Goal: Feedback & Contribution: Submit feedback/report problem

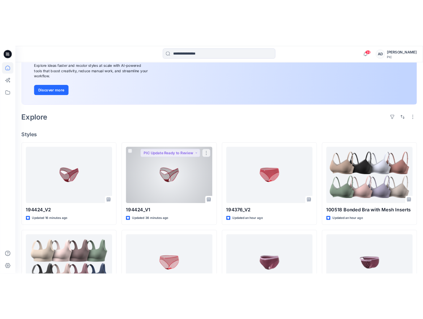
scroll to position [104, 0]
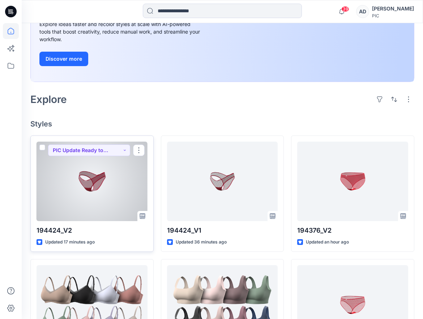
click at [99, 205] on div at bounding box center [92, 182] width 111 height 80
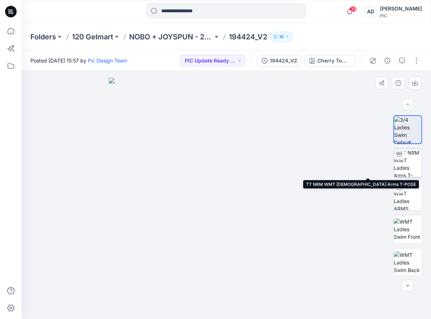
click at [404, 164] on img at bounding box center [408, 163] width 28 height 28
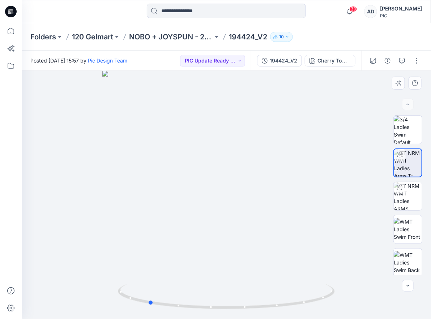
drag, startPoint x: 237, startPoint y: 244, endPoint x: 376, endPoint y: 239, distance: 138.9
click at [376, 239] on div at bounding box center [226, 195] width 409 height 248
drag, startPoint x: 274, startPoint y: 149, endPoint x: 251, endPoint y: 83, distance: 69.3
click at [251, 83] on img at bounding box center [203, 48] width 705 height 542
drag, startPoint x: 141, startPoint y: 166, endPoint x: 144, endPoint y: 170, distance: 5.7
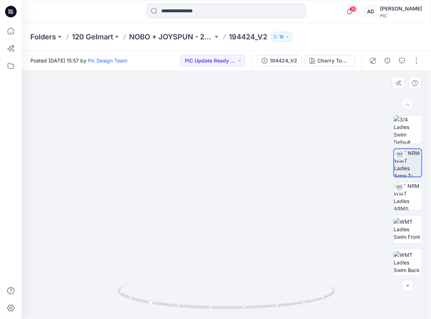
click at [145, 171] on img at bounding box center [208, 52] width 705 height 535
drag, startPoint x: 151, startPoint y: 303, endPoint x: 222, endPoint y: 311, distance: 71.2
click at [222, 311] on icon at bounding box center [227, 297] width 219 height 27
drag, startPoint x: 170, startPoint y: 237, endPoint x: 156, endPoint y: 234, distance: 14.2
click at [156, 234] on img at bounding box center [216, 50] width 705 height 537
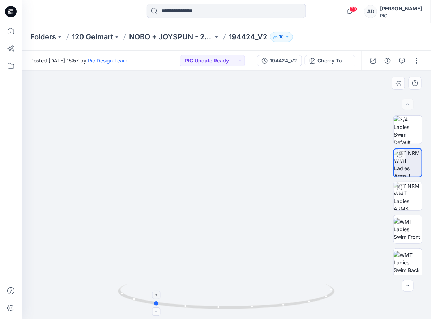
drag, startPoint x: 220, startPoint y: 309, endPoint x: 155, endPoint y: 305, distance: 65.2
click at [155, 305] on circle at bounding box center [156, 303] width 4 height 4
drag, startPoint x: 161, startPoint y: 306, endPoint x: 236, endPoint y: 313, distance: 74.8
click at [236, 313] on div at bounding box center [226, 301] width 217 height 36
drag, startPoint x: 230, startPoint y: 307, endPoint x: 133, endPoint y: 316, distance: 97.6
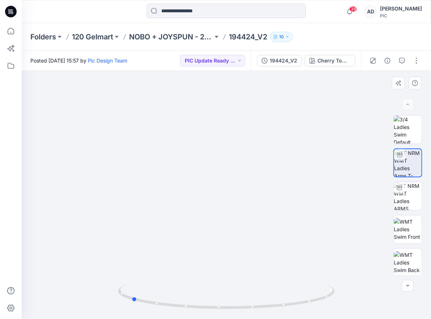
click at [133, 316] on div at bounding box center [226, 301] width 217 height 36
drag, startPoint x: 193, startPoint y: 308, endPoint x: 83, endPoint y: 289, distance: 111.2
click at [83, 289] on div at bounding box center [226, 195] width 409 height 248
drag, startPoint x: 237, startPoint y: 308, endPoint x: 250, endPoint y: 308, distance: 13.0
click at [250, 308] on circle at bounding box center [250, 307] width 4 height 4
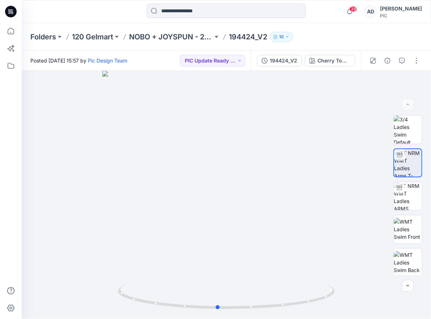
drag, startPoint x: 252, startPoint y: 308, endPoint x: 218, endPoint y: 334, distance: 42.8
click at [218, 319] on html "39 Notifications Pic Design Team shared 194424_V2 in NOBO + JOYSPUN - 20250912_…" at bounding box center [215, 159] width 431 height 319
click at [347, 61] on div "Cherry Tomato" at bounding box center [333, 61] width 33 height 8
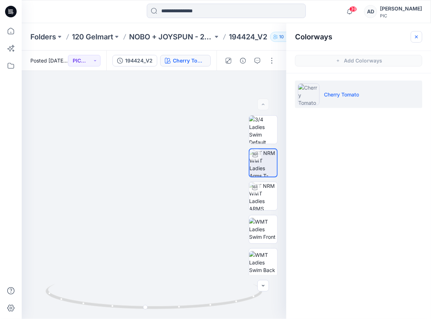
click at [417, 35] on icon "button" at bounding box center [416, 37] width 6 height 6
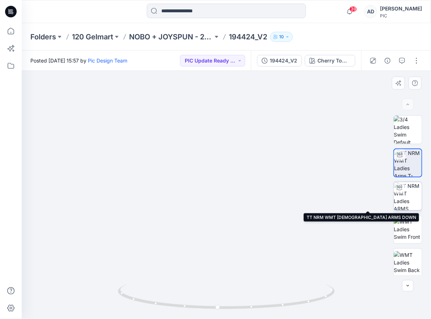
click at [410, 199] on img at bounding box center [408, 196] width 28 height 28
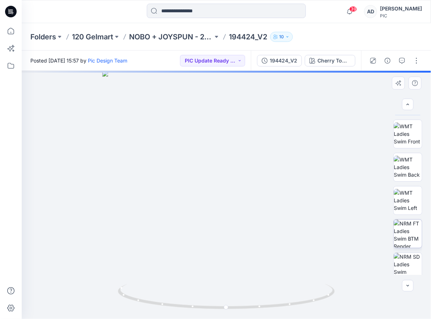
scroll to position [96, 0]
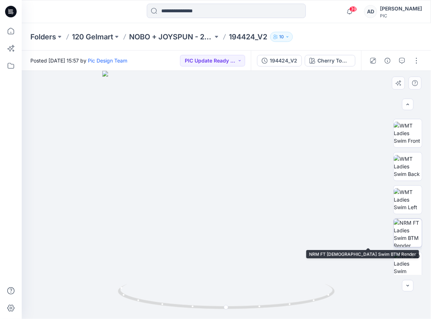
click at [411, 231] on img at bounding box center [408, 233] width 28 height 28
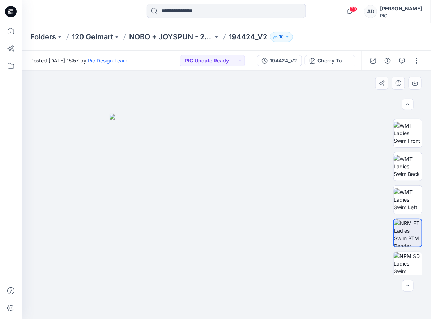
drag, startPoint x: 184, startPoint y: 178, endPoint x: 215, endPoint y: 190, distance: 34.0
click at [215, 190] on img at bounding box center [226, 216] width 233 height 205
drag, startPoint x: 236, startPoint y: 246, endPoint x: 181, endPoint y: 246, distance: 55.7
click at [181, 246] on img at bounding box center [226, 216] width 233 height 205
click at [408, 262] on img at bounding box center [408, 266] width 28 height 28
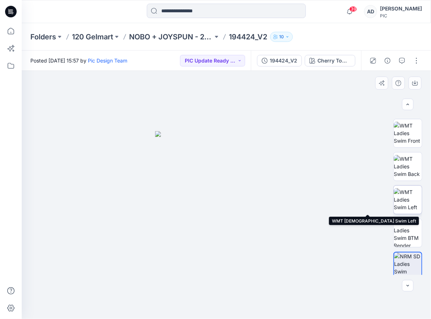
click at [405, 197] on img at bounding box center [408, 199] width 28 height 23
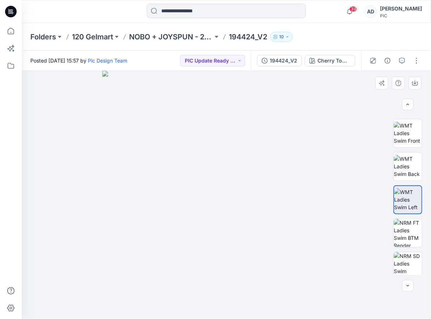
scroll to position [135, 0]
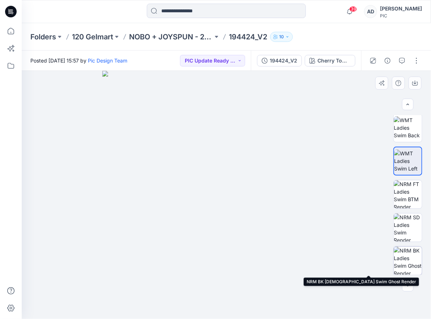
click at [397, 261] on img at bounding box center [408, 261] width 28 height 28
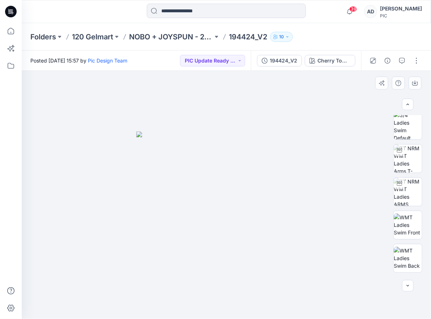
scroll to position [0, 0]
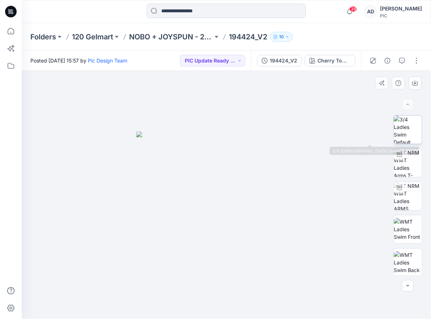
click at [408, 129] on img at bounding box center [408, 130] width 28 height 28
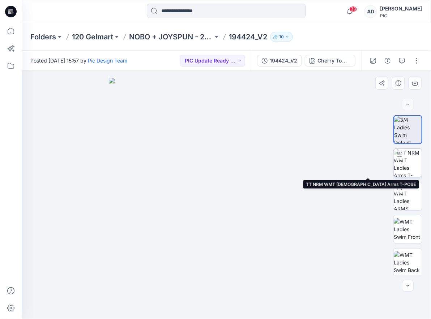
click at [410, 169] on img at bounding box center [408, 163] width 28 height 28
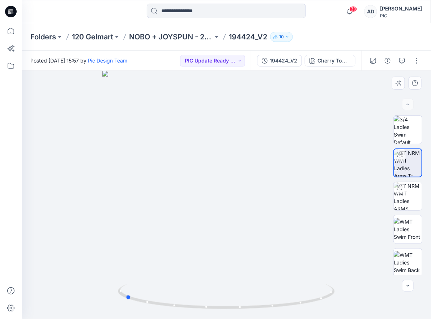
drag, startPoint x: 201, startPoint y: 306, endPoint x: 100, endPoint y: 291, distance: 102.4
click at [100, 291] on div at bounding box center [226, 195] width 409 height 248
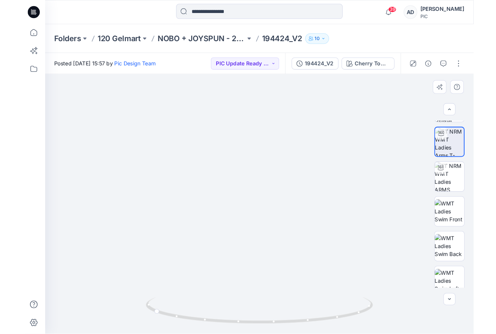
scroll to position [27, 0]
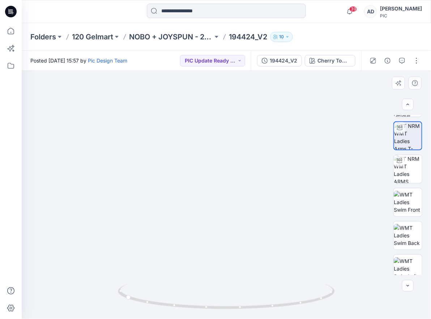
drag, startPoint x: 31, startPoint y: 296, endPoint x: 33, endPoint y: 218, distance: 77.4
click at [33, 218] on img at bounding box center [228, 42] width 705 height 554
drag, startPoint x: 129, startPoint y: 299, endPoint x: 132, endPoint y: 313, distance: 14.8
click at [132, 313] on div at bounding box center [226, 301] width 217 height 36
click at [181, 36] on p "NOBO + JOYSPUN - 20250912_120_GC" at bounding box center [171, 37] width 84 height 10
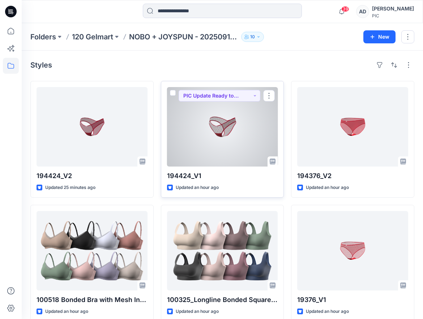
click at [219, 139] on div at bounding box center [222, 127] width 111 height 80
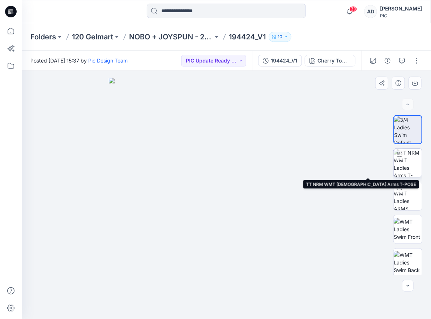
click at [408, 167] on img at bounding box center [408, 163] width 28 height 28
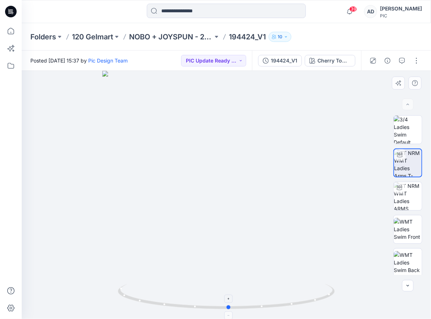
drag, startPoint x: 224, startPoint y: 309, endPoint x: 226, endPoint y: 316, distance: 7.3
click at [226, 311] on icon at bounding box center [227, 297] width 219 height 27
drag, startPoint x: 227, startPoint y: 309, endPoint x: 31, endPoint y: 302, distance: 195.6
click at [31, 302] on div at bounding box center [226, 195] width 409 height 248
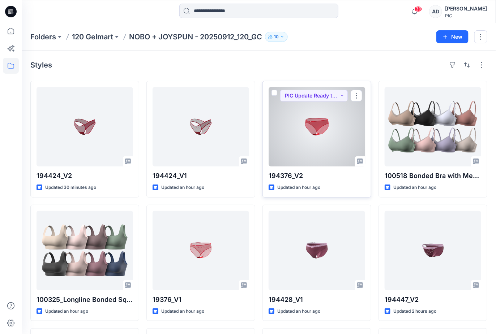
click at [325, 149] on div at bounding box center [317, 127] width 96 height 80
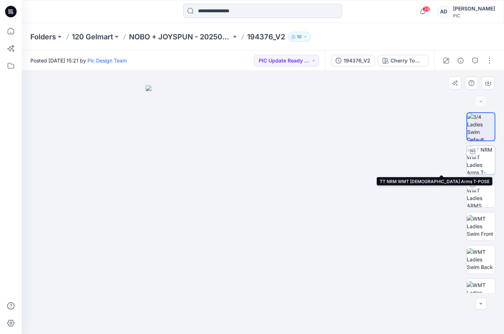
click at [480, 164] on img at bounding box center [481, 160] width 28 height 28
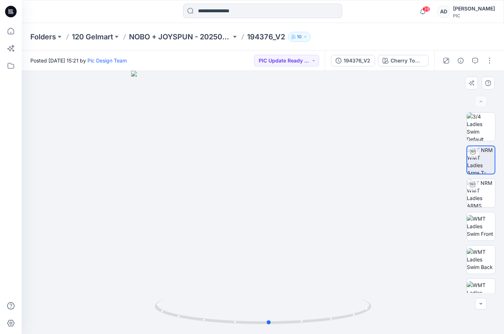
drag, startPoint x: 295, startPoint y: 214, endPoint x: 301, endPoint y: 203, distance: 12.8
click at [301, 203] on div at bounding box center [263, 202] width 482 height 263
drag, startPoint x: 269, startPoint y: 325, endPoint x: 46, endPoint y: 295, distance: 224.7
click at [46, 295] on div at bounding box center [263, 202] width 482 height 263
click at [175, 37] on p "NOBO + JOYSPUN - 20250912_120_GC" at bounding box center [180, 37] width 102 height 10
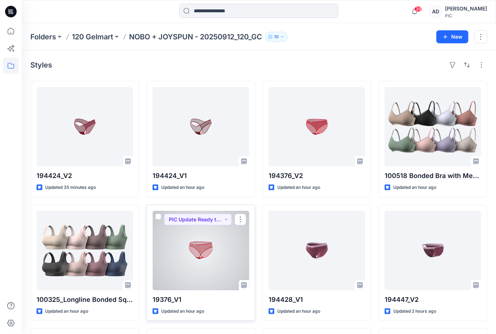
click at [214, 261] on div at bounding box center [201, 251] width 96 height 80
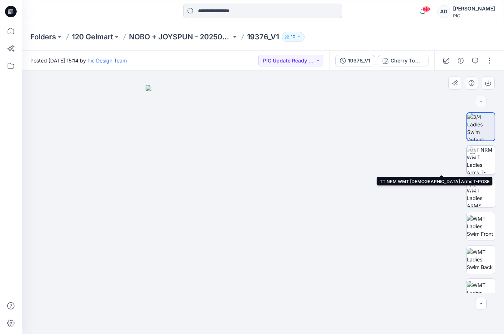
click at [484, 163] on img at bounding box center [481, 160] width 28 height 28
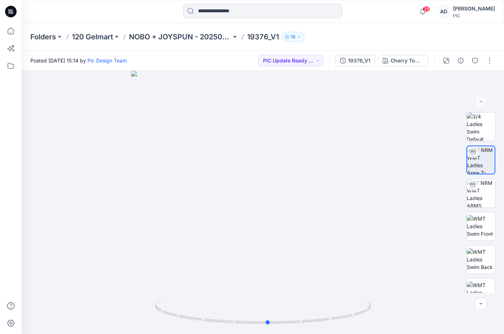
drag, startPoint x: 263, startPoint y: 322, endPoint x: 267, endPoint y: 335, distance: 13.6
click at [267, 321] on html "39 Notifications Pic Design Team shared 194424_V2 in NOBO + JOYSPUN - 20250912_…" at bounding box center [252, 167] width 504 height 334
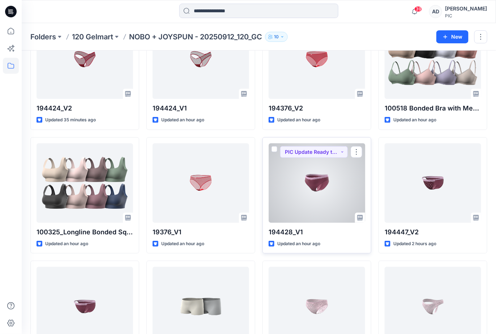
scroll to position [69, 0]
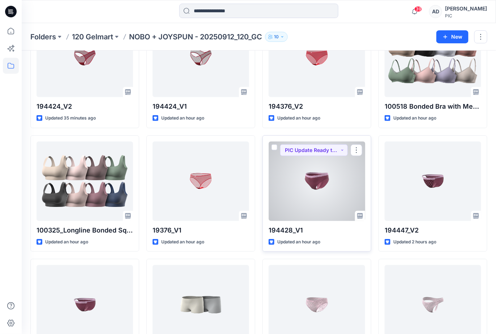
click at [323, 185] on div at bounding box center [317, 182] width 96 height 80
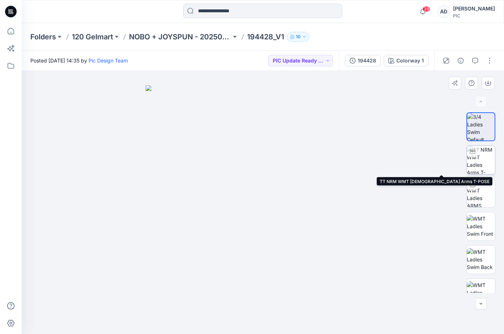
click at [489, 161] on img at bounding box center [481, 160] width 28 height 28
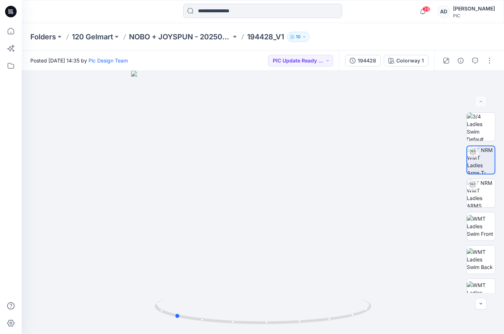
drag, startPoint x: 263, startPoint y: 323, endPoint x: 175, endPoint y: 335, distance: 89.2
click at [175, 321] on html "39 Notifications Pic Design Team shared 194424_V2 in NOBO + JOYSPUN - 20250912_…" at bounding box center [252, 167] width 504 height 334
drag, startPoint x: 217, startPoint y: 247, endPoint x: 335, endPoint y: 265, distance: 119.6
click at [335, 265] on div at bounding box center [263, 202] width 482 height 263
drag, startPoint x: 183, startPoint y: 250, endPoint x: 280, endPoint y: 271, distance: 99.7
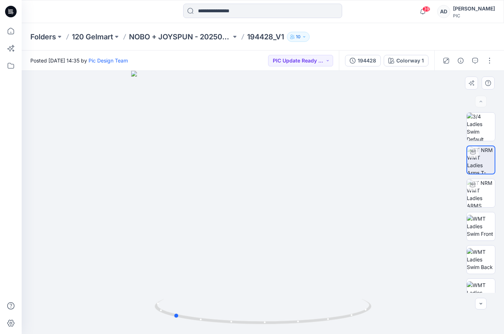
click at [280, 271] on div at bounding box center [263, 202] width 482 height 263
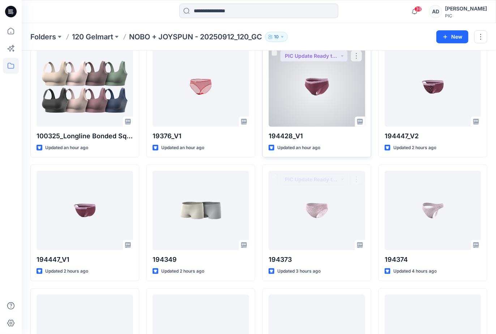
scroll to position [154, 0]
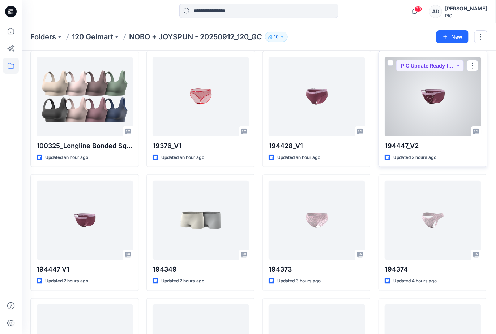
click at [424, 106] on div at bounding box center [433, 97] width 96 height 80
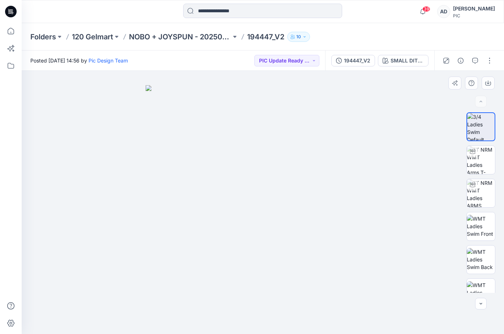
drag, startPoint x: 294, startPoint y: 223, endPoint x: 341, endPoint y: 226, distance: 47.4
click at [341, 226] on img at bounding box center [263, 209] width 235 height 249
click at [479, 161] on img at bounding box center [481, 160] width 28 height 28
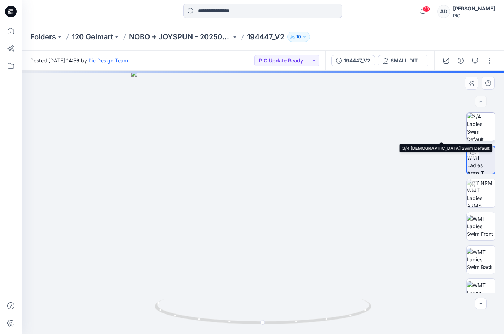
click at [478, 133] on img at bounding box center [481, 127] width 28 height 28
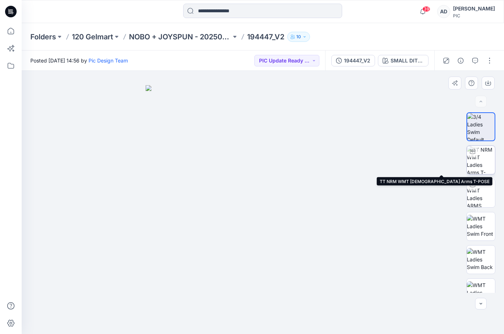
click at [481, 162] on img at bounding box center [481, 160] width 28 height 28
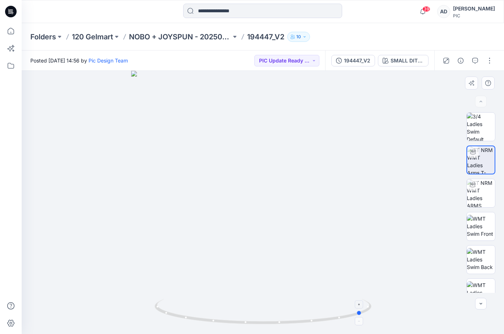
drag, startPoint x: 261, startPoint y: 323, endPoint x: 361, endPoint y: 317, distance: 100.0
click at [361, 317] on icon at bounding box center [264, 312] width 219 height 27
drag, startPoint x: 297, startPoint y: 324, endPoint x: 313, endPoint y: 321, distance: 16.2
click at [313, 321] on icon at bounding box center [264, 312] width 219 height 27
drag, startPoint x: 180, startPoint y: 273, endPoint x: 181, endPoint y: 150, distance: 122.9
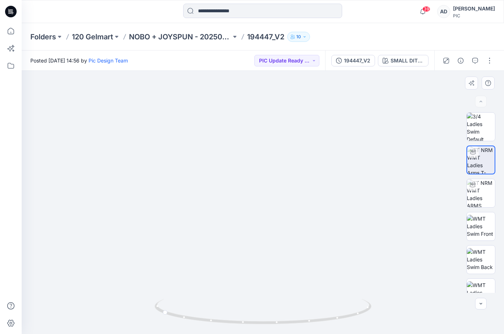
click at [181, 150] on img at bounding box center [264, 31] width 705 height 607
drag, startPoint x: 209, startPoint y: 322, endPoint x: 128, endPoint y: 328, distance: 81.2
click at [128, 321] on div at bounding box center [263, 202] width 482 height 263
drag, startPoint x: 172, startPoint y: 186, endPoint x: 132, endPoint y: 176, distance: 42.0
click at [132, 176] on img at bounding box center [229, 26] width 705 height 617
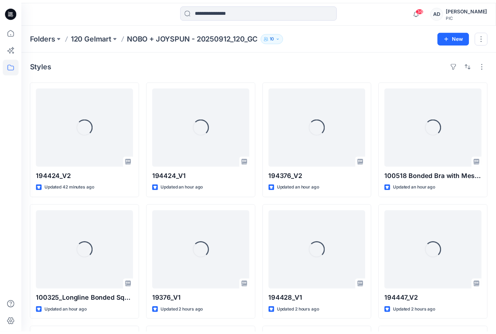
scroll to position [154, 0]
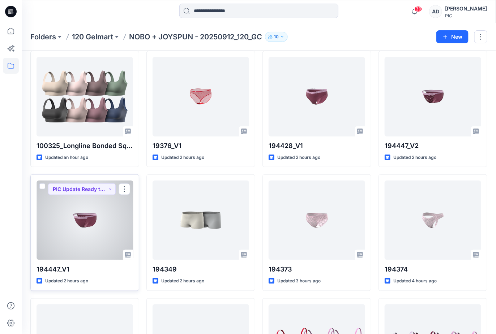
click at [95, 236] on div at bounding box center [85, 221] width 96 height 80
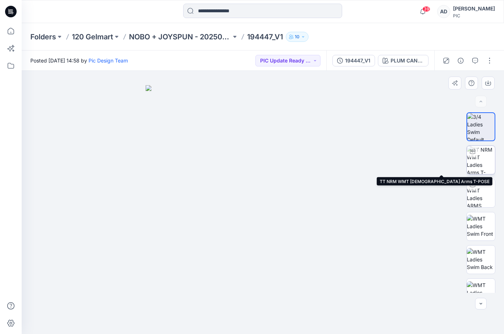
click at [476, 162] on img at bounding box center [481, 160] width 28 height 28
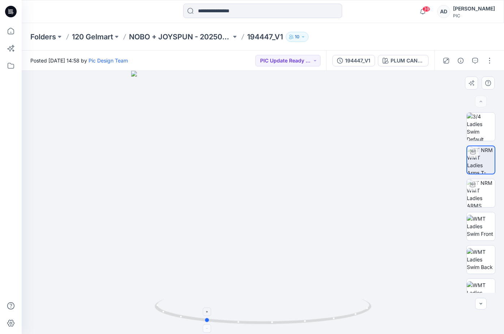
drag, startPoint x: 264, startPoint y: 323, endPoint x: 206, endPoint y: 315, distance: 58.3
click at [206, 315] on icon at bounding box center [264, 312] width 219 height 27
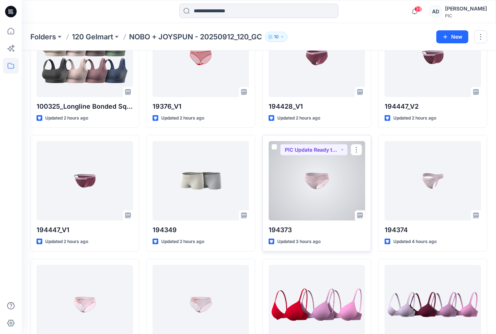
scroll to position [197, 0]
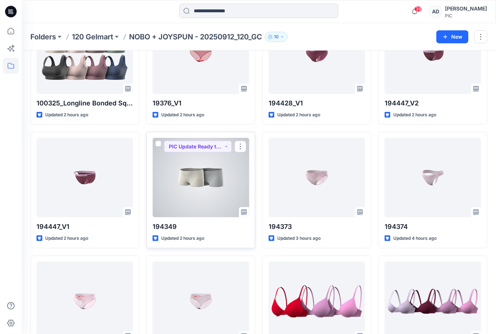
click at [206, 187] on div at bounding box center [201, 178] width 96 height 80
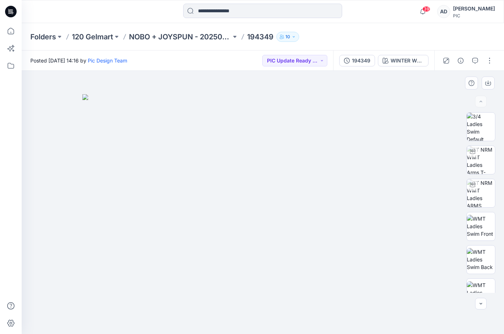
click at [228, 197] on img at bounding box center [262, 214] width 361 height 240
drag, startPoint x: 223, startPoint y: 186, endPoint x: 269, endPoint y: 188, distance: 45.6
click at [269, 188] on img at bounding box center [262, 214] width 361 height 240
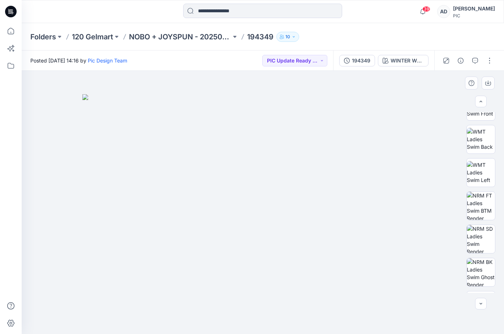
scroll to position [137, 0]
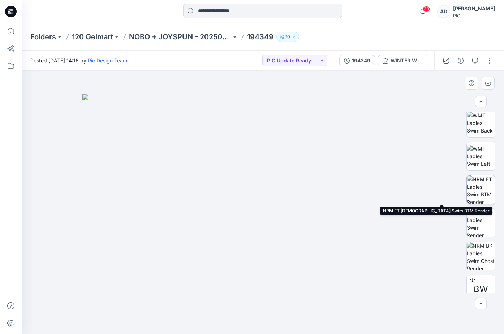
click at [479, 193] on img at bounding box center [481, 190] width 28 height 28
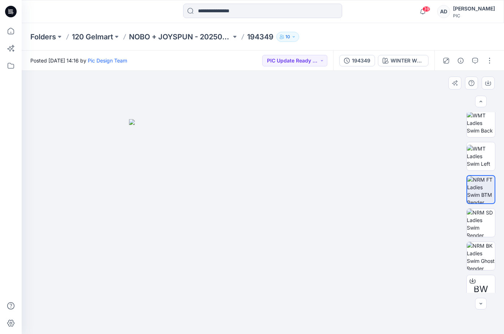
drag, startPoint x: 200, startPoint y: 203, endPoint x: 230, endPoint y: 204, distance: 30.4
click at [230, 204] on img at bounding box center [263, 226] width 268 height 215
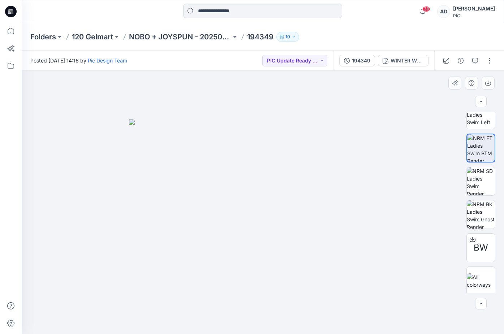
scroll to position [180, 0]
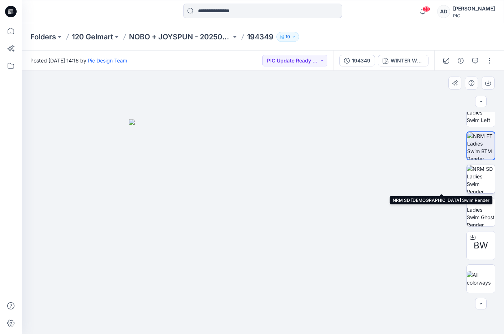
click at [476, 183] on img at bounding box center [481, 179] width 28 height 28
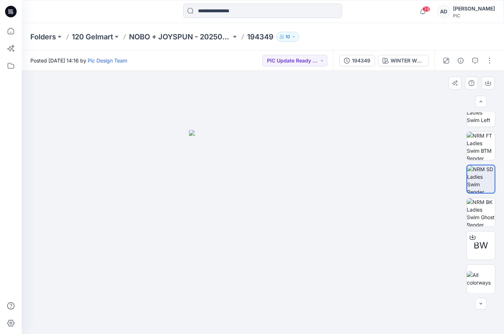
drag, startPoint x: 292, startPoint y: 227, endPoint x: 364, endPoint y: 232, distance: 72.5
click at [364, 232] on div at bounding box center [263, 202] width 482 height 263
drag, startPoint x: 351, startPoint y: 119, endPoint x: 405, endPoint y: 131, distance: 55.2
click at [405, 131] on div at bounding box center [263, 202] width 482 height 263
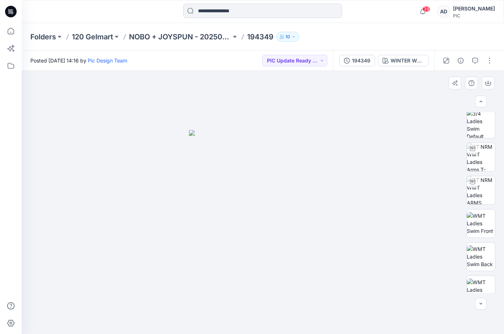
scroll to position [0, 0]
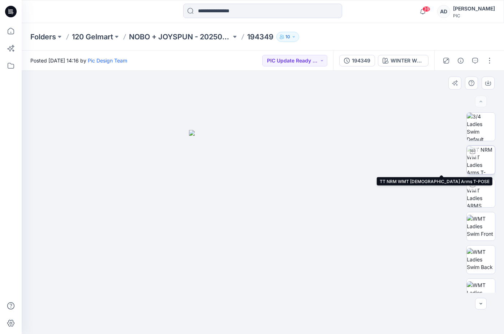
click at [480, 157] on img at bounding box center [481, 160] width 28 height 28
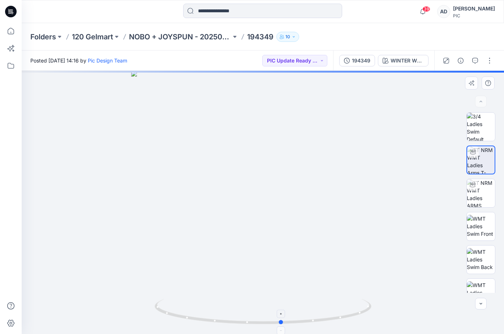
drag, startPoint x: 261, startPoint y: 323, endPoint x: 280, endPoint y: 323, distance: 18.8
click at [280, 321] on circle at bounding box center [281, 322] width 4 height 4
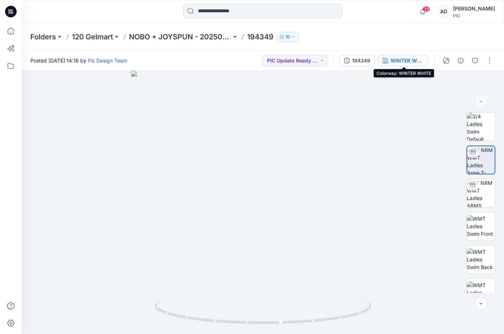
click at [404, 58] on div "WINTER WHITE" at bounding box center [407, 61] width 33 height 8
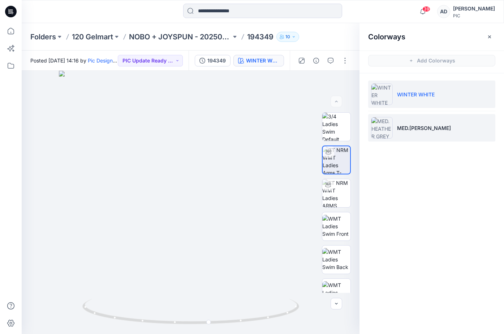
click at [416, 127] on p "MED.HEATHER GREY" at bounding box center [424, 128] width 54 height 8
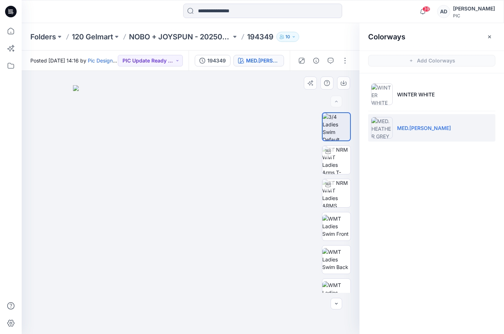
drag, startPoint x: 207, startPoint y: 222, endPoint x: 239, endPoint y: 220, distance: 31.9
click at [239, 220] on img at bounding box center [190, 209] width 235 height 249
drag, startPoint x: 195, startPoint y: 218, endPoint x: 244, endPoint y: 217, distance: 49.5
click at [240, 218] on img at bounding box center [190, 209] width 235 height 249
drag, startPoint x: 186, startPoint y: 185, endPoint x: 217, endPoint y: 190, distance: 31.7
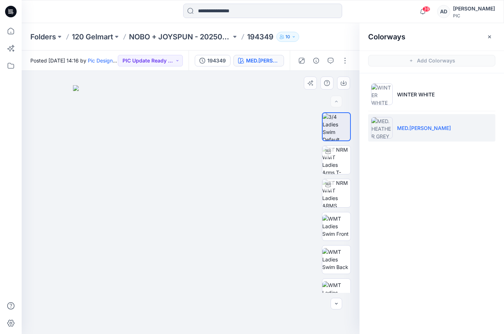
click at [217, 190] on img at bounding box center [190, 209] width 235 height 249
click at [327, 158] on img at bounding box center [336, 160] width 28 height 28
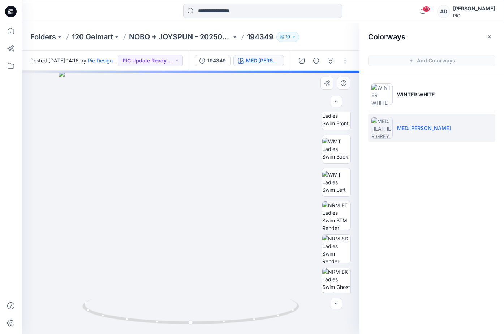
scroll to position [147, 0]
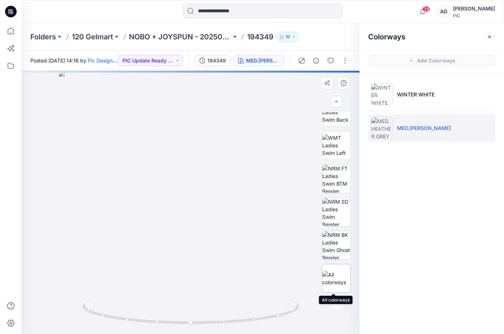
click at [340, 283] on img at bounding box center [336, 278] width 28 height 15
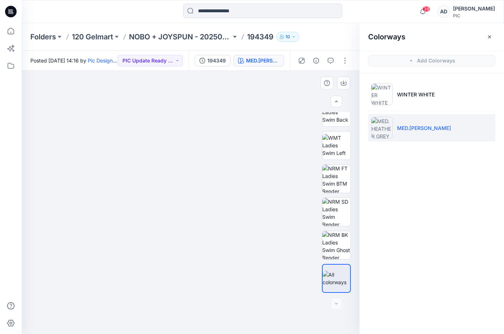
scroll to position [0, 0]
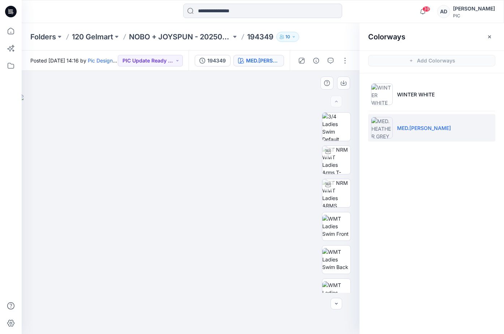
drag, startPoint x: 210, startPoint y: 239, endPoint x: 279, endPoint y: 244, distance: 68.8
click at [282, 245] on img at bounding box center [198, 214] width 361 height 240
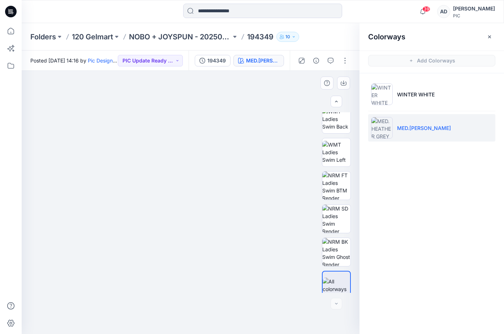
scroll to position [147, 0]
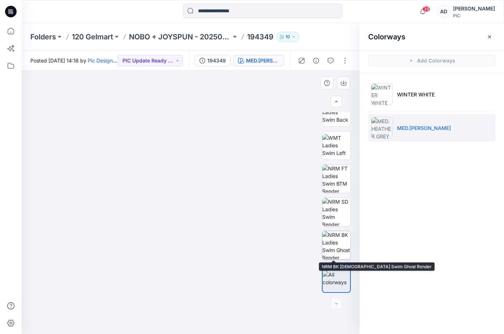
click at [342, 238] on img at bounding box center [336, 245] width 28 height 28
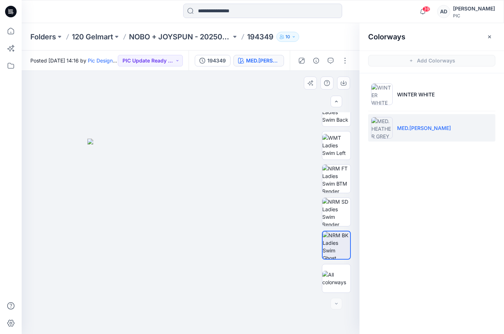
drag, startPoint x: 271, startPoint y: 203, endPoint x: 238, endPoint y: 210, distance: 33.8
click at [238, 210] on img at bounding box center [190, 237] width 206 height 196
click at [341, 215] on img at bounding box center [336, 212] width 28 height 28
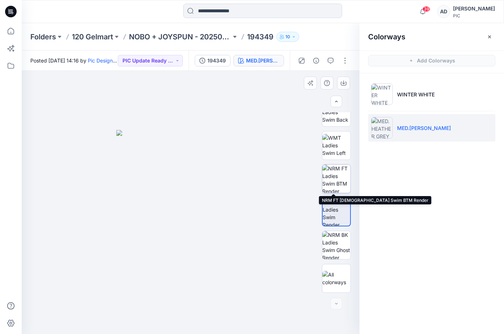
click at [335, 182] on img at bounding box center [336, 179] width 28 height 28
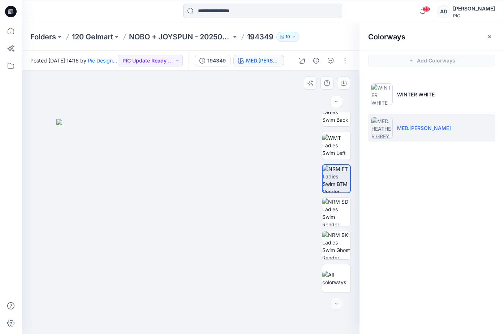
drag, startPoint x: 231, startPoint y: 160, endPoint x: 172, endPoint y: 162, distance: 59.3
click at [172, 162] on img at bounding box center [190, 226] width 268 height 215
click at [331, 141] on img at bounding box center [336, 145] width 28 height 23
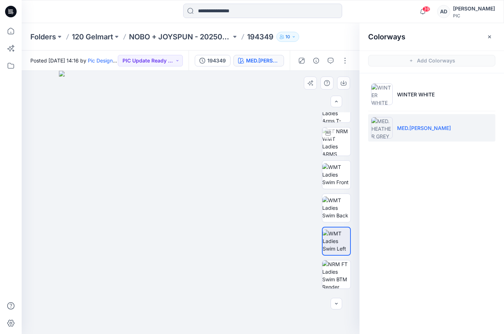
scroll to position [0, 0]
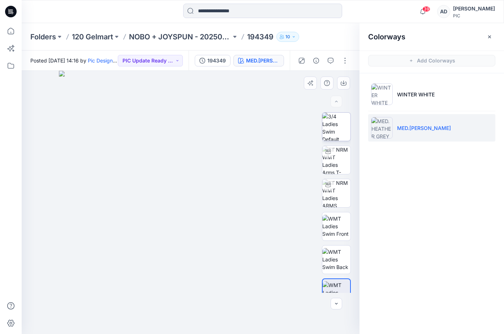
click at [340, 125] on img at bounding box center [336, 127] width 28 height 28
drag, startPoint x: 210, startPoint y: 205, endPoint x: 152, endPoint y: 206, distance: 58.6
click at [152, 206] on img at bounding box center [190, 209] width 235 height 249
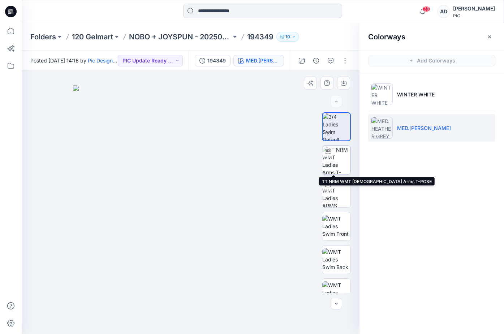
click at [338, 160] on img at bounding box center [336, 160] width 28 height 28
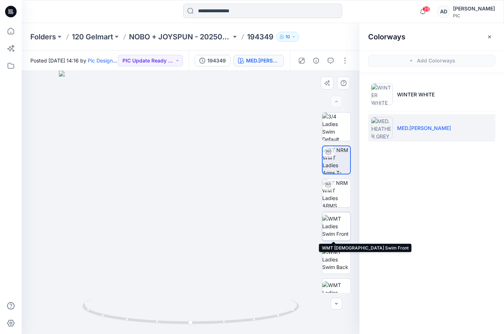
click at [332, 232] on img at bounding box center [336, 226] width 28 height 23
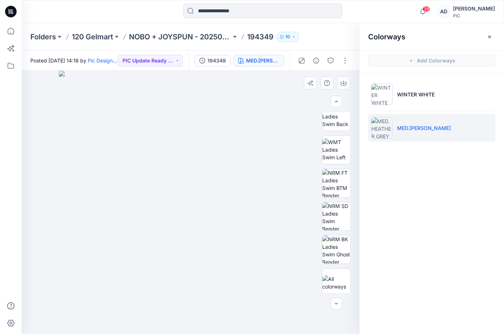
scroll to position [144, 0]
click at [330, 263] on img at bounding box center [336, 249] width 28 height 28
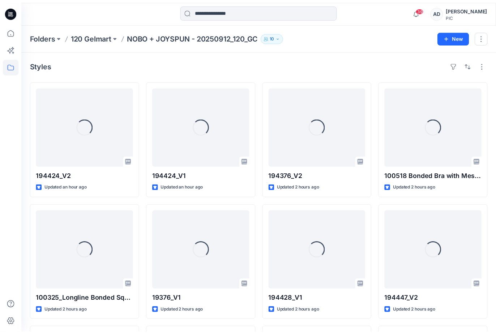
scroll to position [197, 0]
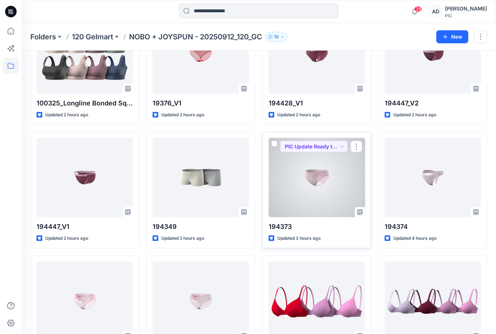
click at [326, 196] on div at bounding box center [317, 178] width 96 height 80
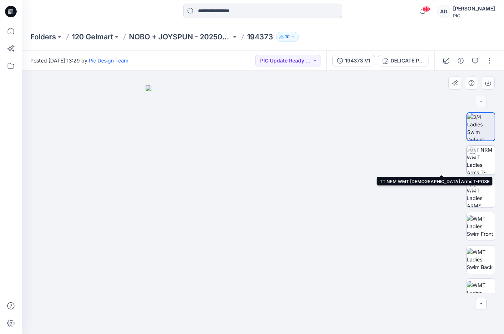
click at [474, 166] on img at bounding box center [481, 160] width 28 height 28
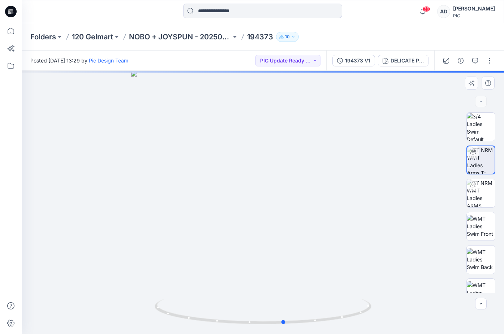
drag, startPoint x: 211, startPoint y: 242, endPoint x: 233, endPoint y: 257, distance: 26.2
click at [233, 257] on div at bounding box center [263, 202] width 482 height 263
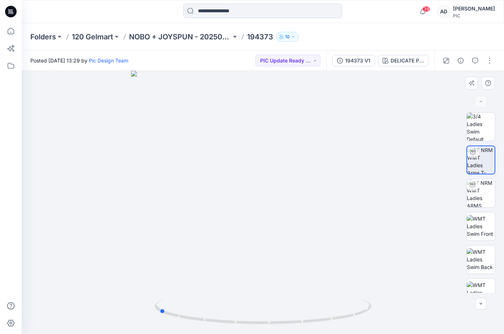
drag, startPoint x: 282, startPoint y: 302, endPoint x: 374, endPoint y: 308, distance: 91.6
click at [374, 308] on div at bounding box center [263, 202] width 482 height 263
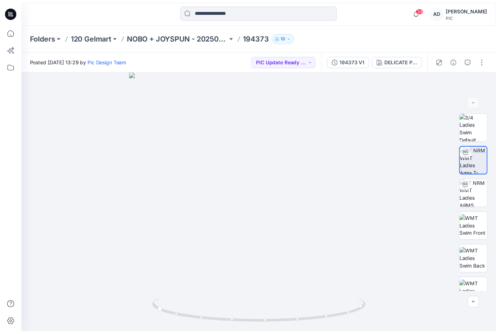
scroll to position [197, 0]
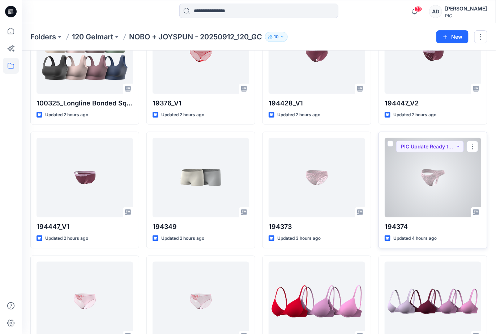
click at [428, 186] on div at bounding box center [433, 178] width 96 height 80
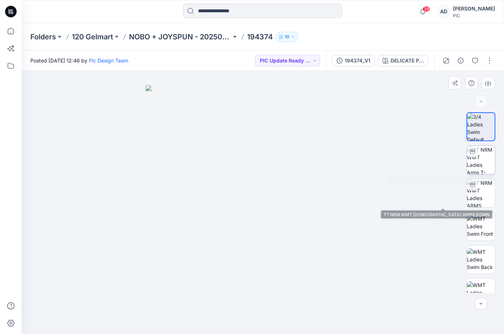
click at [484, 159] on img at bounding box center [481, 160] width 28 height 28
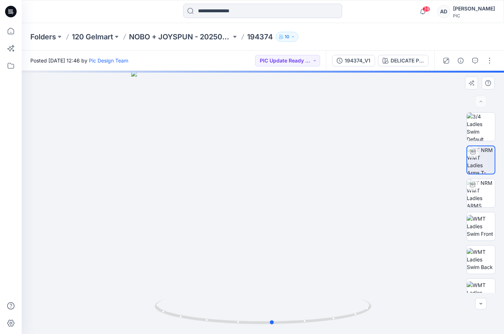
drag, startPoint x: 256, startPoint y: 248, endPoint x: 265, endPoint y: 248, distance: 9.4
click at [265, 248] on div at bounding box center [263, 202] width 482 height 263
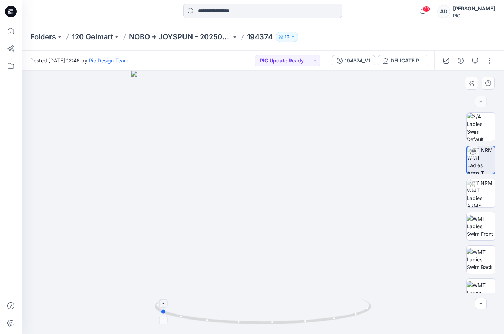
drag, startPoint x: 272, startPoint y: 323, endPoint x: 159, endPoint y: 302, distance: 114.5
click at [159, 302] on icon at bounding box center [264, 312] width 219 height 27
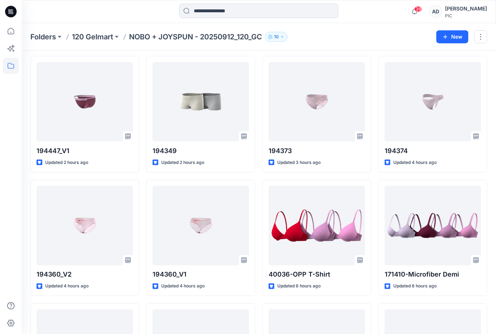
scroll to position [274, 0]
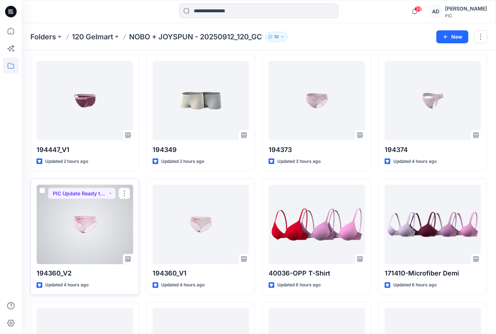
click at [111, 233] on div at bounding box center [85, 225] width 96 height 80
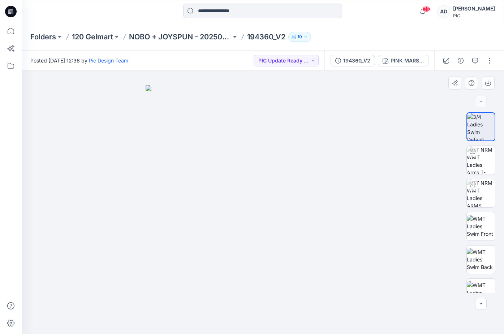
click at [245, 167] on img at bounding box center [263, 209] width 235 height 249
click at [477, 161] on img at bounding box center [481, 160] width 28 height 28
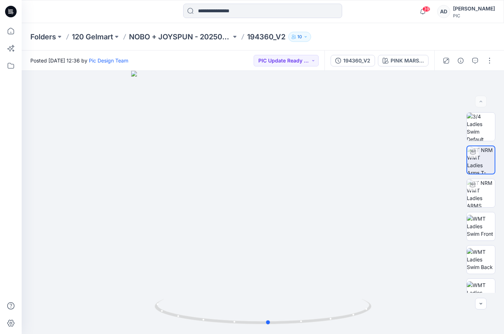
drag, startPoint x: 264, startPoint y: 324, endPoint x: 270, endPoint y: 336, distance: 13.4
click at [270, 321] on html "39 Notifications Pic Design Team shared 194424_V2 in NOBO + JOYSPUN - 20250912_…" at bounding box center [252, 167] width 504 height 334
drag, startPoint x: 269, startPoint y: 322, endPoint x: 272, endPoint y: 334, distance: 12.5
click at [272, 321] on html "39 Notifications Pic Design Team shared 194424_V2 in NOBO + JOYSPUN - 20250912_…" at bounding box center [252, 167] width 504 height 334
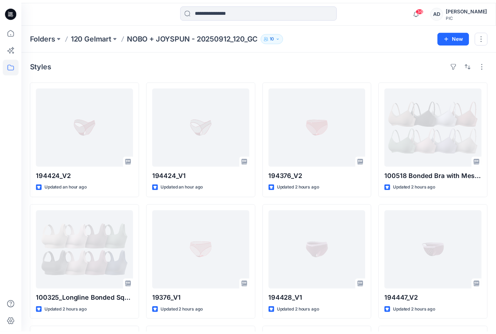
scroll to position [274, 0]
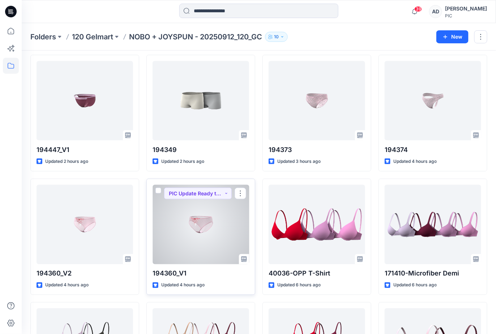
click at [217, 212] on div at bounding box center [201, 225] width 96 height 80
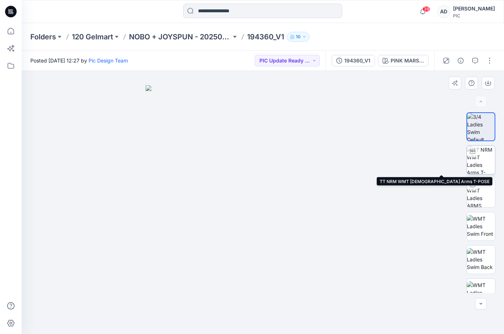
click at [478, 166] on img at bounding box center [481, 160] width 28 height 28
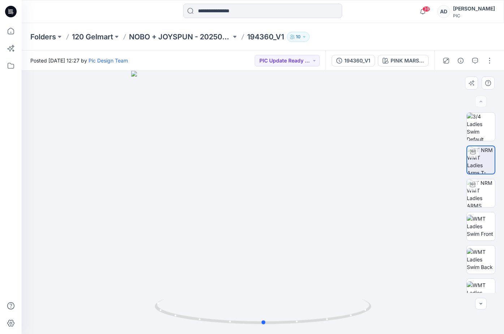
drag, startPoint x: 259, startPoint y: 254, endPoint x: 477, endPoint y: 241, distance: 217.9
click at [477, 241] on div "BW PINK MARSHMELLOW Loading... Material Properties Loading..." at bounding box center [263, 202] width 482 height 263
click at [480, 124] on img at bounding box center [481, 127] width 28 height 28
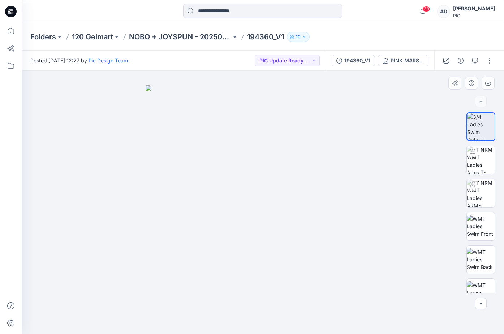
drag, startPoint x: 280, startPoint y: 210, endPoint x: 325, endPoint y: 206, distance: 44.3
click at [325, 206] on img at bounding box center [263, 209] width 235 height 249
click at [482, 229] on img at bounding box center [481, 226] width 28 height 23
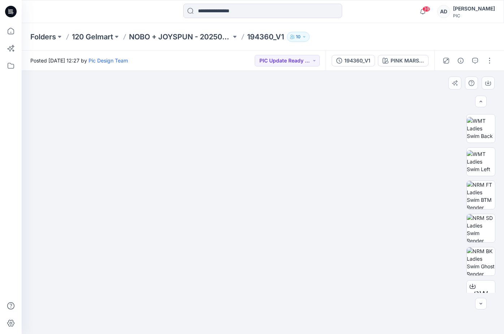
scroll to position [147, 0]
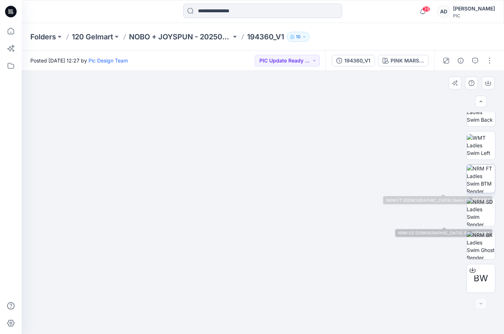
click at [481, 179] on img at bounding box center [481, 179] width 28 height 28
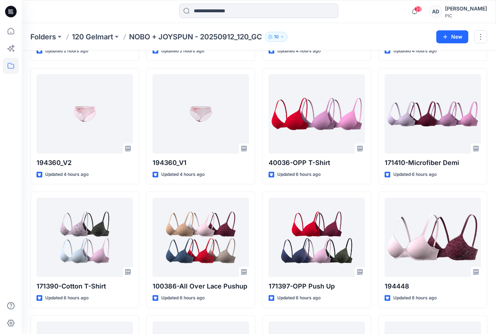
scroll to position [386, 0]
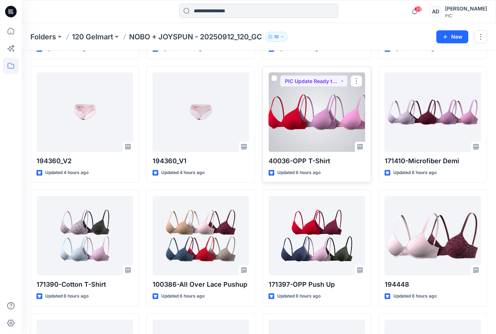
click at [312, 120] on div at bounding box center [317, 113] width 96 height 80
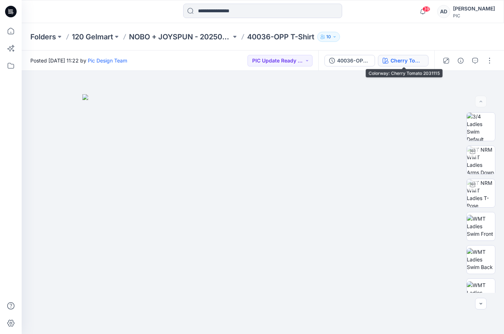
click at [401, 62] on div "Cherry Tomato 2031115" at bounding box center [407, 61] width 33 height 8
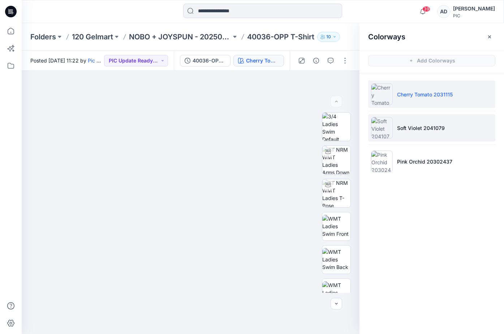
click at [421, 129] on p "Soft Violet 2041079" at bounding box center [421, 128] width 48 height 8
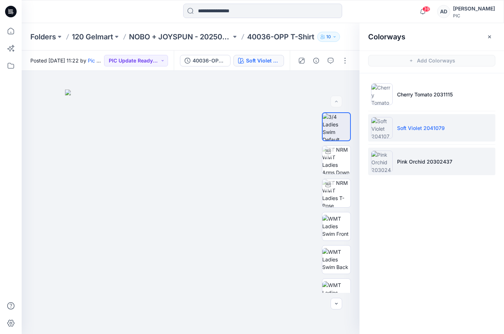
click at [407, 160] on p "Pink Orchid 20302437" at bounding box center [424, 162] width 55 height 8
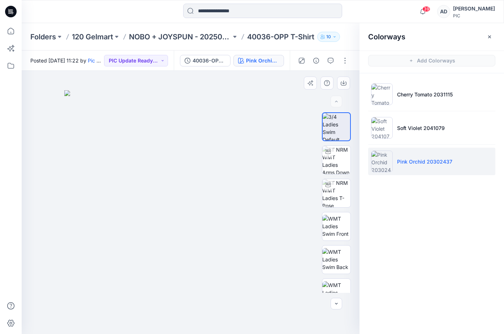
drag, startPoint x: 166, startPoint y: 257, endPoint x: 237, endPoint y: 260, distance: 72.0
click at [237, 260] on img at bounding box center [190, 212] width 252 height 244
click at [158, 64] on button "PIC Update Ready to Review" at bounding box center [136, 61] width 64 height 12
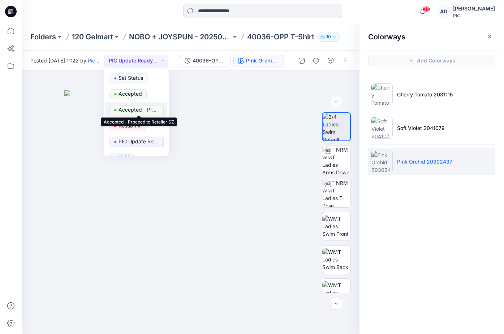
click at [137, 110] on p "Accepted - Proceed to Retailer SZ" at bounding box center [139, 109] width 40 height 9
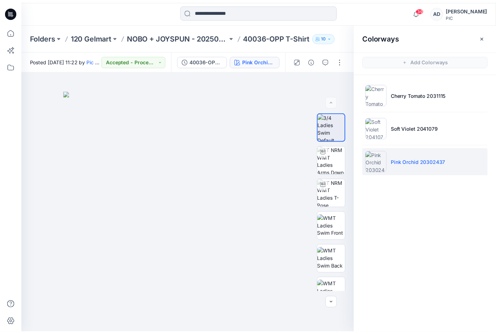
scroll to position [386, 0]
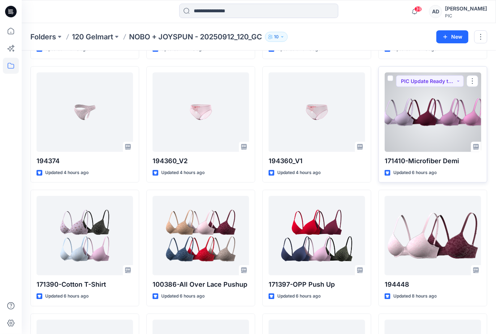
click at [412, 137] on div at bounding box center [433, 113] width 96 height 80
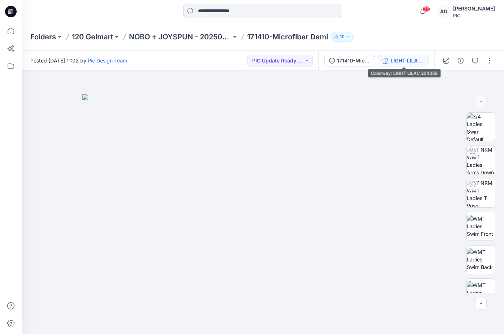
click at [407, 63] on div "LIGHT LILAC 204356" at bounding box center [407, 61] width 33 height 8
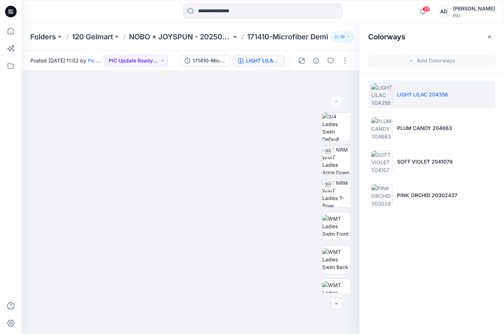
click at [405, 102] on li "LIGHT LILAC 204356" at bounding box center [431, 94] width 127 height 27
drag, startPoint x: 156, startPoint y: 233, endPoint x: 213, endPoint y: 242, distance: 57.3
click at [213, 242] on img at bounding box center [190, 210] width 252 height 247
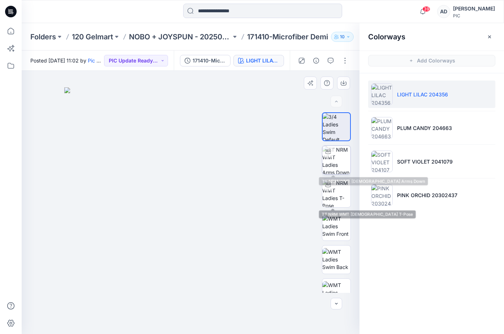
click at [332, 171] on img at bounding box center [336, 160] width 28 height 28
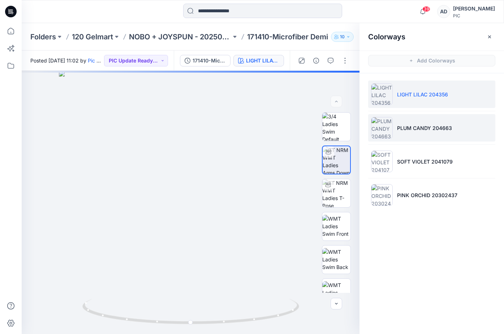
click at [409, 133] on li "PLUM CANDY 204663" at bounding box center [431, 127] width 127 height 27
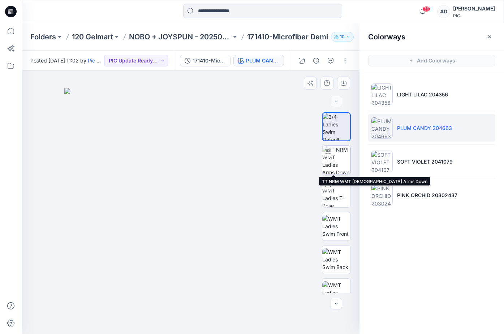
click at [339, 154] on img at bounding box center [336, 160] width 28 height 28
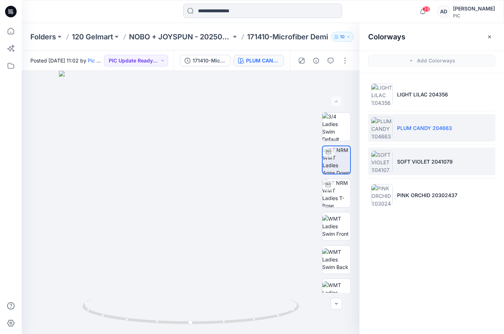
click at [426, 160] on p "SOFT VIOLET 2041079" at bounding box center [425, 162] width 56 height 8
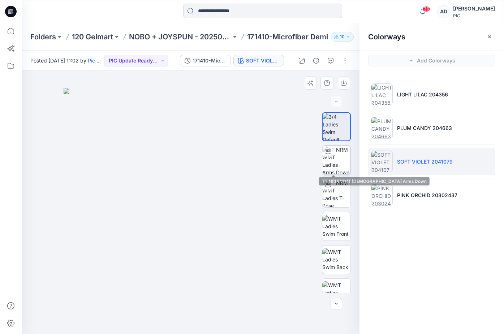
click at [336, 162] on img at bounding box center [336, 160] width 28 height 28
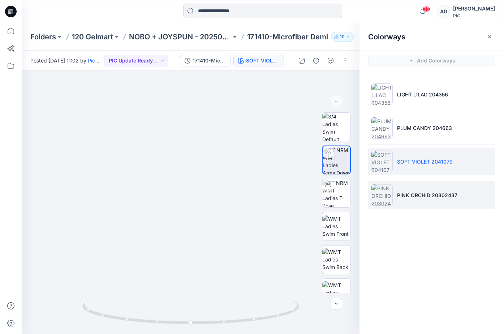
click at [437, 192] on p "PINK ORCHID 20302437" at bounding box center [427, 196] width 60 height 8
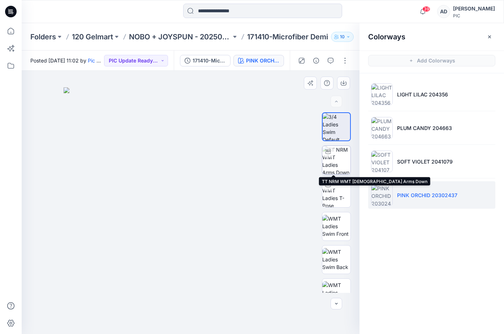
click at [334, 171] on img at bounding box center [336, 160] width 28 height 28
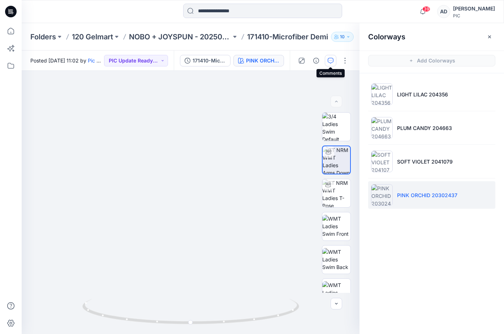
click at [330, 64] on button "button" at bounding box center [331, 61] width 12 height 12
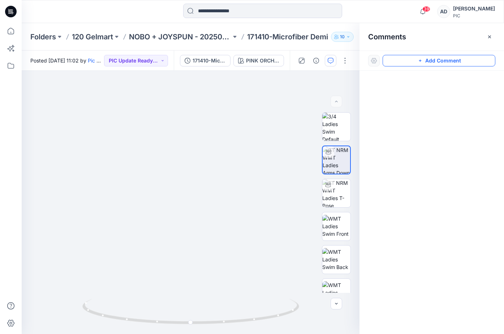
click at [403, 62] on button "Add Comment" at bounding box center [439, 61] width 113 height 12
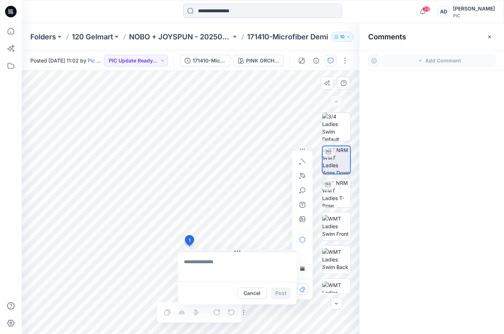
click at [189, 246] on div "1 Cancel Post Layer 1" at bounding box center [191, 202] width 338 height 263
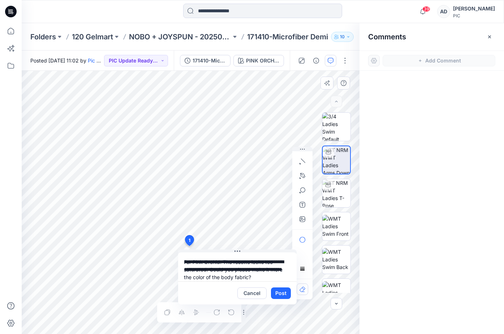
click at [177, 253] on div "**********" at bounding box center [191, 202] width 338 height 263
type textarea "**********"
click at [281, 295] on button "Post" at bounding box center [281, 294] width 20 height 12
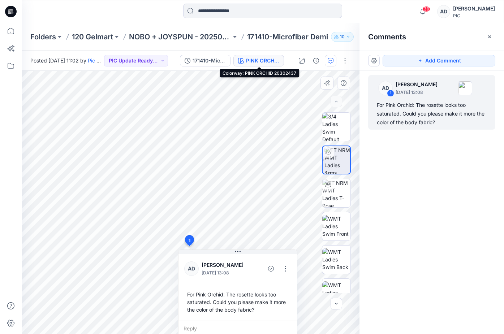
click at [274, 60] on div "PINK ORCHID 20302437" at bounding box center [262, 61] width 33 height 8
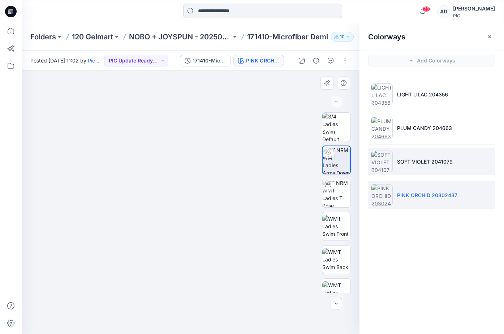
click at [407, 164] on p "SOFT VIOLET 2041079" at bounding box center [425, 162] width 56 height 8
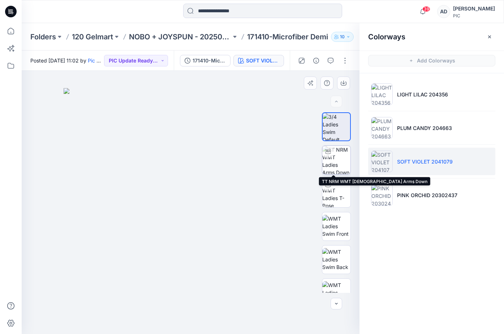
click at [335, 165] on img at bounding box center [336, 160] width 28 height 28
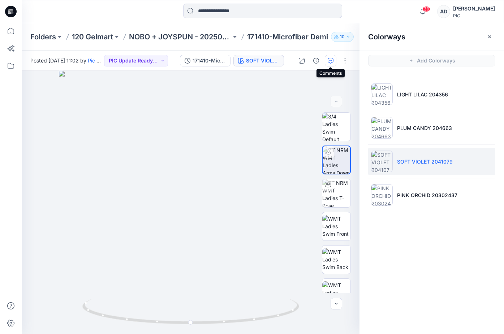
click at [331, 61] on icon "button" at bounding box center [331, 61] width 6 height 6
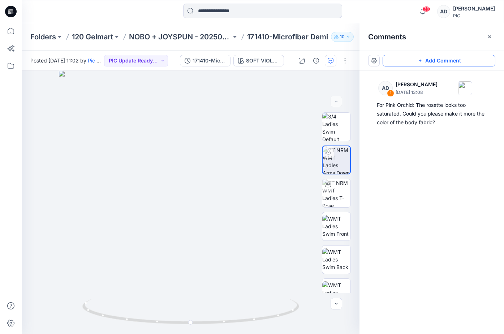
click at [423, 58] on icon "button" at bounding box center [420, 61] width 6 height 6
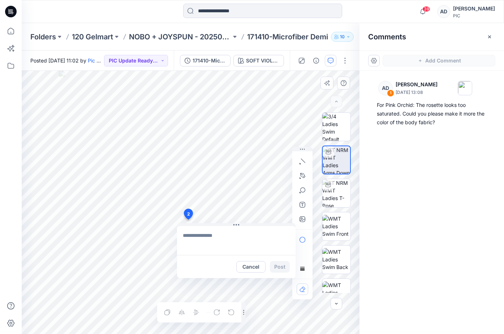
click at [188, 220] on div "2 Cancel Post Layer 1" at bounding box center [191, 202] width 338 height 263
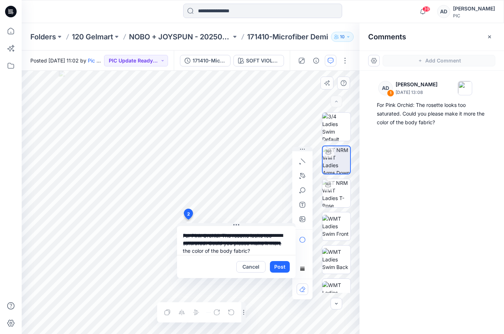
scroll to position [5, 0]
drag, startPoint x: 193, startPoint y: 235, endPoint x: 254, endPoint y: 251, distance: 63.1
click at [254, 251] on textarea "**********" at bounding box center [236, 240] width 119 height 29
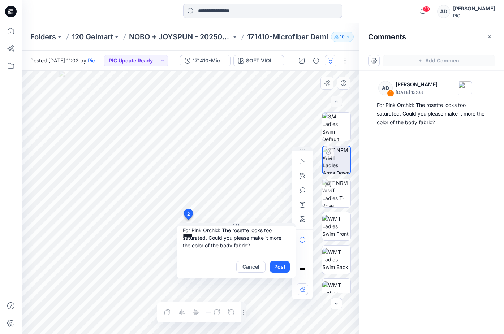
scroll to position [0, 0]
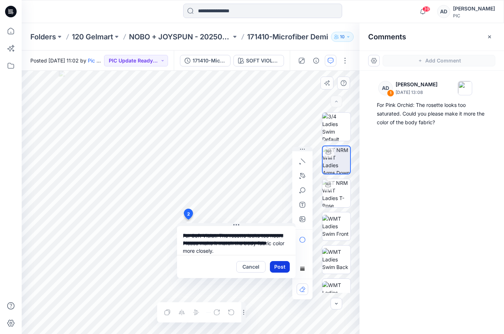
type textarea "**********"
click at [283, 264] on button "Post" at bounding box center [280, 267] width 20 height 12
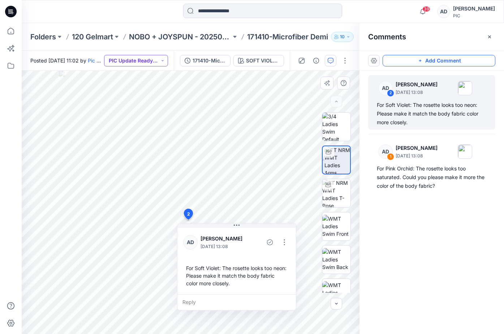
click at [166, 61] on button "PIC Update Ready to Review" at bounding box center [136, 61] width 64 height 12
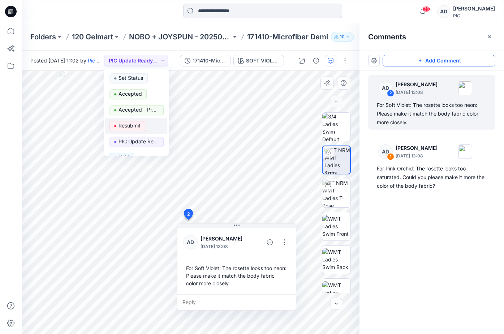
click at [134, 124] on p "Resubmit" at bounding box center [130, 125] width 22 height 9
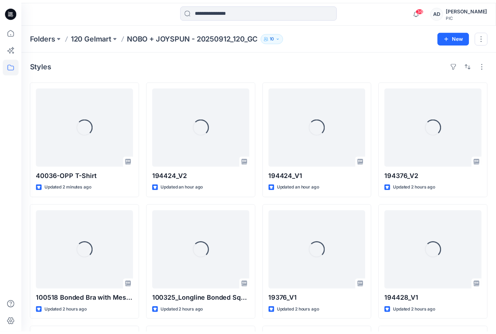
scroll to position [386, 0]
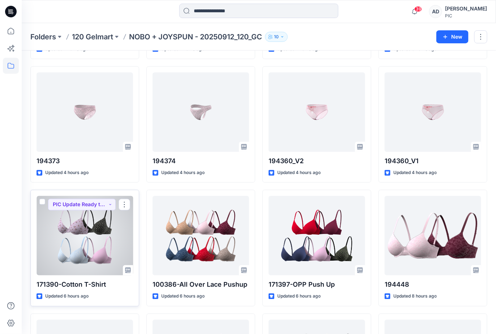
click at [87, 241] on div at bounding box center [85, 236] width 96 height 80
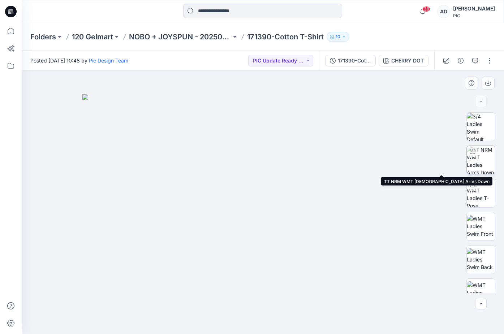
click at [478, 162] on img at bounding box center [481, 160] width 28 height 28
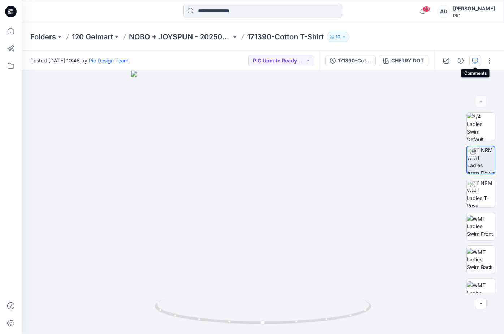
click at [474, 62] on icon "button" at bounding box center [475, 61] width 6 height 6
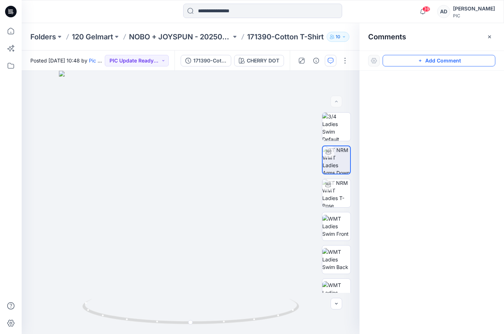
click at [414, 61] on button "Add Comment" at bounding box center [439, 61] width 113 height 12
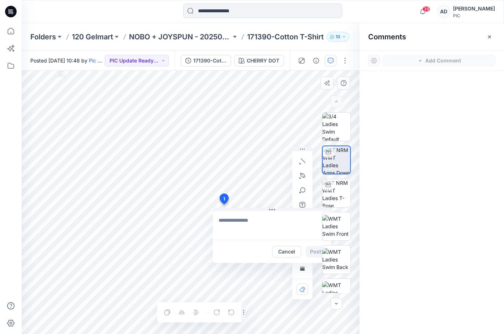
click at [224, 205] on div "1 Cancel Post Layer 1" at bounding box center [191, 202] width 338 height 263
type textarea "**********"
click at [312, 253] on button "Post" at bounding box center [316, 252] width 20 height 12
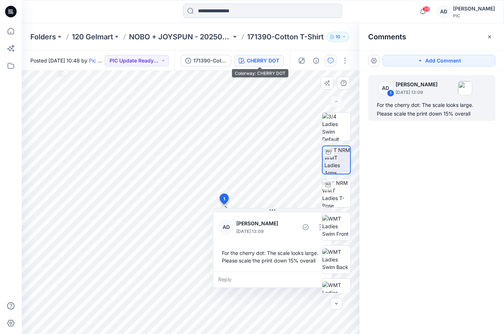
click at [256, 60] on div "CHERRY DOT" at bounding box center [263, 61] width 33 height 8
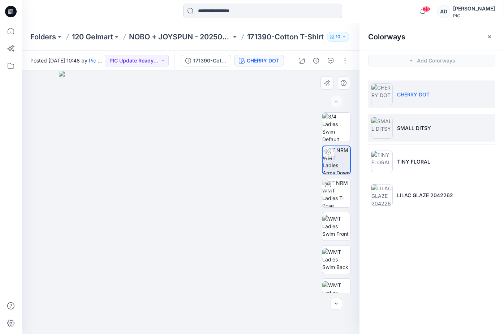
click at [411, 133] on li "SMALL DITSY" at bounding box center [431, 127] width 127 height 27
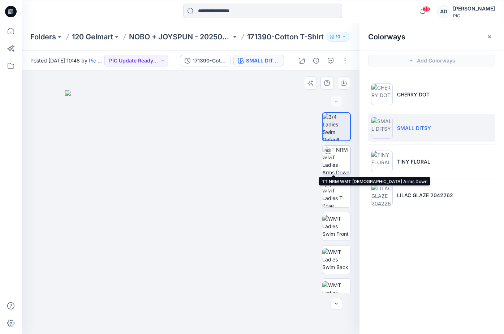
click at [337, 164] on img at bounding box center [336, 160] width 28 height 28
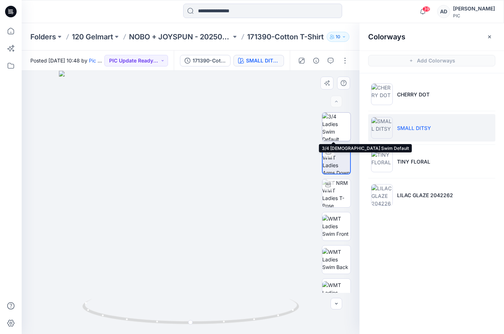
click at [335, 134] on img at bounding box center [336, 127] width 28 height 28
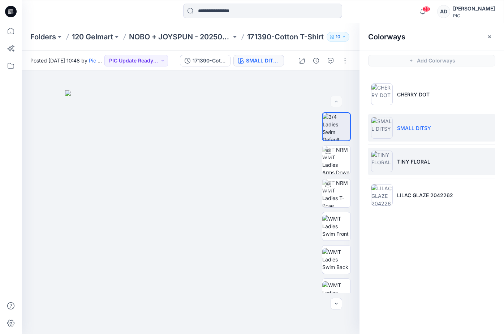
click at [401, 166] on li "TINY FLORAL" at bounding box center [431, 161] width 127 height 27
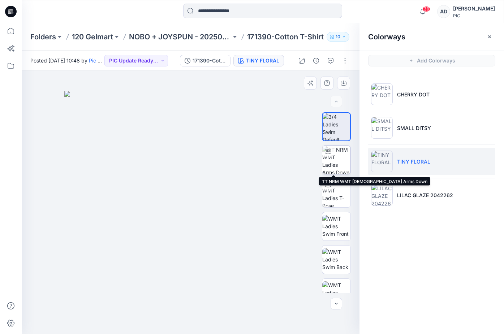
click at [337, 159] on img at bounding box center [336, 160] width 28 height 28
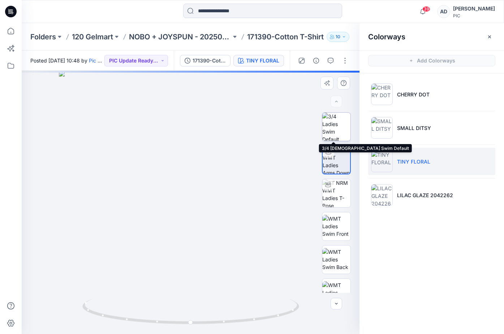
click at [338, 135] on img at bounding box center [336, 127] width 28 height 28
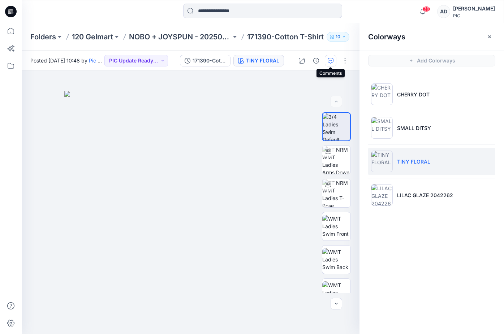
click at [332, 59] on icon "button" at bounding box center [331, 61] width 6 height 6
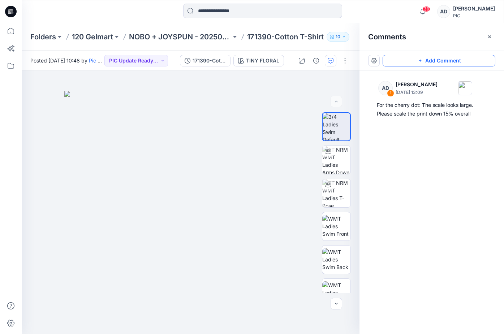
click at [410, 63] on button "Add Comment" at bounding box center [439, 61] width 113 height 12
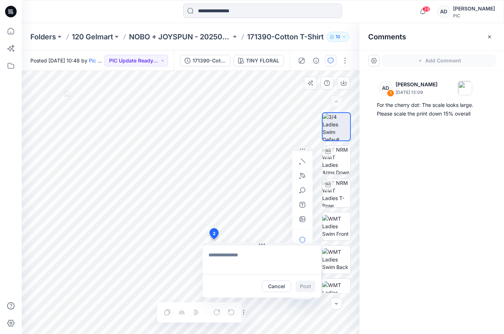
click at [214, 239] on div "2 Cancel Post Layer 1" at bounding box center [191, 202] width 338 height 263
type textarea "**********"
click at [307, 286] on button "Post" at bounding box center [306, 287] width 20 height 12
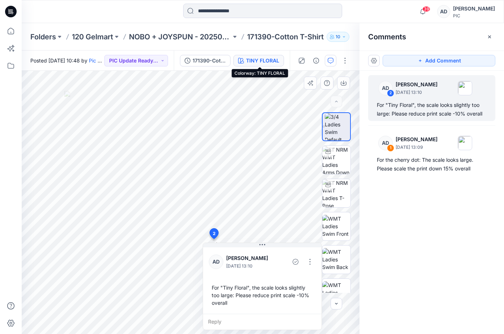
click at [265, 60] on div "TINY FLORAL" at bounding box center [262, 61] width 33 height 8
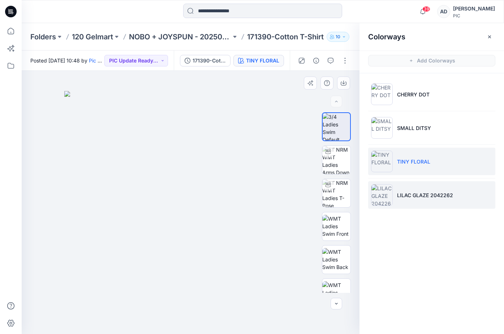
click at [427, 197] on p "LILAC GLAZE 2042262" at bounding box center [425, 196] width 56 height 8
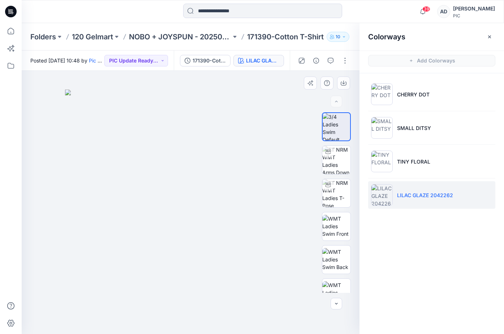
drag, startPoint x: 175, startPoint y: 253, endPoint x: 232, endPoint y: 269, distance: 58.8
click at [232, 269] on img at bounding box center [190, 212] width 251 height 245
click at [331, 164] on img at bounding box center [336, 160] width 28 height 28
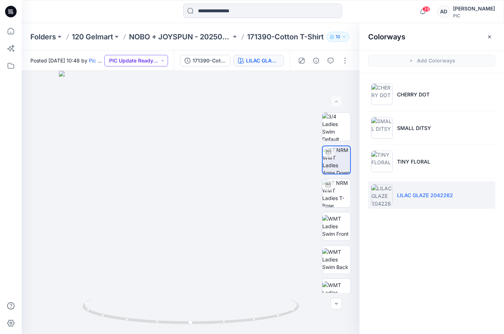
click at [151, 59] on button "PIC Update Ready to Review" at bounding box center [136, 61] width 64 height 12
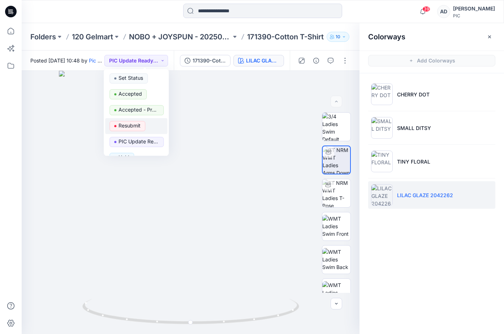
click at [124, 126] on p "Resubmit" at bounding box center [130, 125] width 22 height 9
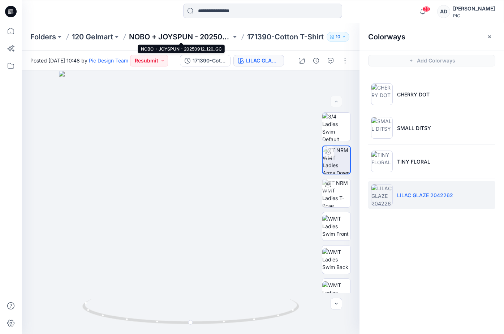
click at [215, 38] on p "NOBO + JOYSPUN - 20250912_120_GC" at bounding box center [180, 37] width 102 height 10
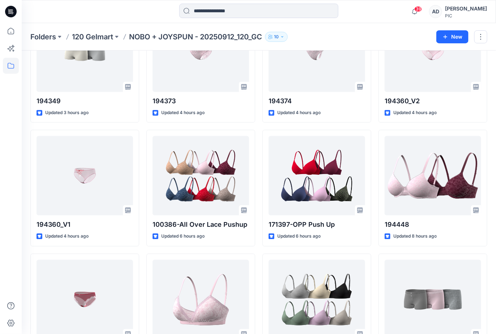
scroll to position [447, 0]
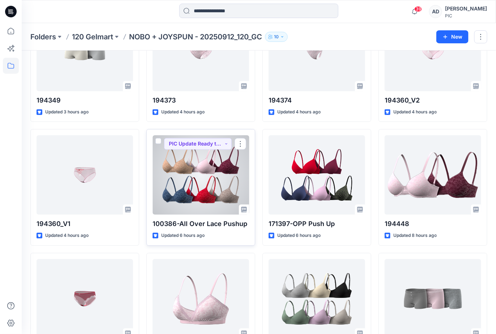
click at [197, 191] on div at bounding box center [201, 176] width 96 height 80
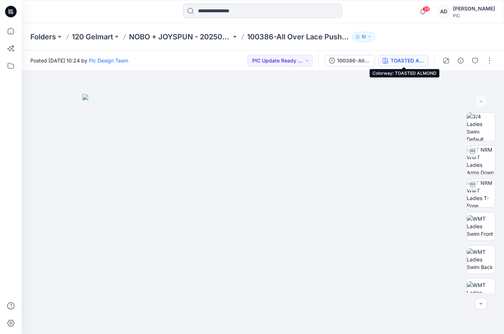
click at [414, 64] on div "TOASTED ALMOND" at bounding box center [407, 61] width 33 height 8
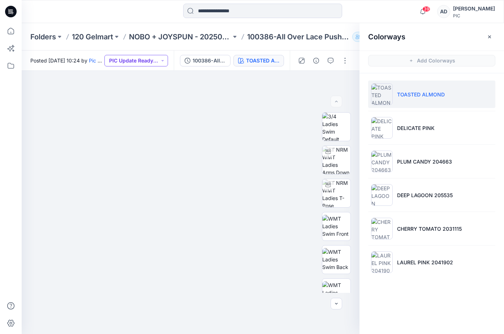
click at [139, 60] on button "PIC Update Ready to Review" at bounding box center [136, 61] width 64 height 12
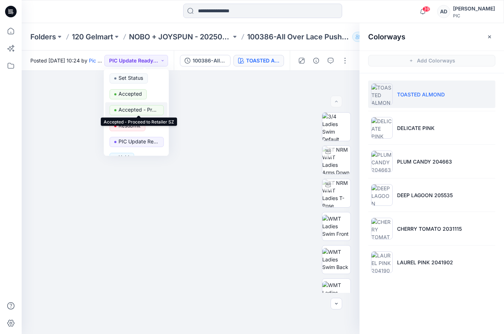
click at [133, 110] on p "Accepted - Proceed to Retailer SZ" at bounding box center [139, 109] width 40 height 9
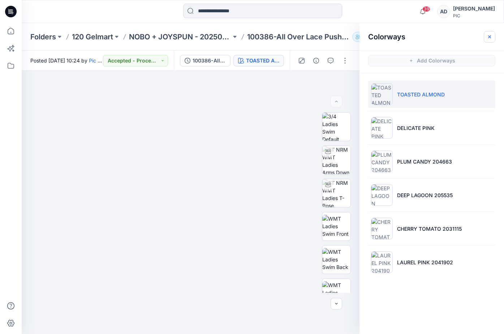
click at [489, 36] on icon "button" at bounding box center [489, 36] width 3 height 3
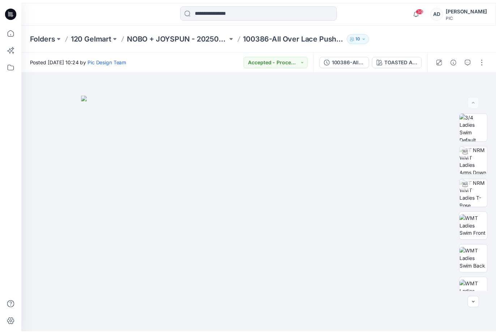
scroll to position [447, 0]
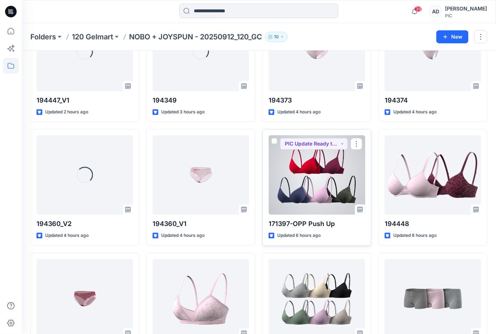
click at [319, 195] on div at bounding box center [317, 176] width 96 height 80
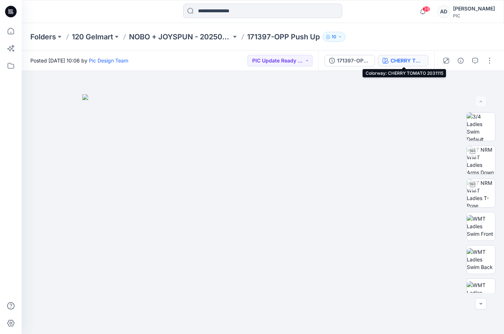
click at [411, 60] on div "CHERRY TOMATO 2031115" at bounding box center [407, 61] width 33 height 8
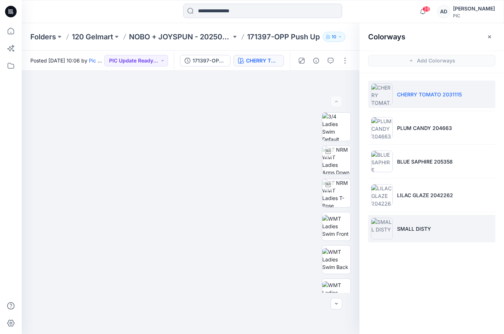
click at [419, 239] on li "SMALL DISTY" at bounding box center [431, 228] width 127 height 27
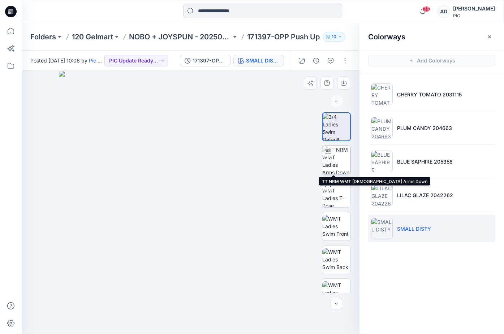
click at [331, 160] on img at bounding box center [336, 160] width 28 height 28
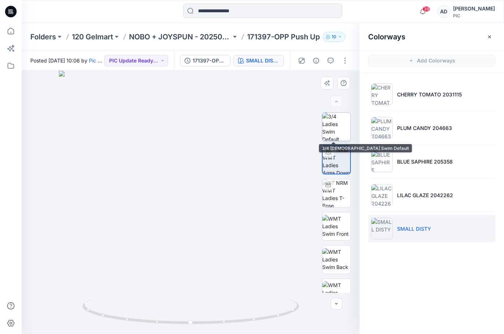
click at [335, 125] on img at bounding box center [336, 127] width 28 height 28
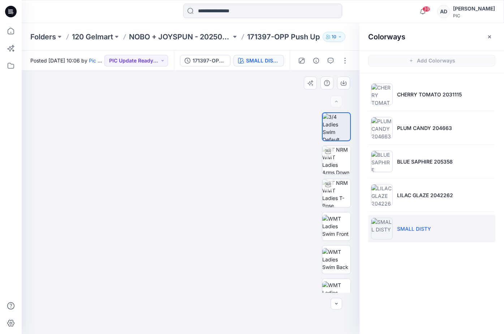
drag, startPoint x: 190, startPoint y: 173, endPoint x: 203, endPoint y: 298, distance: 125.7
click at [203, 298] on img at bounding box center [203, 150] width 723 height 368
click at [254, 302] on img at bounding box center [203, 150] width 723 height 368
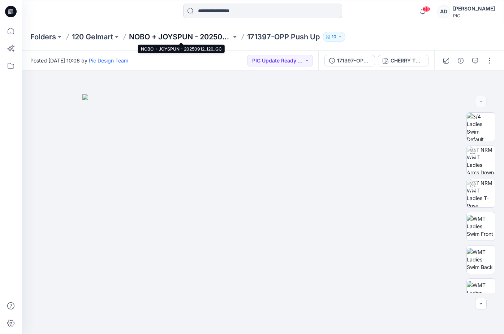
click at [206, 38] on p "NOBO + JOYSPUN - 20250912_120_GC" at bounding box center [180, 37] width 102 height 10
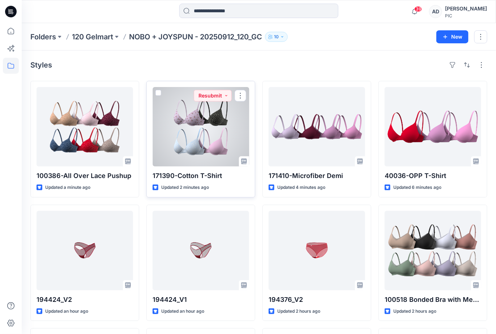
click at [205, 128] on div at bounding box center [201, 127] width 96 height 80
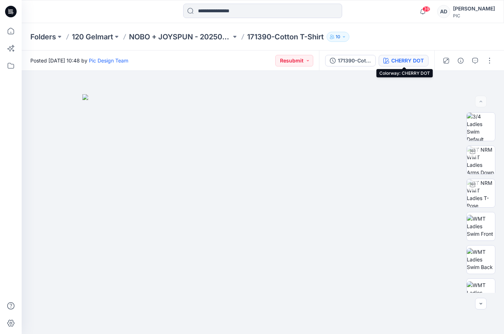
click at [404, 61] on div "CHERRY DOT" at bounding box center [407, 61] width 33 height 8
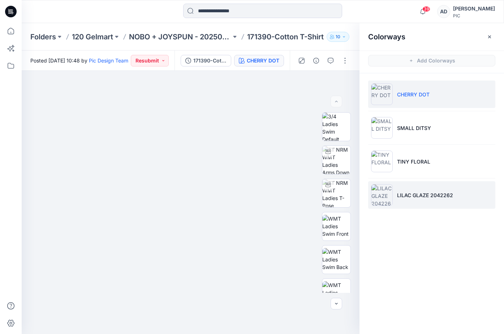
click at [418, 192] on p "LILAC GLAZE 2042262" at bounding box center [425, 196] width 56 height 8
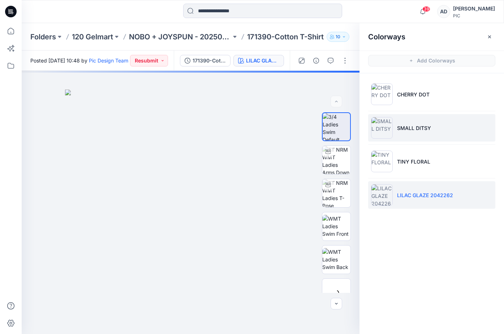
click at [422, 130] on p "SMALL DITSY" at bounding box center [414, 128] width 34 height 8
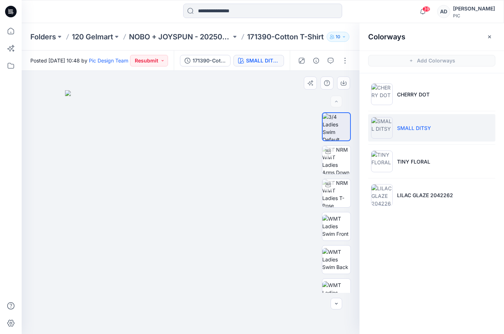
click at [216, 99] on img at bounding box center [190, 212] width 251 height 244
click at [493, 36] on button "button" at bounding box center [490, 37] width 12 height 12
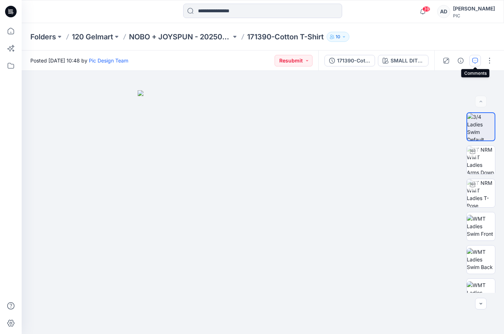
click at [477, 60] on icon "button" at bounding box center [475, 61] width 6 height 6
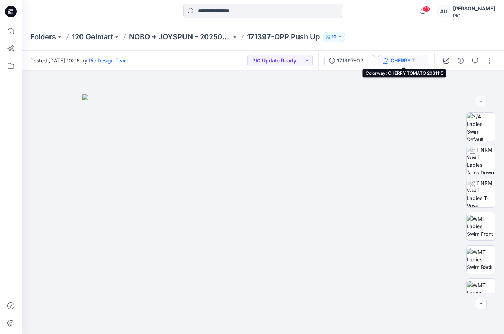
click at [400, 61] on div "CHERRY TOMATO 2031115" at bounding box center [407, 61] width 33 height 8
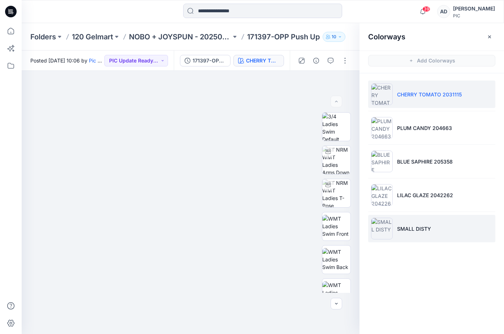
click at [408, 225] on p "SMALL DISTY" at bounding box center [414, 229] width 34 height 8
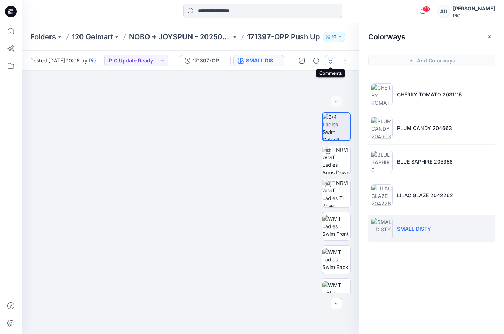
click at [330, 60] on icon "button" at bounding box center [331, 61] width 6 height 6
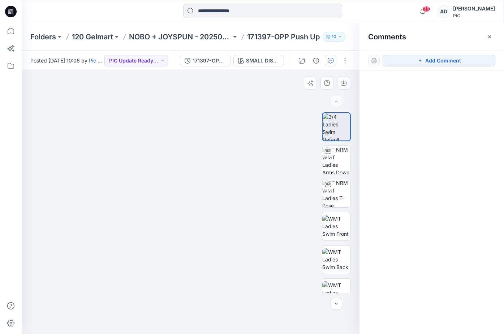
click at [218, 98] on img at bounding box center [190, 115] width 610 height 437
click at [423, 58] on icon "button" at bounding box center [420, 61] width 6 height 6
click at [206, 113] on div "1" at bounding box center [191, 202] width 338 height 263
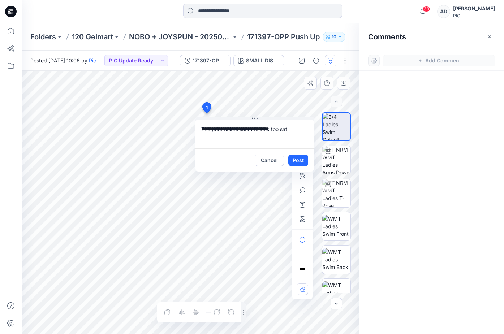
click at [187, 125] on div "**********" at bounding box center [191, 202] width 338 height 263
click at [228, 138] on textarea "**********" at bounding box center [255, 134] width 119 height 29
click at [246, 144] on textarea "**********" at bounding box center [255, 134] width 119 height 29
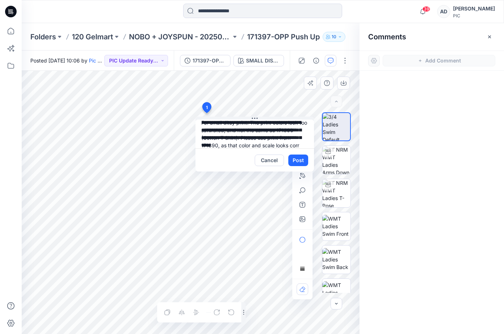
scroll to position [14, 0]
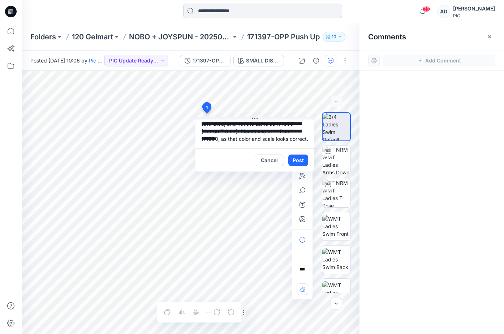
type textarea "**********"
click at [301, 217] on icon "button" at bounding box center [303, 219] width 6 height 6
type input"] "**********"
click at [227, 146] on textarea "**********" at bounding box center [255, 134] width 119 height 29
click at [212, 124] on textarea "**********" at bounding box center [255, 134] width 119 height 29
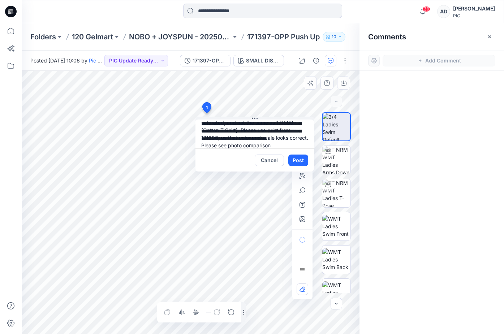
scroll to position [14, 0]
type textarea "**********"
click at [297, 158] on button "Post" at bounding box center [298, 161] width 20 height 12
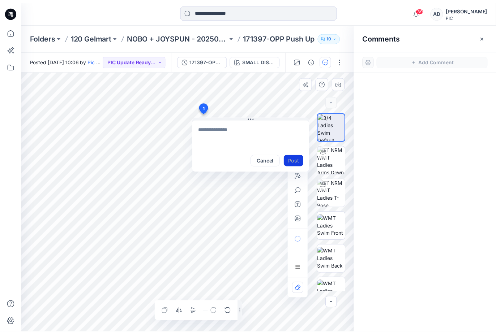
scroll to position [0, 0]
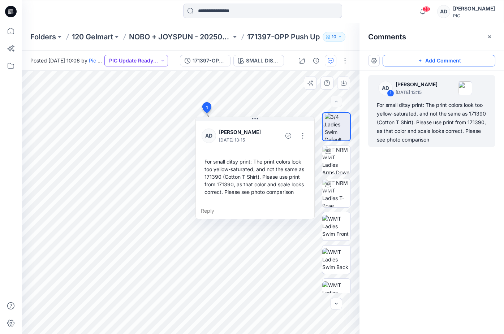
click at [145, 63] on button "PIC Update Ready to Review" at bounding box center [136, 61] width 64 height 12
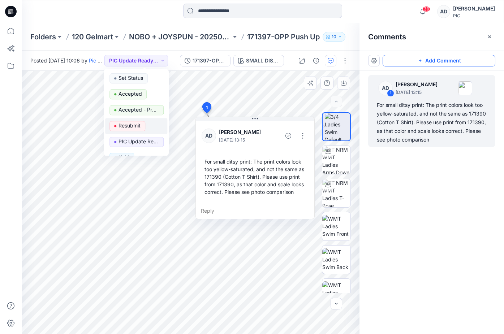
click at [133, 128] on p "Resubmit" at bounding box center [130, 125] width 22 height 9
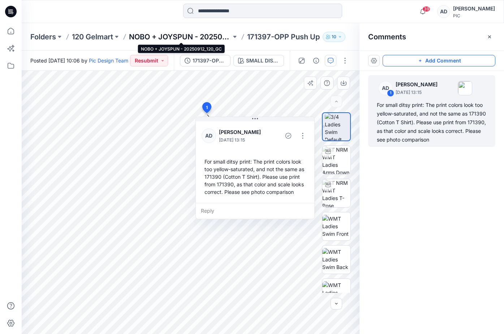
click at [220, 39] on p "NOBO + JOYSPUN - 20250912_120_GC" at bounding box center [180, 37] width 102 height 10
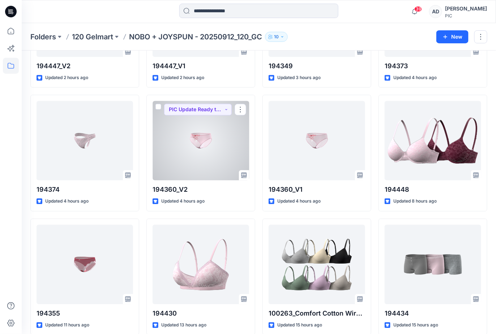
scroll to position [488, 0]
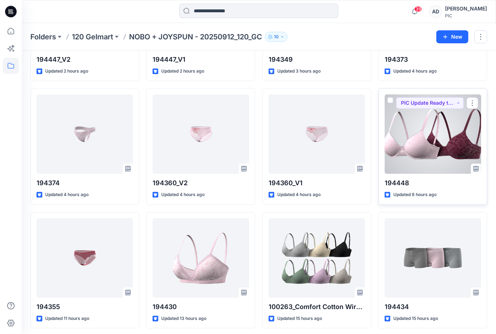
click at [413, 164] on div at bounding box center [433, 135] width 96 height 80
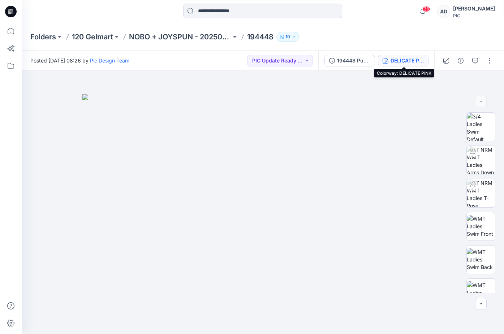
click at [413, 64] on div "DELICATE PINK" at bounding box center [407, 61] width 33 height 8
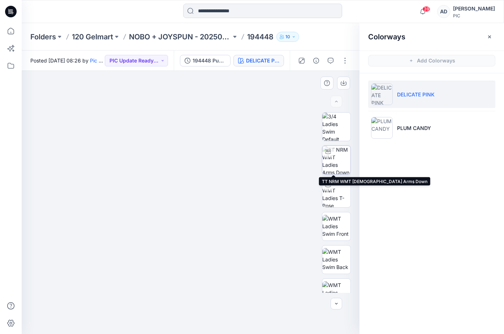
click at [334, 162] on img at bounding box center [336, 160] width 28 height 28
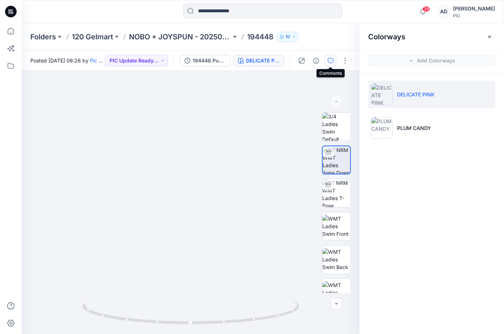
click at [330, 63] on icon "button" at bounding box center [331, 61] width 6 height 6
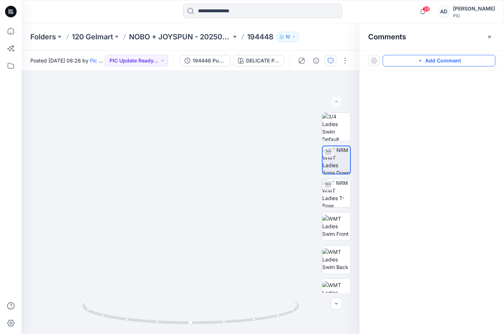
click at [404, 64] on button "Add Comment" at bounding box center [439, 61] width 113 height 12
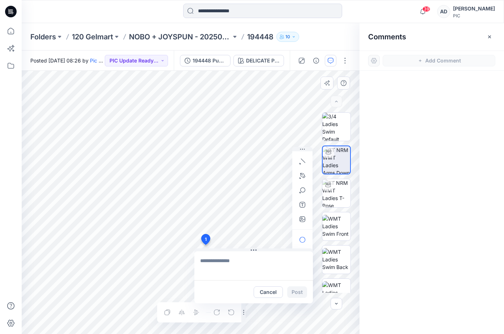
click at [205, 245] on div "1 Cancel Post Layer 1" at bounding box center [191, 202] width 338 height 263
click at [227, 263] on textarea "**********" at bounding box center [253, 266] width 119 height 29
click at [217, 272] on textarea "**********" at bounding box center [253, 266] width 119 height 29
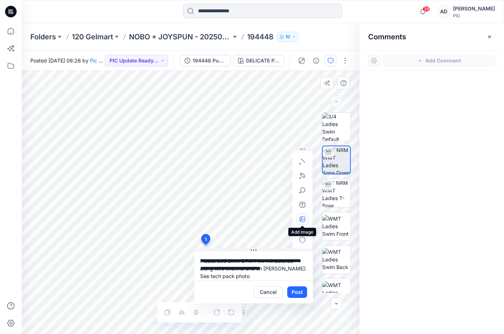
type textarea "**********"
click at [302, 220] on icon "button" at bounding box center [303, 219] width 6 height 6
type input"] "**********"
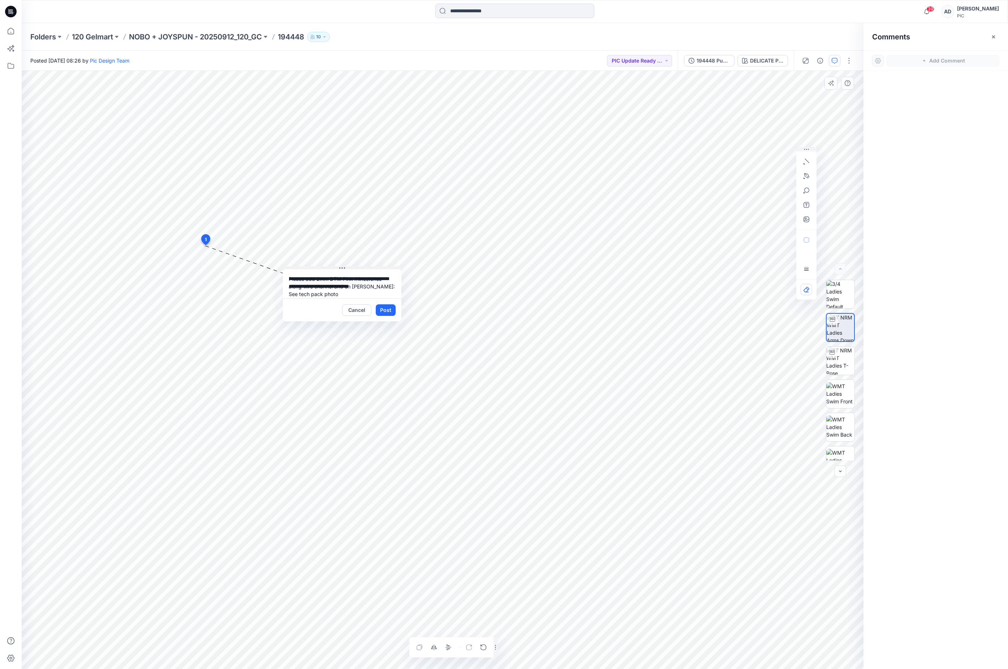
drag, startPoint x: 257, startPoint y: 250, endPoint x: 337, endPoint y: 264, distance: 81.0
click at [344, 266] on button at bounding box center [342, 268] width 119 height 4
drag, startPoint x: 208, startPoint y: 244, endPoint x: 453, endPoint y: 386, distance: 283.3
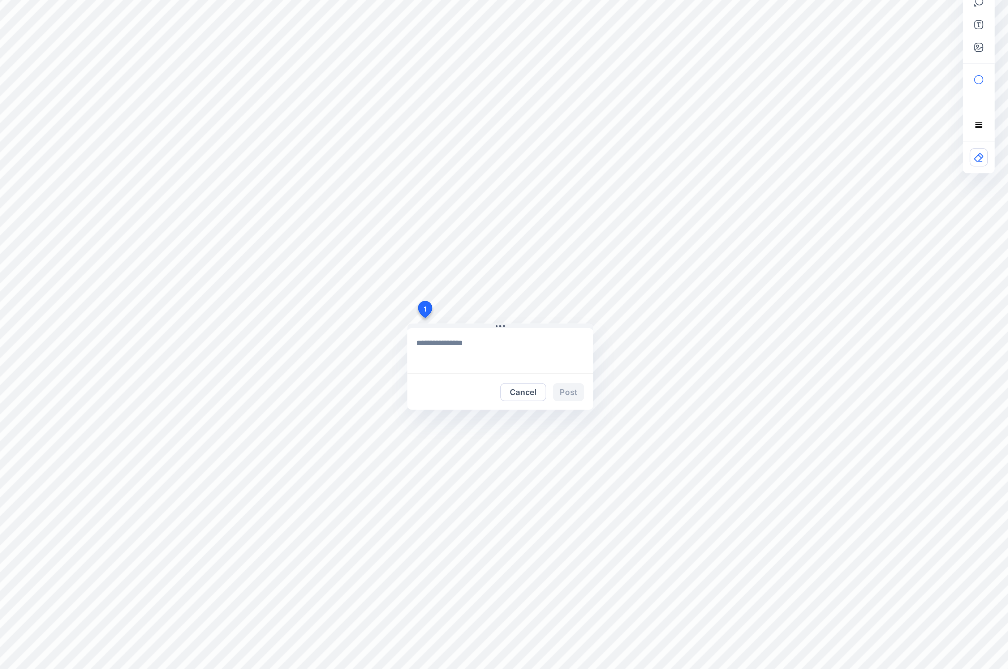
click at [477, 334] on textarea at bounding box center [501, 412] width 119 height 29
drag, startPoint x: 467, startPoint y: 405, endPoint x: 459, endPoint y: 435, distance: 30.8
click at [458, 334] on div "Cancel Post" at bounding box center [501, 424] width 119 height 52
click at [504, 334] on button "Cancel" at bounding box center [516, 439] width 29 height 12
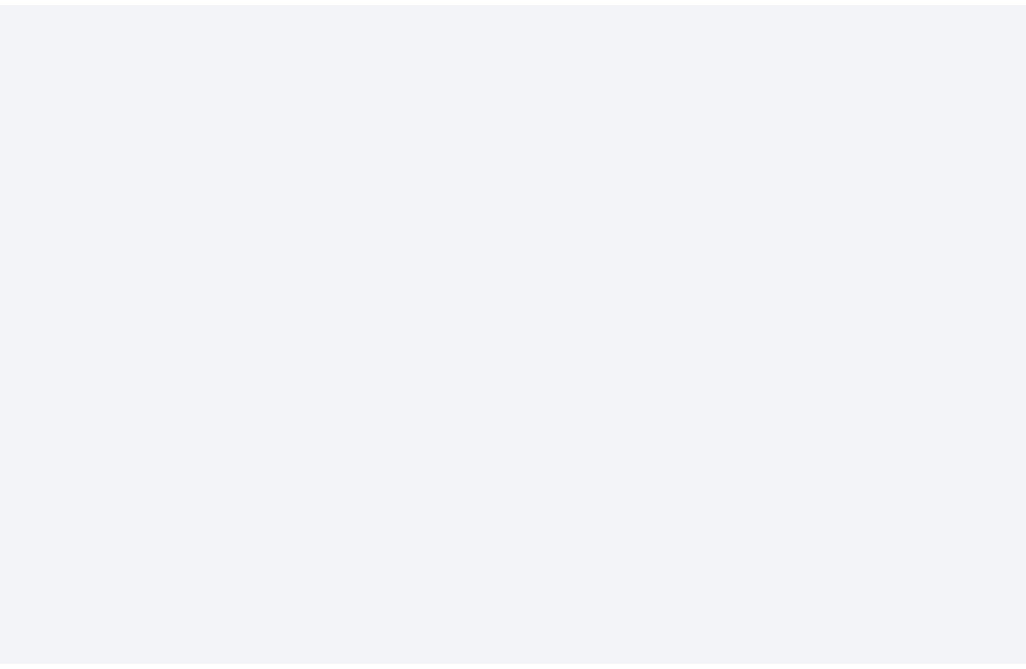
scroll to position [519, 0]
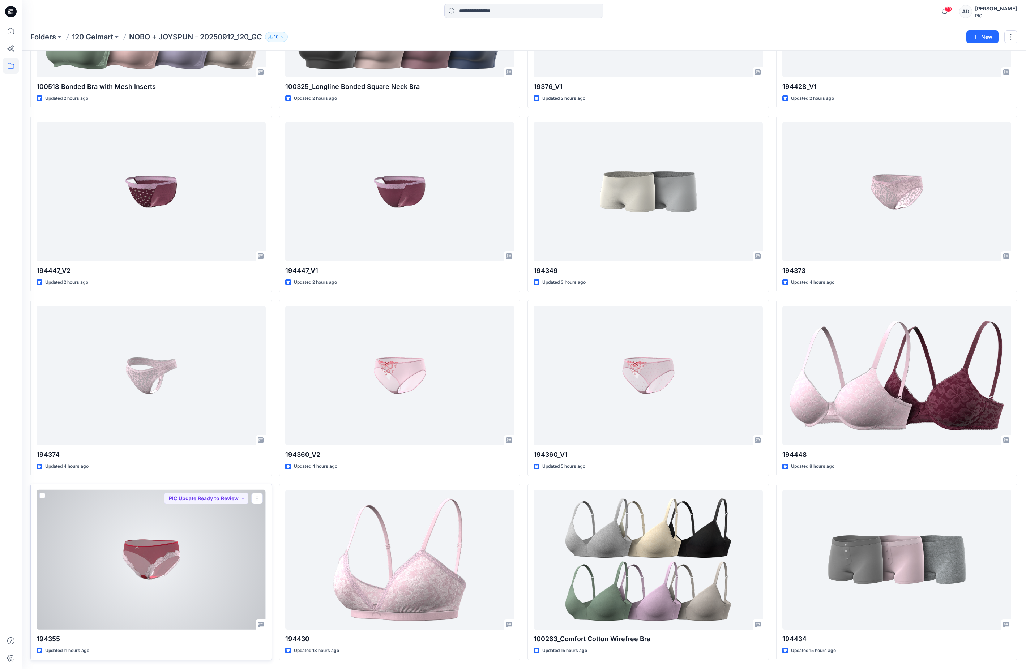
click at [200, 334] on div at bounding box center [151, 560] width 229 height 140
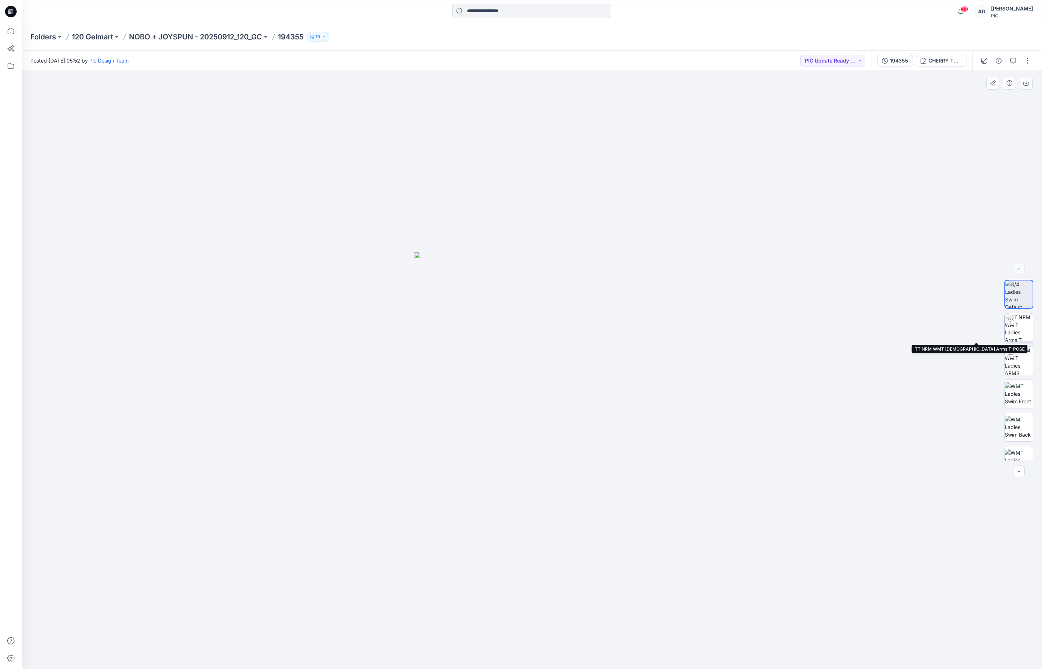
click at [504, 330] on img at bounding box center [1019, 327] width 28 height 28
drag, startPoint x: 450, startPoint y: 494, endPoint x: 573, endPoint y: 493, distance: 122.9
click at [504, 334] on img at bounding box center [532, 343] width 705 height 652
drag, startPoint x: 568, startPoint y: 474, endPoint x: 647, endPoint y: 486, distance: 80.0
click at [504, 334] on img at bounding box center [532, 347] width 705 height 644
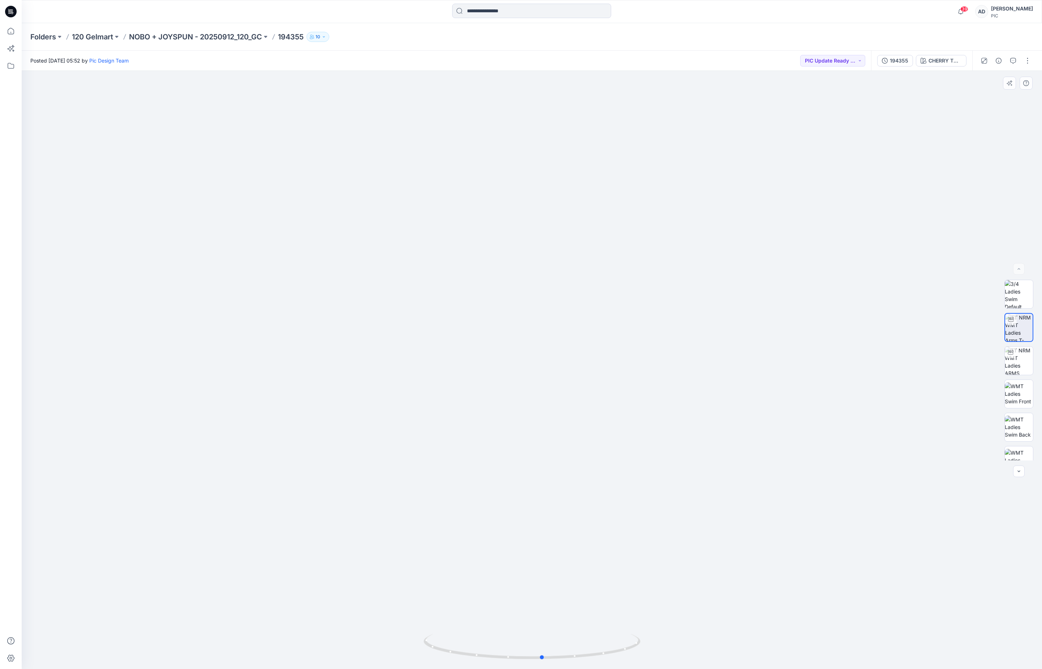
drag, startPoint x: 545, startPoint y: 656, endPoint x: 556, endPoint y: 666, distance: 14.3
click at [504, 334] on div at bounding box center [532, 651] width 217 height 36
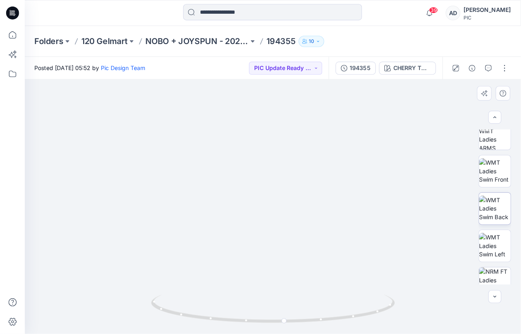
scroll to position [78, 0]
drag, startPoint x: 307, startPoint y: 205, endPoint x: 309, endPoint y: 104, distance: 100.9
click at [309, 104] on img at bounding box center [244, 35] width 705 height 523
drag, startPoint x: 146, startPoint y: 181, endPoint x: 177, endPoint y: 160, distance: 37.0
click at [177, 160] on img at bounding box center [283, 43] width 705 height 508
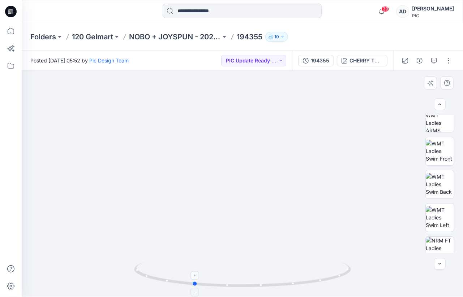
drag, startPoint x: 253, startPoint y: 287, endPoint x: 193, endPoint y: 290, distance: 59.7
click at [193, 289] on icon at bounding box center [243, 275] width 219 height 27
drag, startPoint x: 280, startPoint y: 180, endPoint x: 259, endPoint y: 163, distance: 27.0
click at [259, 163] on img at bounding box center [254, 17] width 705 height 559
drag, startPoint x: 196, startPoint y: 287, endPoint x: 150, endPoint y: 281, distance: 46.3
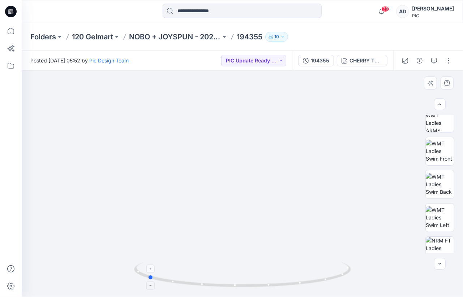
click at [150, 281] on icon at bounding box center [243, 275] width 219 height 27
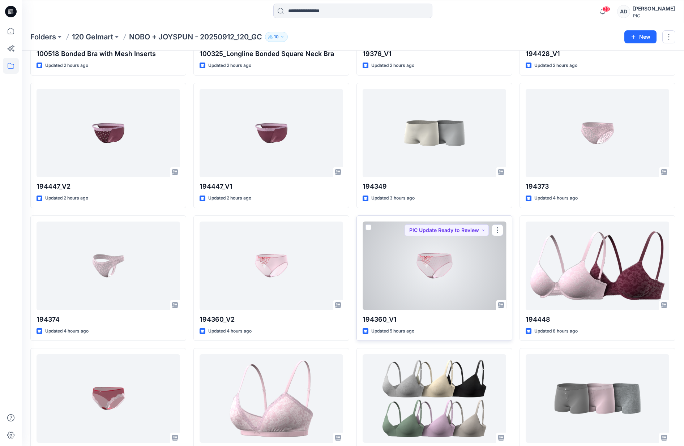
scroll to position [433, 0]
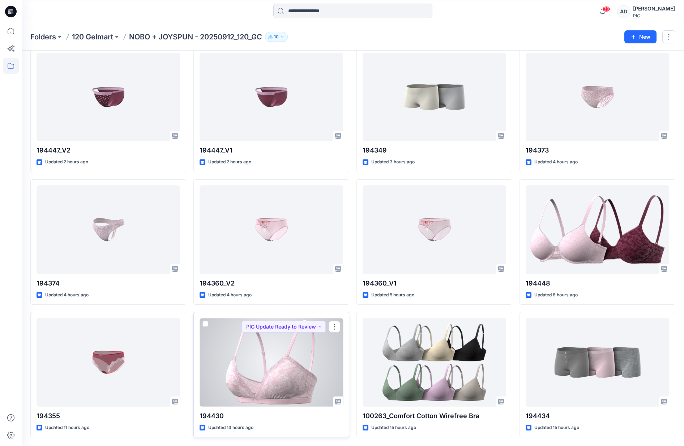
click at [261, 334] on div at bounding box center [270, 362] width 143 height 89
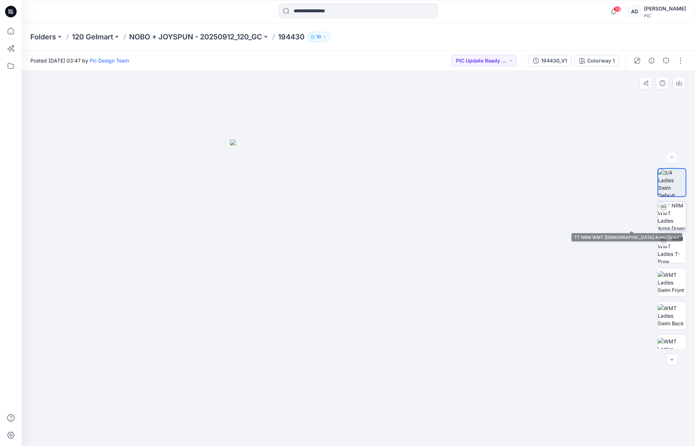
click at [504, 223] on img at bounding box center [671, 216] width 28 height 28
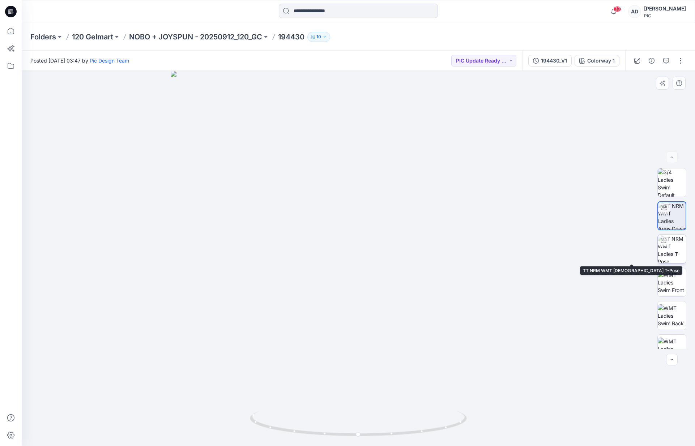
click at [504, 250] on img at bounding box center [671, 249] width 28 height 28
click at [504, 253] on img at bounding box center [671, 248] width 27 height 27
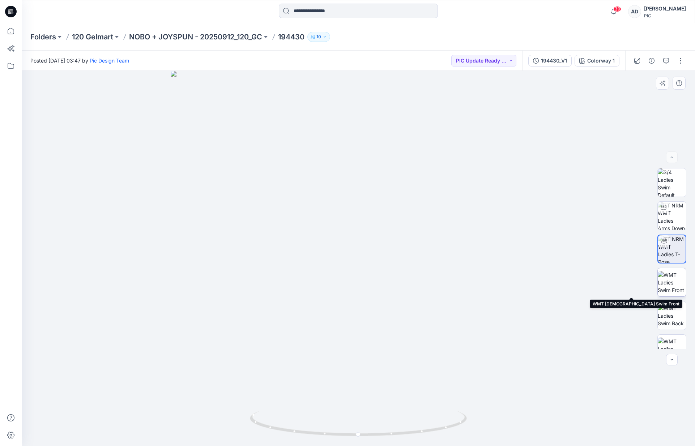
click at [504, 289] on img at bounding box center [671, 282] width 28 height 23
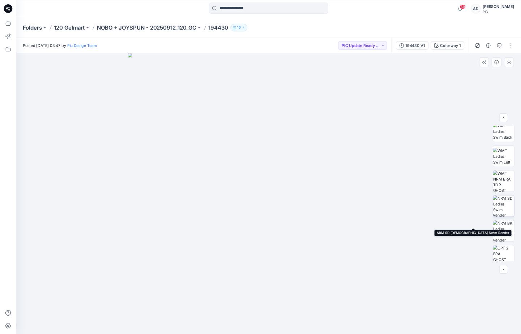
scroll to position [147, 0]
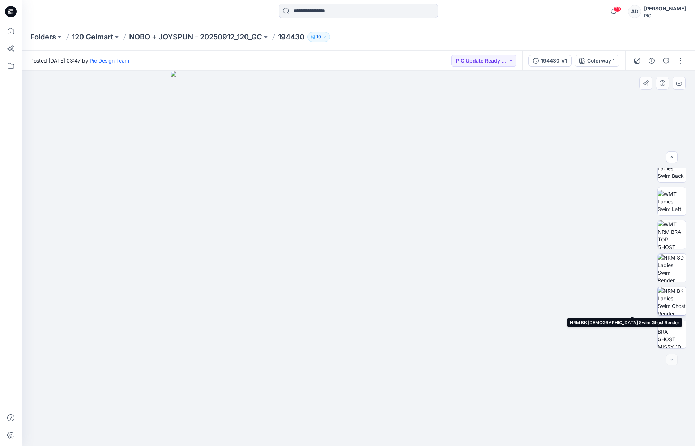
click at [504, 311] on img at bounding box center [671, 301] width 28 height 28
click at [417, 249] on img at bounding box center [358, 313] width 170 height 266
click at [430, 203] on img at bounding box center [358, 313] width 170 height 266
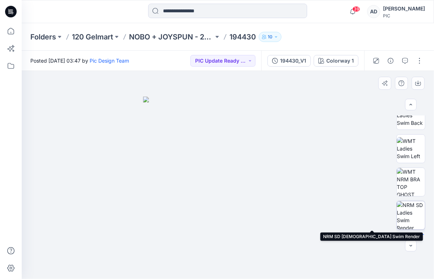
click at [400, 222] on img at bounding box center [411, 215] width 28 height 28
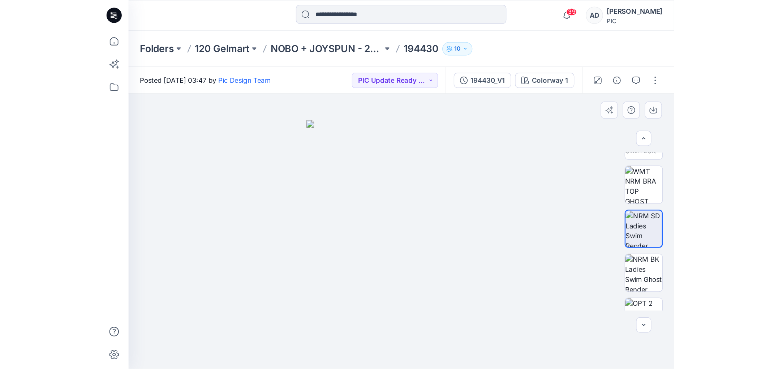
scroll to position [209, 0]
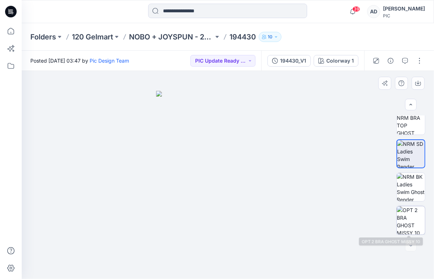
click at [412, 219] on img at bounding box center [411, 220] width 28 height 28
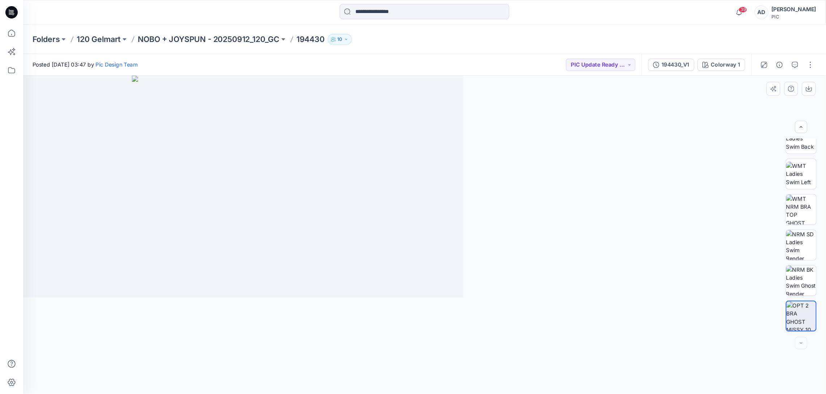
scroll to position [147, 0]
click at [504, 152] on div at bounding box center [398, 220] width 753 height 298
click at [504, 58] on icon "button" at bounding box center [745, 61] width 6 height 6
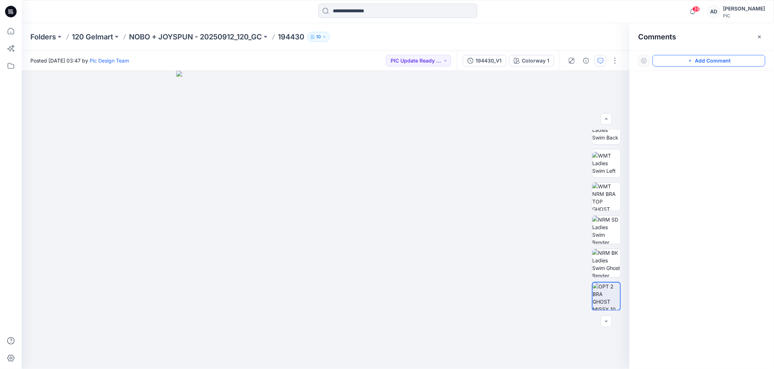
click at [504, 62] on button "Add Comment" at bounding box center [709, 61] width 113 height 12
click at [424, 175] on div "1" at bounding box center [326, 220] width 608 height 298
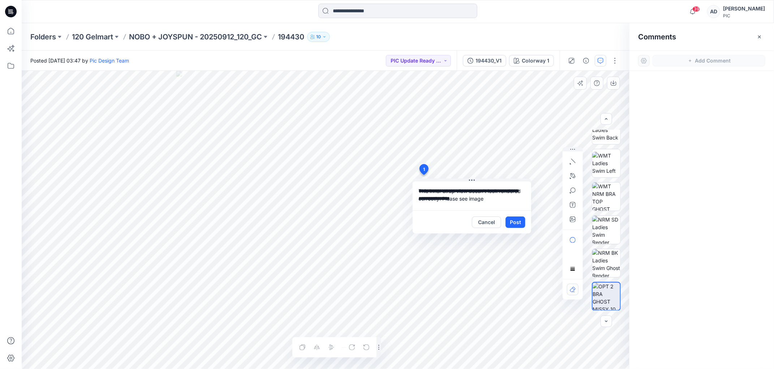
click at [455, 192] on textarea "**********" at bounding box center [472, 195] width 119 height 29
drag, startPoint x: 430, startPoint y: 190, endPoint x: 427, endPoint y: 201, distance: 11.3
click at [430, 191] on textarea "**********" at bounding box center [472, 195] width 119 height 29
type textarea "**********"
click at [504, 219] on icon "button" at bounding box center [573, 219] width 6 height 6
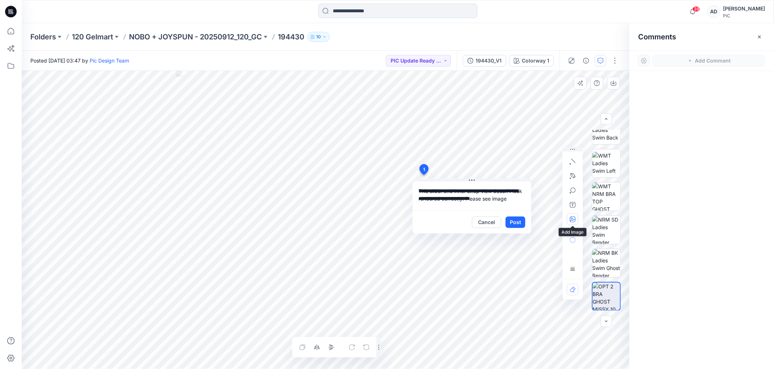
type input"] "**********"
click at [485, 175] on div "**********" at bounding box center [326, 220] width 608 height 298
drag, startPoint x: 456, startPoint y: 184, endPoint x: 475, endPoint y: 179, distance: 19.4
click at [456, 183] on textarea "**********" at bounding box center [472, 195] width 119 height 29
click at [495, 170] on div "**********" at bounding box center [326, 220] width 608 height 298
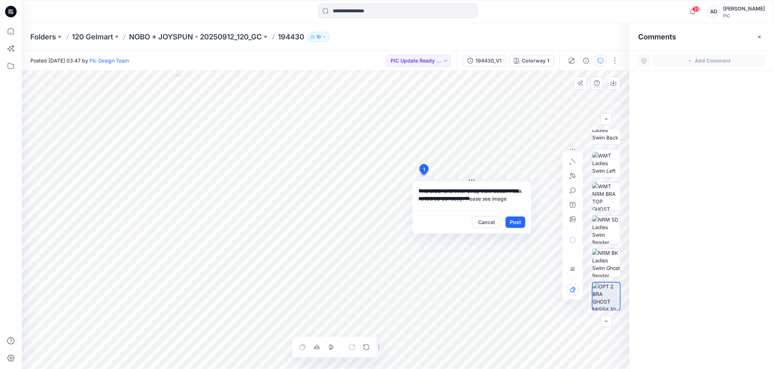
drag, startPoint x: 451, startPoint y: 189, endPoint x: 493, endPoint y: 191, distance: 42.3
click at [474, 189] on textarea "**********" at bounding box center [472, 195] width 119 height 29
click at [504, 224] on button "Post" at bounding box center [516, 222] width 20 height 12
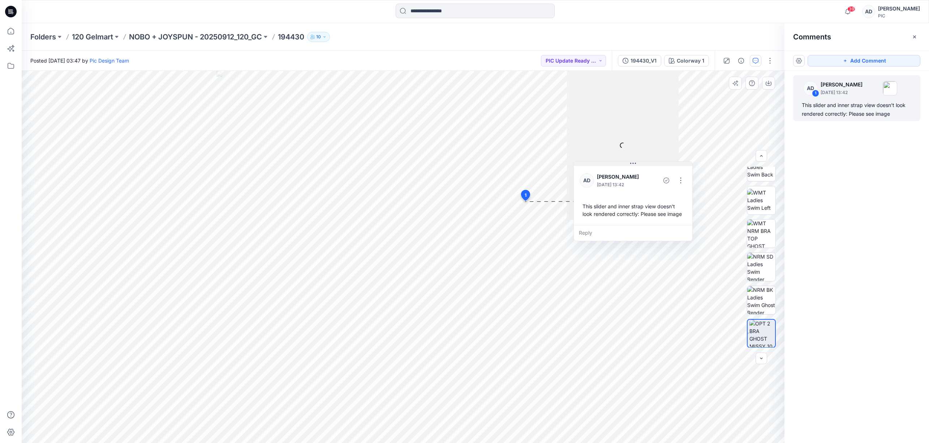
drag, startPoint x: 575, startPoint y: 207, endPoint x: 634, endPoint y: 165, distance: 72.0
click at [504, 165] on icon at bounding box center [633, 163] width 6 height 6
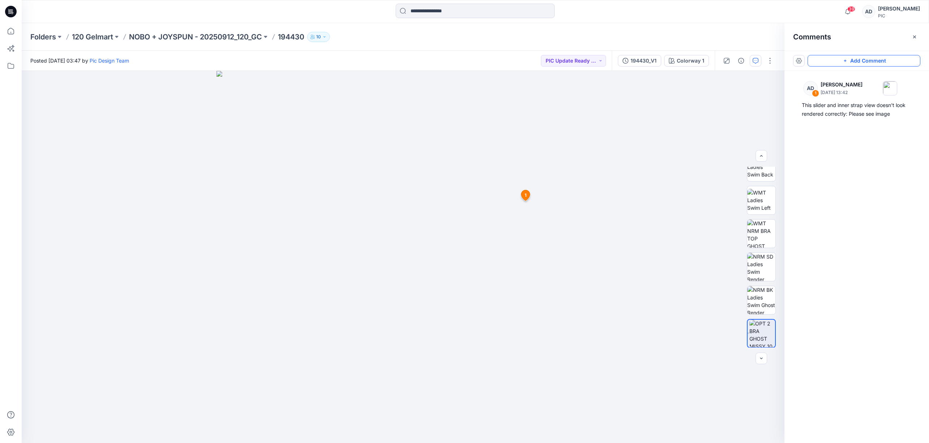
click at [504, 60] on button "Add Comment" at bounding box center [864, 61] width 113 height 12
click at [403, 334] on div "2 1 AD Alex Degner September 25, 2025 13:42 This slider and inner strap view do…" at bounding box center [403, 257] width 763 height 372
type textarea "**********"
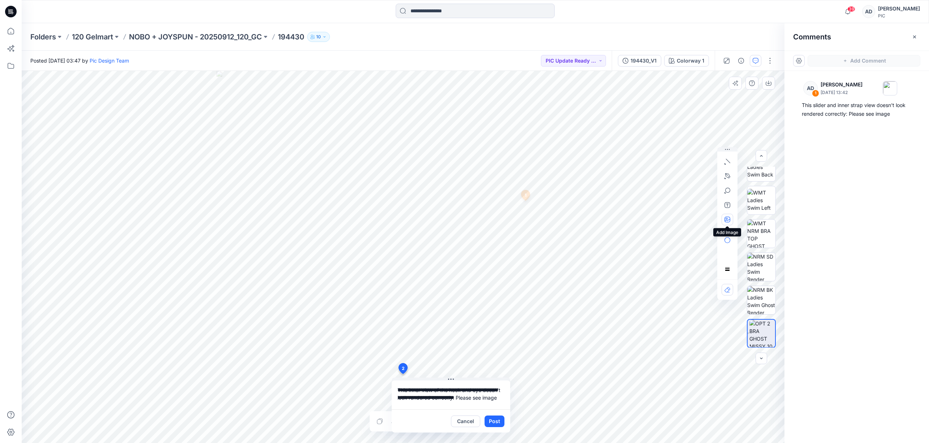
click at [504, 219] on icon "button" at bounding box center [728, 219] width 6 height 6
type input"] "**********"
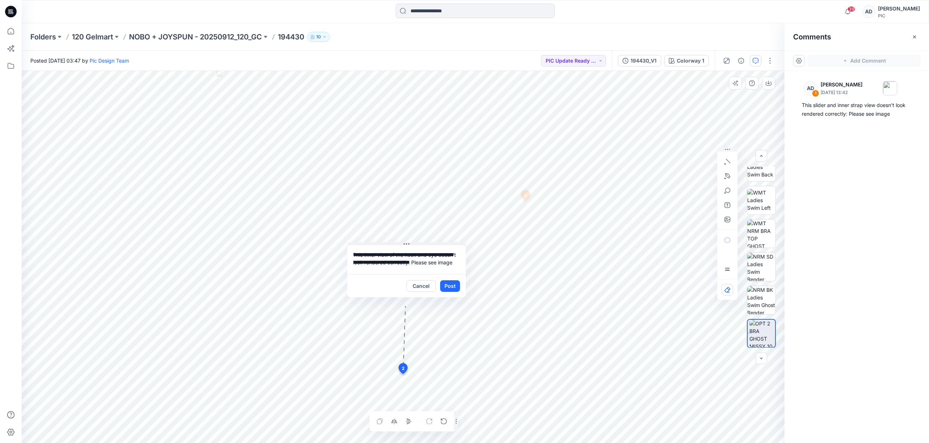
drag, startPoint x: 472, startPoint y: 378, endPoint x: 429, endPoint y: 242, distance: 142.2
click at [427, 243] on button at bounding box center [406, 244] width 119 height 4
click at [454, 287] on button "Post" at bounding box center [450, 286] width 20 height 12
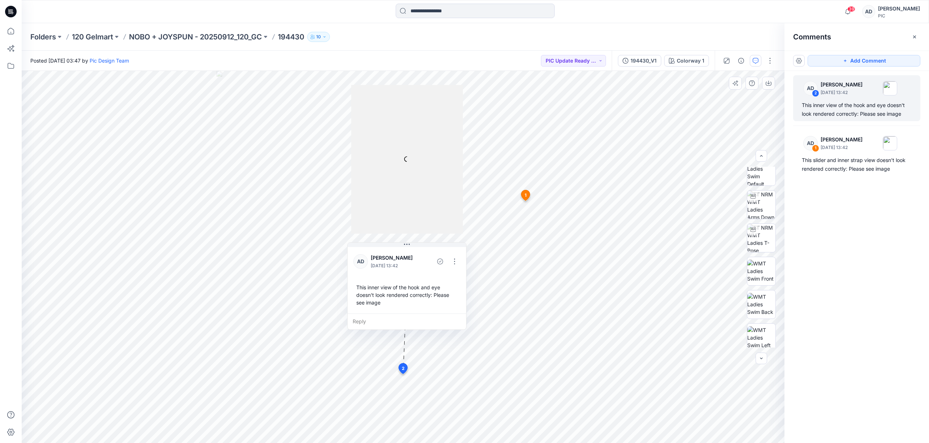
scroll to position [0, 0]
click at [504, 213] on img at bounding box center [761, 214] width 28 height 28
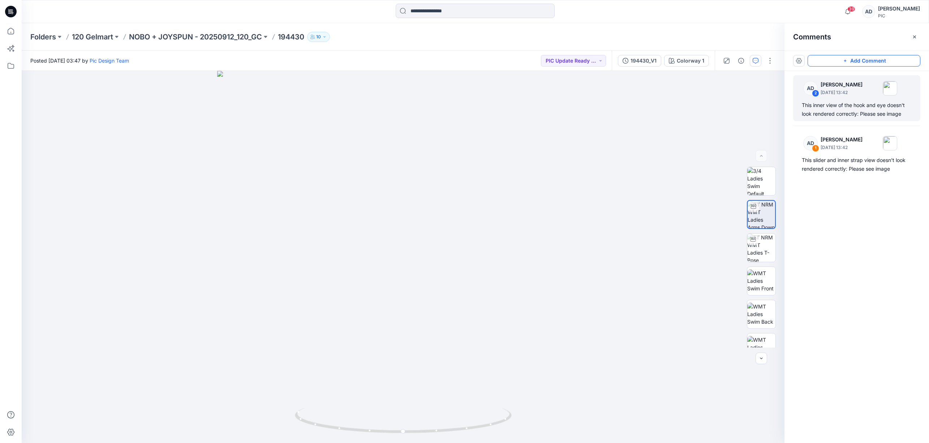
click at [504, 61] on button "Add Comment" at bounding box center [864, 61] width 113 height 12
click at [403, 286] on div "3" at bounding box center [403, 257] width 763 height 372
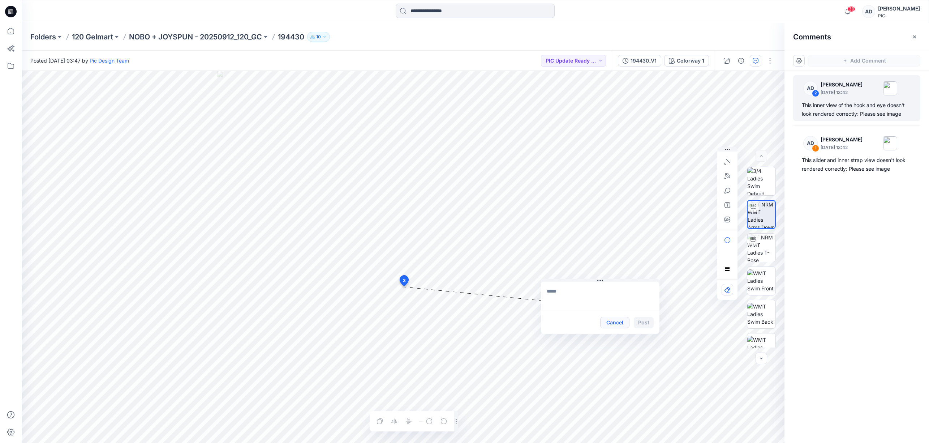
click at [504, 322] on button "Cancel" at bounding box center [614, 323] width 29 height 12
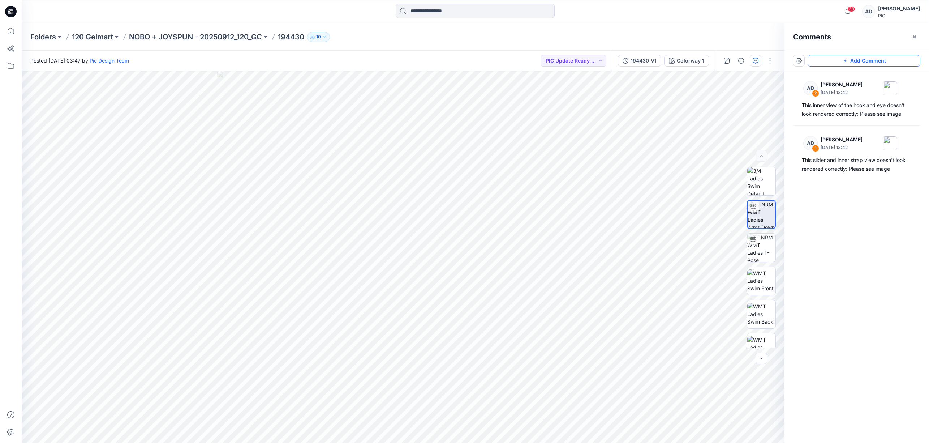
click at [504, 61] on icon "button" at bounding box center [845, 61] width 6 height 6
click at [403, 318] on div "3" at bounding box center [403, 257] width 763 height 372
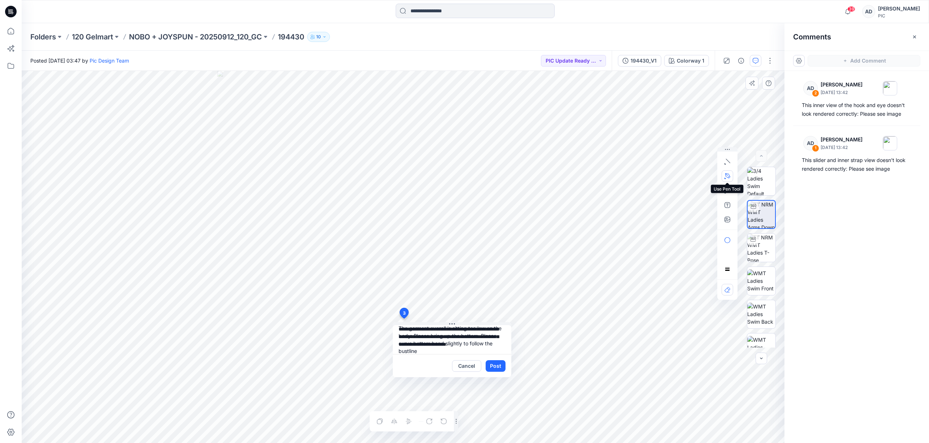
click at [504, 174] on icon "button" at bounding box center [728, 176] width 6 height 6
click at [330, 304] on icon "Layer 1" at bounding box center [403, 257] width 763 height 372
drag, startPoint x: 387, startPoint y: 304, endPoint x: 400, endPoint y: 298, distance: 13.7
click at [394, 301] on icon "Layer 1" at bounding box center [403, 257] width 763 height 372
drag, startPoint x: 416, startPoint y: 302, endPoint x: 425, endPoint y: 304, distance: 8.9
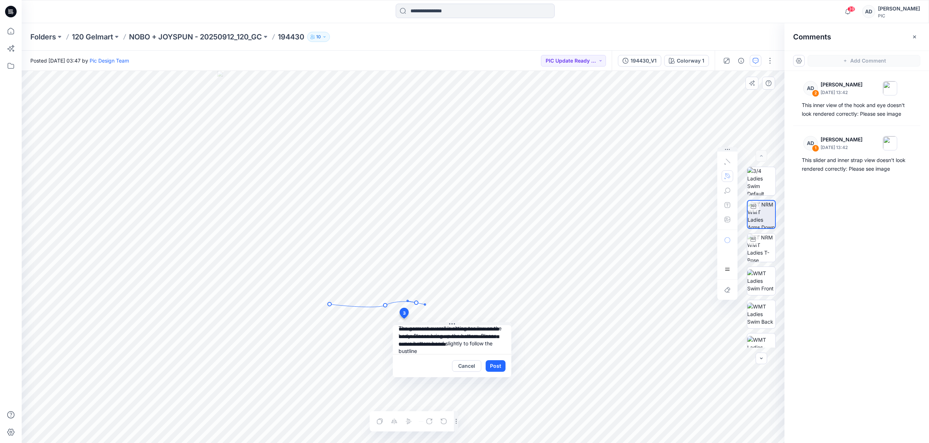
click at [425, 304] on icon "Layer 1" at bounding box center [403, 257] width 763 height 372
drag, startPoint x: 478, startPoint y: 301, endPoint x: 495, endPoint y: 291, distance: 19.1
click at [495, 293] on icon "Layer 1" at bounding box center [403, 257] width 763 height 372
click at [504, 283] on icon "Layer 1" at bounding box center [403, 257] width 763 height 372
click at [504, 174] on div at bounding box center [728, 190] width 12 height 69
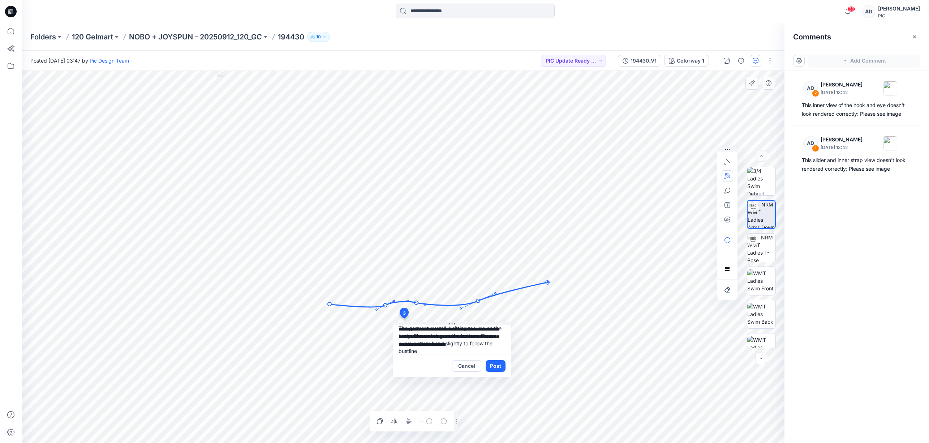
drag, startPoint x: 483, startPoint y: 282, endPoint x: 501, endPoint y: 289, distance: 19.6
click at [481, 282] on icon "Layer 1" at bounding box center [403, 257] width 763 height 372
drag, startPoint x: 491, startPoint y: 296, endPoint x: 441, endPoint y: 299, distance: 50.0
click at [439, 300] on icon at bounding box center [439, 294] width 218 height 25
drag, startPoint x: 463, startPoint y: 305, endPoint x: 445, endPoint y: 313, distance: 20.3
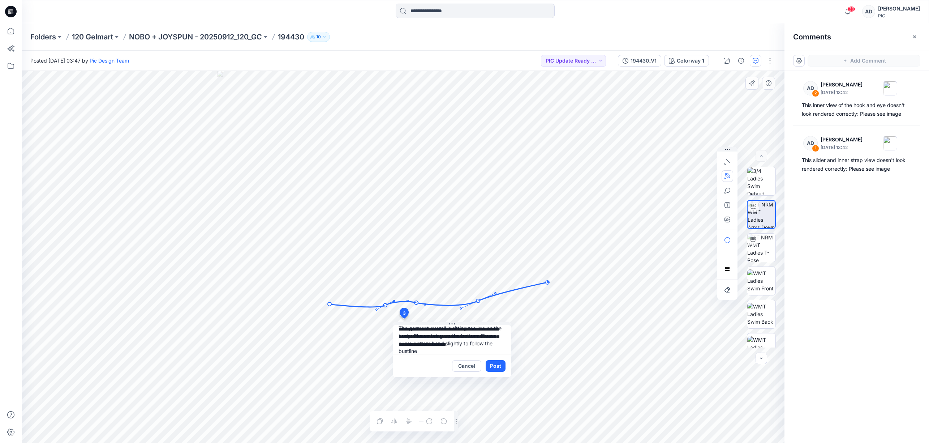
click at [445, 314] on icon "Layer 1" at bounding box center [403, 257] width 763 height 372
drag, startPoint x: 404, startPoint y: 297, endPoint x: 404, endPoint y: 290, distance: 7.2
click at [404, 289] on icon "Layer 1" at bounding box center [403, 257] width 763 height 372
drag, startPoint x: 386, startPoint y: 307, endPoint x: 385, endPoint y: 299, distance: 7.6
click at [385, 299] on icon "Layer 1" at bounding box center [403, 257] width 763 height 372
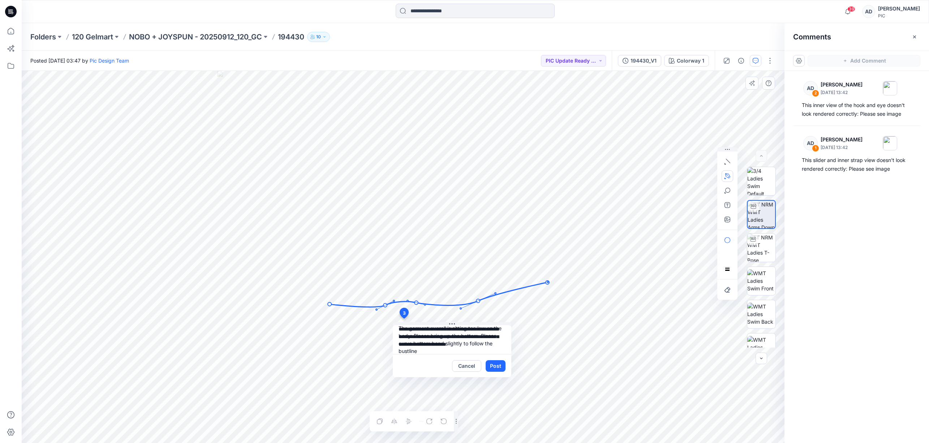
drag, startPoint x: 330, startPoint y: 304, endPoint x: 329, endPoint y: 309, distance: 4.7
click at [330, 304] on circle at bounding box center [330, 304] width 4 height 4
drag, startPoint x: 327, startPoint y: 300, endPoint x: 332, endPoint y: 299, distance: 4.8
click at [327, 300] on circle at bounding box center [328, 300] width 4 height 4
drag, startPoint x: 385, startPoint y: 304, endPoint x: 408, endPoint y: 297, distance: 24.6
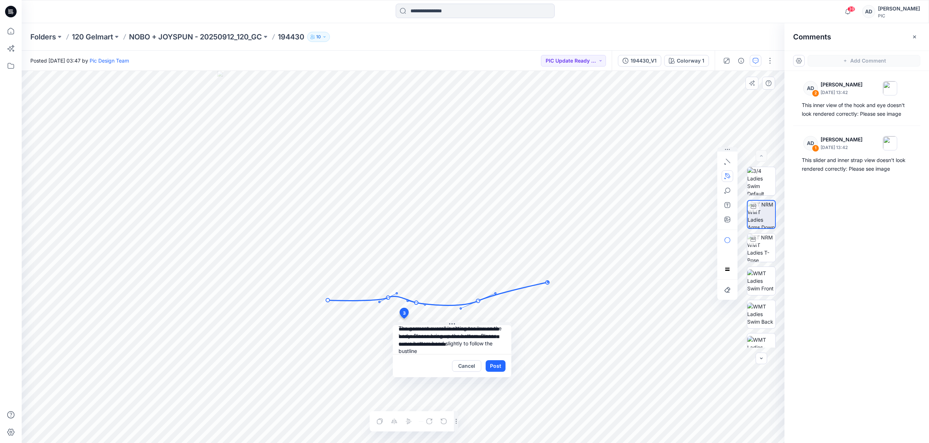
click at [387, 296] on circle at bounding box center [388, 298] width 4 height 4
drag, startPoint x: 416, startPoint y: 302, endPoint x: 407, endPoint y: 285, distance: 19.1
click at [408, 286] on circle at bounding box center [409, 286] width 4 height 4
drag, startPoint x: 387, startPoint y: 298, endPoint x: 384, endPoint y: 301, distance: 4.4
click at [382, 302] on circle at bounding box center [383, 301] width 4 height 4
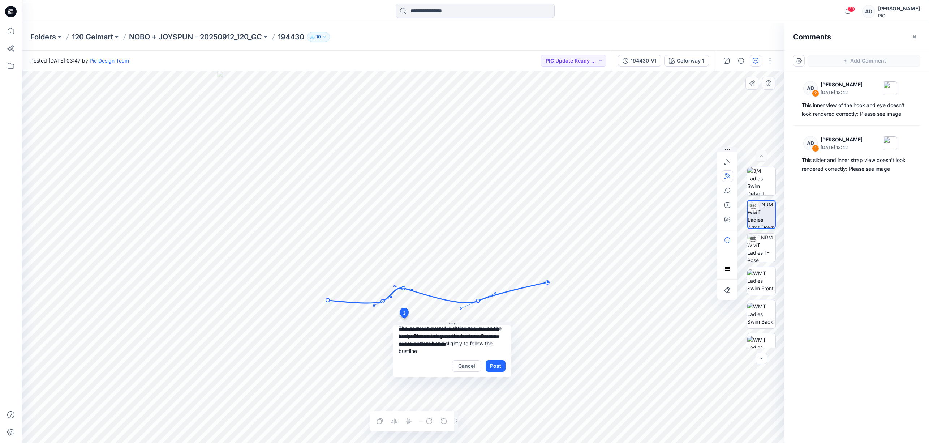
drag, startPoint x: 409, startPoint y: 286, endPoint x: 425, endPoint y: 286, distance: 16.3
click at [404, 288] on circle at bounding box center [404, 288] width 4 height 4
drag, startPoint x: 477, startPoint y: 301, endPoint x: 451, endPoint y: 300, distance: 26.0
click at [441, 303] on circle at bounding box center [442, 303] width 4 height 4
drag, startPoint x: 546, startPoint y: 282, endPoint x: 491, endPoint y: 295, distance: 57.0
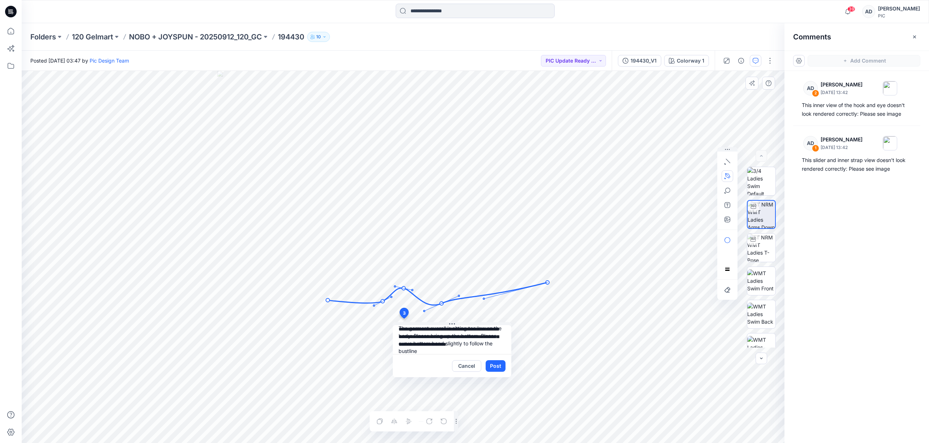
click at [485, 298] on circle at bounding box center [483, 298] width 1 height 1
drag, startPoint x: 546, startPoint y: 283, endPoint x: 477, endPoint y: 298, distance: 70.6
click at [478, 299] on circle at bounding box center [479, 298] width 4 height 4
drag, startPoint x: 419, startPoint y: 314, endPoint x: 449, endPoint y: 305, distance: 31.8
click at [450, 309] on icon "Layer 1" at bounding box center [403, 257] width 763 height 372
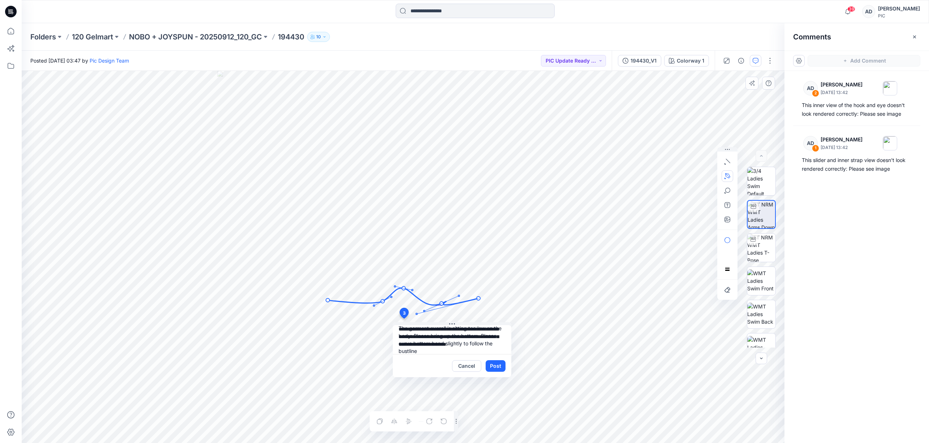
click at [436, 305] on icon "Layer 1" at bounding box center [403, 257] width 763 height 372
drag, startPoint x: 460, startPoint y: 298, endPoint x: 447, endPoint y: 305, distance: 14.1
click at [463, 301] on icon "Layer 1" at bounding box center [403, 257] width 763 height 372
drag, startPoint x: 443, startPoint y: 304, endPoint x: 441, endPoint y: 308, distance: 4.4
click at [443, 304] on circle at bounding box center [442, 303] width 4 height 4
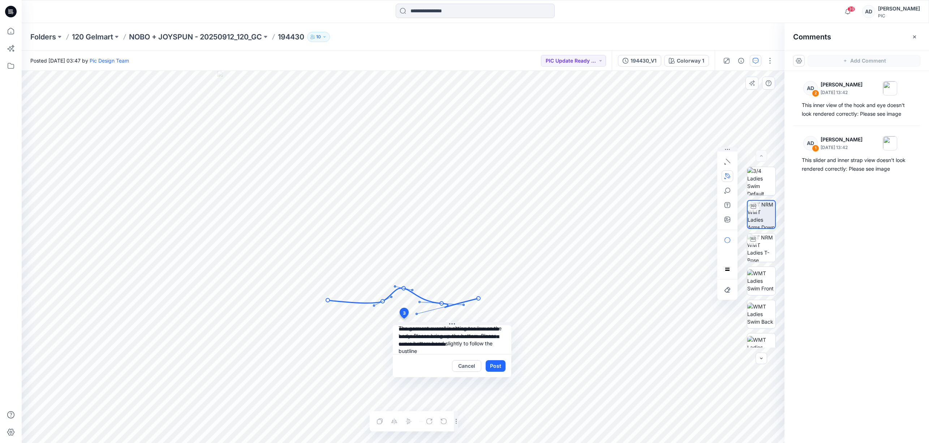
drag, startPoint x: 425, startPoint y: 311, endPoint x: 417, endPoint y: 293, distance: 19.7
click at [420, 302] on circle at bounding box center [419, 301] width 1 height 1
drag, startPoint x: 404, startPoint y: 289, endPoint x: 405, endPoint y: 292, distance: 3.8
click at [406, 293] on circle at bounding box center [405, 293] width 4 height 4
drag, startPoint x: 383, startPoint y: 302, endPoint x: 388, endPoint y: 301, distance: 4.4
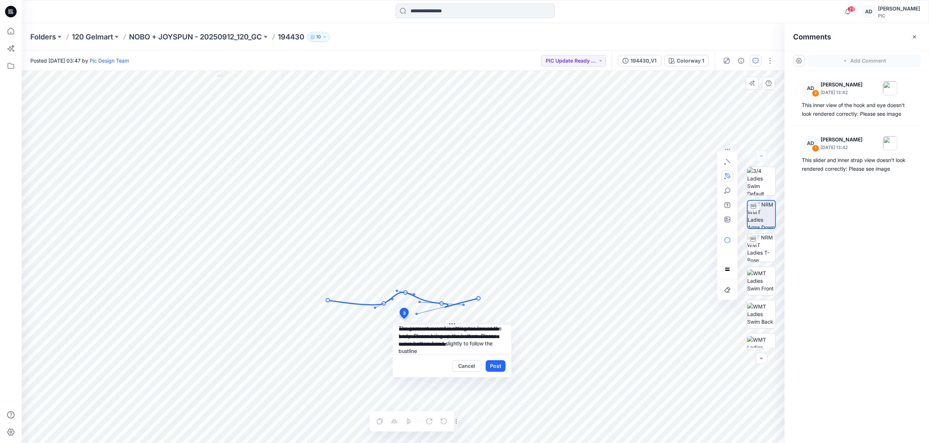
click at [385, 304] on circle at bounding box center [384, 303] width 4 height 4
drag, startPoint x: 394, startPoint y: 300, endPoint x: 388, endPoint y: 306, distance: 8.7
click at [395, 303] on icon "Layer 1" at bounding box center [403, 257] width 763 height 372
drag, startPoint x: 376, startPoint y: 309, endPoint x: 375, endPoint y: 304, distance: 4.8
click at [371, 305] on icon "Layer 1" at bounding box center [403, 257] width 763 height 372
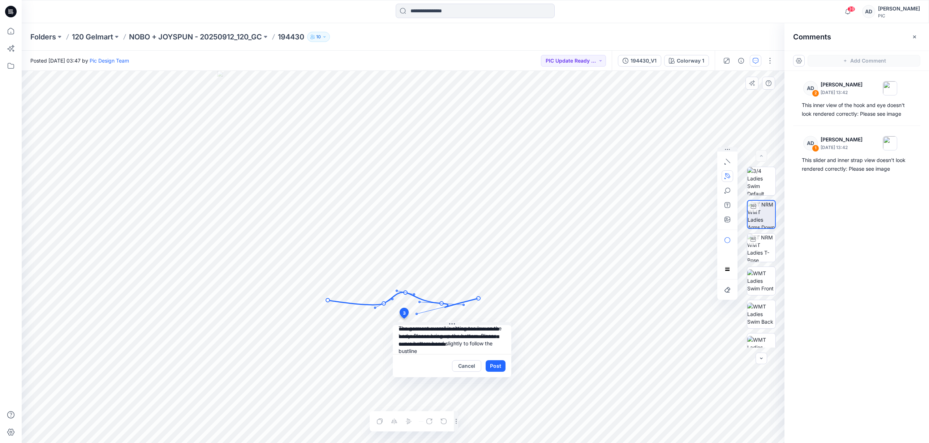
click at [383, 303] on circle at bounding box center [384, 303] width 4 height 4
drag, startPoint x: 375, startPoint y: 308, endPoint x: 381, endPoint y: 301, distance: 9.5
click at [372, 305] on icon "Layer 1" at bounding box center [403, 257] width 763 height 372
click at [384, 301] on circle at bounding box center [384, 302] width 4 height 4
drag, startPoint x: 374, startPoint y: 306, endPoint x: 370, endPoint y: 301, distance: 6.4
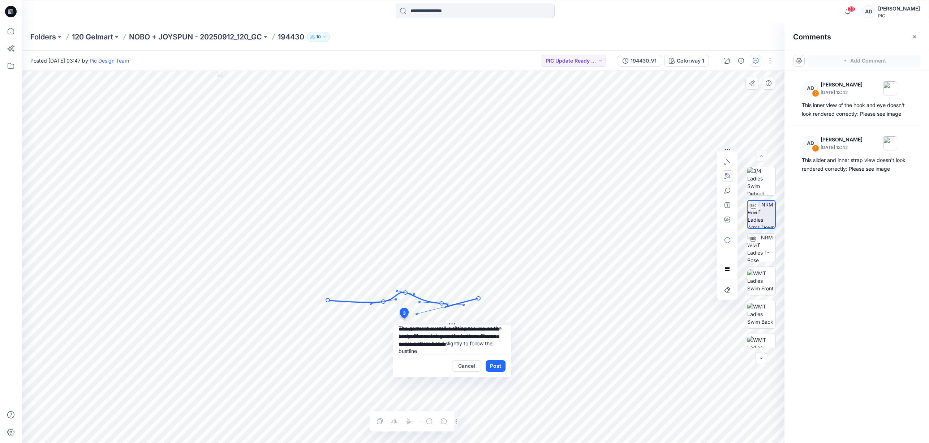
click at [371, 304] on circle at bounding box center [370, 303] width 1 height 1
click at [329, 300] on circle at bounding box center [329, 299] width 4 height 4
drag, startPoint x: 405, startPoint y: 294, endPoint x: 390, endPoint y: 300, distance: 16.6
click at [405, 286] on circle at bounding box center [405, 285] width 4 height 4
drag, startPoint x: 383, startPoint y: 303, endPoint x: 375, endPoint y: 301, distance: 8.2
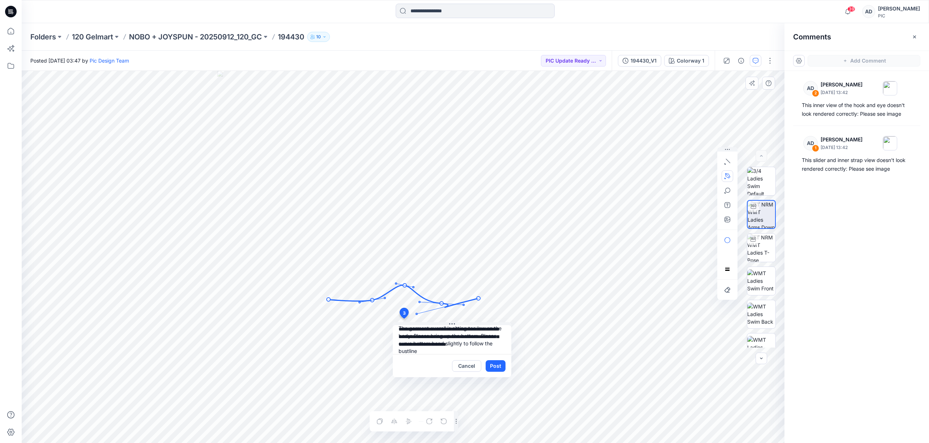
click at [372, 301] on circle at bounding box center [372, 300] width 4 height 4
drag, startPoint x: 441, startPoint y: 304, endPoint x: 438, endPoint y: 297, distance: 7.5
click at [437, 297] on circle at bounding box center [439, 298] width 4 height 4
drag
click at [459, 317] on icon "Layer 1" at bounding box center [403, 257] width 763 height 372
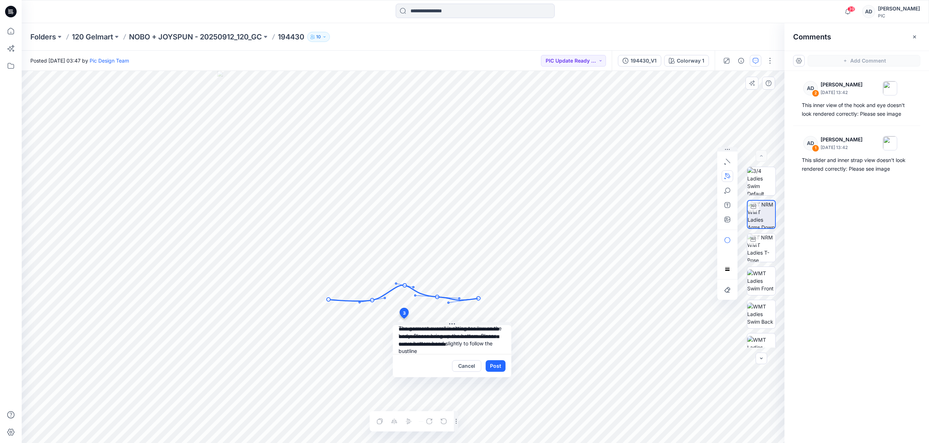
drag, startPoint x: 417, startPoint y: 314, endPoint x: 448, endPoint y: 302, distance: 33.6
click at [448, 303] on circle at bounding box center [448, 302] width 1 height 1
click at [452, 306] on icon "Layer 1" at bounding box center [403, 257] width 763 height 372
click at [413, 293] on circle at bounding box center [412, 292] width 1 height 1
click at [438, 300] on circle at bounding box center [438, 299] width 4 height 4
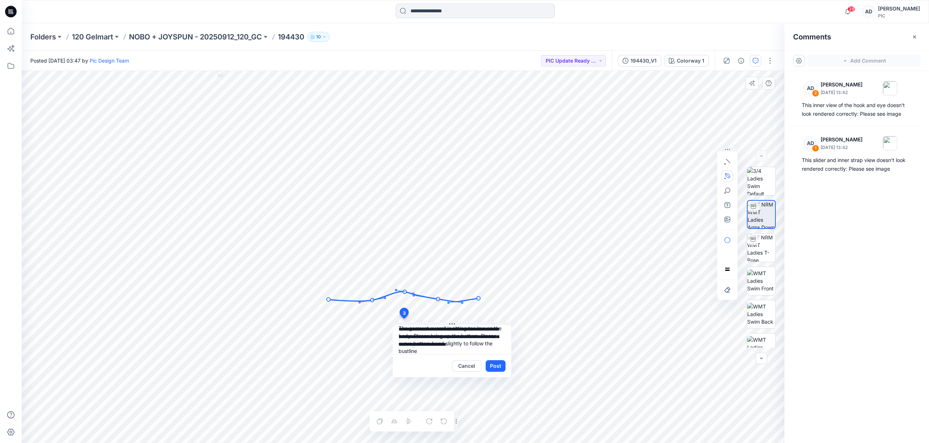
click at [404, 293] on circle at bounding box center [405, 292] width 4 height 4
click at [434, 334] on textarea "**********" at bounding box center [452, 339] width 119 height 29
type textarea "**********"
click at [494, 334] on button "Post" at bounding box center [496, 366] width 20 height 12
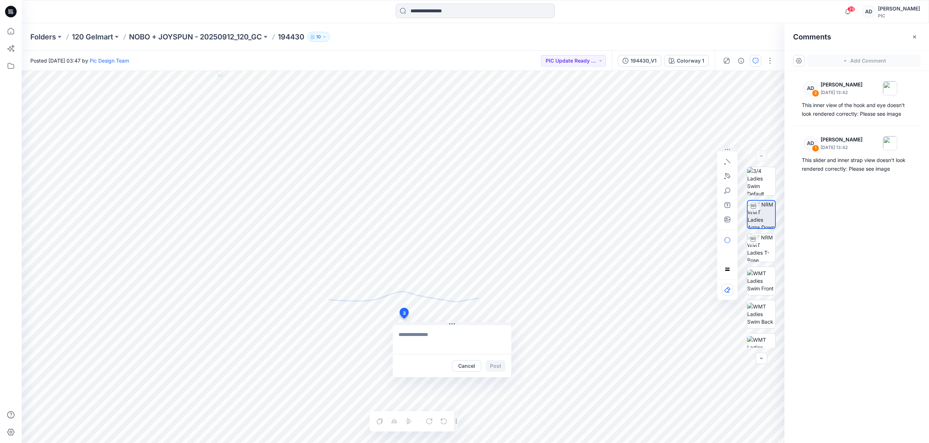
scroll to position [0, 0]
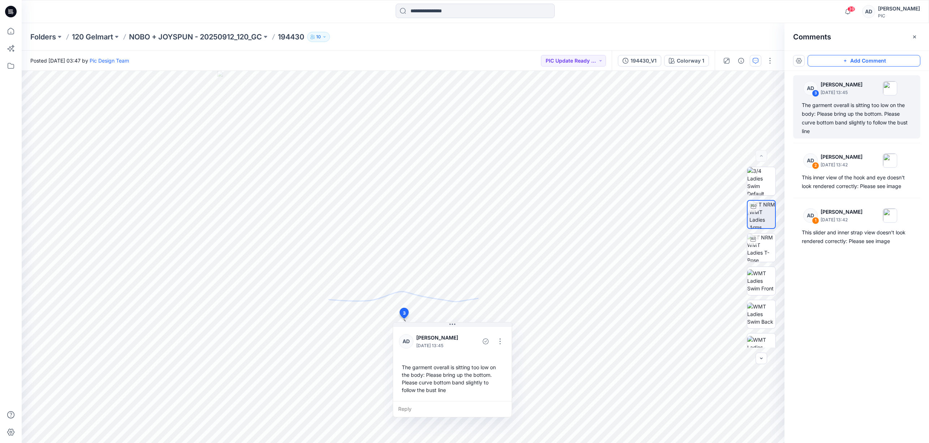
click at [504, 60] on button "Add Comment" at bounding box center [864, 61] width 113 height 12
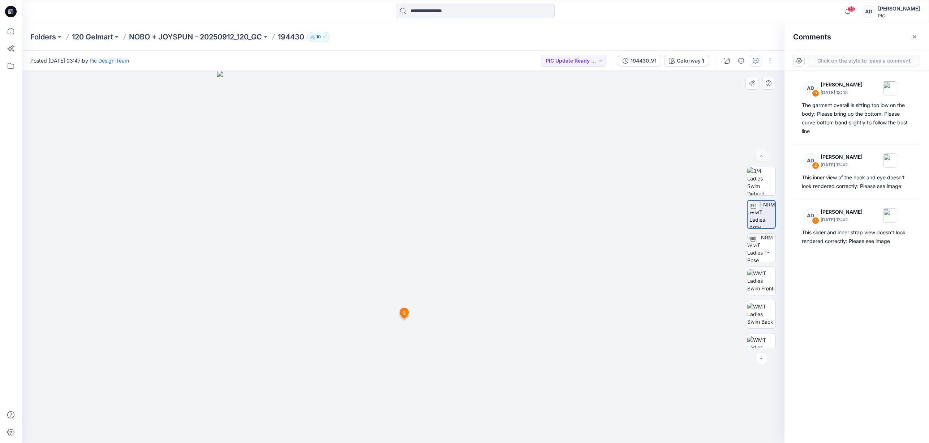
click at [343, 267] on div "4 3 AD Alex Degner September 25, 2025 13:45 The garment overall is sitting too …" at bounding box center [403, 257] width 763 height 372
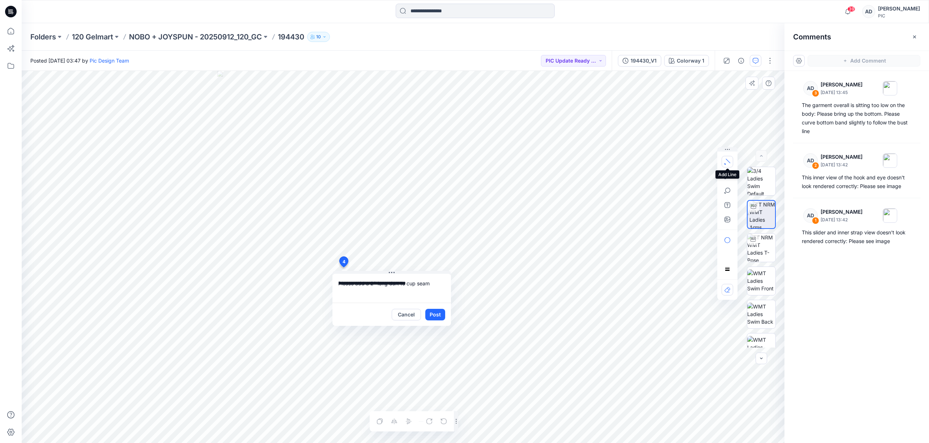
type textarea "**********"
click at [504, 162] on icon "button" at bounding box center [728, 162] width 6 height 6
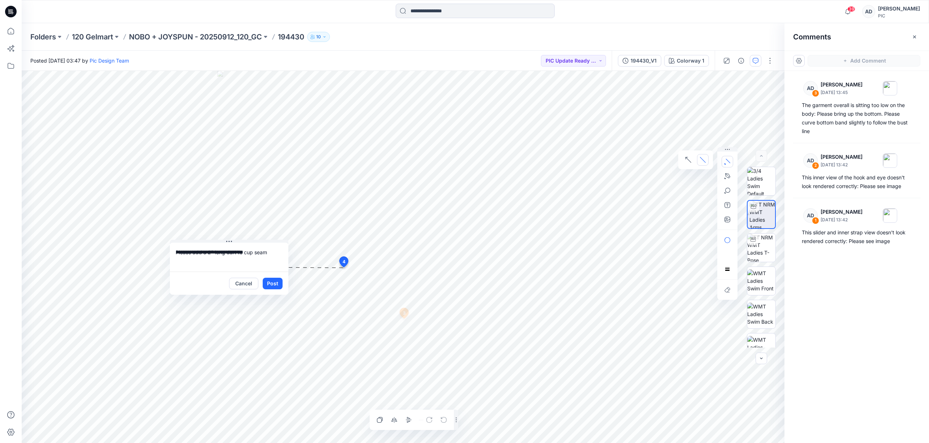
drag, startPoint x: 395, startPoint y: 273, endPoint x: 232, endPoint y: 242, distance: 165.5
click at [232, 242] on div "**********" at bounding box center [229, 267] width 119 height 55
click at [504, 160] on icon "button" at bounding box center [703, 160] width 6 height 6
click at [276, 285] on button "Post" at bounding box center [273, 284] width 20 height 12
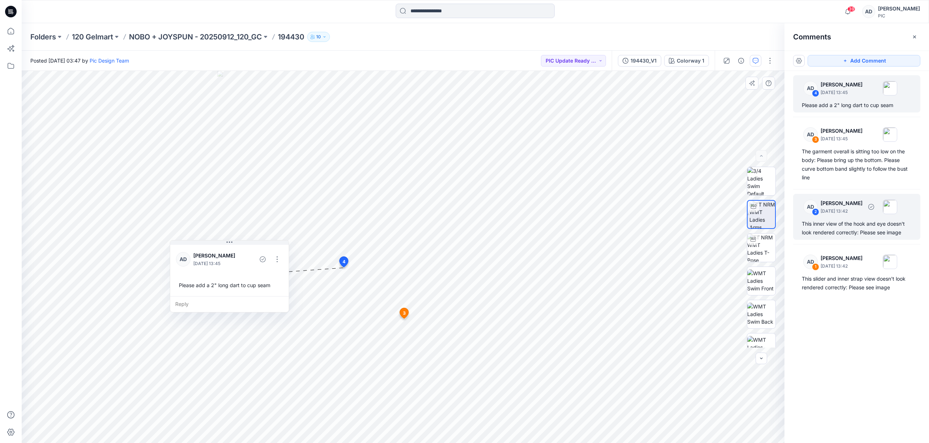
click at [504, 211] on p "September 25, 2025 13:42" at bounding box center [842, 210] width 42 height 7
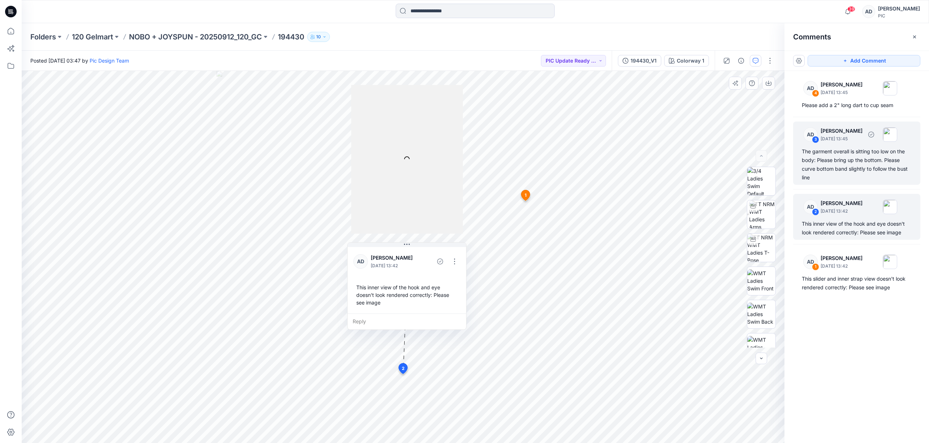
click at [504, 145] on div "AD 3 Alex Degner September 25, 2025 13:45 The garment overall is sitting too lo…" at bounding box center [856, 152] width 127 height 63
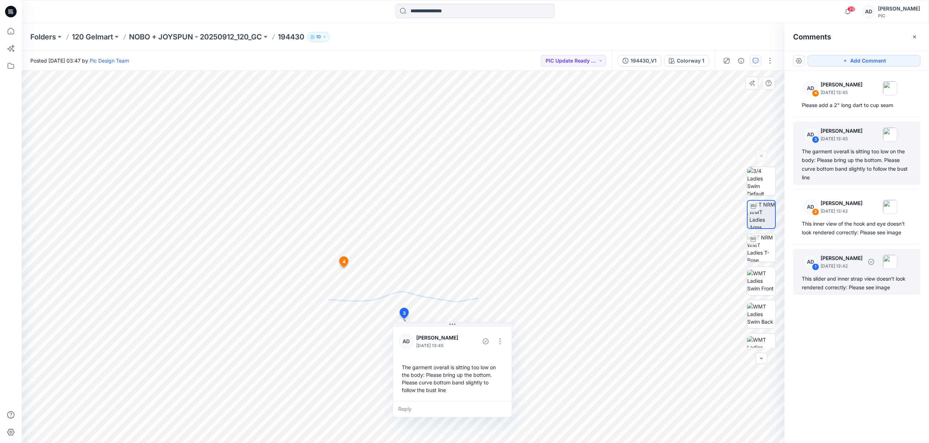
click at [504, 278] on div "This slider and inner strap view doesn't look rendered correctly: Please see im…" at bounding box center [857, 282] width 110 height 17
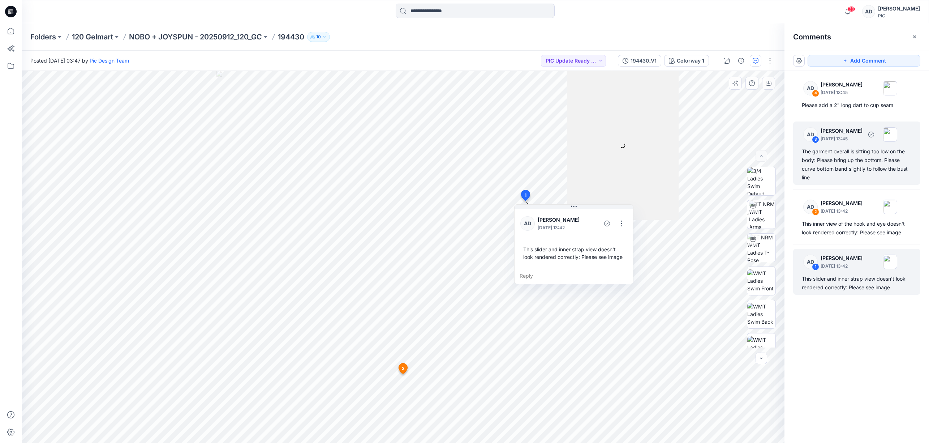
click at [504, 138] on p "September 25, 2025 13:45" at bounding box center [842, 138] width 42 height 7
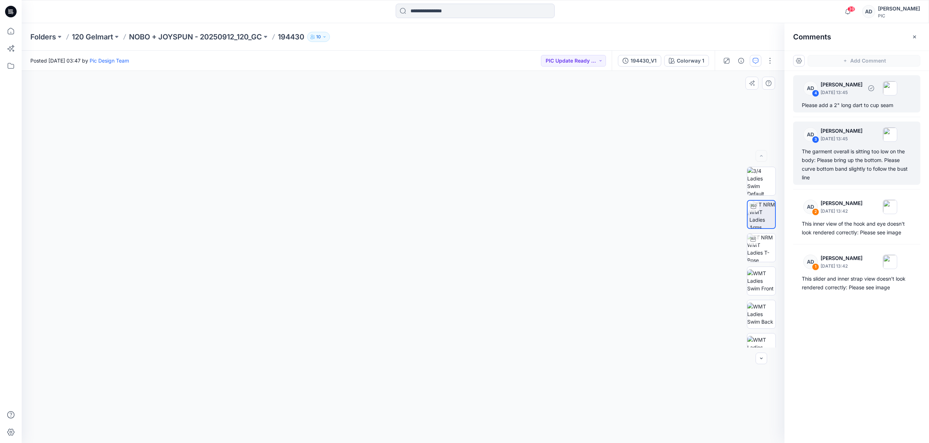
click at [504, 107] on div "Please add a 2" long dart to cup seam" at bounding box center [857, 105] width 110 height 9
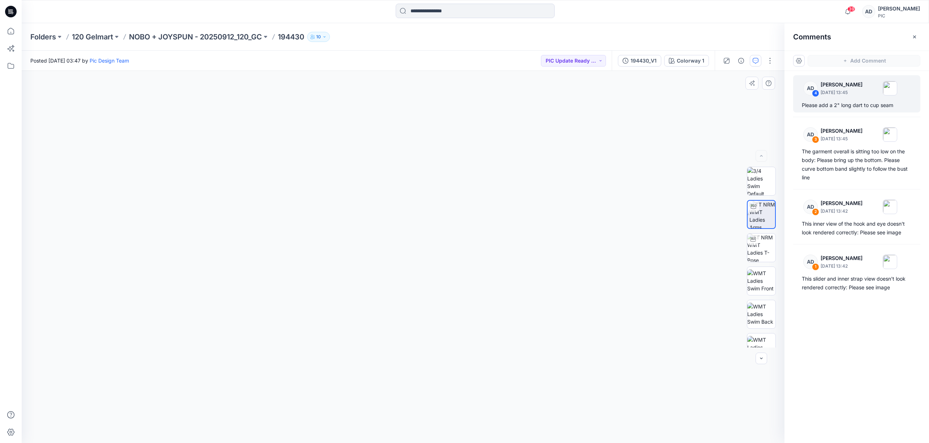
click at [473, 225] on div "5" at bounding box center [403, 257] width 763 height 372
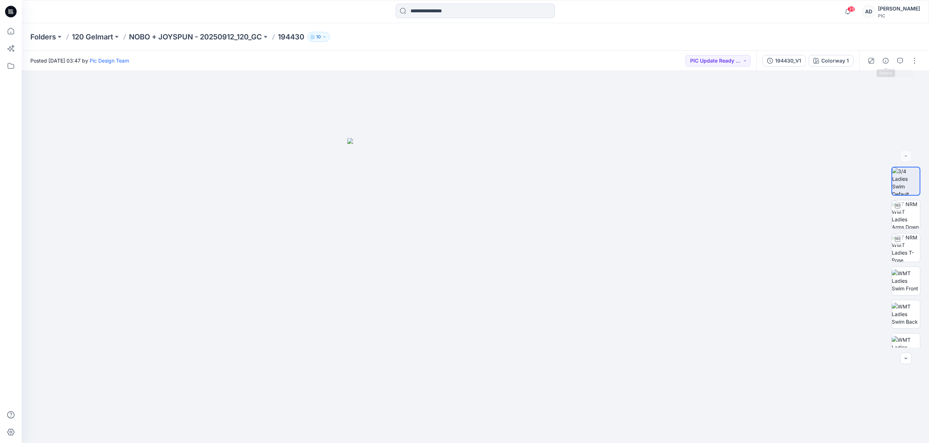
click at [901, 61] on icon "button" at bounding box center [900, 61] width 6 height 6
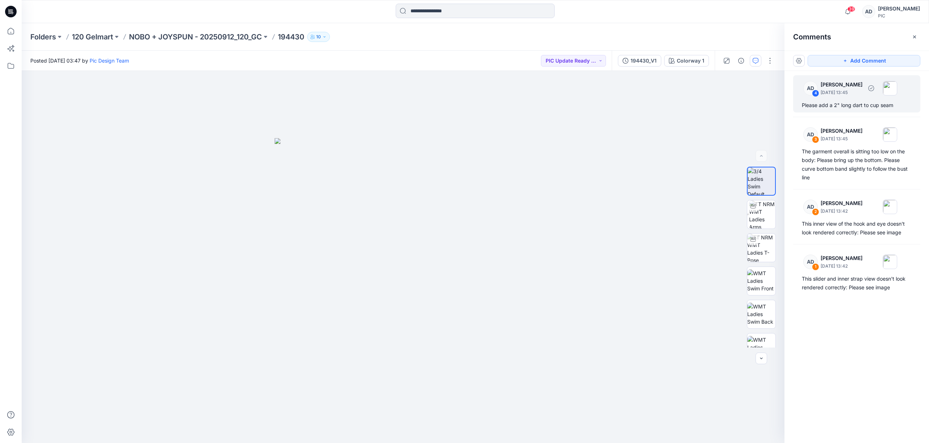
click at [857, 110] on div "AD 4 [PERSON_NAME] [DATE] 13:45 Please add a 2" long dart to cup seam" at bounding box center [856, 93] width 127 height 37
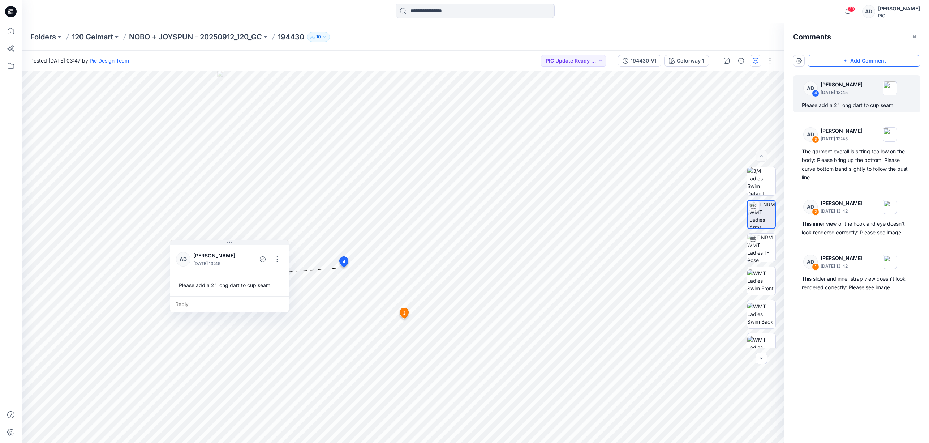
drag, startPoint x: 847, startPoint y: 62, endPoint x: 851, endPoint y: 62, distance: 3.6
click at [847, 63] on icon "button" at bounding box center [845, 61] width 6 height 6
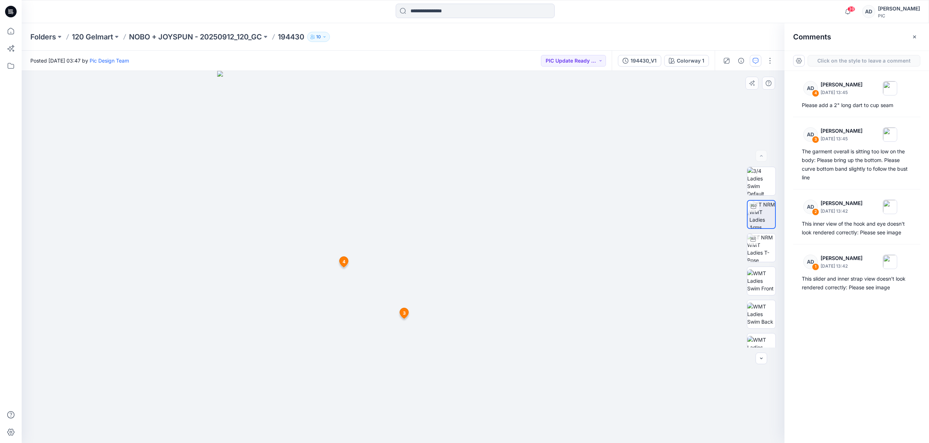
click at [465, 242] on div "5 [DATE] [PERSON_NAME] [DATE] 13:45 The garment overall is sitting too low on t…" at bounding box center [403, 257] width 763 height 372
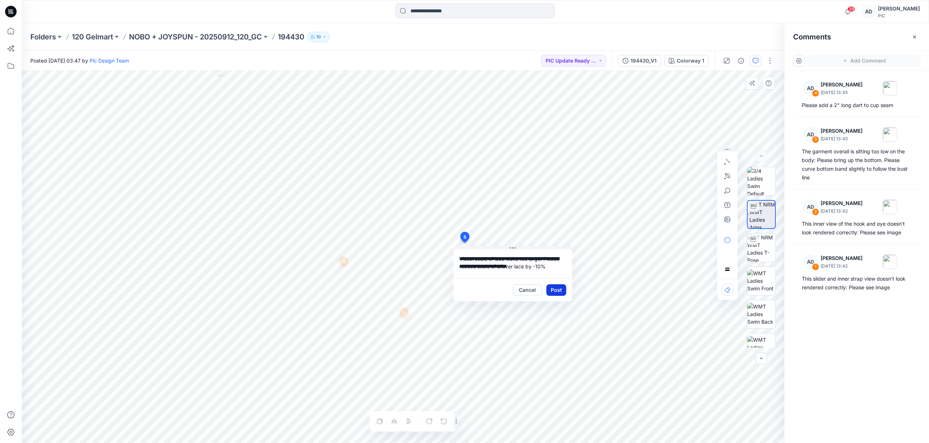
type textarea "**********"
click at [558, 291] on button "Post" at bounding box center [556, 290] width 20 height 12
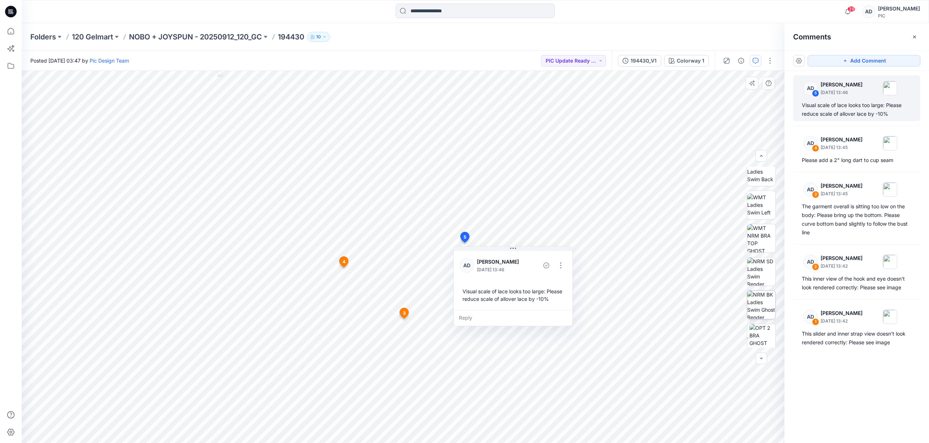
scroll to position [142, 0]
click at [764, 310] on img at bounding box center [761, 305] width 28 height 28
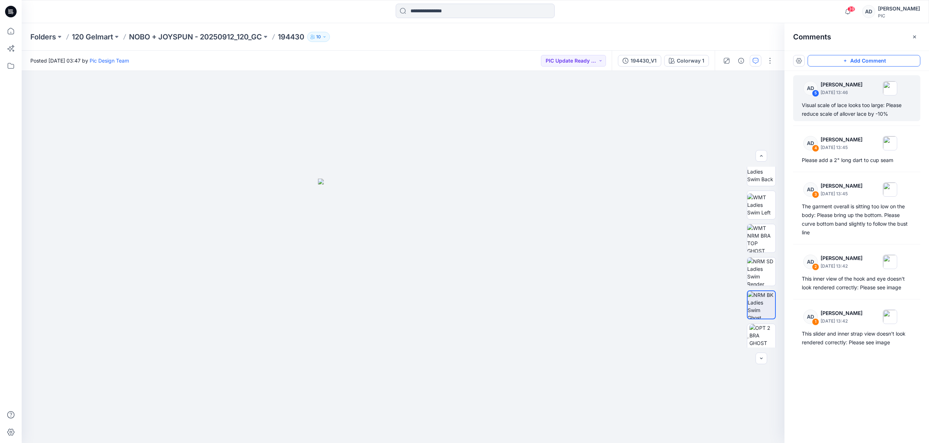
click at [863, 60] on button "Add Comment" at bounding box center [864, 61] width 113 height 12
click at [336, 222] on div "6 Cancel Post" at bounding box center [403, 257] width 763 height 372
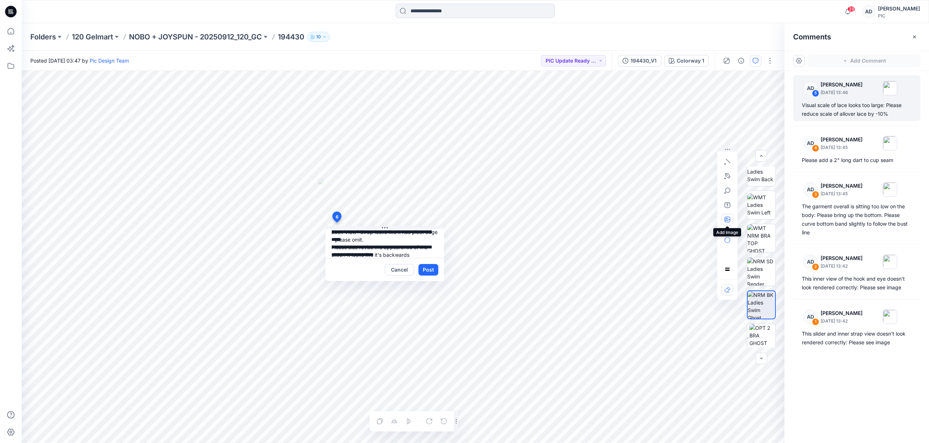
type textarea "**********"
click at [727, 219] on icon "button" at bounding box center [728, 219] width 6 height 6
click at [727, 218] on icon "button" at bounding box center [727, 219] width 2 height 2
type input"] "**********"
click at [421, 222] on div "**********" at bounding box center [403, 257] width 763 height 372
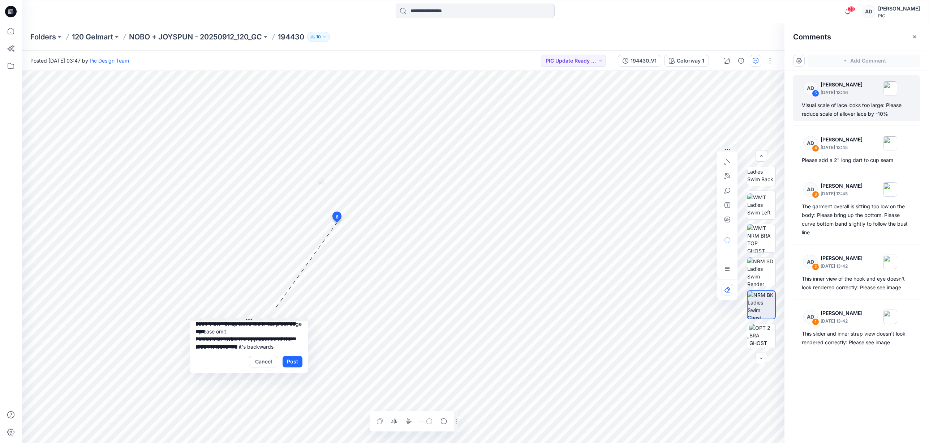
drag, startPoint x: 384, startPoint y: 227, endPoint x: 249, endPoint y: 318, distance: 162.8
click at [249, 318] on icon at bounding box center [249, 320] width 6 height 6
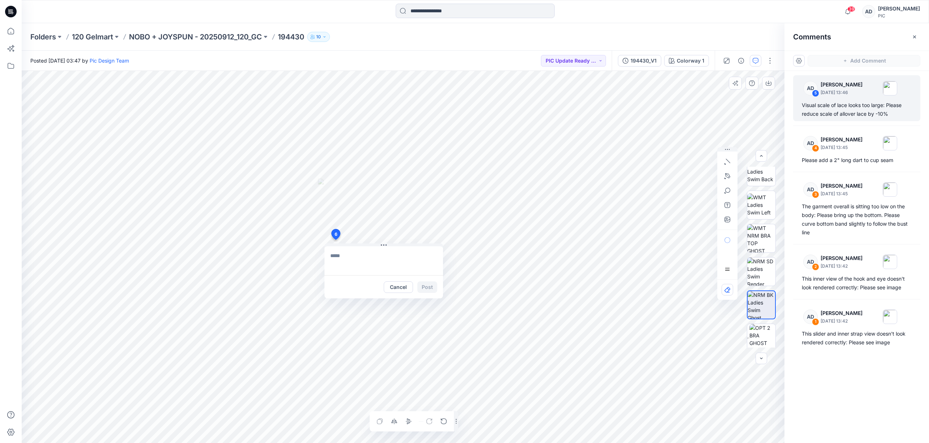
drag, startPoint x: 339, startPoint y: 218, endPoint x: 335, endPoint y: 234, distance: 17.0
click at [403, 287] on button "Cancel" at bounding box center [398, 287] width 29 height 12
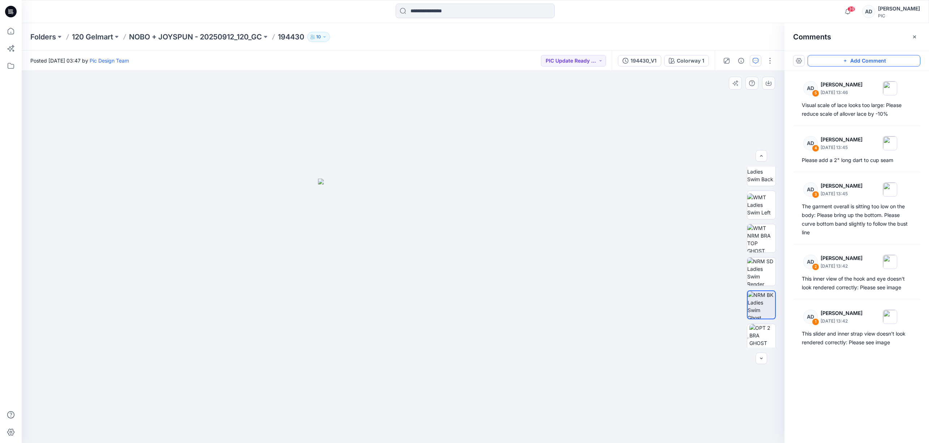
click at [844, 60] on icon "button" at bounding box center [845, 61] width 6 height 6
click at [343, 235] on div "6" at bounding box center [403, 257] width 763 height 372
drag, startPoint x: 412, startPoint y: 241, endPoint x: 262, endPoint y: 252, distance: 149.7
click at [264, 250] on div "Cancel Post" at bounding box center [234, 275] width 119 height 55
click at [227, 262] on textarea at bounding box center [234, 264] width 119 height 29
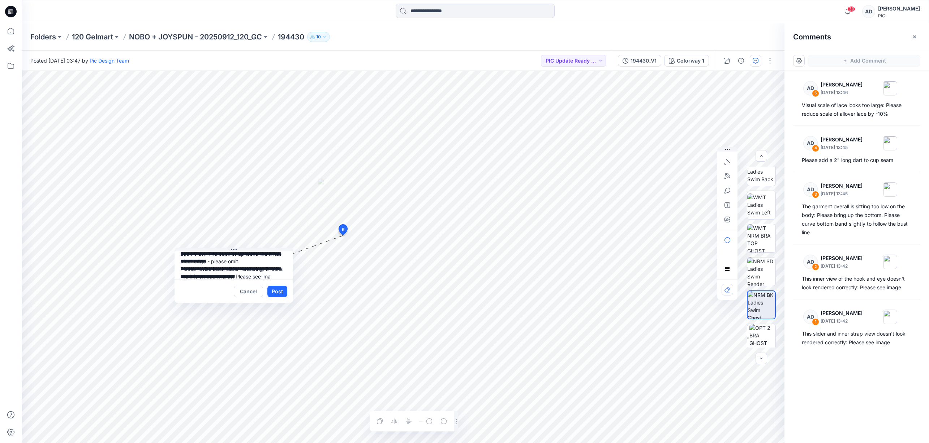
scroll to position [14, 0]
type textarea "**********"
click at [727, 222] on icon "button" at bounding box center [728, 219] width 6 height 6
type input"] "**********"
click at [283, 293] on button "Post" at bounding box center [277, 292] width 20 height 12
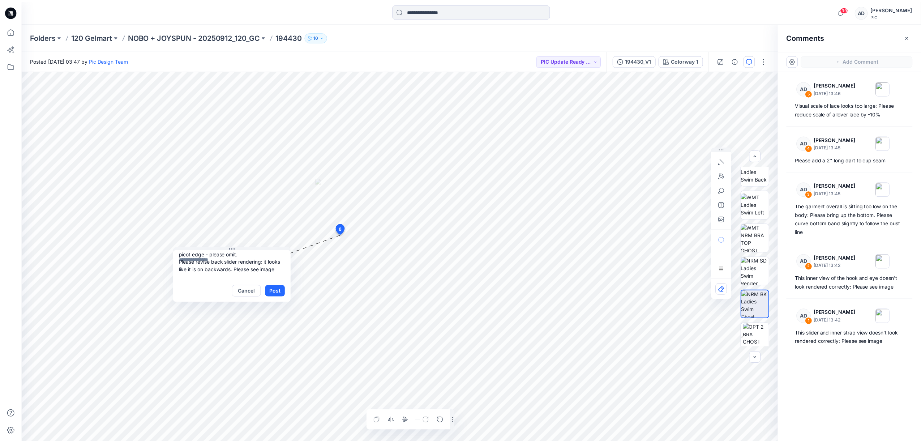
scroll to position [0, 0]
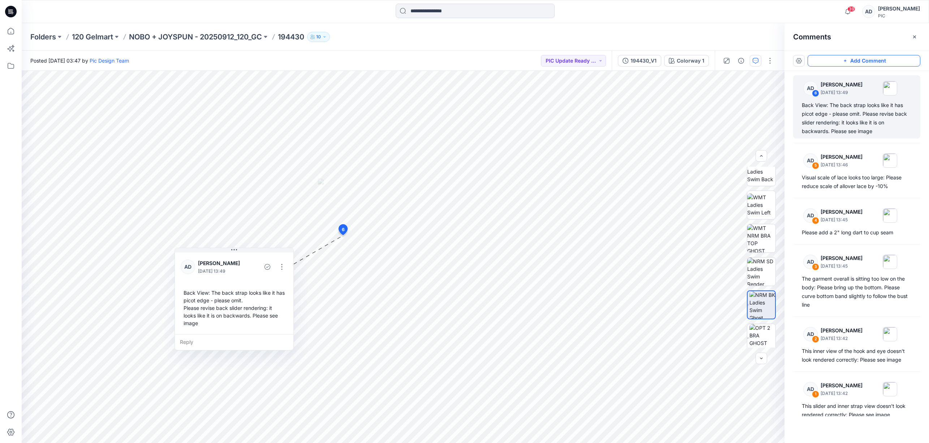
click at [860, 61] on button "Add Comment" at bounding box center [864, 61] width 113 height 12
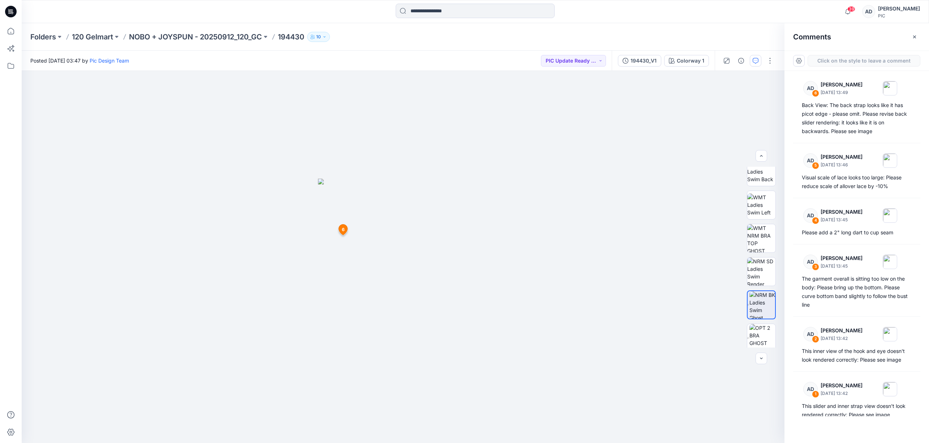
click at [455, 289] on div "7 6 AD Alex Degner September 25, 2025 13:49 Back View: The back strap looks lik…" at bounding box center [403, 257] width 763 height 372
type textarea "**********"
click at [547, 337] on button "Post" at bounding box center [547, 337] width 20 height 12
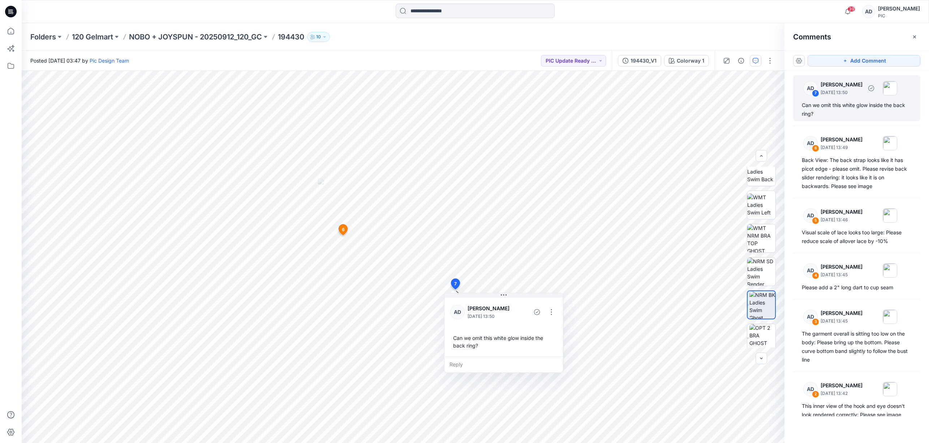
click at [837, 106] on div "Can we omit this white glow inside the back ring?" at bounding box center [857, 109] width 110 height 17
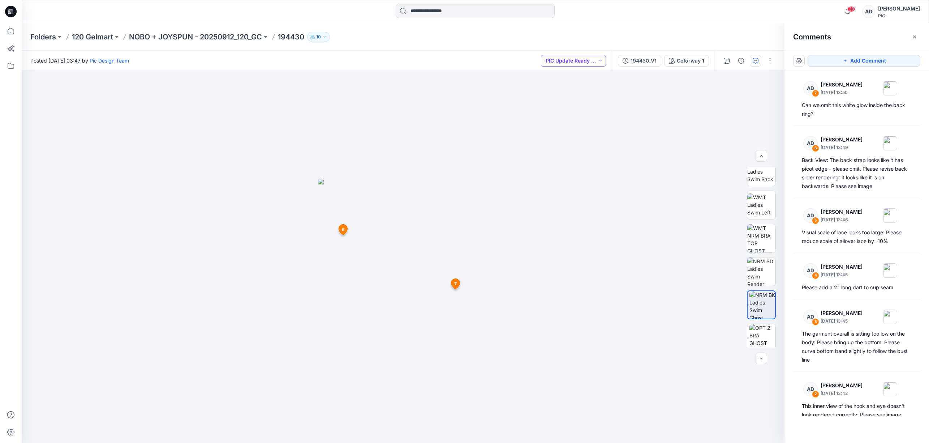
click at [565, 63] on button "PIC Update Ready to Review" at bounding box center [573, 61] width 65 height 12
click at [572, 128] on p "Resubmit" at bounding box center [569, 125] width 22 height 9
click at [231, 39] on p "NOBO + JOYSPUN - 20250912_120_GC" at bounding box center [195, 37] width 133 height 10
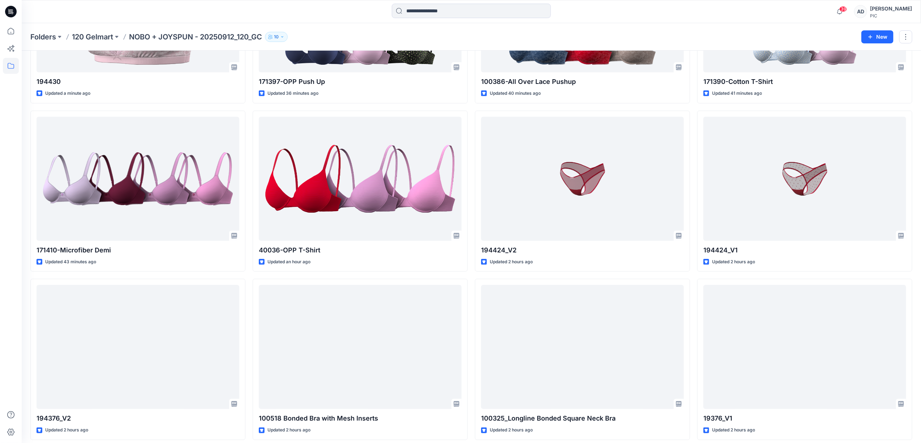
scroll to position [142, 0]
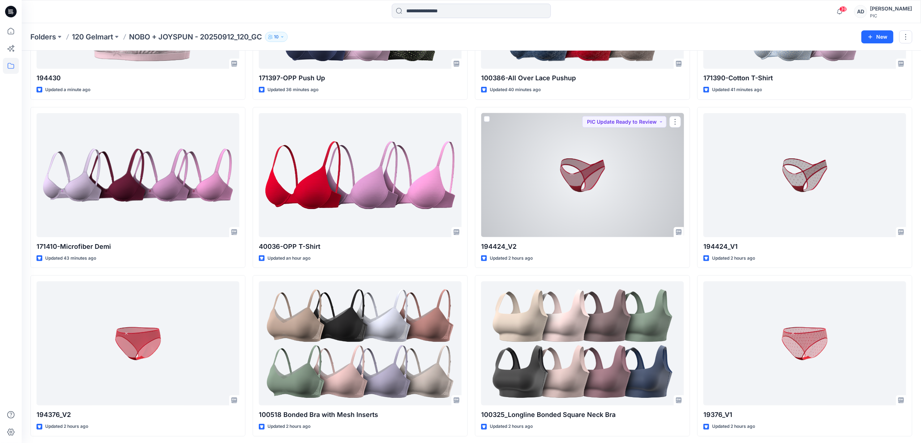
drag, startPoint x: 559, startPoint y: 173, endPoint x: 559, endPoint y: 169, distance: 4.0
click at [559, 173] on div at bounding box center [582, 175] width 203 height 124
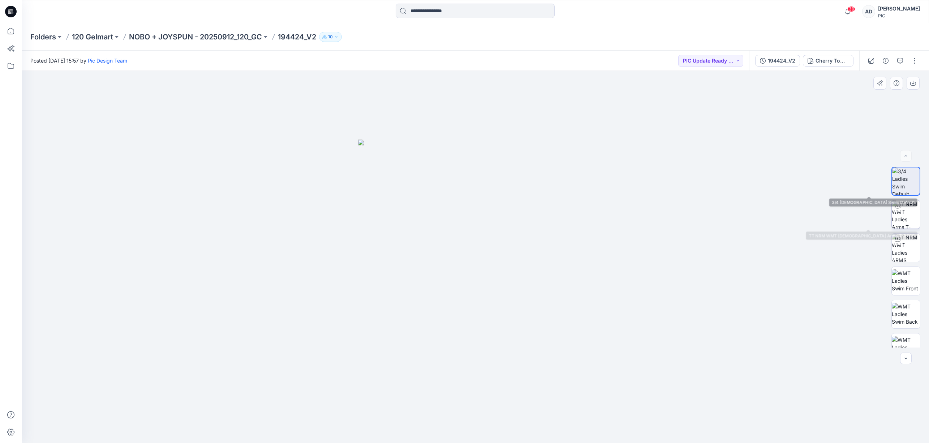
click at [909, 213] on img at bounding box center [906, 214] width 28 height 28
drag, startPoint x: 584, startPoint y: 339, endPoint x: 502, endPoint y: 354, distance: 83.5
click at [504, 356] on div at bounding box center [475, 257] width 907 height 372
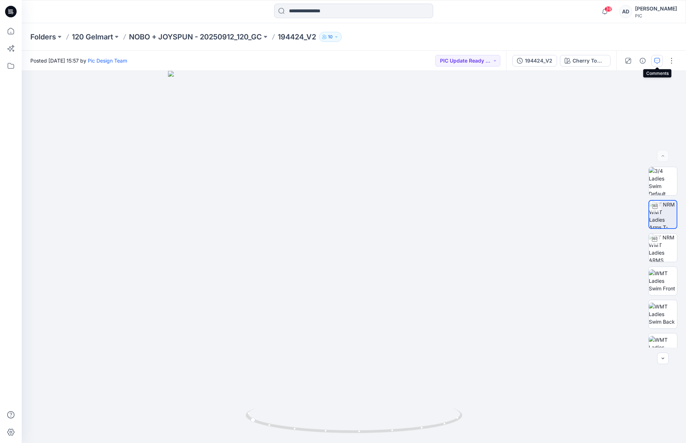
click at [656, 62] on icon "button" at bounding box center [657, 61] width 6 height 6
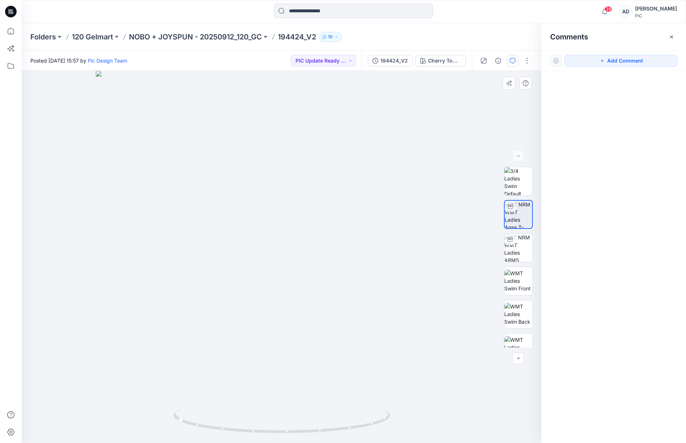
click at [282, 295] on div at bounding box center [282, 257] width 520 height 372
click at [596, 62] on button "Add Comment" at bounding box center [621, 61] width 113 height 12
click at [282, 299] on div "1" at bounding box center [282, 257] width 520 height 372
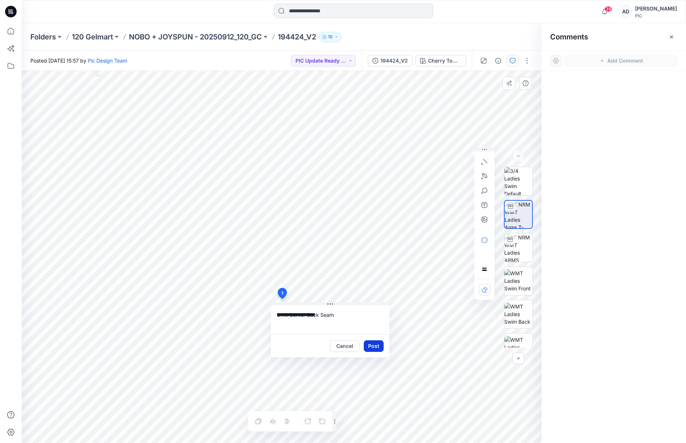
type textarea "**********"
click at [374, 349] on button "Post" at bounding box center [374, 346] width 20 height 12
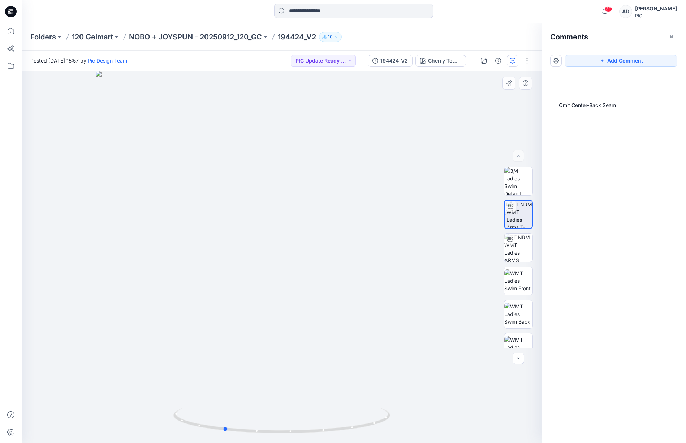
drag, startPoint x: 350, startPoint y: 271, endPoint x: 314, endPoint y: 273, distance: 36.2
click at [295, 288] on div at bounding box center [282, 257] width 520 height 372
click at [615, 63] on button "Add Comment" at bounding box center [621, 61] width 113 height 12
click at [282, 254] on div "2" at bounding box center [282, 257] width 520 height 372
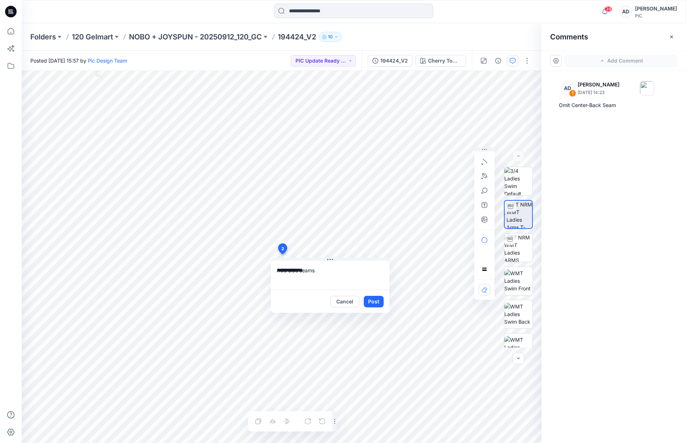
type textarea "**********"
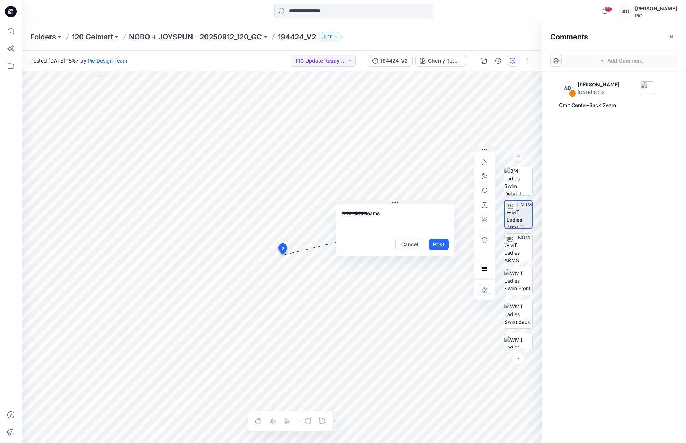
drag, startPoint x: 338, startPoint y: 260, endPoint x: 405, endPoint y: 202, distance: 88.1
click at [403, 202] on button at bounding box center [395, 203] width 119 height 4
click at [486, 162] on icon "button" at bounding box center [485, 161] width 4 height 4
click at [439, 244] on button "Post" at bounding box center [439, 245] width 20 height 12
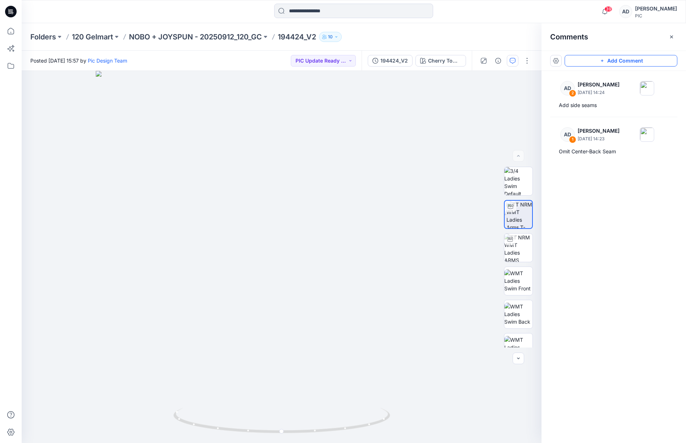
click at [620, 62] on button "Add Comment" at bounding box center [621, 61] width 113 height 12
click at [318, 273] on div "3" at bounding box center [282, 257] width 520 height 372
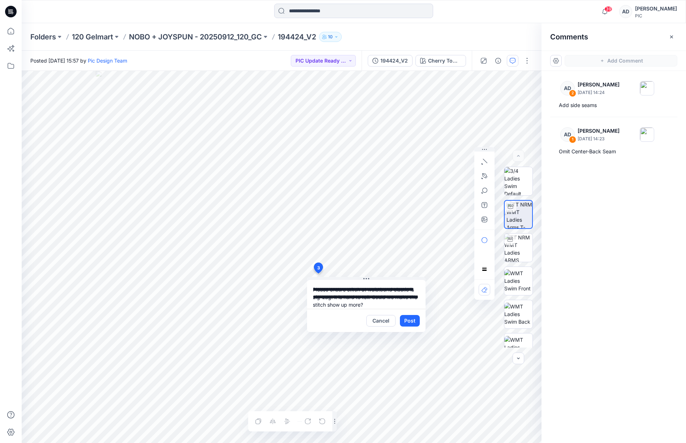
type textarea "**********"
click at [411, 319] on button "Post" at bounding box center [410, 321] width 20 height 12
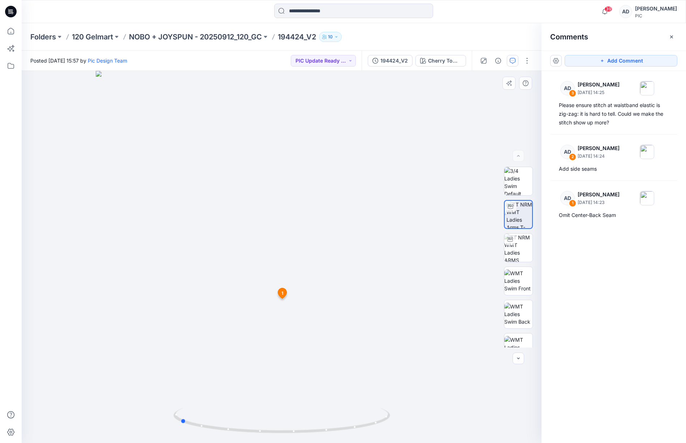
drag, startPoint x: 263, startPoint y: 308, endPoint x: 162, endPoint y: 316, distance: 102.2
click at [162, 315] on div at bounding box center [282, 257] width 520 height 372
click at [613, 63] on button "Add Comment" at bounding box center [621, 61] width 113 height 12
click at [305, 257] on div "4 1 AD Alex Degner September 25, 2025 14:23 Omit Center-Back Seam Reply" at bounding box center [282, 257] width 520 height 372
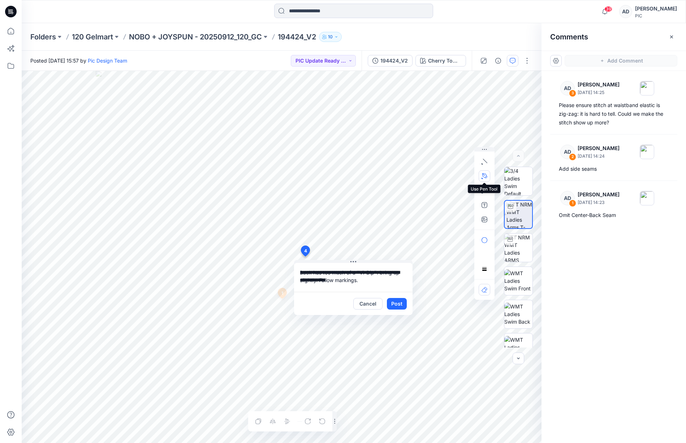
type textarea "**********"
click at [485, 179] on icon "button" at bounding box center [485, 176] width 6 height 6
click at [248, 253] on icon "Layer 1" at bounding box center [282, 257] width 520 height 372
click at [282, 258] on icon "Layer 1" at bounding box center [282, 257] width 520 height 372
click at [317, 249] on icon "Layer 1" at bounding box center [282, 257] width 520 height 372
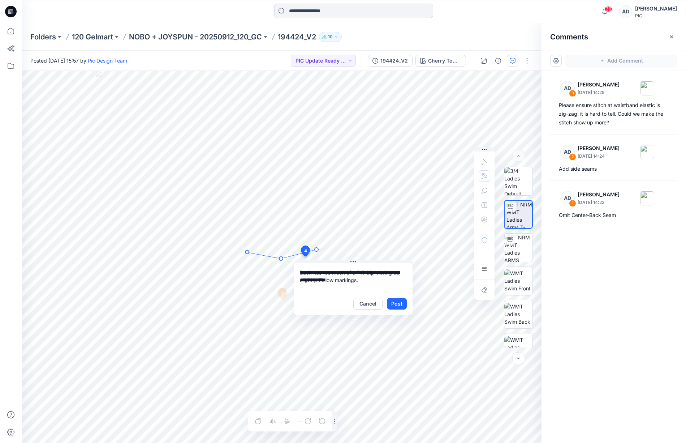
click at [324, 249] on icon "Layer 1" at bounding box center [282, 257] width 520 height 372
click at [342, 238] on icon "Layer 1" at bounding box center [282, 257] width 520 height 372
drag, startPoint x: 365, startPoint y: 237, endPoint x: 339, endPoint y: 242, distance: 25.9
click at [365, 236] on icon "Layer 1" at bounding box center [282, 257] width 520 height 372
drag, startPoint x: 327, startPoint y: 248, endPoint x: 331, endPoint y: 240, distance: 9.1
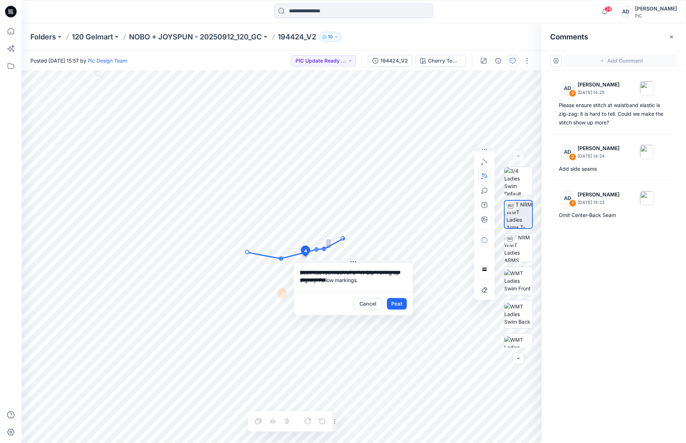
click at [330, 240] on icon "Layer 1" at bounding box center [282, 257] width 520 height 372
click at [343, 239] on circle at bounding box center [343, 238] width 1 height 1
drag, startPoint x: 343, startPoint y: 239, endPoint x: 329, endPoint y: 246, distance: 16.2
click at [328, 247] on circle at bounding box center [326, 246] width 1 height 1
drag, startPoint x: 343, startPoint y: 239, endPoint x: 324, endPoint y: 250, distance: 21.8
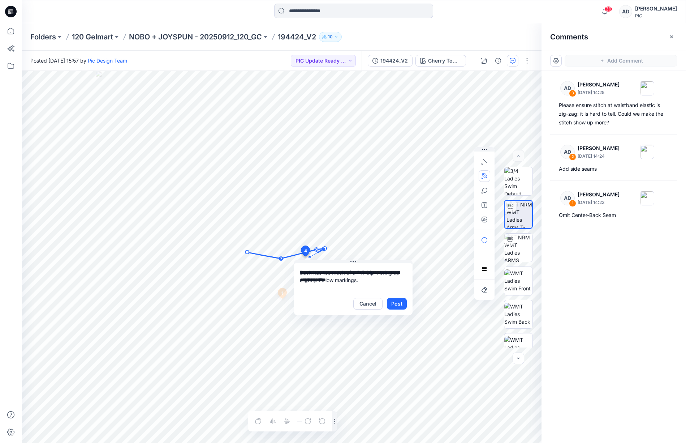
click at [325, 249] on g at bounding box center [285, 253] width 81 height 14
click at [282, 258] on circle at bounding box center [281, 257] width 1 height 1
drag, startPoint x: 282, startPoint y: 260, endPoint x: 283, endPoint y: 256, distance: 4.1
click at [283, 258] on circle at bounding box center [282, 257] width 4 height 4
drag, startPoint x: 247, startPoint y: 253, endPoint x: 243, endPoint y: 250, distance: 5.2
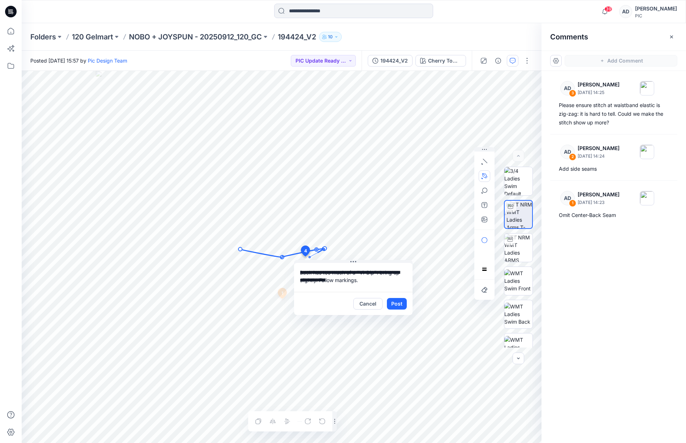
click at [241, 250] on circle at bounding box center [241, 249] width 4 height 4
drag, startPoint x: 317, startPoint y: 250, endPoint x: 323, endPoint y: 248, distance: 6.9
click at [323, 248] on g at bounding box center [283, 252] width 88 height 12
drag, startPoint x: 318, startPoint y: 249, endPoint x: 323, endPoint y: 248, distance: 4.6
click at [324, 250] on g at bounding box center [285, 252] width 93 height 12
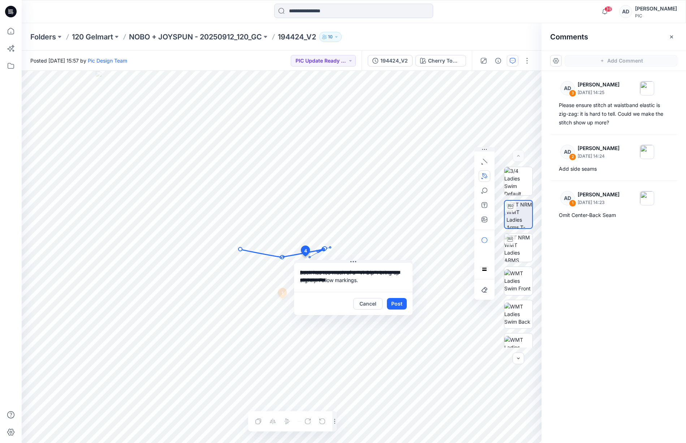
drag, startPoint x: 283, startPoint y: 257, endPoint x: 281, endPoint y: 261, distance: 5.0
click at [283, 257] on g at bounding box center [285, 252] width 93 height 12
click at [282, 256] on icon "Layer 1" at bounding box center [282, 257] width 520 height 372
click at [282, 258] on circle at bounding box center [282, 256] width 4 height 4
click at [403, 305] on button "Post" at bounding box center [397, 304] width 20 height 12
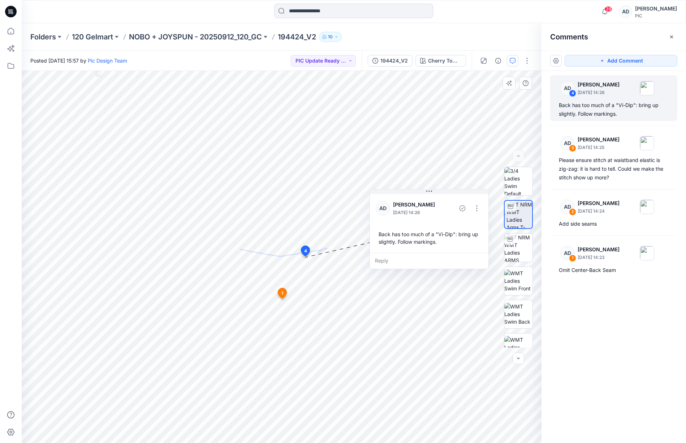
drag, startPoint x: 366, startPoint y: 262, endPoint x: 438, endPoint y: 201, distance: 94.1
click at [443, 191] on button at bounding box center [429, 191] width 119 height 4
click at [639, 61] on button "Add Comment" at bounding box center [621, 61] width 113 height 12
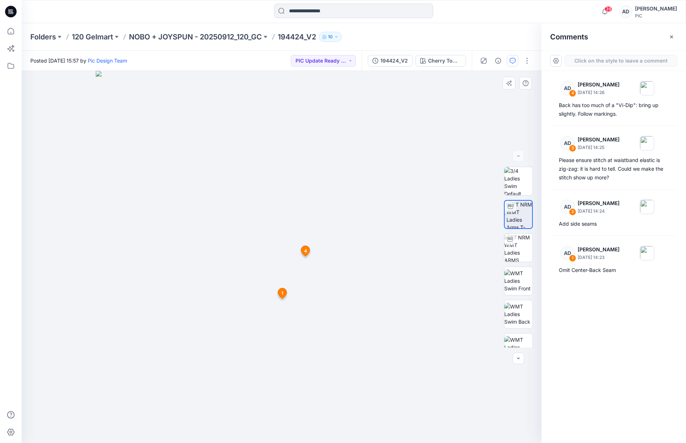
click at [321, 306] on div "5 1 AD Alex Degner September 25, 2025 14:23 Omit Center-Back Seam Reply 4 AD Al…" at bounding box center [282, 257] width 520 height 372
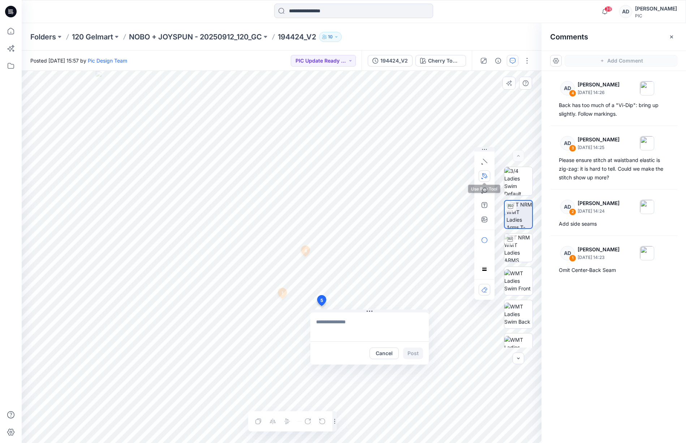
click at [485, 177] on icon "button" at bounding box center [484, 175] width 5 height 5
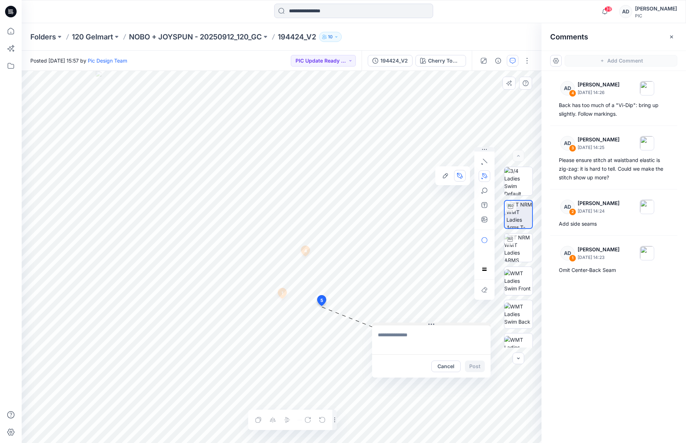
drag, startPoint x: 369, startPoint y: 310, endPoint x: 430, endPoint y: 321, distance: 61.3
click at [431, 322] on icon at bounding box center [432, 324] width 6 height 6
click at [400, 335] on textarea at bounding box center [432, 339] width 119 height 29
type textarea "**"
click at [445, 365] on button "Cancel" at bounding box center [446, 366] width 29 height 12
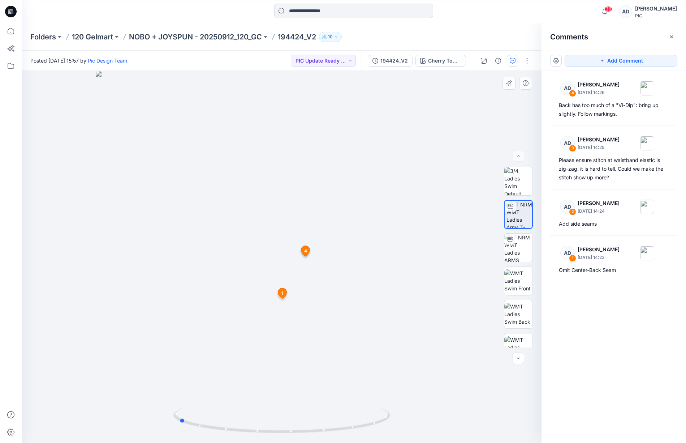
drag, startPoint x: 325, startPoint y: 302, endPoint x: 233, endPoint y: 323, distance: 94.2
click at [232, 325] on div at bounding box center [282, 257] width 520 height 372
click at [615, 61] on button "Add Comment" at bounding box center [621, 61] width 113 height 12
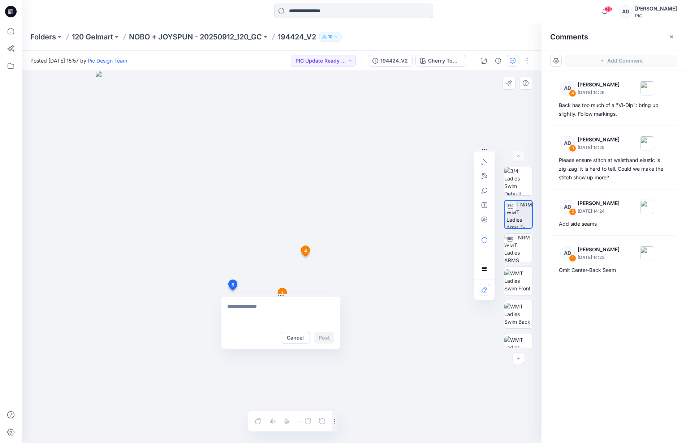
click at [233, 291] on div "5 Cancel Post 1 AD Alex Degner September 25, 2025 14:23 Omit Center-Back Seam R…" at bounding box center [282, 257] width 520 height 372
click at [231, 291] on icon at bounding box center [233, 286] width 12 height 14
click at [249, 304] on textarea at bounding box center [281, 311] width 119 height 29
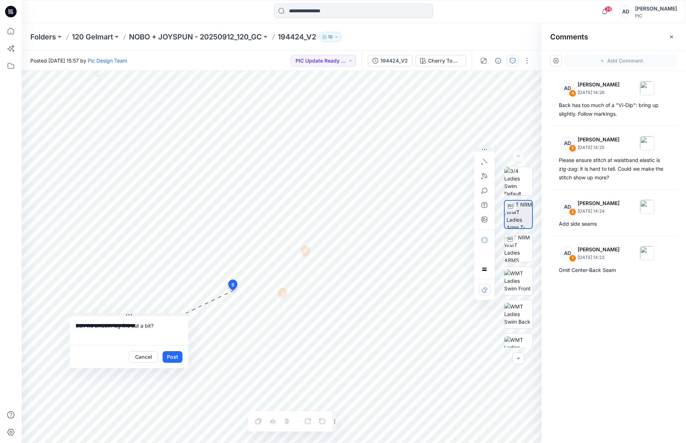
drag, startPoint x: 319, startPoint y: 297, endPoint x: 175, endPoint y: 315, distance: 146.0
click at [175, 315] on button at bounding box center [129, 315] width 119 height 4
click at [485, 177] on icon "button" at bounding box center [484, 175] width 5 height 5
click at [254, 319] on icon "Layer 1" at bounding box center [282, 257] width 520 height 372
drag, startPoint x: 215, startPoint y: 273, endPoint x: 202, endPoint y: 259, distance: 18.7
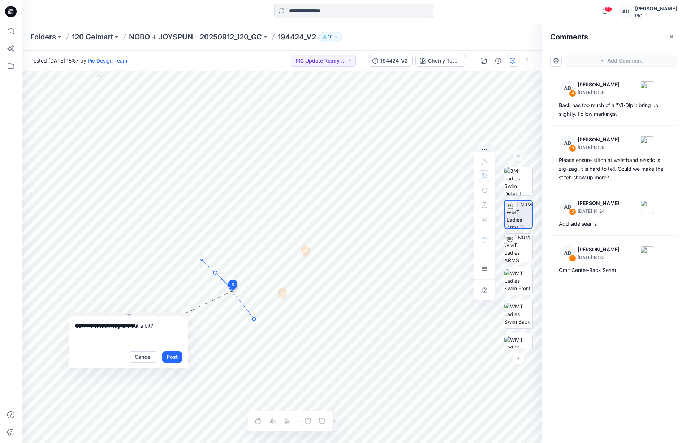
click at [202, 259] on icon "Layer 1" at bounding box center [282, 257] width 520 height 372
click at [216, 273] on circle at bounding box center [216, 273] width 4 height 4
click at [183, 287] on icon "Layer 1" at bounding box center [282, 257] width 520 height 372
drag, startPoint x: 225, startPoint y: 288, endPoint x: 224, endPoint y: 291, distance: 3.7
click at [225, 288] on icon "Layer 1" at bounding box center [282, 257] width 520 height 372
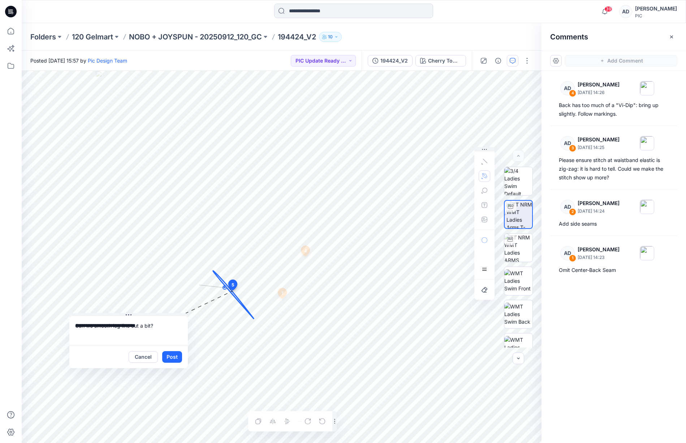
click at [199, 285] on g at bounding box center [212, 287] width 27 height 4
click at [180, 250] on icon "Layer 1" at bounding box center [282, 257] width 520 height 372
drag, startPoint x: 162, startPoint y: 281, endPoint x: 177, endPoint y: 287, distance: 16.1
click at [176, 294] on icon "Layer 1" at bounding box center [282, 257] width 520 height 372
drag, startPoint x: 236, startPoint y: 299, endPoint x: 229, endPoint y: 308, distance: 10.8
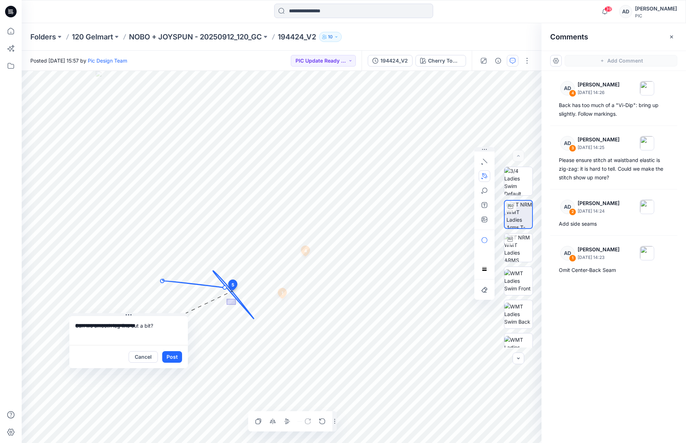
click at [227, 305] on icon "Layer 1" at bounding box center [282, 257] width 520 height 372
click at [322, 420] on div at bounding box center [315, 421] width 26 height 12
click at [322, 422] on div at bounding box center [315, 421] width 26 height 12
click at [207, 295] on icon "Layer 1" at bounding box center [282, 257] width 520 height 372
click at [323, 424] on icon "button" at bounding box center [322, 421] width 6 height 6
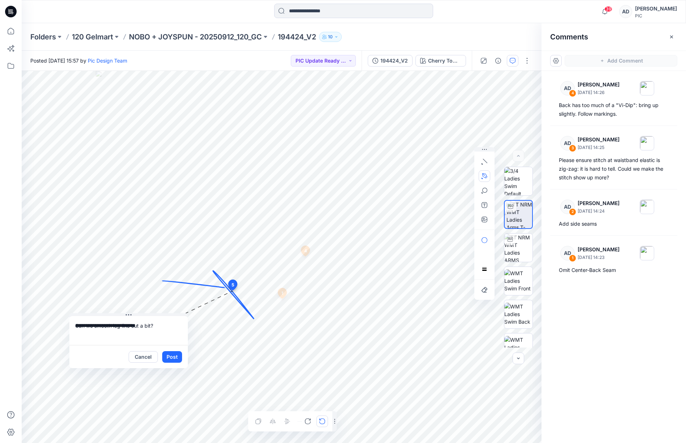
click at [323, 422] on icon "button" at bounding box center [322, 421] width 6 height 6
drag, startPoint x: 323, startPoint y: 422, endPoint x: 323, endPoint y: 426, distance: 4.0
click at [323, 422] on div at bounding box center [315, 421] width 26 height 12
click at [161, 328] on textarea "**********" at bounding box center [128, 330] width 119 height 29
click at [155, 327] on textarea "**********" at bounding box center [128, 330] width 119 height 29
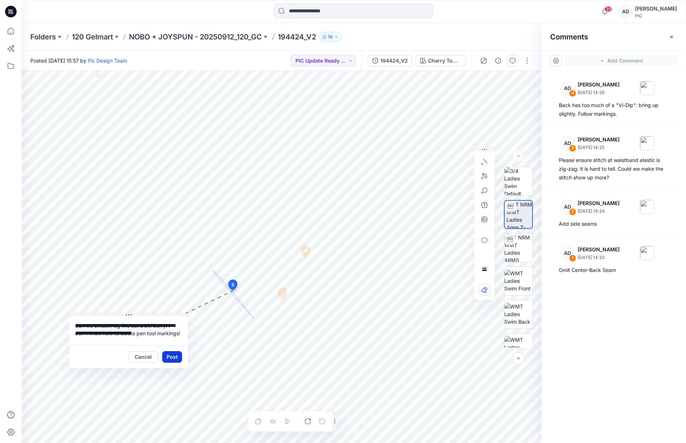
type textarea "**********"
click at [172, 357] on button "Post" at bounding box center [172, 357] width 20 height 12
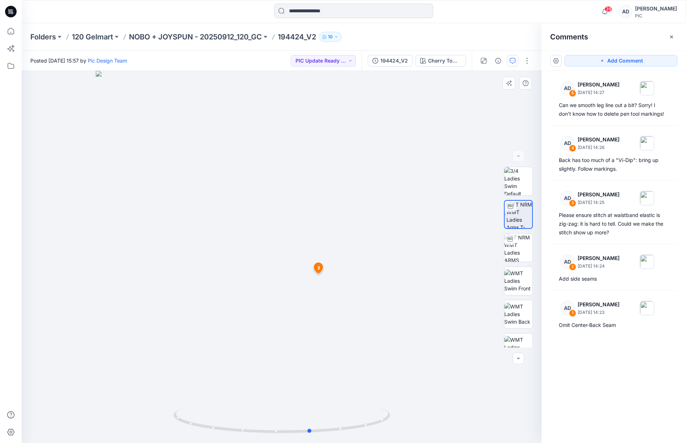
drag, startPoint x: 402, startPoint y: 308, endPoint x: 432, endPoint y: 311, distance: 30.5
click at [434, 309] on div at bounding box center [282, 257] width 520 height 372
click at [608, 60] on button "Add Comment" at bounding box center [621, 61] width 113 height 12
click at [282, 288] on div "6 3 AD Alex Degner September 25, 2025 14:25 Please ensure stitch at waistband e…" at bounding box center [282, 257] width 520 height 372
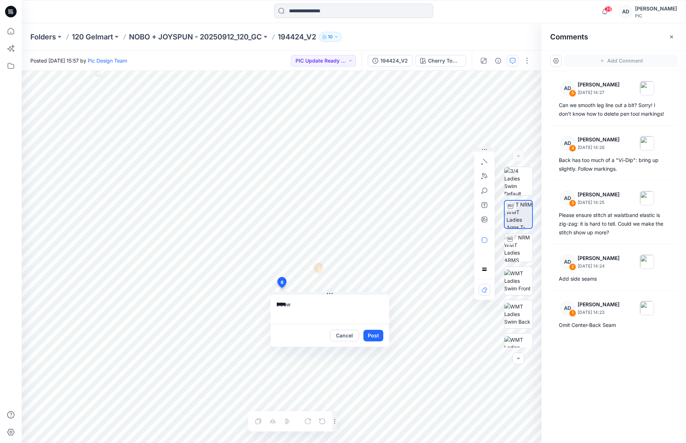
drag, startPoint x: 282, startPoint y: 304, endPoint x: 293, endPoint y: 305, distance: 11.6
click at [293, 305] on textarea "****" at bounding box center [330, 309] width 119 height 29
type textarea "**********"
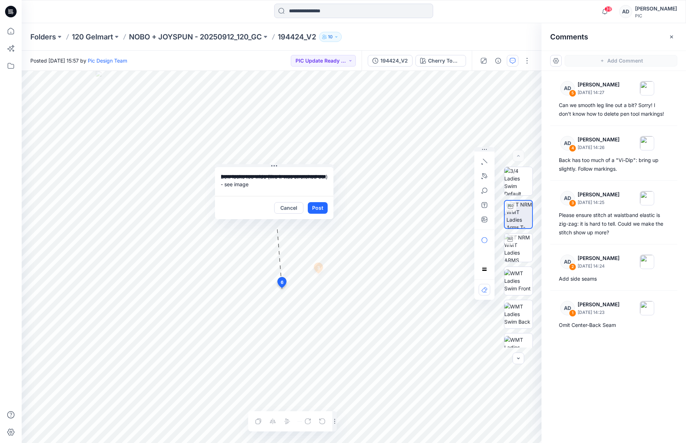
drag, startPoint x: 338, startPoint y: 289, endPoint x: 281, endPoint y: 167, distance: 135.3
click at [282, 165] on button at bounding box center [274, 166] width 119 height 4
click at [484, 220] on icon "button" at bounding box center [485, 219] width 6 height 6
type input"] "**********"
click at [323, 209] on button "Post" at bounding box center [318, 208] width 20 height 12
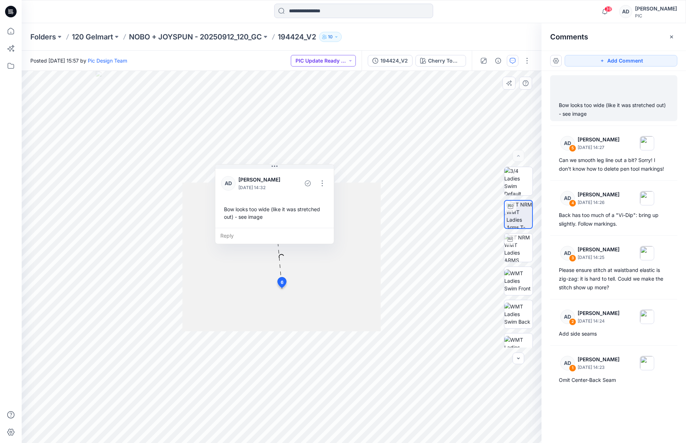
click at [334, 62] on button "PIC Update Ready to Review" at bounding box center [323, 61] width 65 height 12
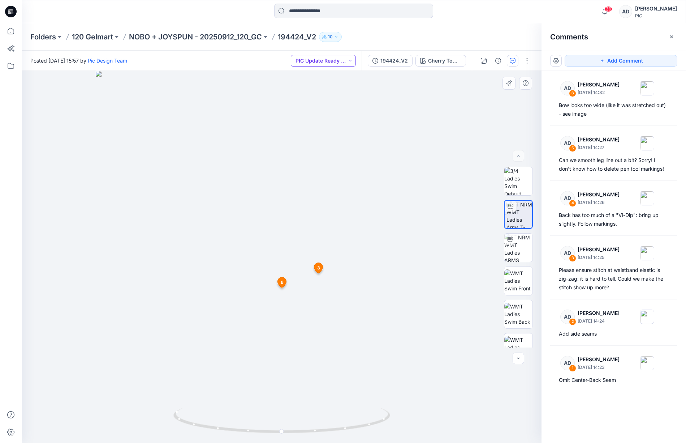
click at [339, 64] on button "PIC Update Ready to Review" at bounding box center [323, 61] width 65 height 12
click at [320, 126] on p "Resubmit" at bounding box center [318, 125] width 22 height 9
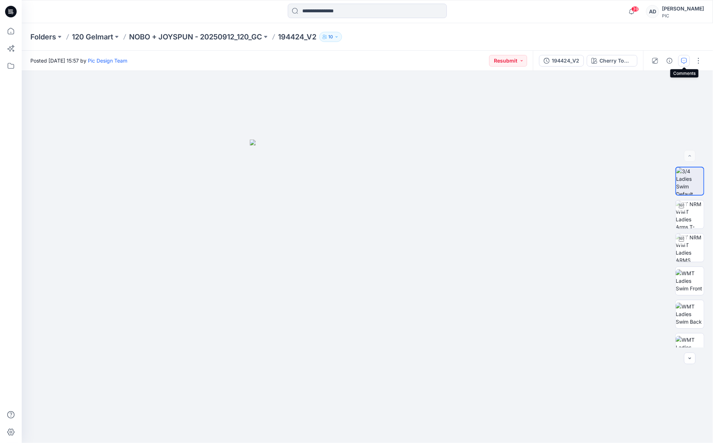
click at [684, 61] on icon "button" at bounding box center [684, 61] width 6 height 6
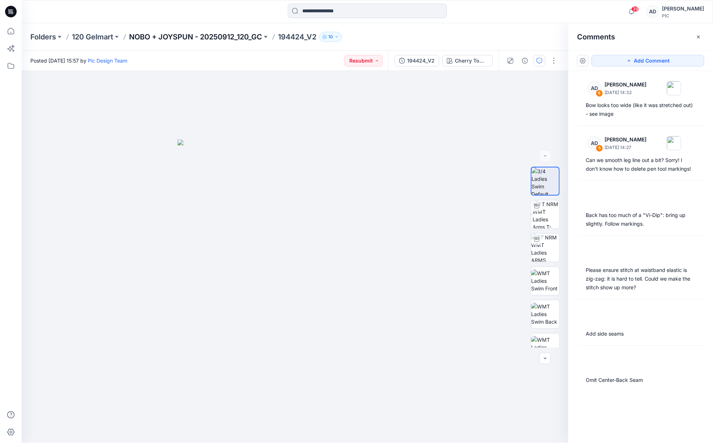
click at [245, 38] on p "NOBO + JOYSPUN - 20250912_120_GC" at bounding box center [195, 37] width 133 height 10
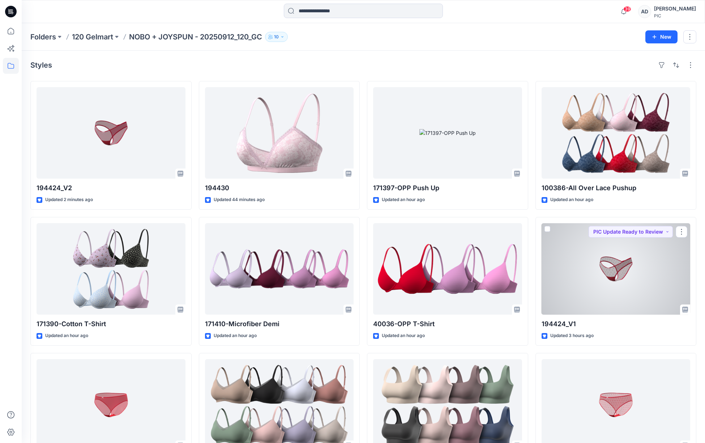
click at [574, 250] on div at bounding box center [615, 268] width 149 height 91
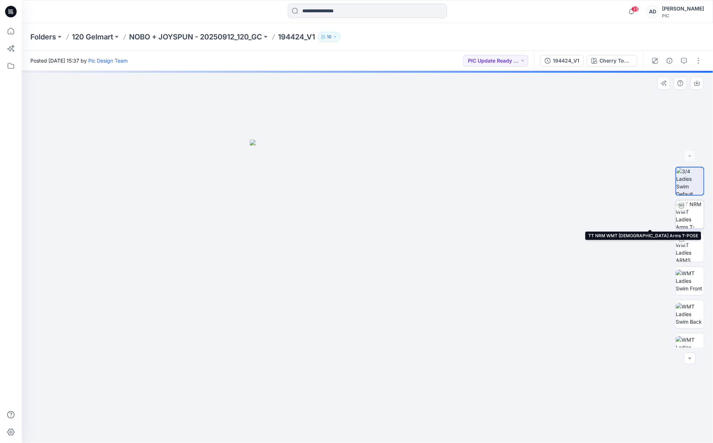
click at [686, 218] on img at bounding box center [689, 214] width 28 height 28
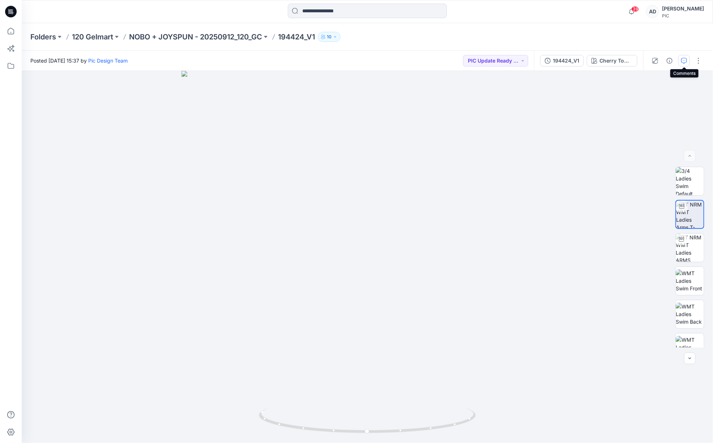
click at [684, 61] on icon "button" at bounding box center [684, 61] width 6 height 6
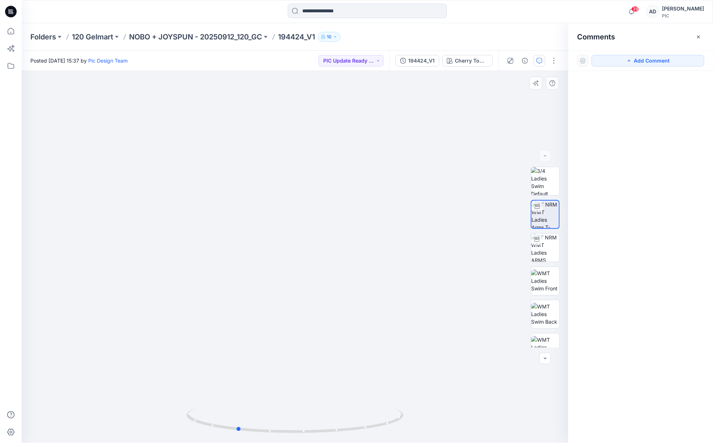
drag, startPoint x: 335, startPoint y: 312, endPoint x: 340, endPoint y: 263, distance: 49.8
click at [276, 325] on div at bounding box center [295, 257] width 546 height 372
click at [651, 61] on button "Add Comment" at bounding box center [647, 61] width 113 height 12
click at [296, 254] on div "1" at bounding box center [295, 257] width 546 height 372
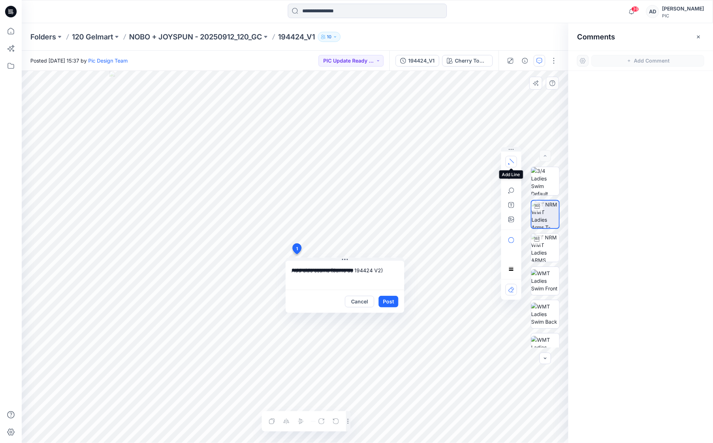
type textarea "**********"
click at [511, 162] on icon "button" at bounding box center [511, 162] width 6 height 6
click at [295, 267] on div "**********" at bounding box center [295, 257] width 546 height 372
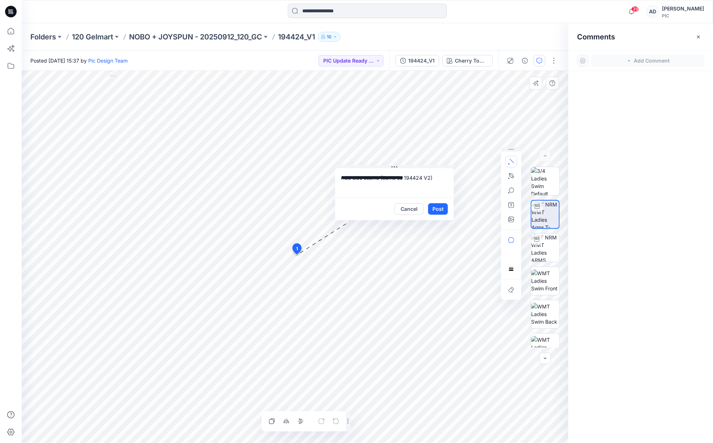
drag, startPoint x: 370, startPoint y: 251, endPoint x: 408, endPoint y: 173, distance: 86.2
click at [406, 167] on button at bounding box center [394, 167] width 119 height 4
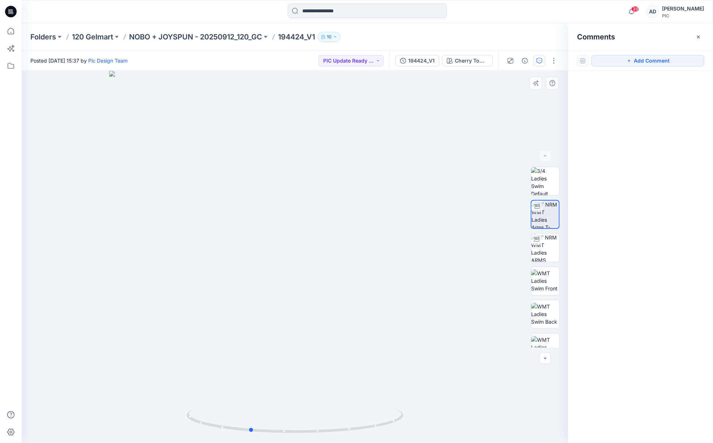
drag, startPoint x: 366, startPoint y: 285, endPoint x: 355, endPoint y: 274, distance: 15.6
click at [337, 294] on div at bounding box center [295, 257] width 546 height 372
drag, startPoint x: 651, startPoint y: 63, endPoint x: 645, endPoint y: 66, distance: 6.3
click at [651, 63] on button "Add Comment" at bounding box center [647, 61] width 113 height 12
click at [295, 247] on div "1" at bounding box center [295, 257] width 546 height 372
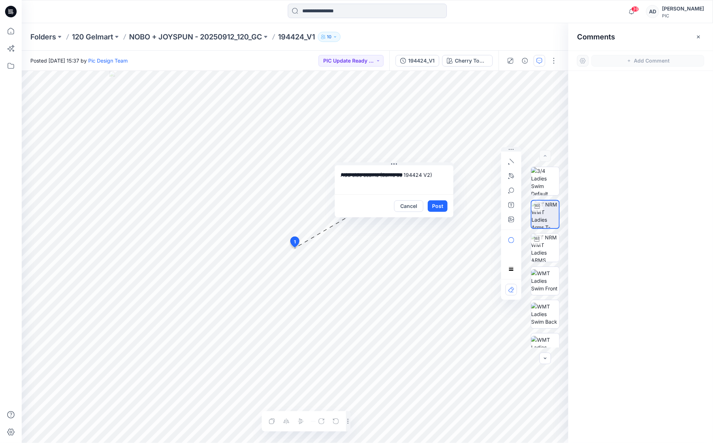
drag, startPoint x: 323, startPoint y: 253, endPoint x: 374, endPoint y: 166, distance: 101.7
click at [375, 164] on div "**********" at bounding box center [394, 189] width 119 height 55
click at [513, 162] on icon "button" at bounding box center [511, 162] width 6 height 6
click at [291, 248] on div "**********" at bounding box center [295, 257] width 546 height 372
click at [294, 241] on span "1" at bounding box center [295, 242] width 2 height 7
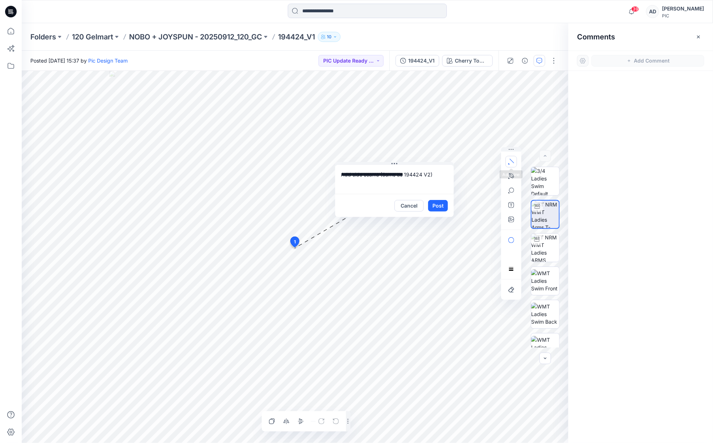
click at [512, 164] on icon "button" at bounding box center [511, 162] width 6 height 6
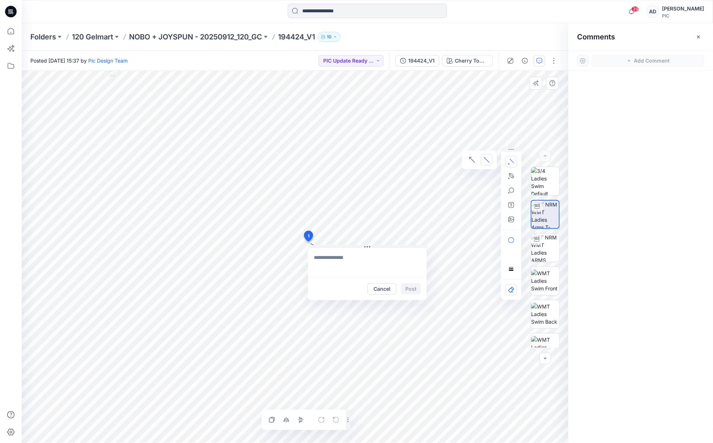
drag, startPoint x: 296, startPoint y: 243, endPoint x: 308, endPoint y: 236, distance: 13.9
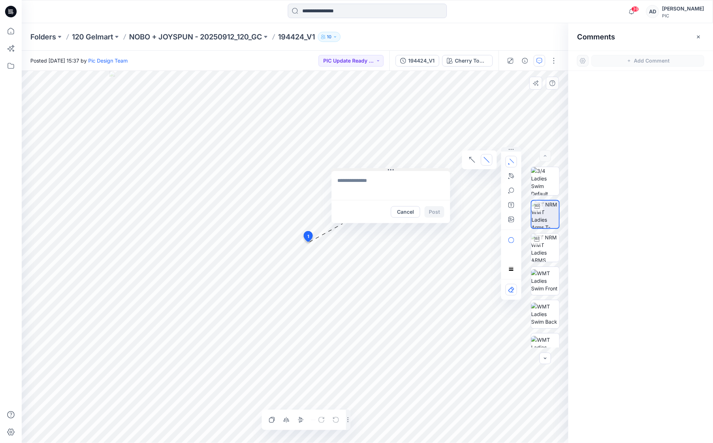
drag, startPoint x: 363, startPoint y: 246, endPoint x: 400, endPoint y: 157, distance: 96.5
click at [400, 168] on button at bounding box center [390, 170] width 119 height 4
click at [363, 170] on textarea at bounding box center [393, 173] width 119 height 29
type textarea "**********"
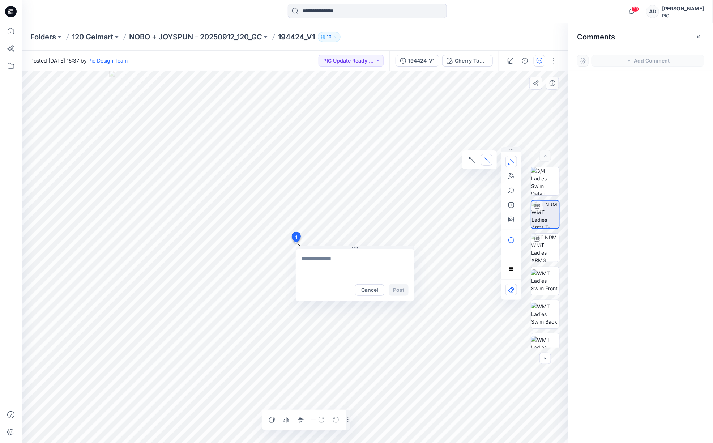
drag, startPoint x: 306, startPoint y: 238, endPoint x: 302, endPoint y: 236, distance: 4.6
type textarea "**********"
click at [388, 292] on button "Post" at bounding box center [388, 290] width 20 height 12
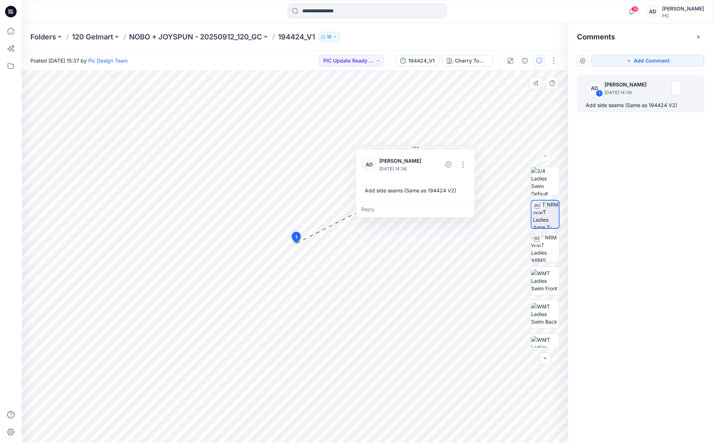
drag, startPoint x: 356, startPoint y: 249, endPoint x: 421, endPoint y: 151, distance: 117.2
click at [424, 147] on button at bounding box center [415, 148] width 119 height 4
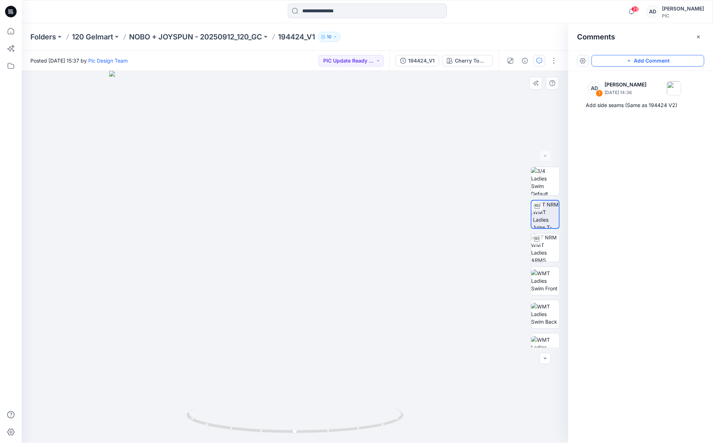
click at [636, 60] on button "Add Comment" at bounding box center [647, 61] width 113 height 12
click at [317, 301] on div "2" at bounding box center [295, 257] width 546 height 372
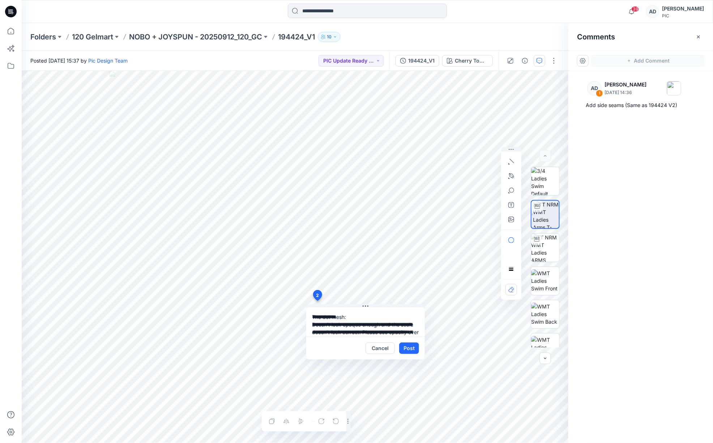
click at [275, 296] on div "**********" at bounding box center [295, 257] width 546 height 372
drag, startPoint x: 411, startPoint y: 329, endPoint x: 415, endPoint y: 325, distance: 5.9
click at [411, 329] on textarea "**********" at bounding box center [365, 321] width 119 height 29
drag, startPoint x: 378, startPoint y: 320, endPoint x: 381, endPoint y: 333, distance: 13.7
click at [379, 320] on textarea "**********" at bounding box center [365, 321] width 119 height 29
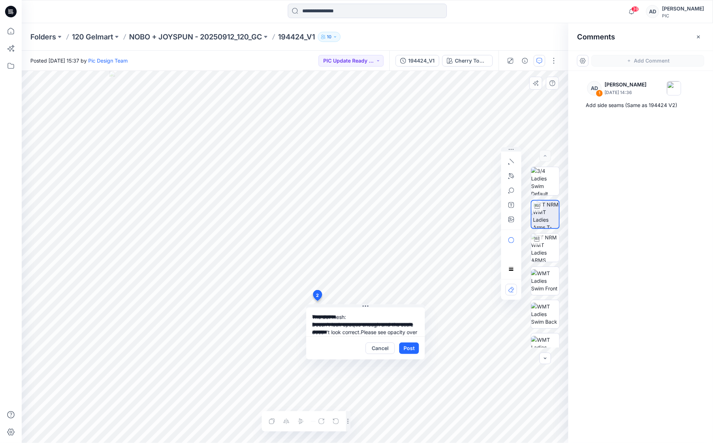
click at [383, 335] on textarea "**********" at bounding box center [365, 321] width 119 height 29
type textarea "**********"
click at [510, 218] on icon "button" at bounding box center [511, 219] width 6 height 6
type input"] "**********"
click at [509, 219] on icon "button" at bounding box center [510, 219] width 2 height 2
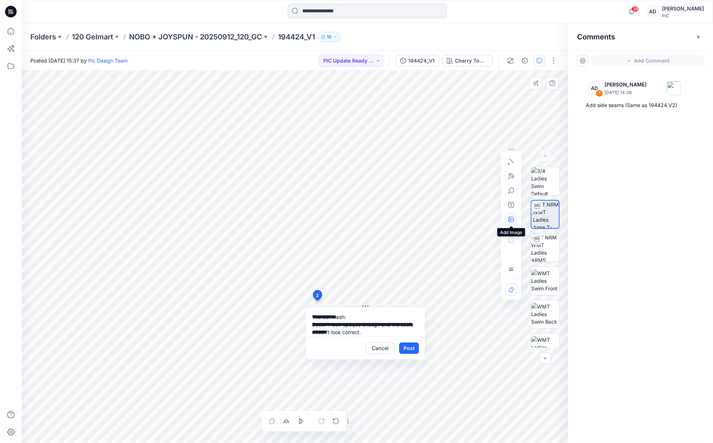
type input"] "**********"
click at [409, 349] on button "Post" at bounding box center [409, 348] width 20 height 12
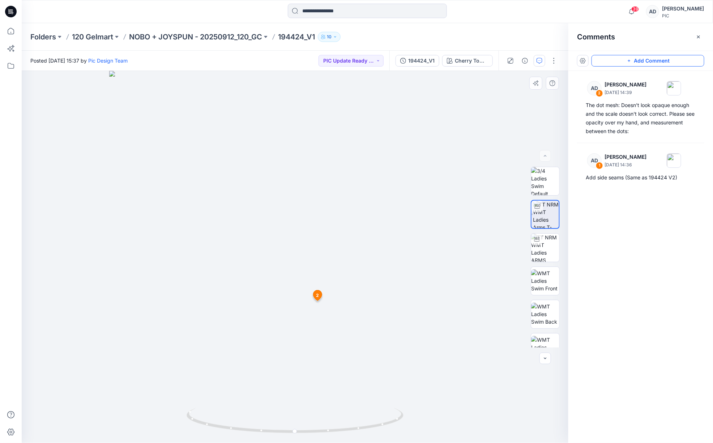
click at [656, 61] on button "Add Comment" at bounding box center [647, 61] width 113 height 12
click at [295, 287] on div "3 2 AD Alex Degner September 25, 2025 14:39 The dot mesh: Doesn't look opaque e…" at bounding box center [295, 257] width 546 height 372
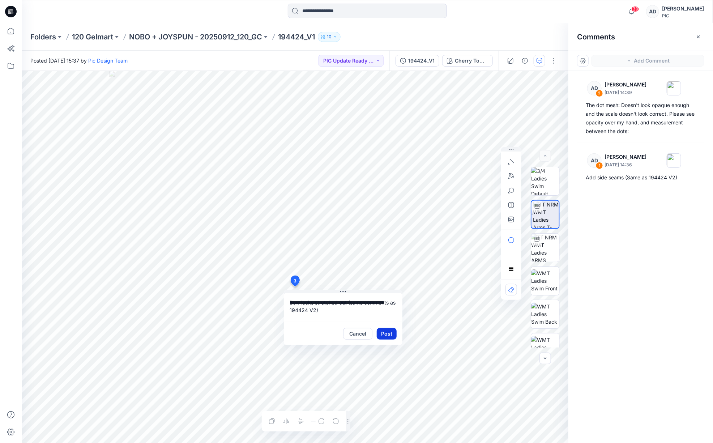
type textarea "**********"
drag, startPoint x: 388, startPoint y: 335, endPoint x: 393, endPoint y: 342, distance: 8.5
click at [388, 335] on button "Post" at bounding box center [387, 334] width 20 height 12
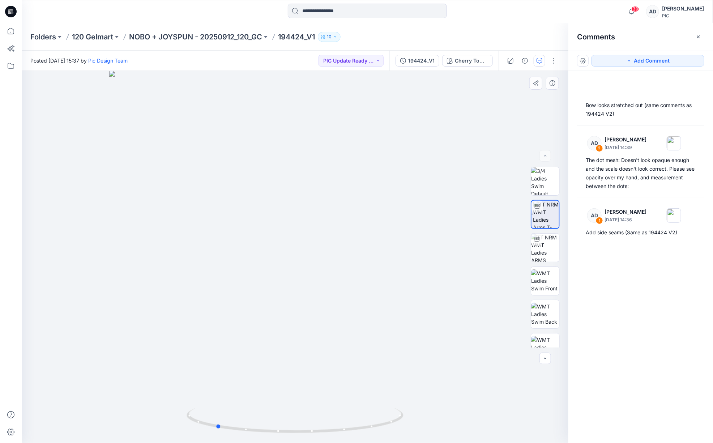
drag, startPoint x: 371, startPoint y: 227, endPoint x: 377, endPoint y: 180, distance: 46.9
click at [292, 241] on div at bounding box center [295, 257] width 546 height 372
click at [645, 61] on button "Add Comment" at bounding box center [647, 61] width 113 height 12
click at [333, 287] on div "4" at bounding box center [295, 257] width 546 height 372
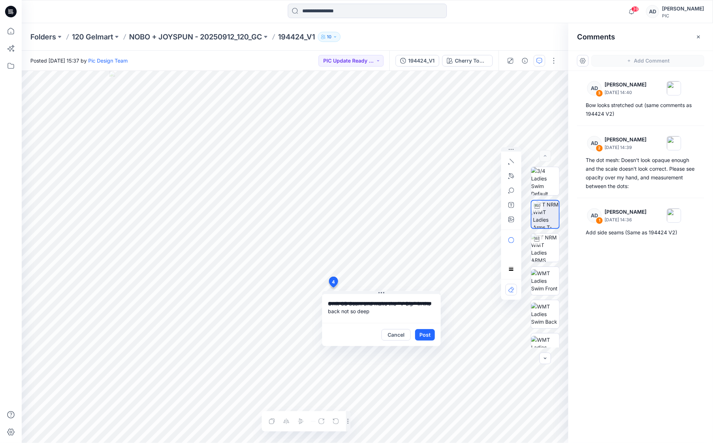
type textarea "**********"
click at [305, 296] on div "**********" at bounding box center [295, 257] width 546 height 372
click at [396, 338] on button "Cancel" at bounding box center [395, 335] width 29 height 12
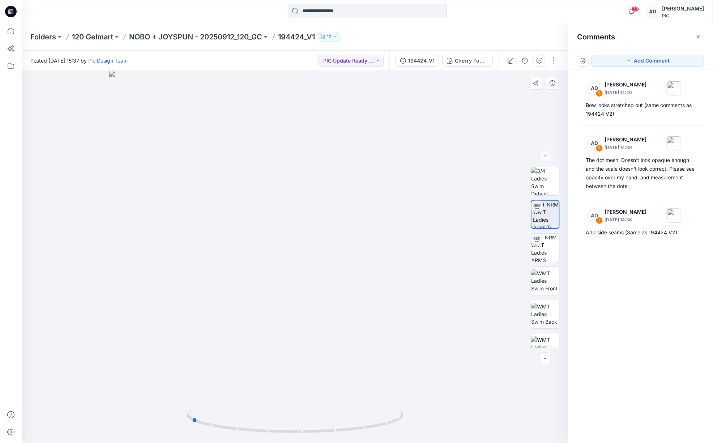
drag, startPoint x: 330, startPoint y: 246, endPoint x: 262, endPoint y: 276, distance: 73.9
click at [256, 284] on div at bounding box center [295, 257] width 546 height 372
click at [652, 59] on button "Add Comment" at bounding box center [647, 61] width 113 height 12
click at [295, 265] on div "4" at bounding box center [295, 257] width 546 height 372
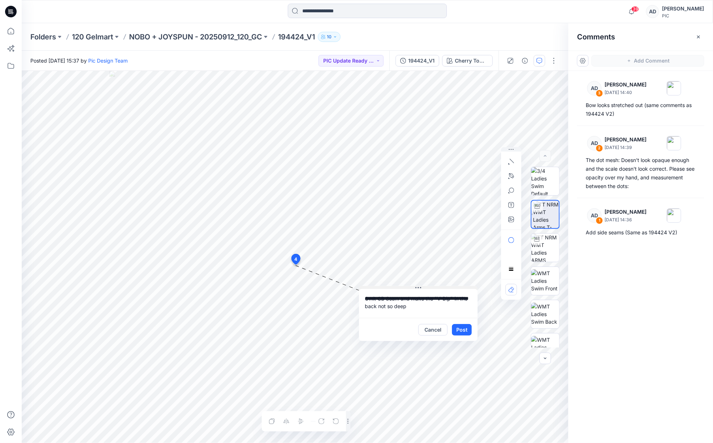
drag, startPoint x: 351, startPoint y: 271, endPoint x: 423, endPoint y: 287, distance: 74.1
click at [423, 287] on button at bounding box center [418, 288] width 119 height 4
click at [512, 177] on icon "button" at bounding box center [511, 175] width 5 height 5
click at [266, 255] on icon "Layer 1" at bounding box center [295, 257] width 546 height 372
click at [328, 252] on icon "Layer 1" at bounding box center [295, 257] width 546 height 372
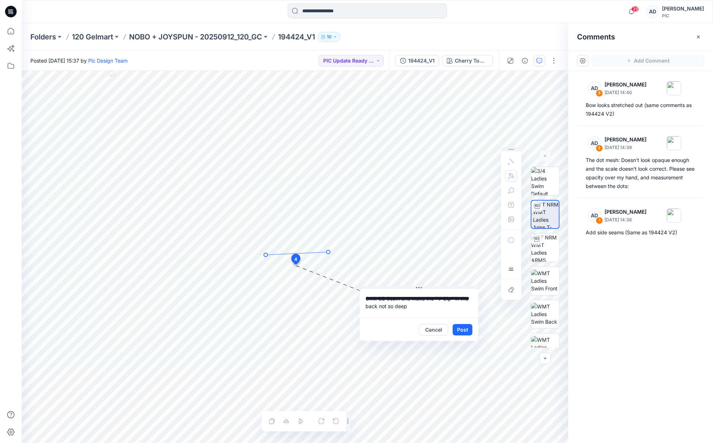
click at [329, 253] on circle at bounding box center [328, 252] width 4 height 4
click at [323, 256] on circle at bounding box center [322, 255] width 1 height 1
drag, startPoint x: 336, startPoint y: 232, endPoint x: 333, endPoint y: 246, distance: 14.5
click at [336, 232] on icon "Layer 1" at bounding box center [295, 257] width 546 height 372
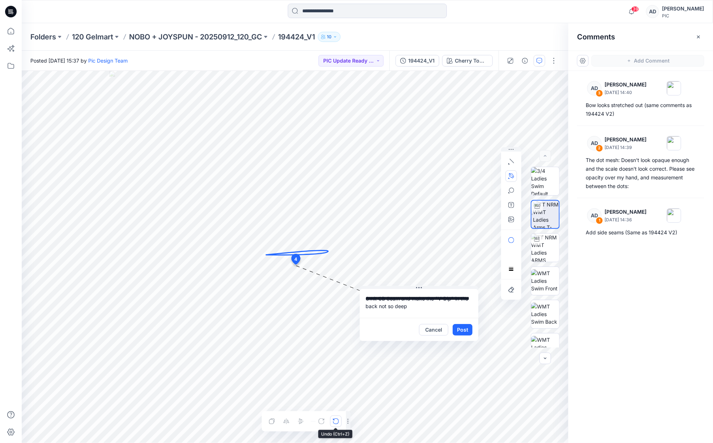
click at [335, 421] on icon "button" at bounding box center [336, 421] width 6 height 6
drag, startPoint x: 325, startPoint y: 253, endPoint x: 326, endPoint y: 257, distance: 4.8
click at [325, 253] on icon "Layer 1" at bounding box center [295, 257] width 546 height 372
drag, startPoint x: 325, startPoint y: 253, endPoint x: 350, endPoint y: 242, distance: 27.5
click at [360, 240] on g at bounding box center [324, 253] width 72 height 27
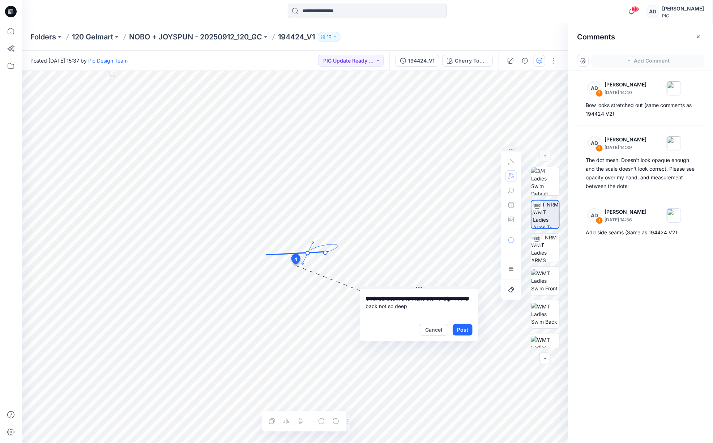
drag, startPoint x: 307, startPoint y: 253, endPoint x: 303, endPoint y: 264, distance: 11.5
click at [302, 265] on icon "Layer 1" at bounding box center [295, 257] width 546 height 372
click at [308, 253] on circle at bounding box center [308, 253] width 4 height 4
click at [337, 420] on icon "button" at bounding box center [336, 421] width 6 height 6
click at [334, 420] on icon "button" at bounding box center [336, 421] width 6 height 6
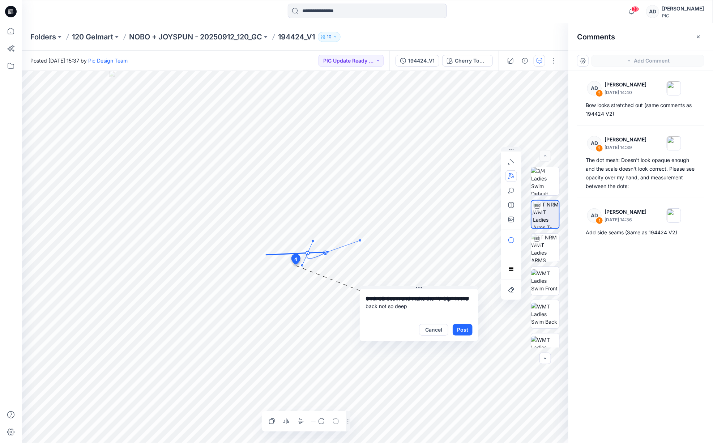
click at [335, 421] on div at bounding box center [328, 421] width 26 height 12
drag, startPoint x: 308, startPoint y: 253, endPoint x: 265, endPoint y: 274, distance: 47.5
click at [266, 272] on circle at bounding box center [266, 272] width 4 height 4
click at [512, 291] on icon "button" at bounding box center [511, 290] width 6 height 6
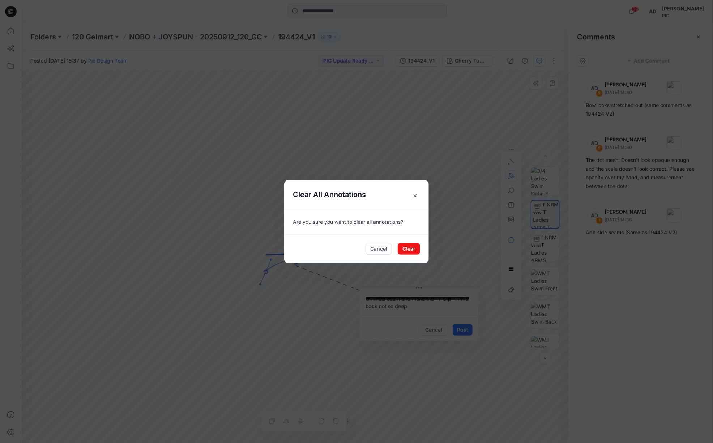
click at [379, 249] on button "Cancel" at bounding box center [378, 249] width 26 height 12
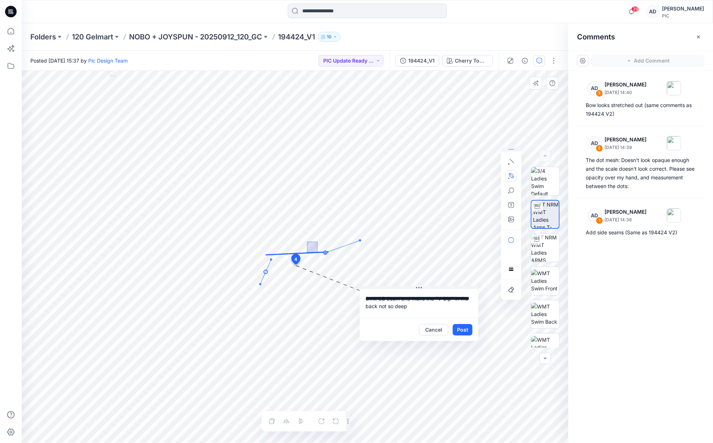
drag, startPoint x: 314, startPoint y: 247, endPoint x: 317, endPoint y: 236, distance: 10.9
click at [316, 237] on icon "Layer 1" at bounding box center [295, 257] width 546 height 372
click at [319, 252] on icon at bounding box center [297, 253] width 63 height 3
click at [419, 308] on textarea "**********" at bounding box center [419, 303] width 119 height 29
drag, startPoint x: 412, startPoint y: 306, endPoint x: 434, endPoint y: 309, distance: 22.6
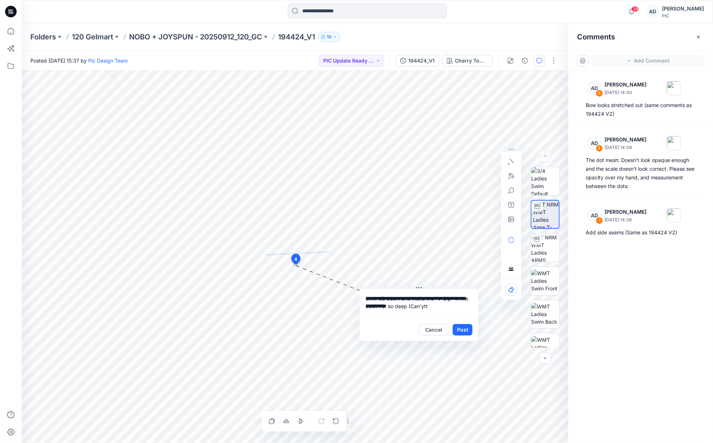
click at [434, 308] on textarea "**********" at bounding box center [419, 303] width 119 height 29
click at [433, 316] on textarea "**********" at bounding box center [419, 303] width 119 height 29
type textarea "**********"
click at [510, 220] on icon "button" at bounding box center [511, 219] width 6 height 6
type input"] "**********"
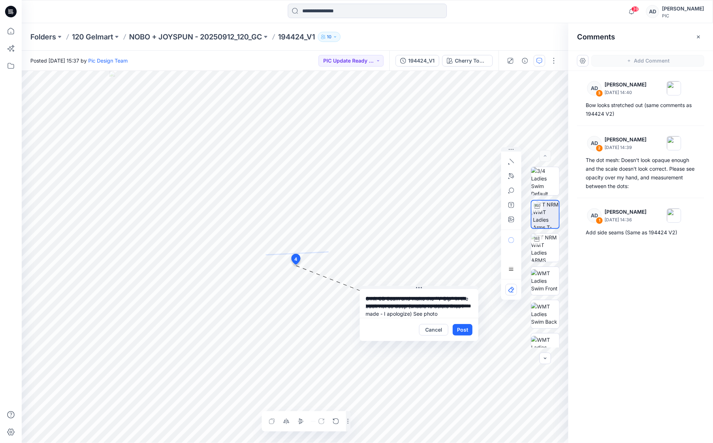
click at [464, 330] on button "Post" at bounding box center [462, 330] width 20 height 12
paste textarea "**********"
type textarea "**********"
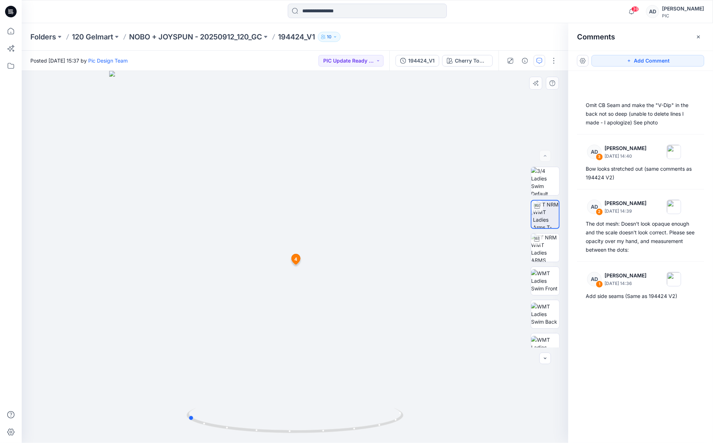
drag, startPoint x: 353, startPoint y: 289, endPoint x: 262, endPoint y: 303, distance: 92.1
click at [262, 302] on div at bounding box center [295, 257] width 546 height 372
click at [656, 57] on button "Add Comment" at bounding box center [647, 61] width 113 height 12
click at [250, 294] on div "5 4 Omit CB Seam and make the "V-Dip" in the back not so deep (unable to delete…" at bounding box center [295, 257] width 546 height 372
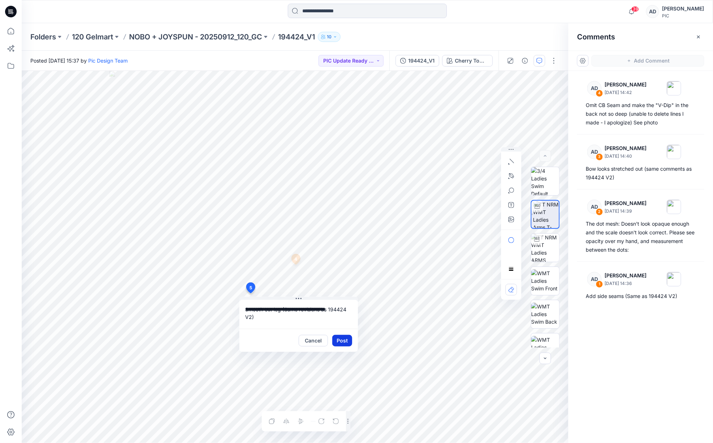
type textarea "**********"
click at [343, 343] on button "Post" at bounding box center [342, 341] width 20 height 12
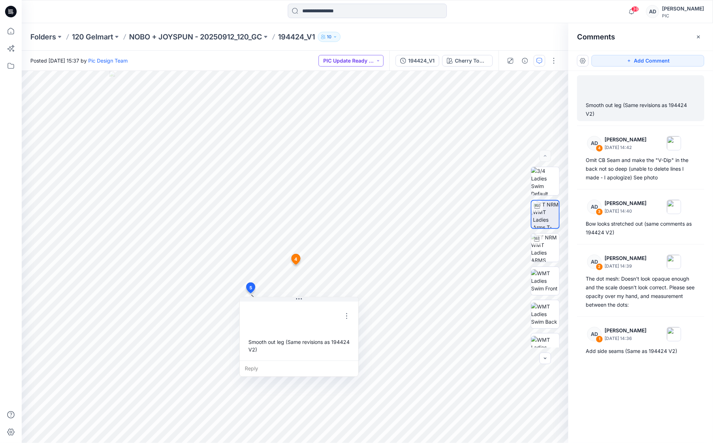
click at [357, 63] on button "PIC Update Ready to Review" at bounding box center [350, 61] width 65 height 12
click at [346, 126] on p "Resubmit" at bounding box center [345, 125] width 22 height 9
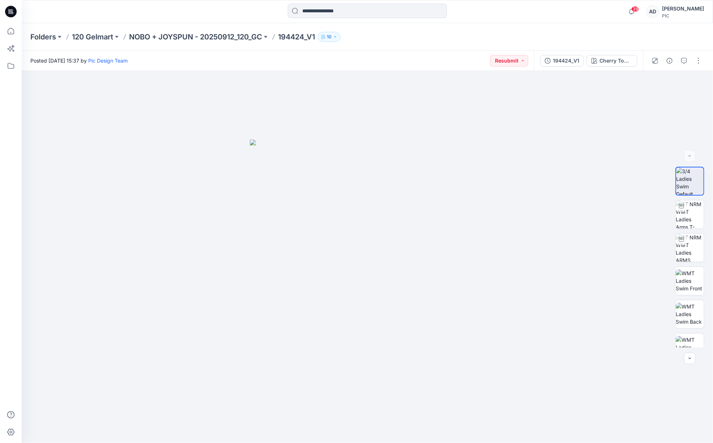
click at [224, 36] on p "NOBO + JOYSPUN - 20250912_120_GC" at bounding box center [195, 37] width 133 height 10
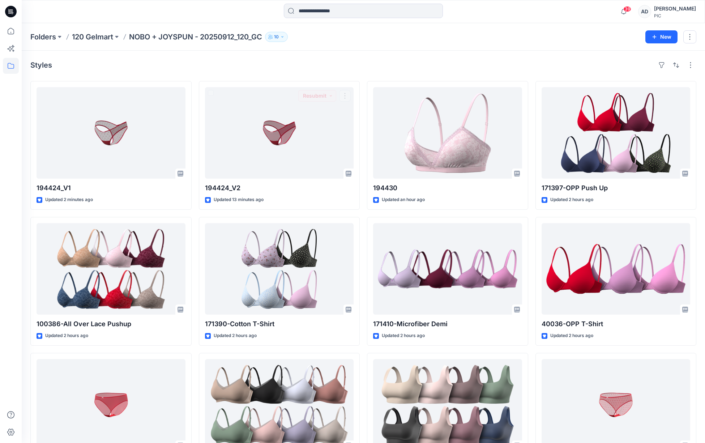
drag, startPoint x: 311, startPoint y: 79, endPoint x: 314, endPoint y: 75, distance: 4.9
click at [311, 78] on div "Styles 194424_V1 Updated 2 minutes ago 100386-All Over Lace Pushup Updated 2 ho…" at bounding box center [363, 283] width 683 height 465
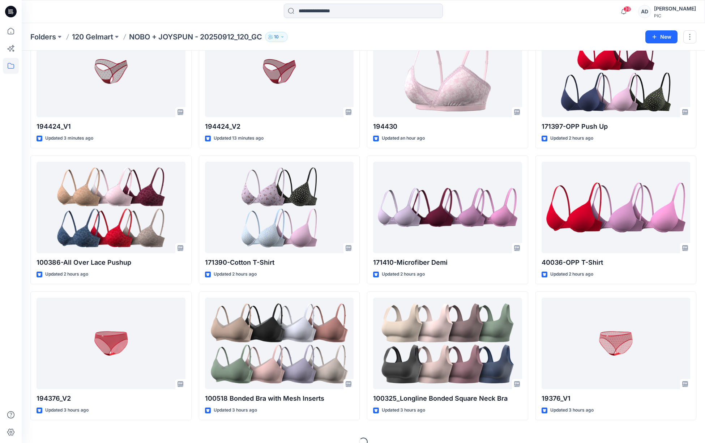
scroll to position [73, 0]
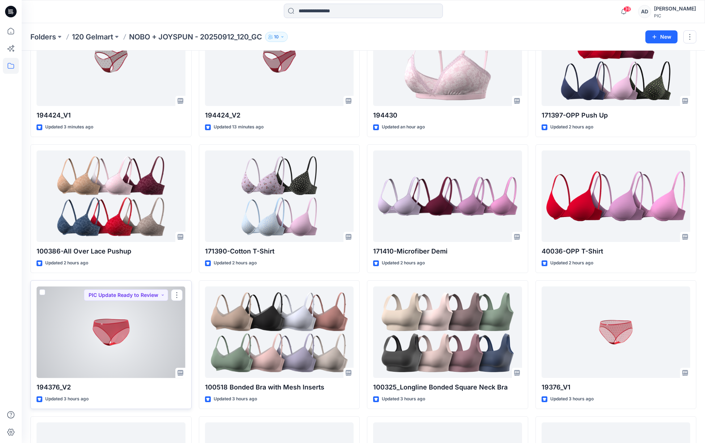
click at [142, 334] on div at bounding box center [111, 331] width 149 height 91
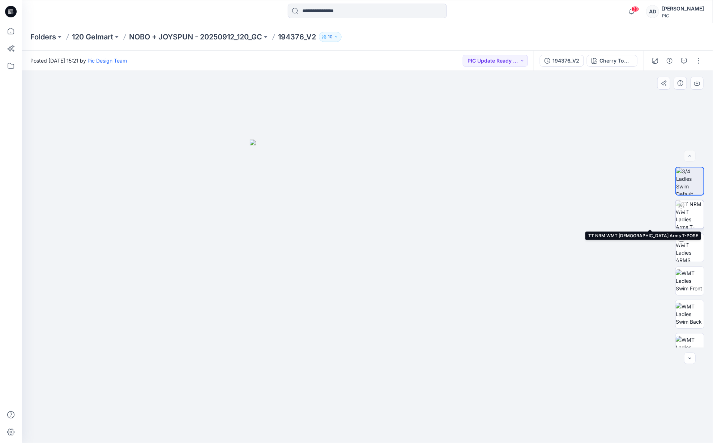
click at [686, 218] on img at bounding box center [689, 214] width 28 height 28
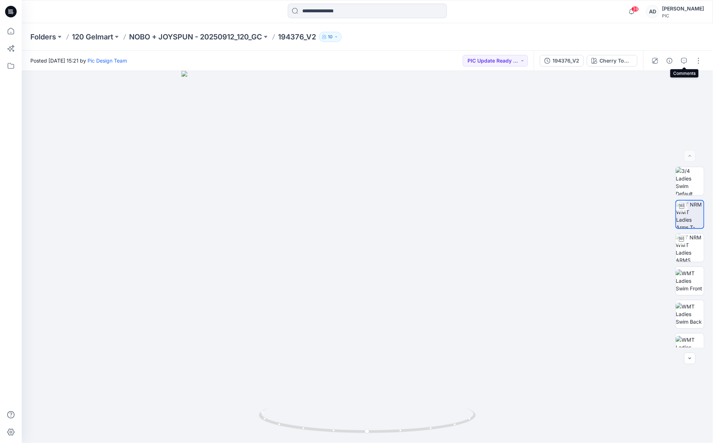
click at [682, 64] on button "button" at bounding box center [684, 61] width 12 height 12
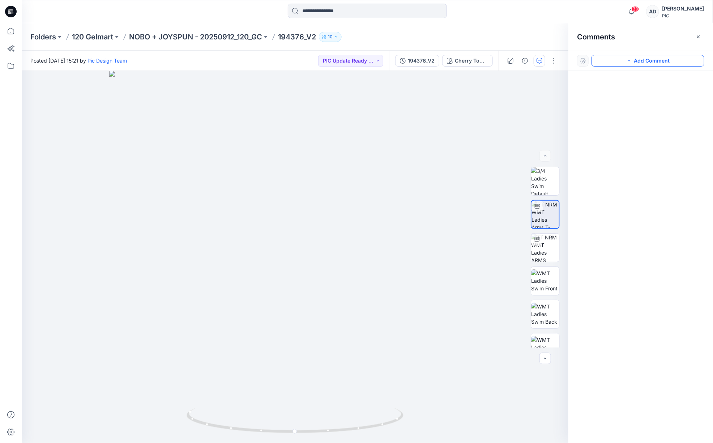
click at [651, 60] on button "Add Comment" at bounding box center [647, 61] width 113 height 12
click at [295, 258] on div "1" at bounding box center [295, 257] width 546 height 372
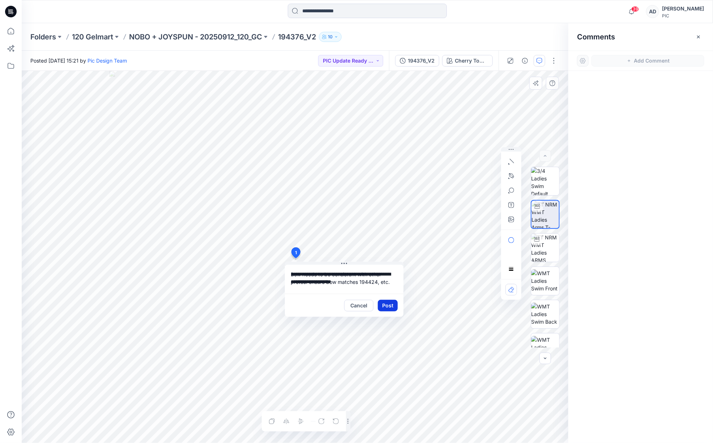
type textarea "**********"
click at [391, 308] on button "Post" at bounding box center [388, 306] width 20 height 12
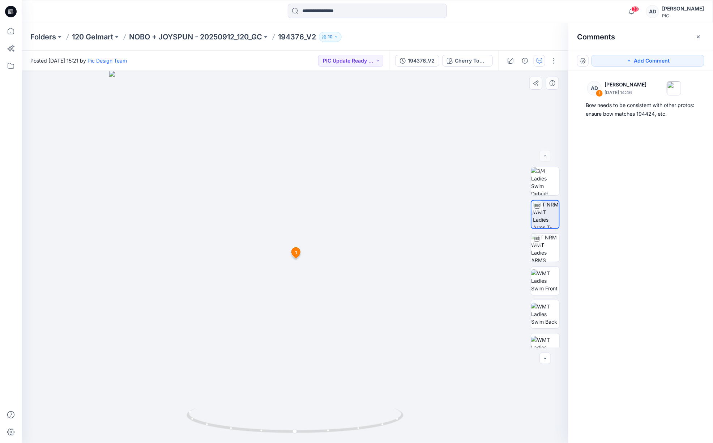
click at [336, 211] on div at bounding box center [295, 257] width 546 height 372
drag, startPoint x: 345, startPoint y: 226, endPoint x: 303, endPoint y: 230, distance: 42.1
click at [297, 236] on div at bounding box center [295, 257] width 546 height 372
click at [636, 61] on button "Add Comment" at bounding box center [647, 61] width 113 height 12
click at [296, 265] on div "2" at bounding box center [295, 257] width 546 height 372
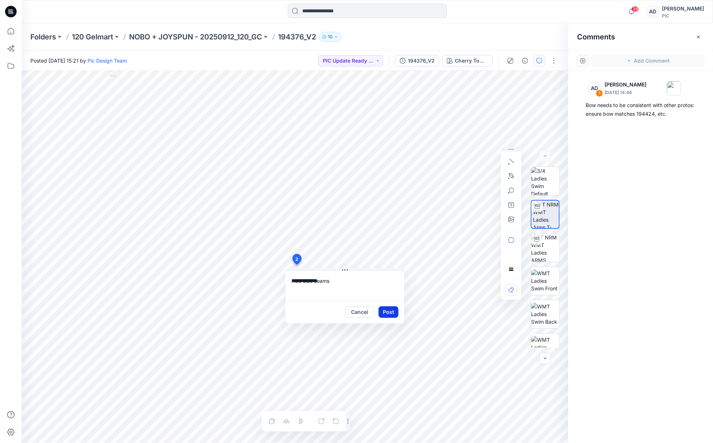
type textarea "**********"
click at [390, 312] on button "Post" at bounding box center [388, 312] width 20 height 12
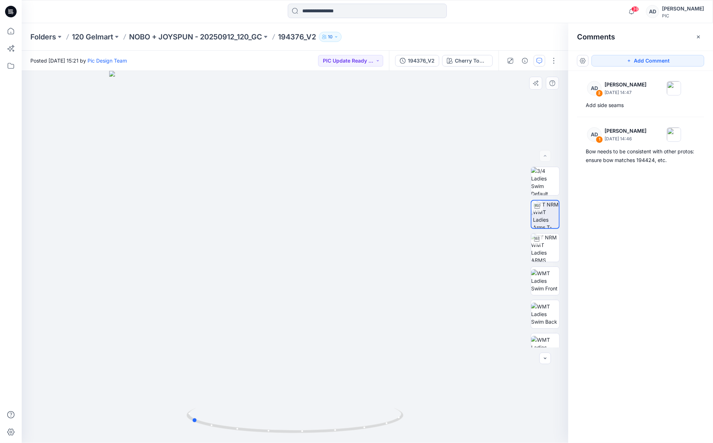
drag, startPoint x: 394, startPoint y: 230, endPoint x: 291, endPoint y: 258, distance: 106.7
click at [291, 258] on div at bounding box center [295, 257] width 546 height 372
click at [652, 63] on button "Add Comment" at bounding box center [647, 61] width 113 height 12
click at [295, 280] on div "3" at bounding box center [295, 257] width 546 height 372
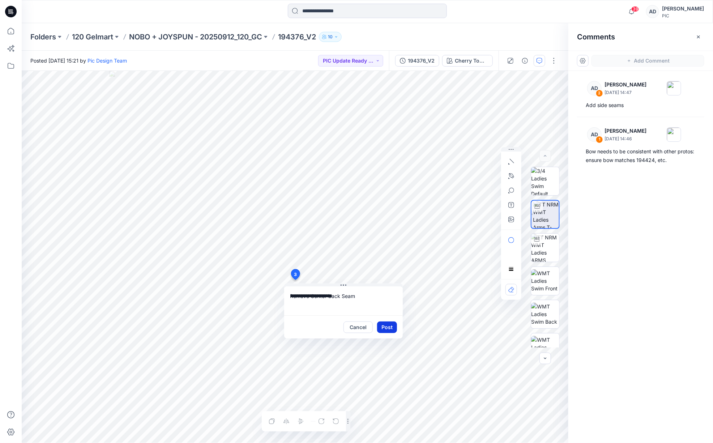
type textarea "**********"
click at [387, 327] on button "Post" at bounding box center [387, 327] width 20 height 12
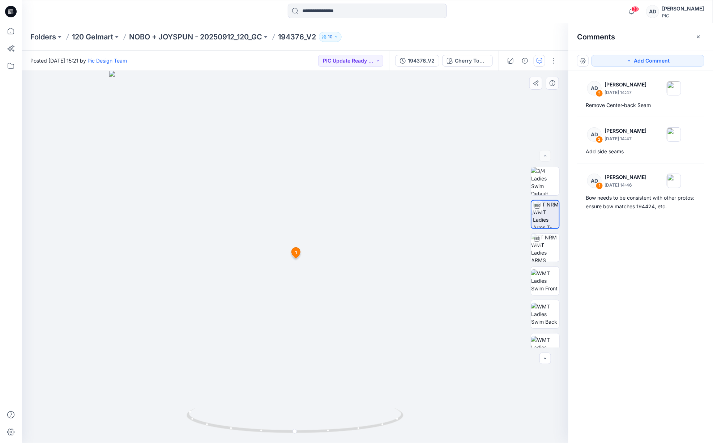
click at [365, 219] on div at bounding box center [295, 257] width 546 height 372
click at [371, 66] on div "Posted [DATE] 15:21 by Pic Design Team PIC Update Ready to Review" at bounding box center [205, 61] width 367 height 20
click at [245, 39] on p "NOBO + JOYSPUN - 20250912_120_GC" at bounding box center [195, 37] width 133 height 10
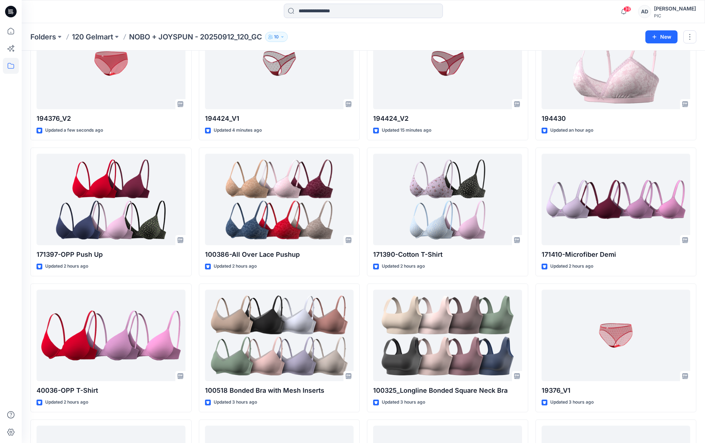
scroll to position [183, 0]
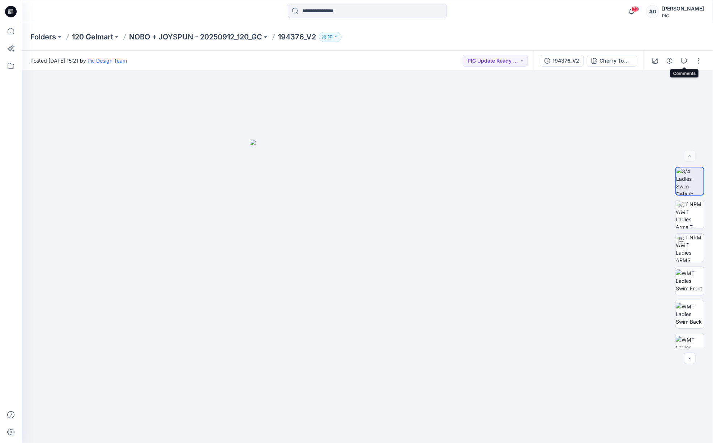
click at [684, 63] on icon "button" at bounding box center [684, 61] width 6 height 6
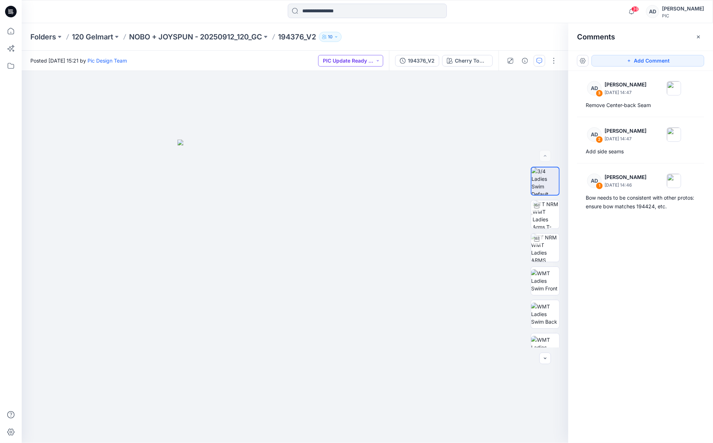
click at [360, 61] on button "PIC Update Ready to Review" at bounding box center [350, 61] width 65 height 12
click at [348, 126] on p "Resubmit" at bounding box center [345, 125] width 22 height 9
click at [233, 38] on p "NOBO + JOYSPUN - 20250912_120_GC" at bounding box center [195, 37] width 133 height 10
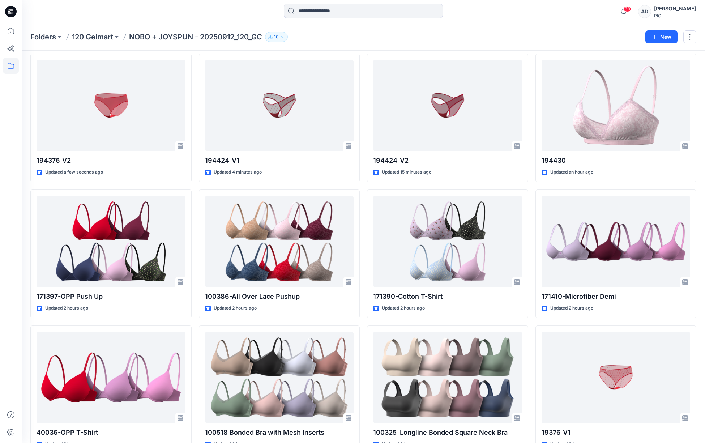
scroll to position [73, 0]
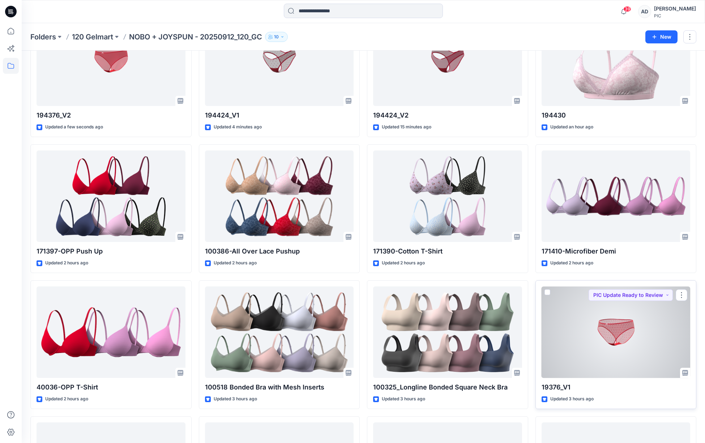
click at [637, 312] on div at bounding box center [615, 331] width 149 height 91
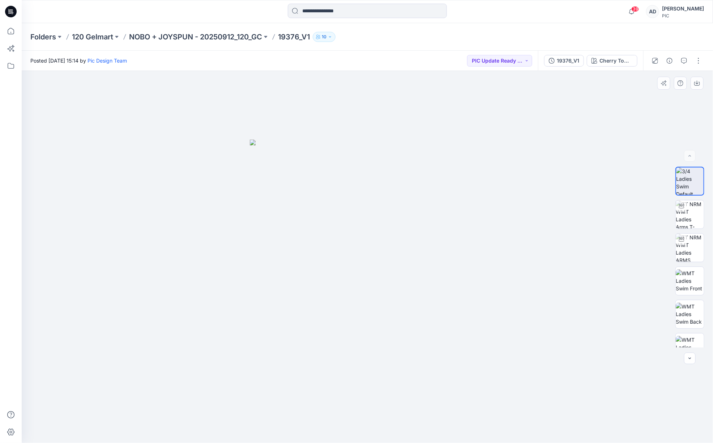
drag, startPoint x: 375, startPoint y: 246, endPoint x: 401, endPoint y: 241, distance: 26.9
click at [402, 243] on img at bounding box center [367, 291] width 235 height 304
click at [686, 215] on img at bounding box center [689, 214] width 28 height 28
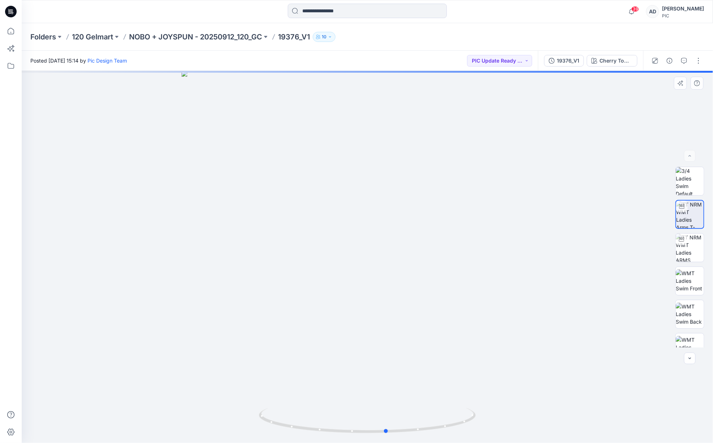
drag, startPoint x: 371, startPoint y: 292, endPoint x: 390, endPoint y: 291, distance: 18.8
click at [390, 291] on div at bounding box center [367, 257] width 691 height 372
drag, startPoint x: 412, startPoint y: 262, endPoint x: 349, endPoint y: 269, distance: 63.2
click at [347, 269] on div at bounding box center [367, 257] width 691 height 372
drag, startPoint x: 382, startPoint y: 274, endPoint x: 439, endPoint y: 266, distance: 58.4
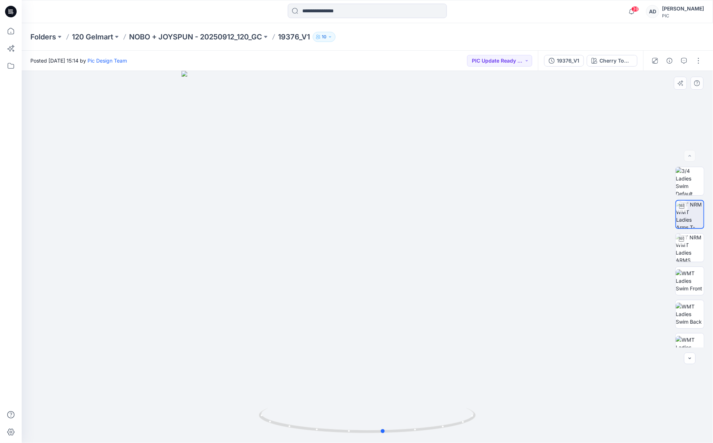
click at [439, 266] on div at bounding box center [367, 257] width 691 height 372
click at [684, 64] on button "button" at bounding box center [684, 61] width 12 height 12
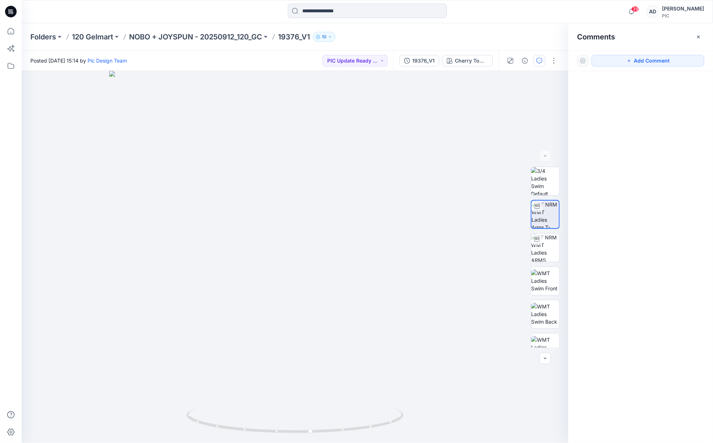
drag, startPoint x: 638, startPoint y: 63, endPoint x: 630, endPoint y: 66, distance: 8.7
click at [638, 63] on button "Add Comment" at bounding box center [647, 61] width 113 height 12
click at [296, 256] on div "1" at bounding box center [295, 257] width 546 height 372
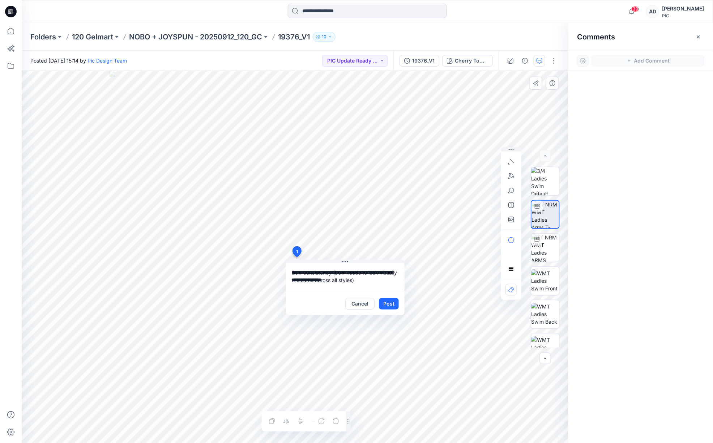
type textarea "**********"
click at [389, 304] on button "Post" at bounding box center [389, 304] width 20 height 12
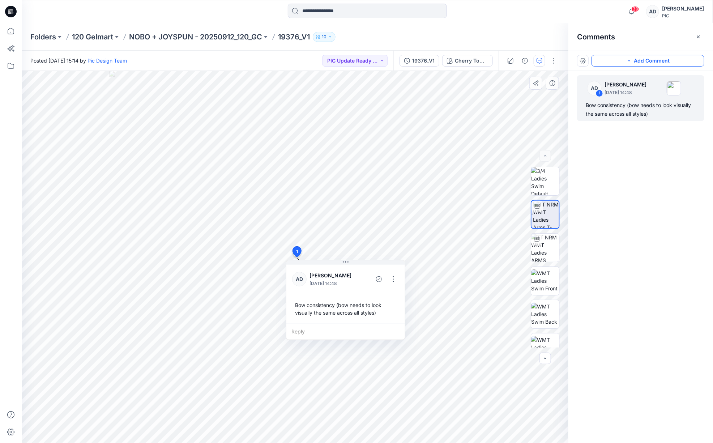
click at [644, 60] on button "Add Comment" at bounding box center [647, 61] width 113 height 12
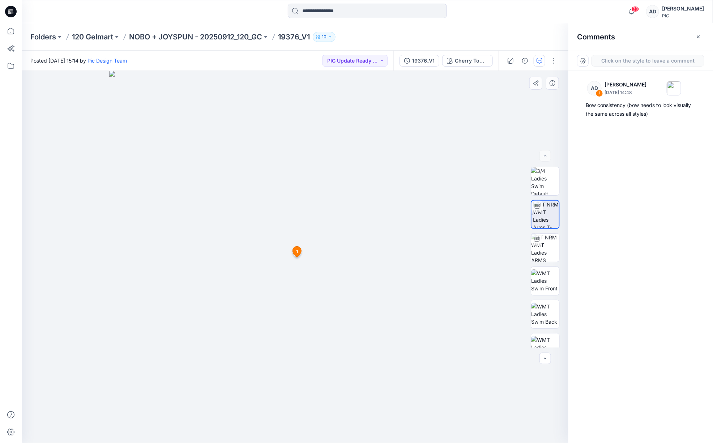
click at [300, 303] on div "2 [DATE] [PERSON_NAME] [DATE] 14:48 Bow consistency (bow needs to look visually…" at bounding box center [295, 257] width 546 height 372
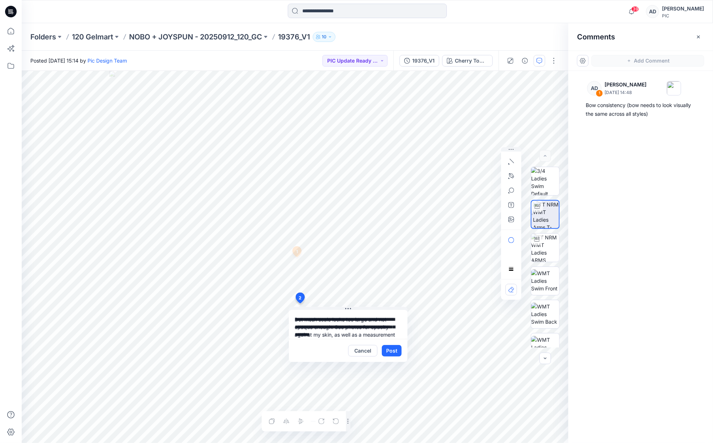
scroll to position [7, 0]
type textarea "**********"
click at [510, 221] on icon "button" at bounding box center [511, 219] width 6 height 6
type input"] "**********"
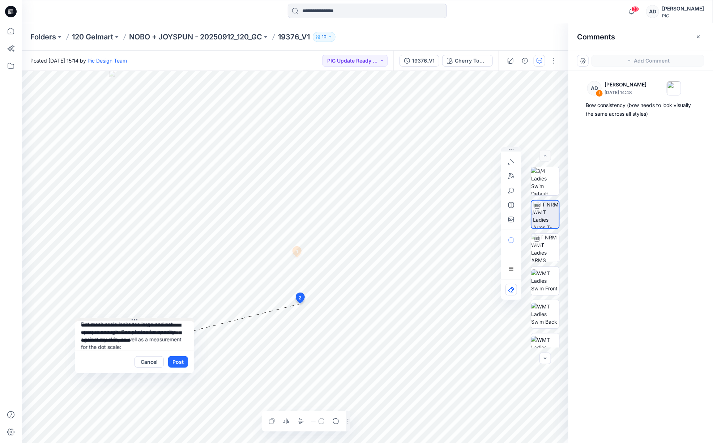
drag, startPoint x: 376, startPoint y: 309, endPoint x: 163, endPoint y: 320, distance: 213.5
click at [163, 320] on button at bounding box center [134, 320] width 119 height 4
click at [512, 221] on icon "button" at bounding box center [511, 219] width 6 height 6
type input"] "**********"
click at [511, 219] on icon "button" at bounding box center [510, 219] width 2 height 2
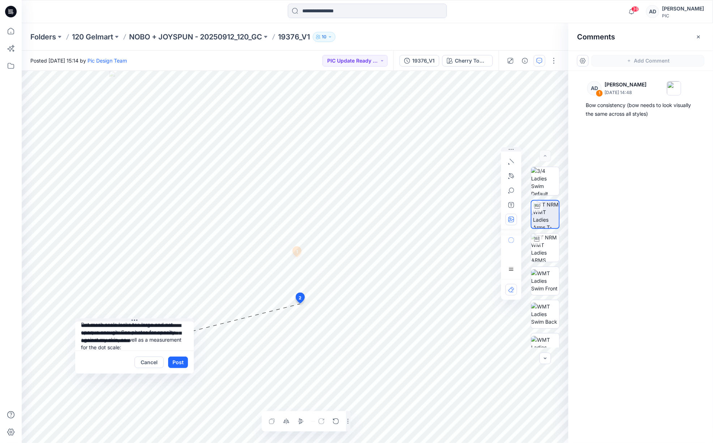
type input"] "**********"
click at [81, 327] on div "**********" at bounding box center [295, 257] width 546 height 372
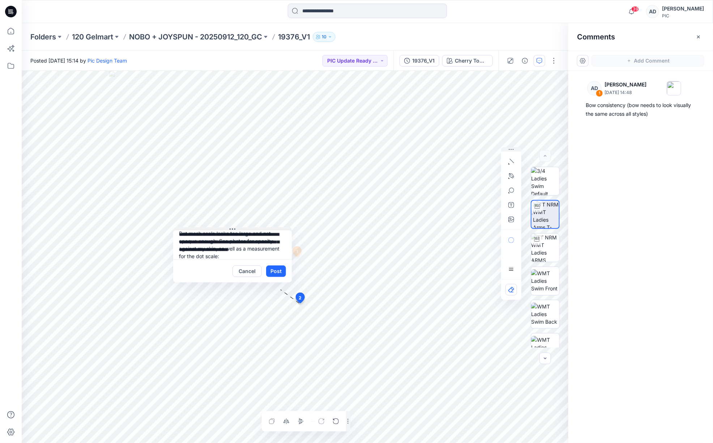
drag, startPoint x: 143, startPoint y: 319, endPoint x: 242, endPoint y: 227, distance: 135.0
click at [241, 228] on button at bounding box center [232, 229] width 119 height 4
click at [280, 273] on button "Post" at bounding box center [276, 271] width 20 height 12
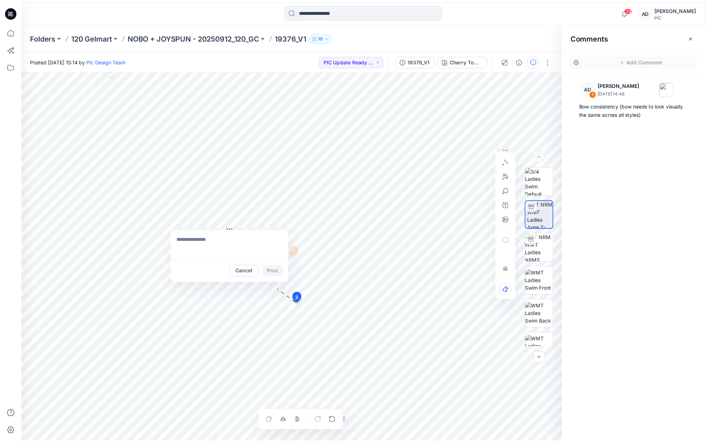
scroll to position [0, 0]
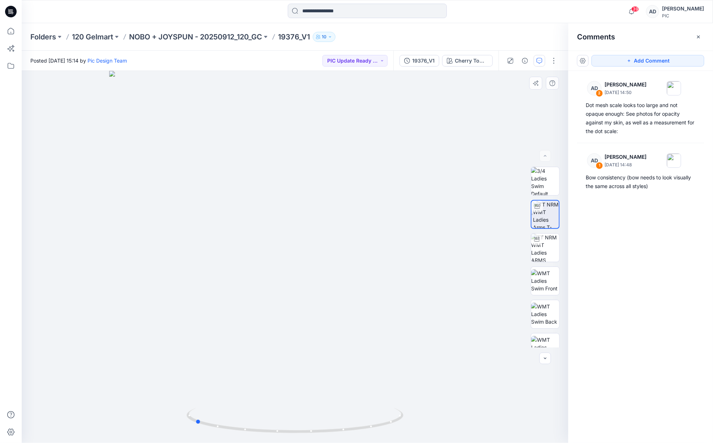
drag, startPoint x: 452, startPoint y: 296, endPoint x: 364, endPoint y: 305, distance: 88.7
click at [354, 318] on div at bounding box center [295, 257] width 546 height 372
drag, startPoint x: 641, startPoint y: 60, endPoint x: 631, endPoint y: 63, distance: 10.5
click at [641, 60] on button "Add Comment" at bounding box center [647, 61] width 113 height 12
click at [293, 291] on div "3" at bounding box center [295, 257] width 546 height 372
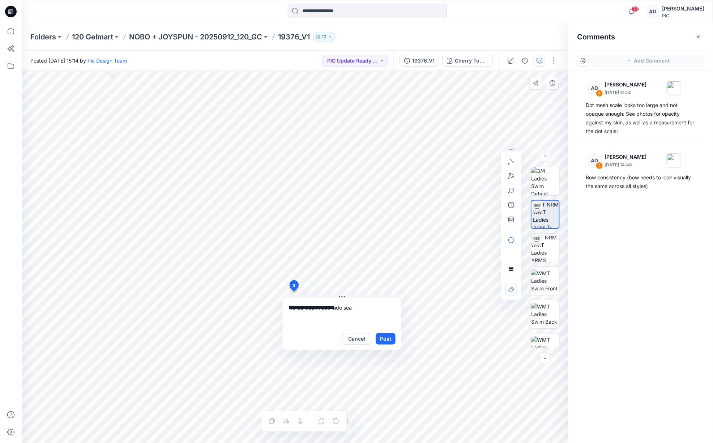
type textarea "**********"
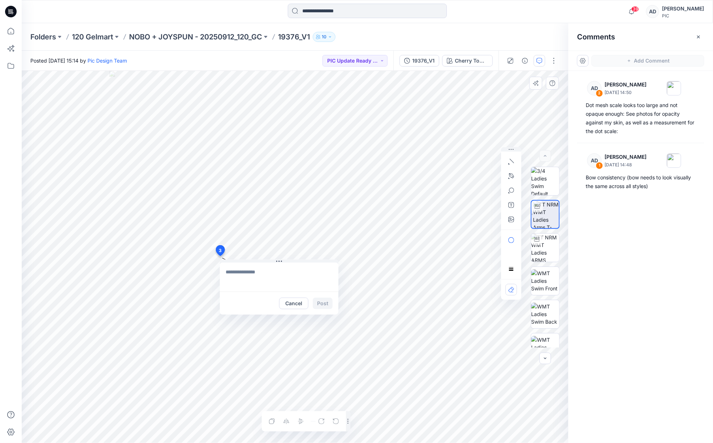
drag, startPoint x: 293, startPoint y: 284, endPoint x: 220, endPoint y: 250, distance: 81.0
click at [259, 275] on textarea at bounding box center [268, 276] width 119 height 29
type textarea "**********"
drag, startPoint x: 317, startPoint y: 306, endPoint x: 320, endPoint y: 313, distance: 7.7
click at [317, 307] on button "Post" at bounding box center [312, 303] width 20 height 12
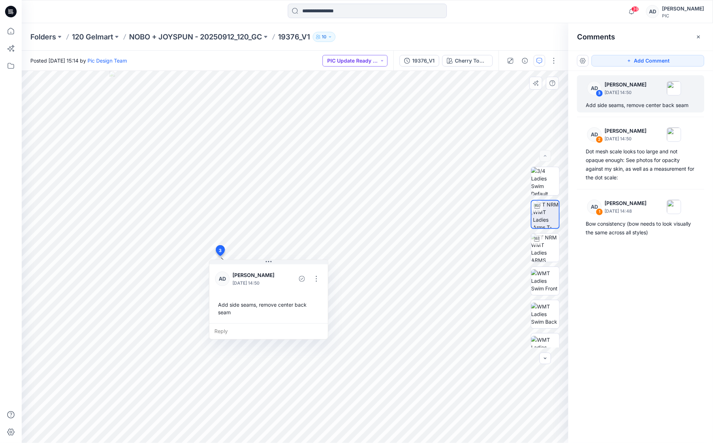
click at [372, 62] on button "PIC Update Ready to Review" at bounding box center [354, 61] width 65 height 12
click at [349, 127] on p "Resubmit" at bounding box center [349, 125] width 22 height 9
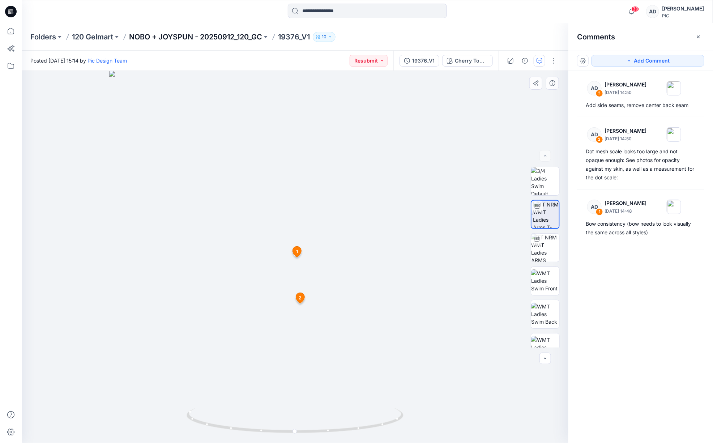
click at [236, 36] on p "NOBO + JOYSPUN - 20250912_120_GC" at bounding box center [195, 37] width 133 height 10
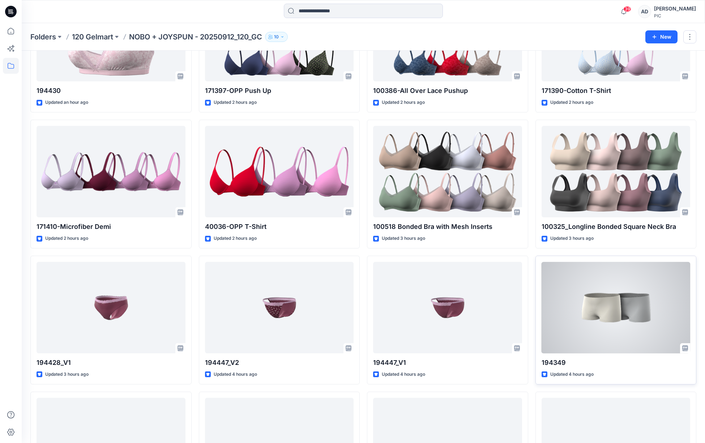
scroll to position [235, 0]
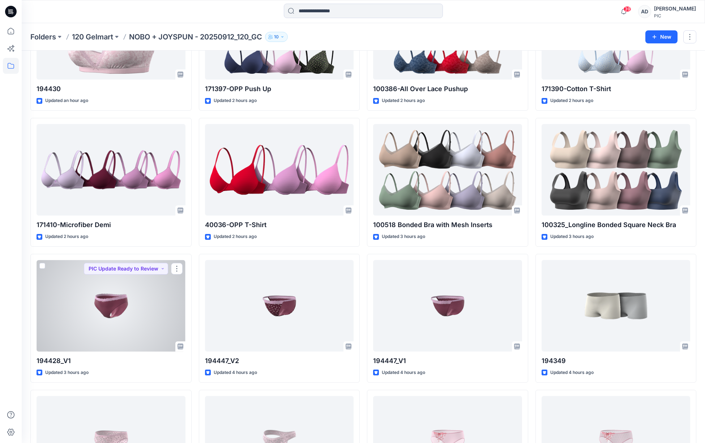
click at [135, 304] on div at bounding box center [111, 305] width 149 height 91
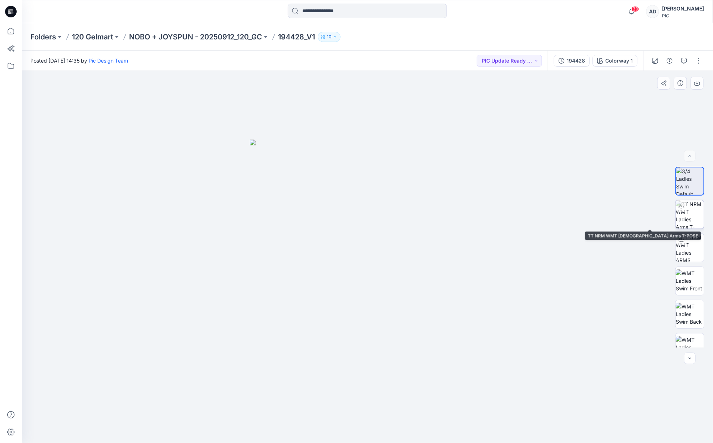
click at [684, 213] on img at bounding box center [689, 214] width 28 height 28
click at [686, 217] on img at bounding box center [689, 214] width 27 height 27
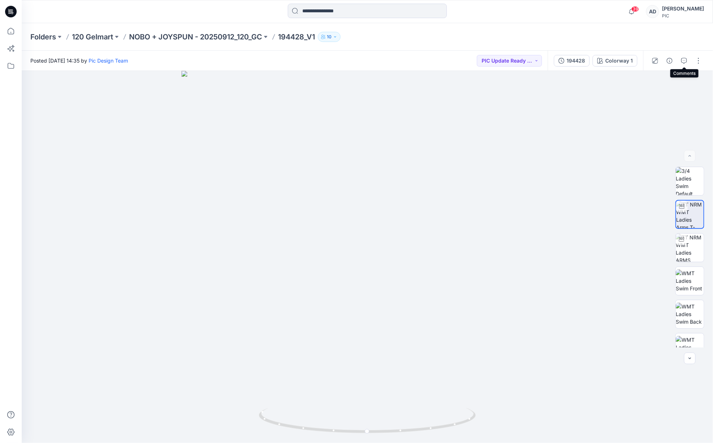
click at [682, 62] on icon "button" at bounding box center [684, 61] width 6 height 6
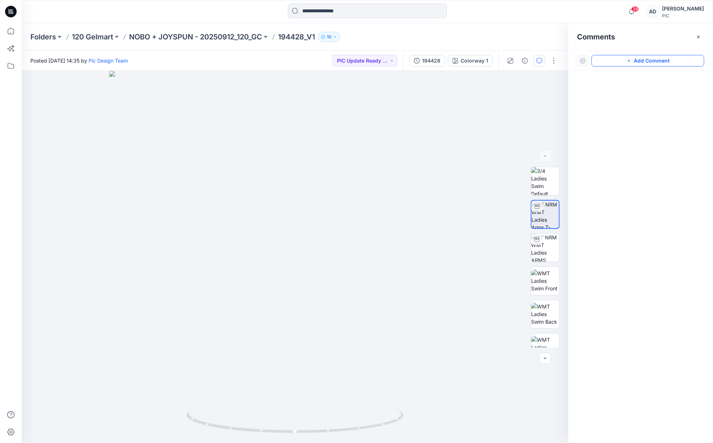
click at [648, 63] on button "Add Comment" at bounding box center [647, 61] width 113 height 12
click at [319, 268] on div "1" at bounding box center [295, 257] width 546 height 372
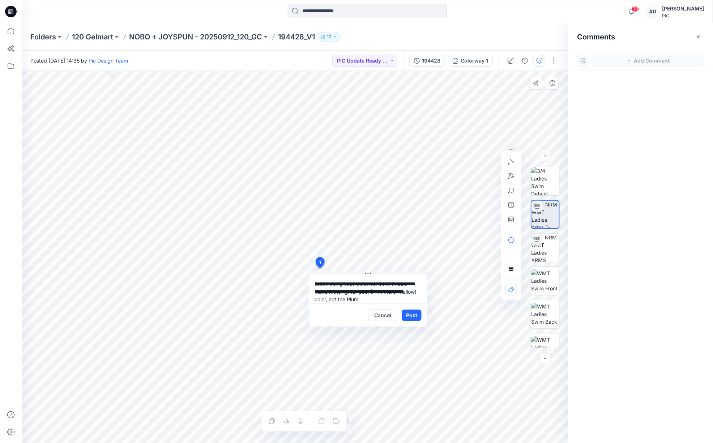
type textarea "**********"
click at [411, 315] on button "Post" at bounding box center [412, 315] width 20 height 12
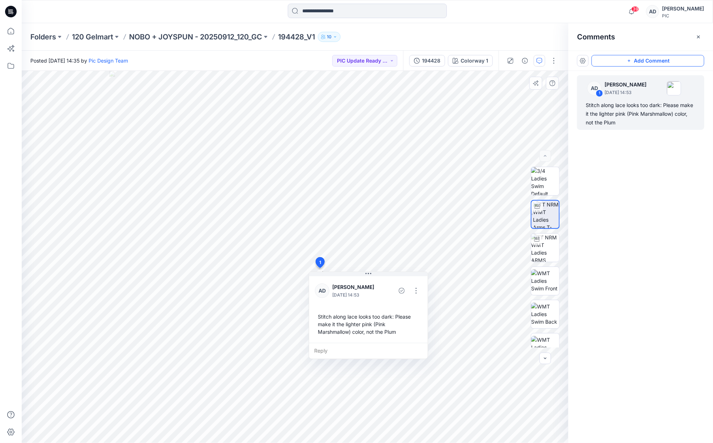
click at [639, 62] on button "Add Comment" at bounding box center [647, 61] width 113 height 12
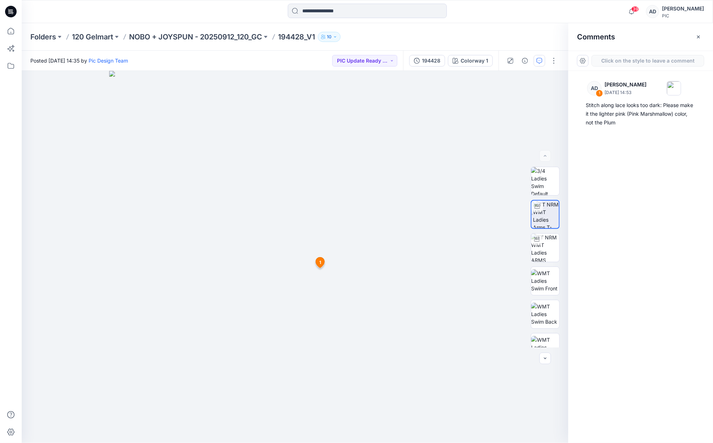
click at [283, 289] on div "2 [DATE] [PERSON_NAME] [DATE] 14:53 Stitch along lace looks too dark: Please ma…" at bounding box center [295, 257] width 546 height 372
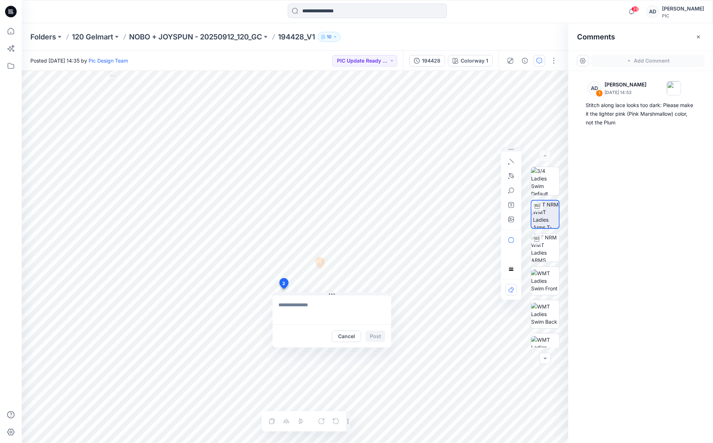
type textarea "**********"
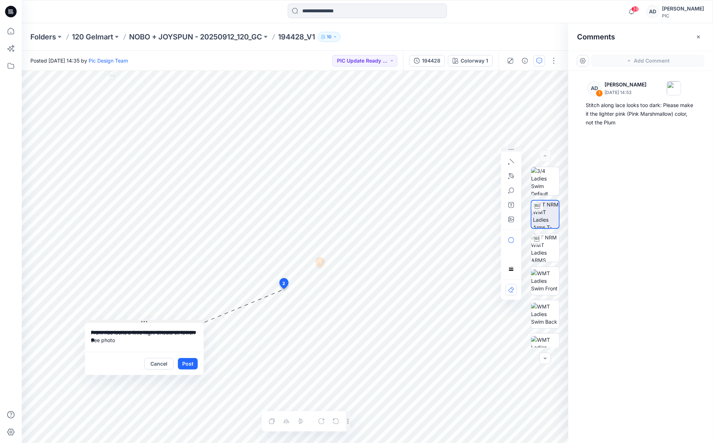
drag, startPoint x: 342, startPoint y: 294, endPoint x: 155, endPoint y: 320, distance: 188.6
click at [154, 321] on button at bounding box center [144, 322] width 119 height 4
click at [512, 220] on icon "button" at bounding box center [511, 219] width 6 height 6
type input"] "**********"
click at [190, 365] on button "Post" at bounding box center [188, 364] width 20 height 12
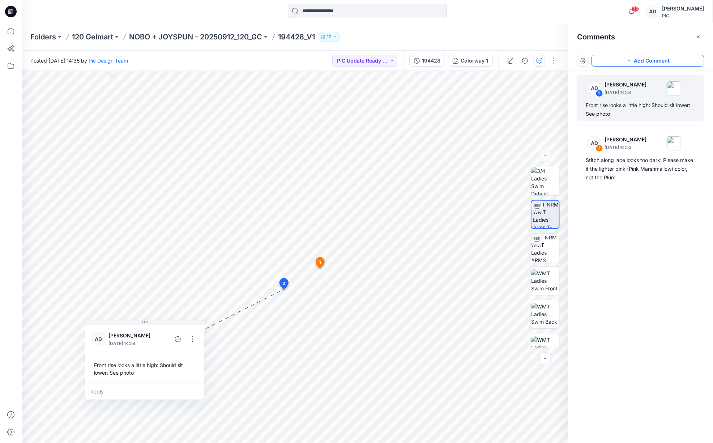
click at [651, 60] on button "Add Comment" at bounding box center [647, 61] width 113 height 12
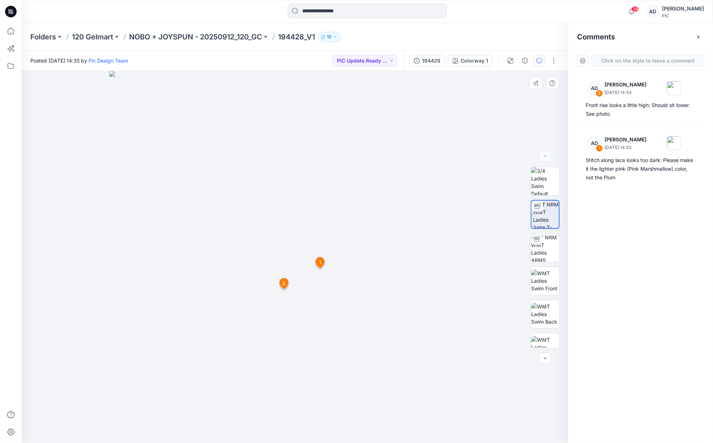
click at [261, 260] on div "3 [DATE] [PERSON_NAME] [DATE] 14:53 Stitch along lace looks too dark: Please ma…" at bounding box center [295, 257] width 546 height 372
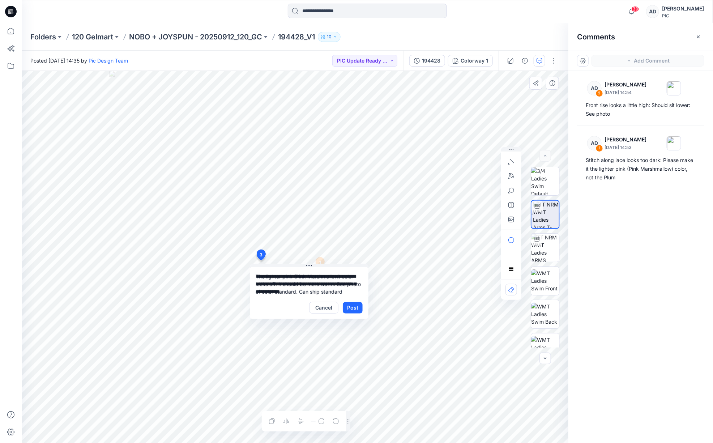
scroll to position [7, 0]
type textarea "**********"
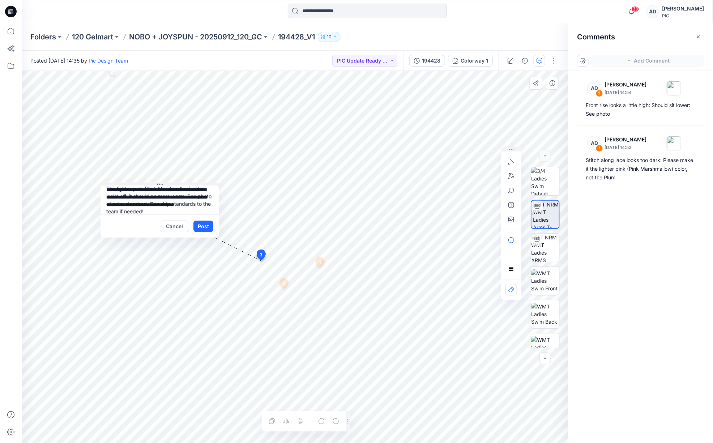
drag, startPoint x: 311, startPoint y: 263, endPoint x: 164, endPoint y: 183, distance: 168.2
click at [163, 183] on button at bounding box center [159, 185] width 119 height 4
click at [513, 219] on icon "button" at bounding box center [511, 219] width 6 height 6
type input"] "**********"
click at [208, 229] on button "Post" at bounding box center [203, 226] width 20 height 12
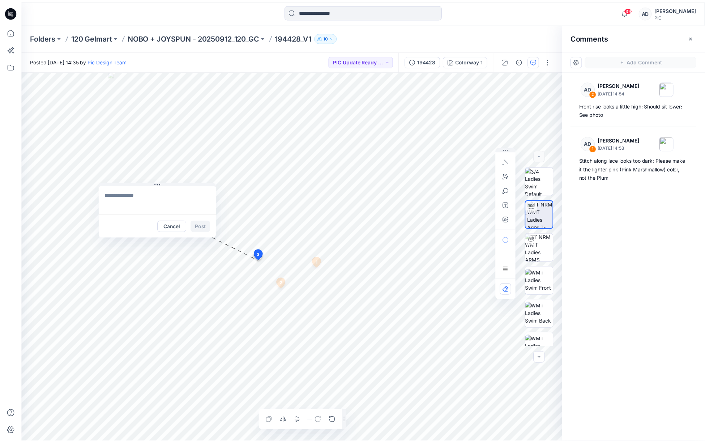
scroll to position [0, 0]
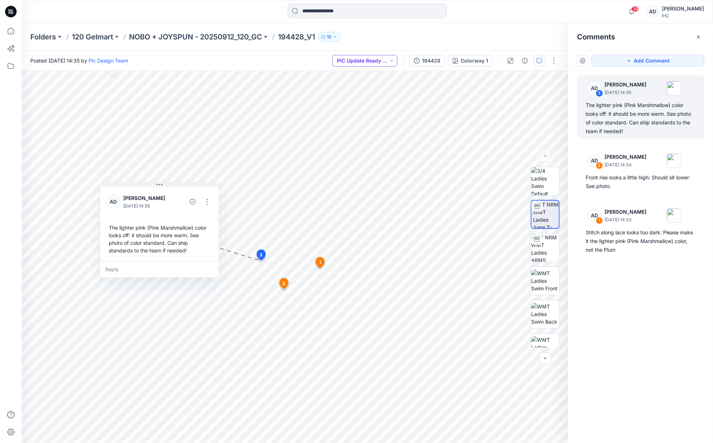
click at [377, 63] on button "PIC Update Ready to Review" at bounding box center [364, 61] width 65 height 12
click at [359, 125] on p "Resubmit" at bounding box center [360, 125] width 22 height 9
click at [241, 38] on p "NOBO + JOYSPUN - 20250912_120_GC" at bounding box center [195, 37] width 133 height 10
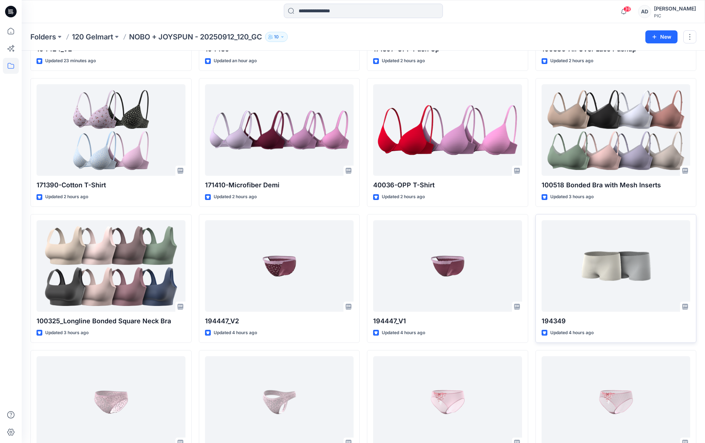
scroll to position [280, 0]
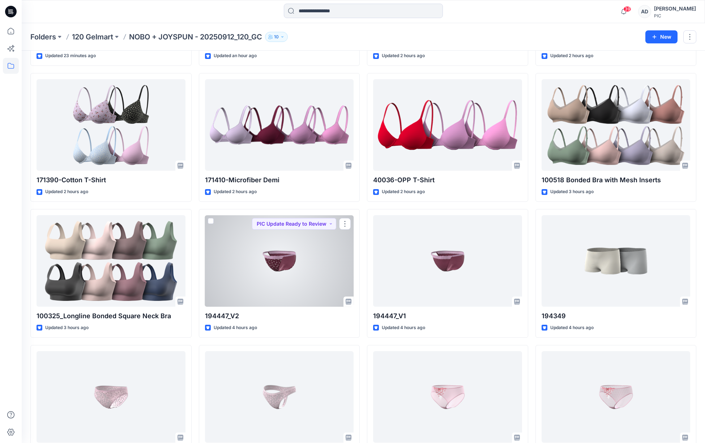
click at [296, 268] on div at bounding box center [279, 260] width 149 height 91
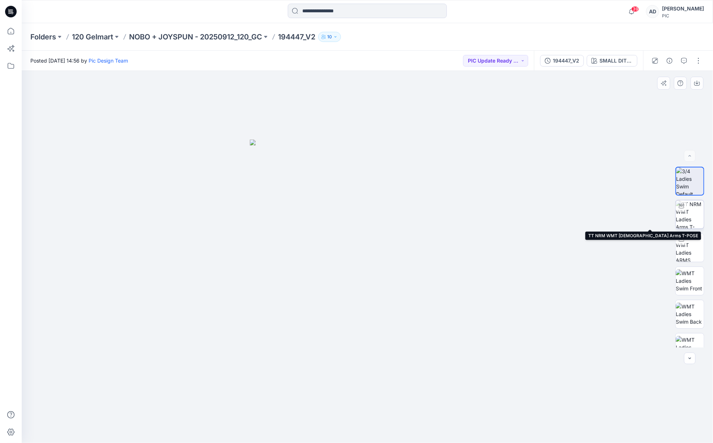
click at [684, 214] on img at bounding box center [689, 214] width 28 height 28
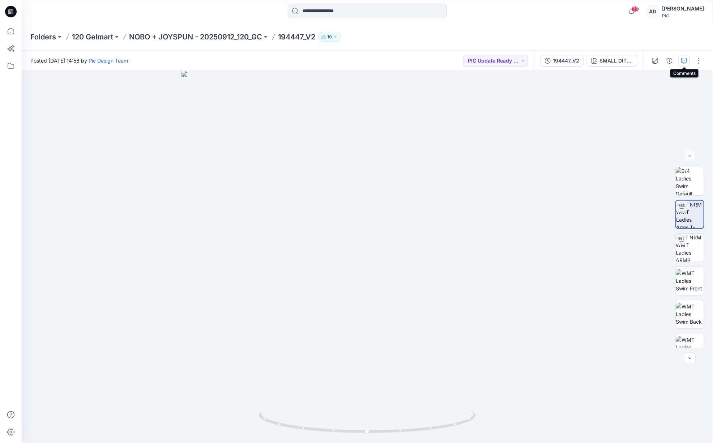
click at [683, 62] on icon "button" at bounding box center [684, 61] width 6 height 6
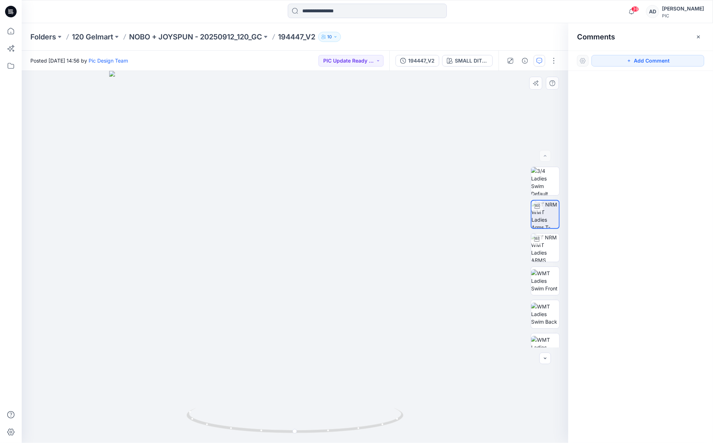
click at [257, 277] on div at bounding box center [295, 257] width 546 height 372
click at [630, 61] on icon "button" at bounding box center [629, 61] width 6 height 6
click at [250, 277] on div "1" at bounding box center [295, 257] width 546 height 372
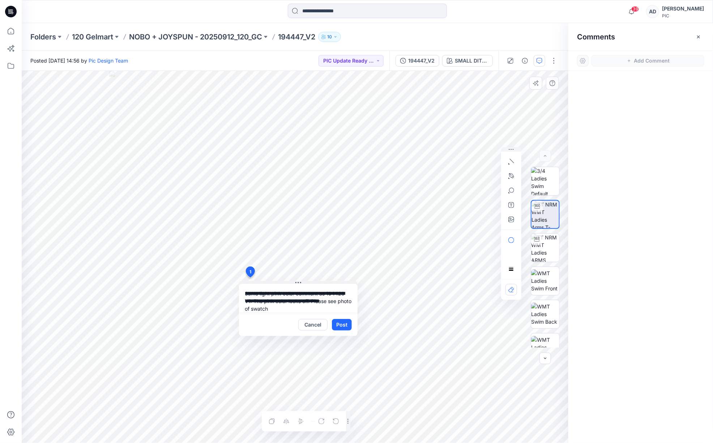
type textarea "**********"
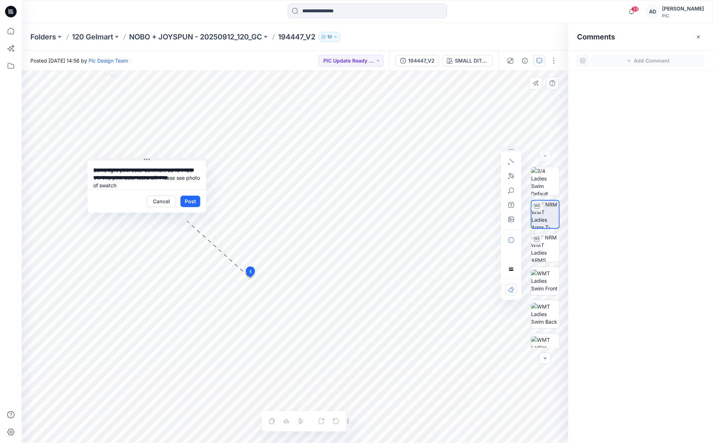
drag, startPoint x: 305, startPoint y: 282, endPoint x: 162, endPoint y: 158, distance: 189.3
click at [155, 159] on button at bounding box center [146, 160] width 119 height 4
click at [511, 219] on icon "button" at bounding box center [510, 219] width 2 height 2
type input"] "**********"
click at [94, 172] on div "**********" at bounding box center [295, 257] width 546 height 372
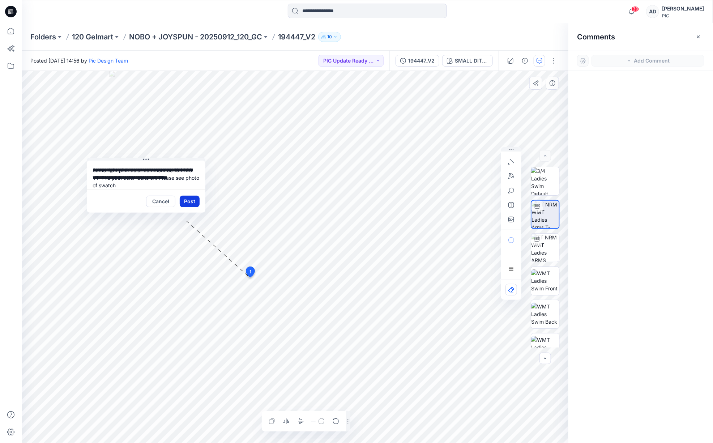
click at [193, 203] on button "Post" at bounding box center [190, 202] width 20 height 12
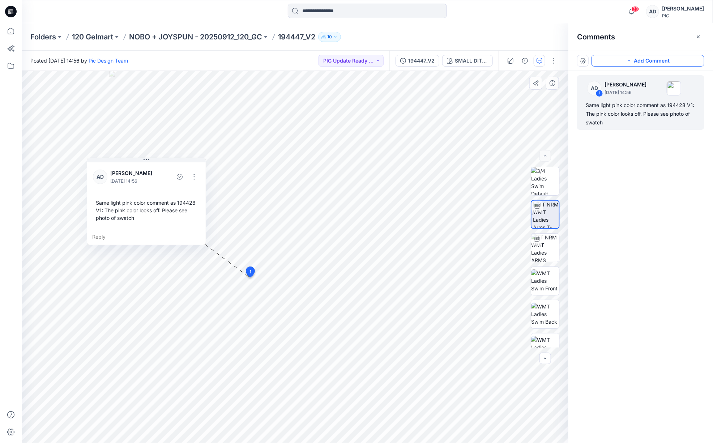
click at [634, 61] on button "Add Comment" at bounding box center [647, 61] width 113 height 12
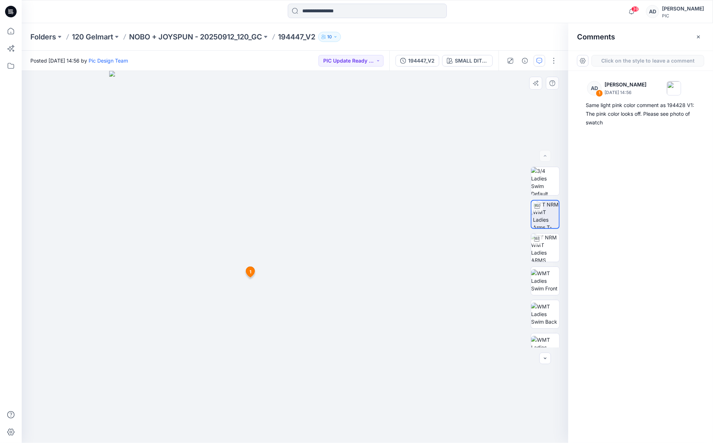
click at [296, 288] on div "2 [DATE] [PERSON_NAME] [DATE] 14:56 Same light pink color comment as 194428 V1:…" at bounding box center [295, 257] width 546 height 372
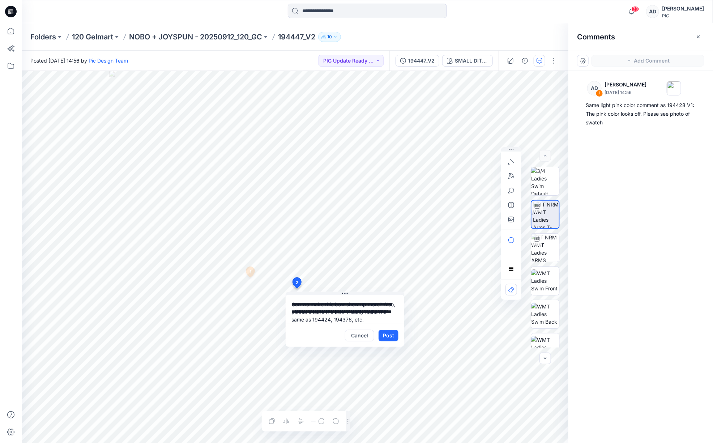
click at [386, 304] on textarea "**********" at bounding box center [345, 309] width 119 height 29
type textarea "**********"
click at [389, 338] on button "Post" at bounding box center [388, 336] width 20 height 12
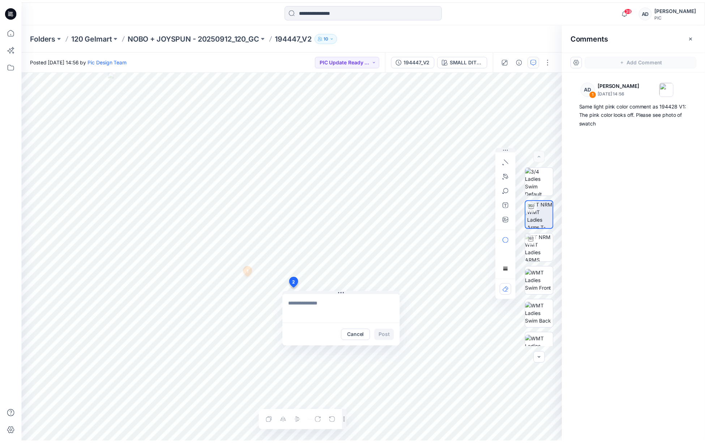
scroll to position [0, 0]
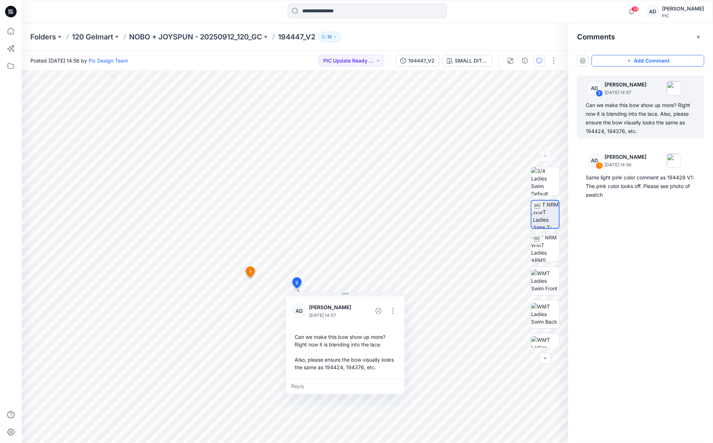
click at [634, 61] on button "Add Comment" at bounding box center [647, 61] width 113 height 12
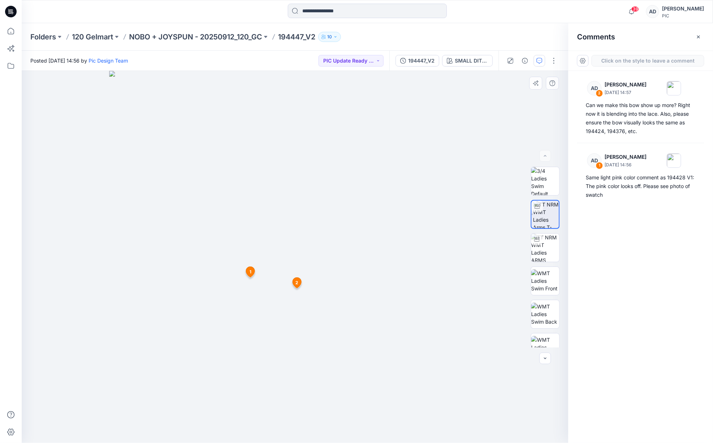
click at [290, 318] on div "3 [DATE] [PERSON_NAME] [DATE] 14:56 Same light pink color comment as 194428 V1:…" at bounding box center [295, 257] width 546 height 372
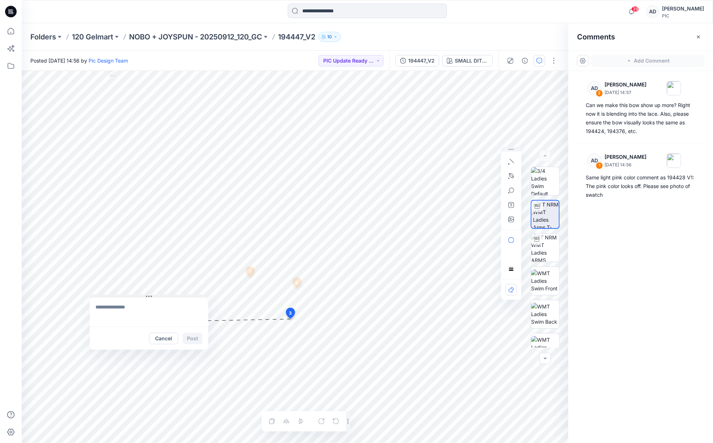
drag, startPoint x: 340, startPoint y: 322, endPoint x: 154, endPoint y: 294, distance: 188.9
click at [154, 295] on button at bounding box center [149, 297] width 119 height 4
click at [111, 307] on textarea at bounding box center [149, 311] width 119 height 29
click at [111, 308] on textarea at bounding box center [149, 311] width 119 height 29
paste textarea "**********"
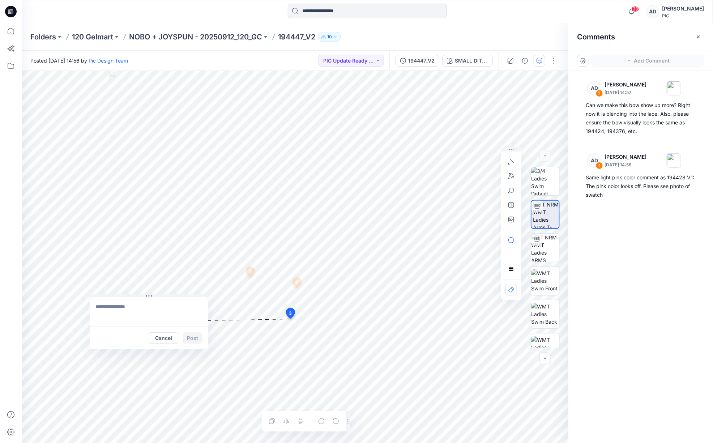
type textarea "**********"
click at [511, 219] on icon "button" at bounding box center [511, 219] width 6 height 6
type input"] "**********"
click at [137, 307] on textarea "**********" at bounding box center [149, 311] width 119 height 29
click at [197, 316] on textarea "**********" at bounding box center [149, 311] width 119 height 29
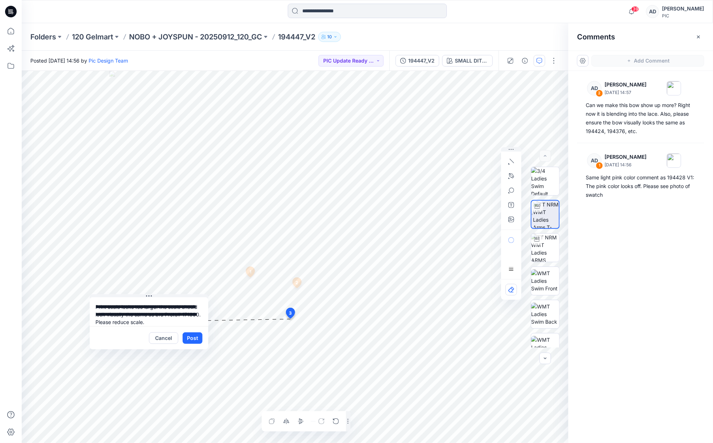
type textarea "**********"
click at [193, 340] on button "Post" at bounding box center [193, 338] width 20 height 12
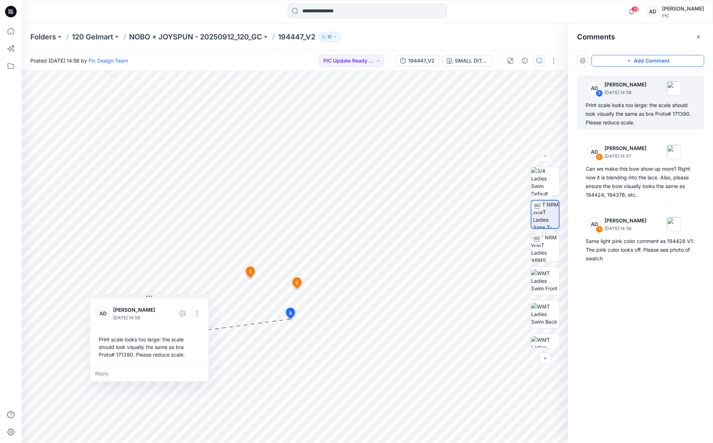
click at [643, 61] on button "Add Comment" at bounding box center [647, 61] width 113 height 12
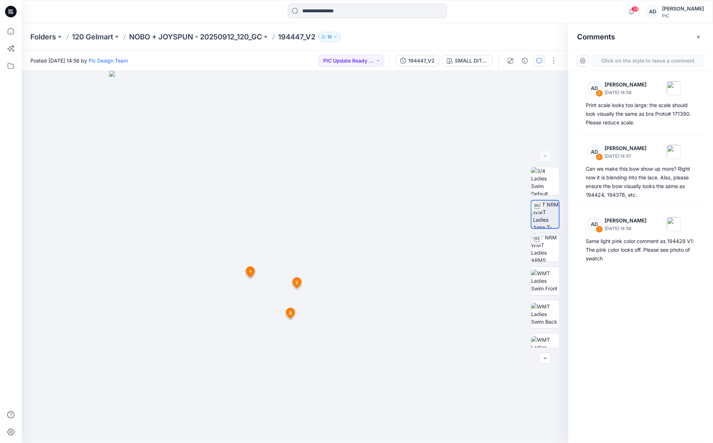
click at [336, 288] on div "4 [DATE] [PERSON_NAME] [DATE] 14:56 Same light pink color comment as 194428 V1:…" at bounding box center [295, 257] width 546 height 372
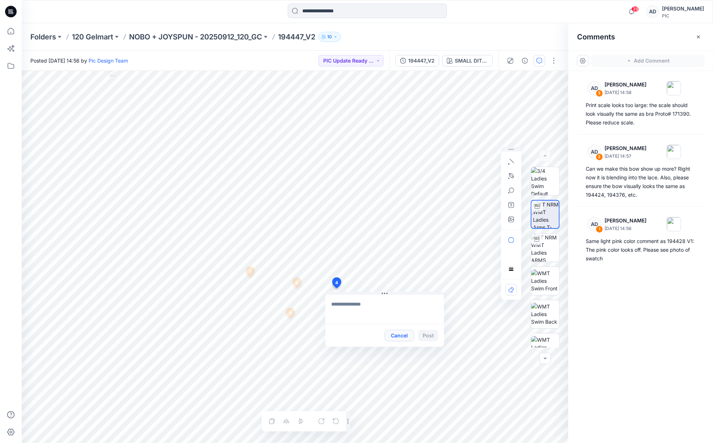
click at [396, 335] on button "Cancel" at bounding box center [399, 336] width 29 height 12
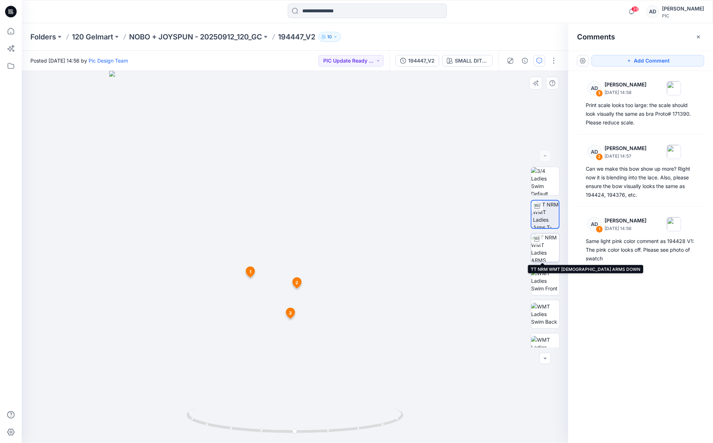
click at [548, 249] on img at bounding box center [545, 247] width 28 height 28
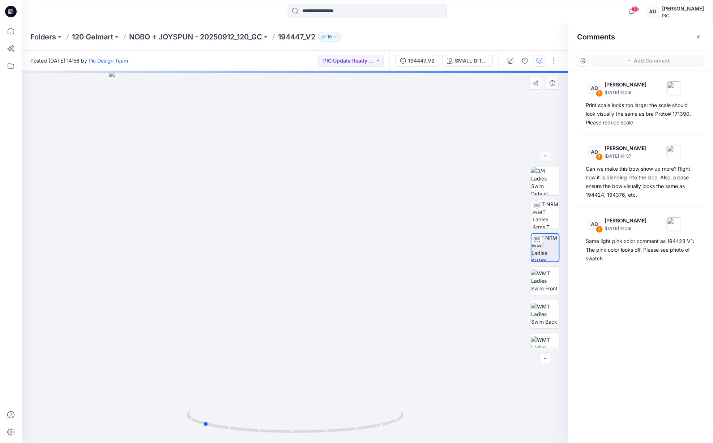
drag, startPoint x: 419, startPoint y: 317, endPoint x: 339, endPoint y: 325, distance: 81.0
click at [331, 334] on div at bounding box center [295, 257] width 546 height 372
click at [655, 63] on button "Add Comment" at bounding box center [647, 61] width 113 height 12
click at [342, 276] on div "4" at bounding box center [295, 257] width 546 height 372
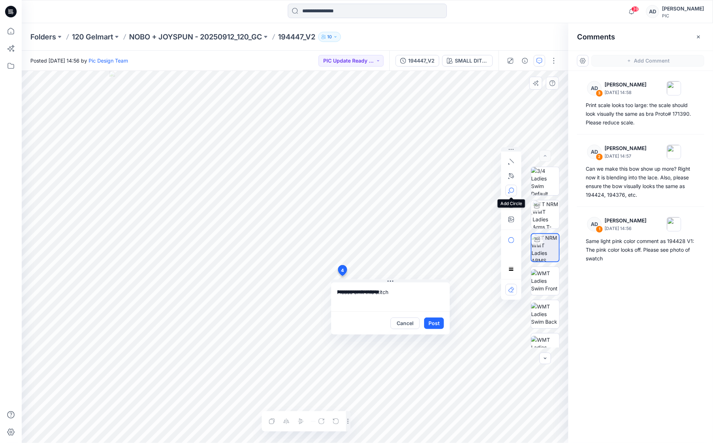
click at [512, 192] on icon "button" at bounding box center [511, 190] width 5 height 5
click at [398, 294] on textarea "**********" at bounding box center [390, 296] width 119 height 29
type textarea "**********"
click at [437, 322] on button "Post" at bounding box center [434, 323] width 20 height 12
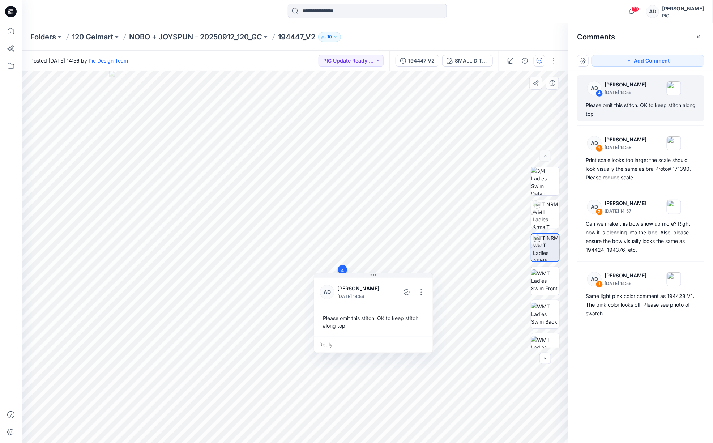
drag, startPoint x: 355, startPoint y: 332, endPoint x: 362, endPoint y: 336, distance: 7.8
click at [362, 332] on div "Please omit this stitch. OK to keep stitch along top" at bounding box center [373, 321] width 107 height 21
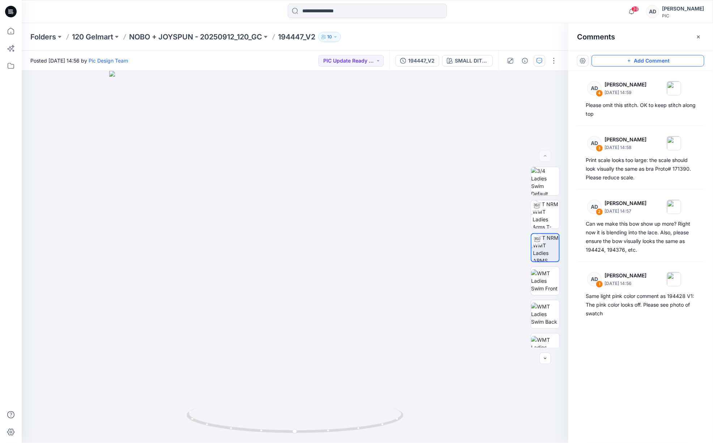
drag, startPoint x: 645, startPoint y: 60, endPoint x: 634, endPoint y: 65, distance: 12.0
click at [645, 60] on button "Add Comment" at bounding box center [647, 61] width 113 height 12
click at [315, 291] on div "5" at bounding box center [295, 257] width 546 height 372
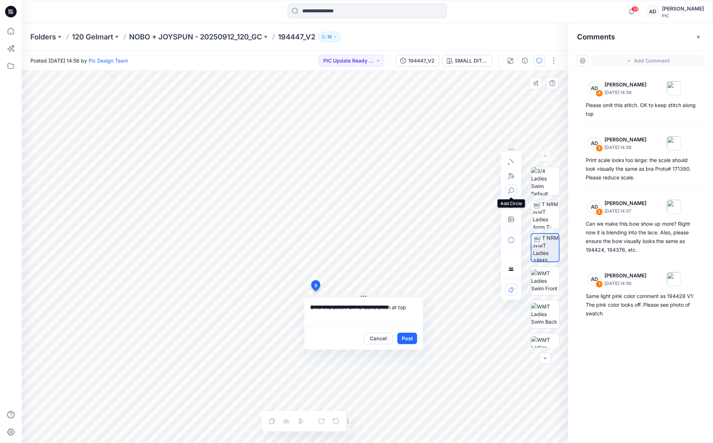
type textarea "**********"
click at [511, 192] on icon "button" at bounding box center [511, 191] width 6 height 6
click at [409, 339] on button "Post" at bounding box center [407, 338] width 20 height 12
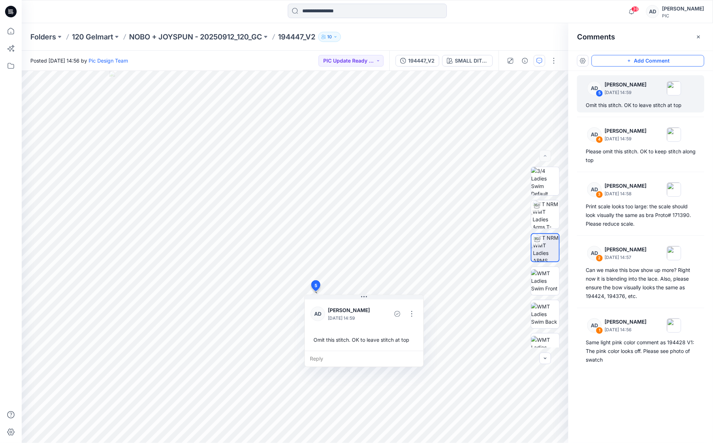
click at [635, 61] on button "Add Comment" at bounding box center [647, 61] width 113 height 12
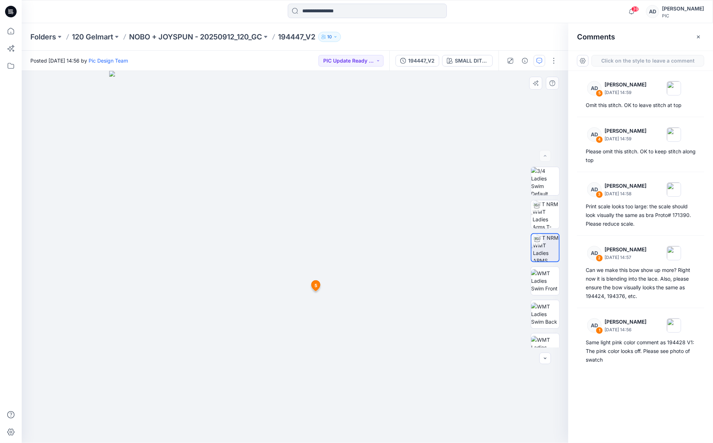
click at [266, 321] on div "6 [DATE] [PERSON_NAME] [DATE] 14:59 Omit this stitch. OK to leave stitch at top…" at bounding box center [295, 257] width 546 height 372
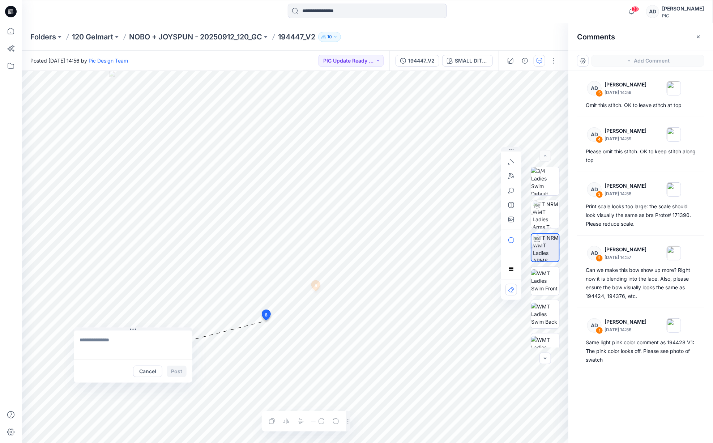
drag, startPoint x: 344, startPoint y: 325, endPoint x: 164, endPoint y: 331, distance: 180.8
click at [165, 329] on button at bounding box center [133, 329] width 119 height 4
click at [105, 344] on textarea at bounding box center [133, 344] width 119 height 29
type textarea "**********"
click at [512, 190] on icon "button" at bounding box center [511, 191] width 6 height 6
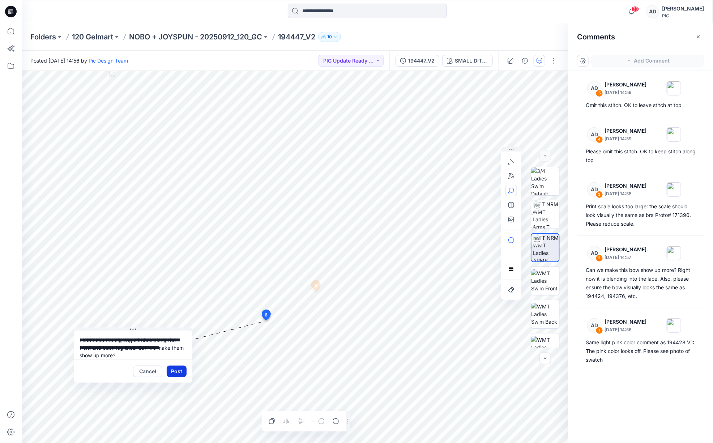
drag, startPoint x: 178, startPoint y: 371, endPoint x: 181, endPoint y: 374, distance: 4.4
click at [179, 372] on button "Post" at bounding box center [177, 371] width 20 height 12
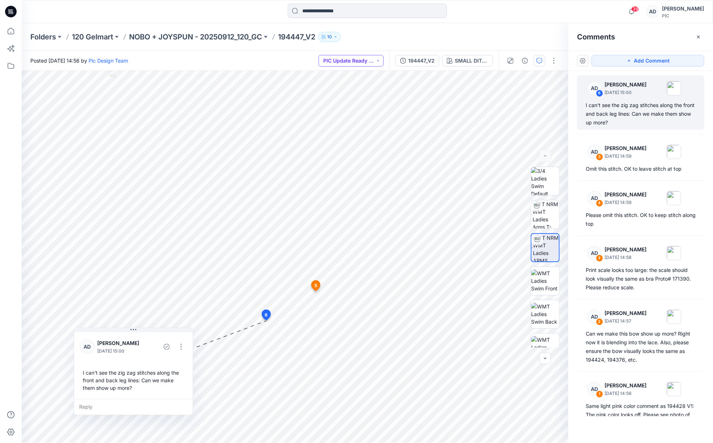
click at [355, 63] on button "PIC Update Ready to Review" at bounding box center [350, 61] width 65 height 12
click at [343, 125] on p "Resubmit" at bounding box center [345, 125] width 22 height 9
click at [247, 35] on p "NOBO + JOYSPUN - 20250912_120_GC" at bounding box center [195, 37] width 133 height 10
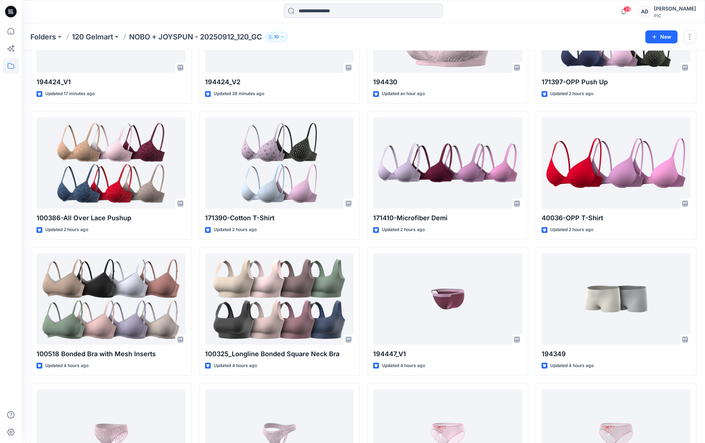
scroll to position [282, 0]
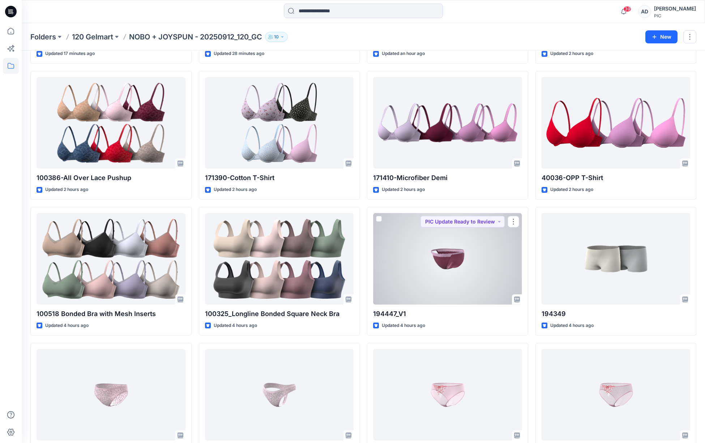
click at [476, 251] on div at bounding box center [447, 258] width 149 height 91
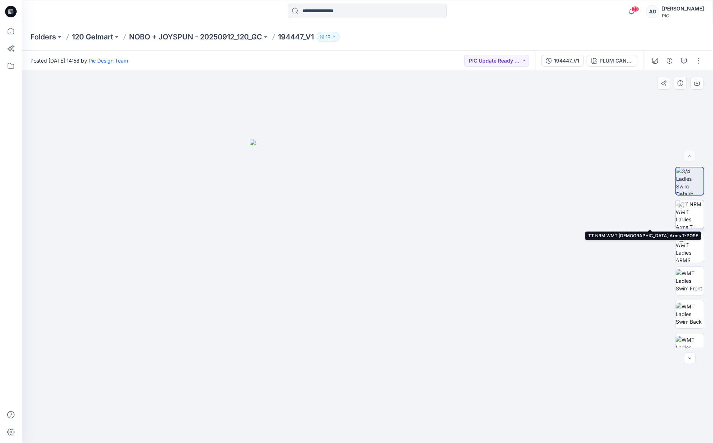
click at [686, 218] on img at bounding box center [689, 214] width 28 height 28
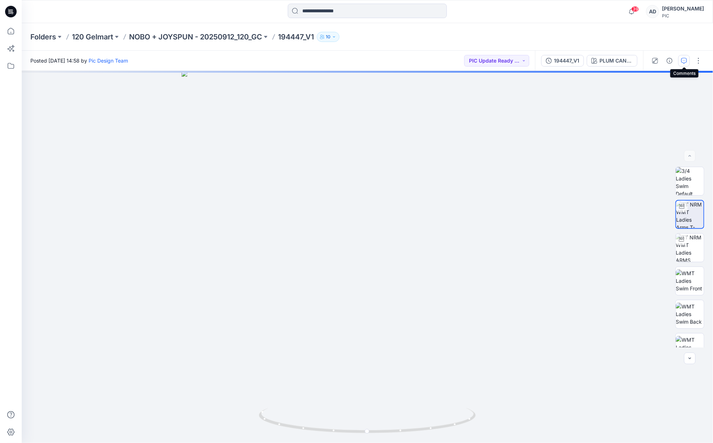
click at [684, 60] on icon "button" at bounding box center [684, 61] width 6 height 6
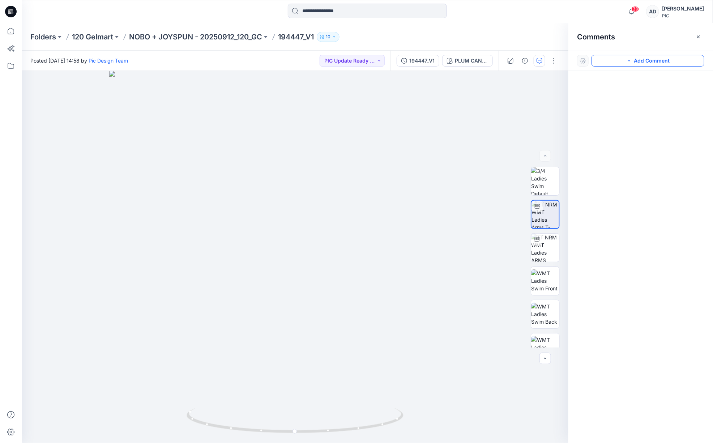
drag, startPoint x: 677, startPoint y: 63, endPoint x: 674, endPoint y: 63, distance: 3.6
click at [677, 63] on button "Add Comment" at bounding box center [647, 61] width 113 height 12
click at [339, 241] on div "1" at bounding box center [295, 257] width 546 height 372
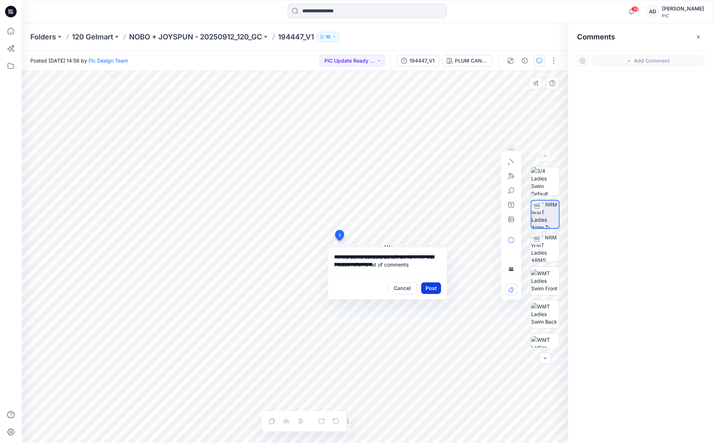
type textarea "**********"
click at [431, 291] on button "Post" at bounding box center [431, 288] width 20 height 12
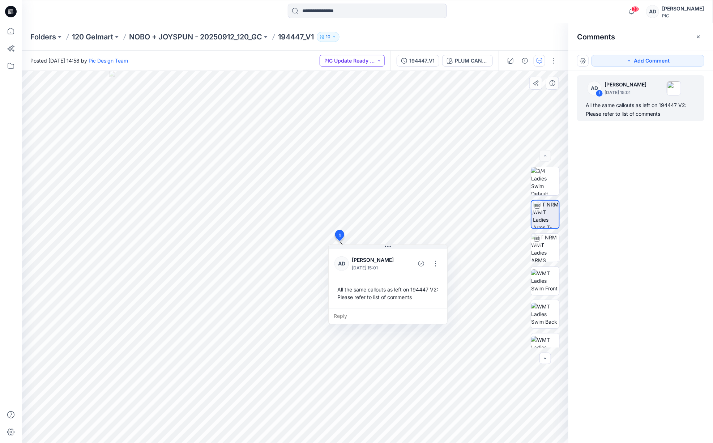
click at [349, 64] on button "PIC Update Ready to Review" at bounding box center [351, 61] width 65 height 12
click at [351, 126] on p "Resubmit" at bounding box center [346, 125] width 22 height 9
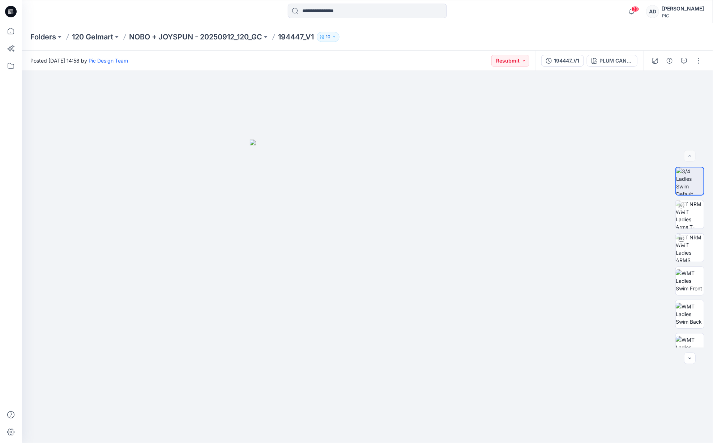
click at [233, 38] on p "NOBO + JOYSPUN - 20250912_120_GC" at bounding box center [195, 37] width 133 height 10
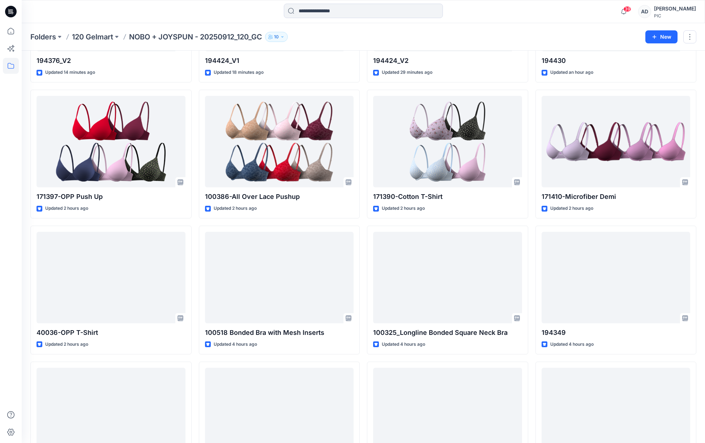
scroll to position [274, 0]
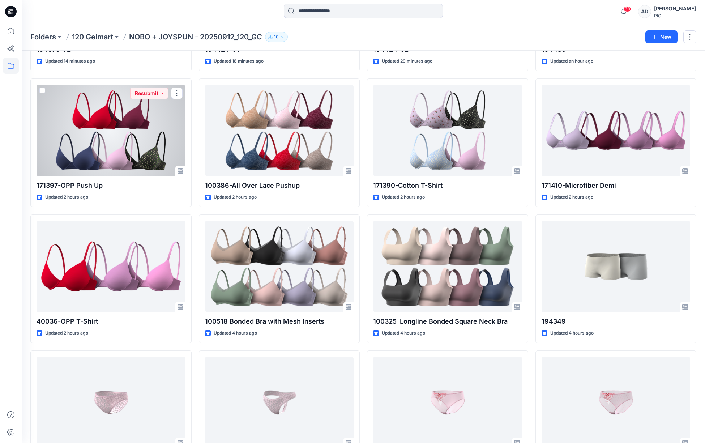
click at [142, 141] on div at bounding box center [111, 130] width 149 height 91
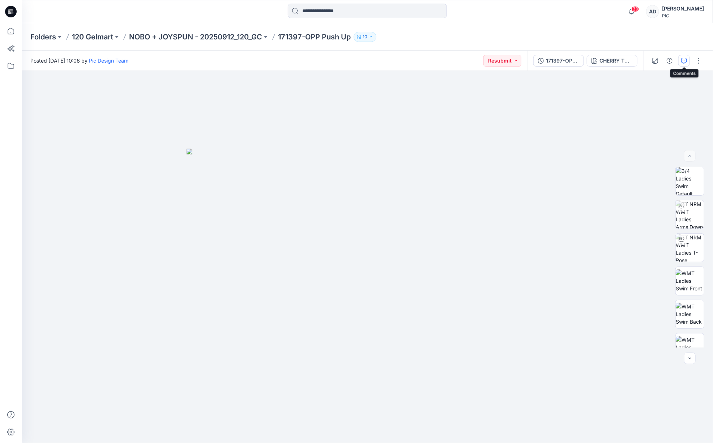
click at [682, 63] on icon "button" at bounding box center [684, 61] width 6 height 6
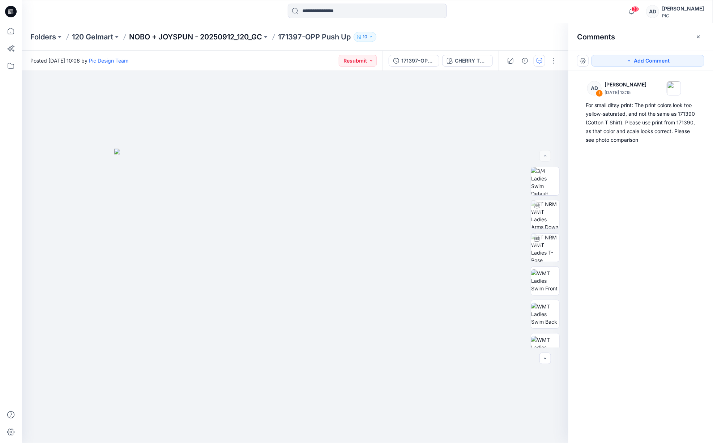
click at [236, 39] on p "NOBO + JOYSPUN - 20250912_120_GC" at bounding box center [195, 37] width 133 height 10
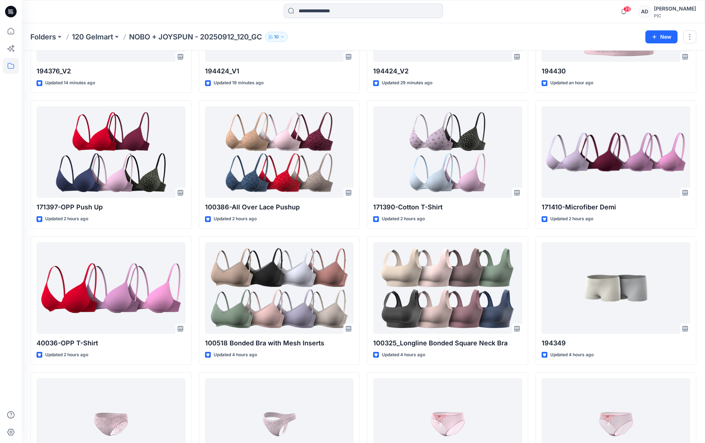
scroll to position [301, 0]
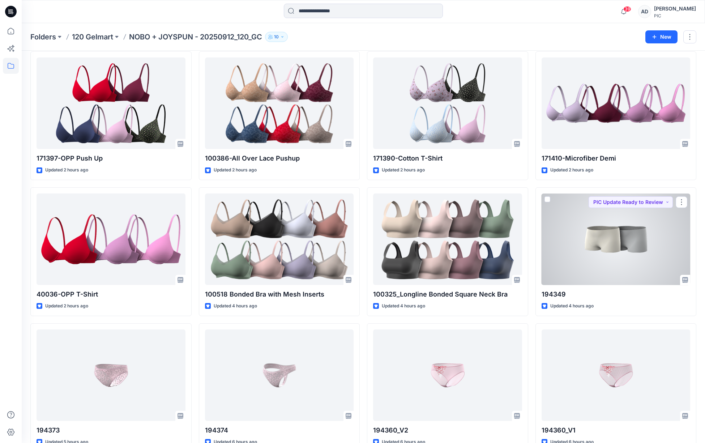
click at [659, 248] on div at bounding box center [615, 238] width 149 height 91
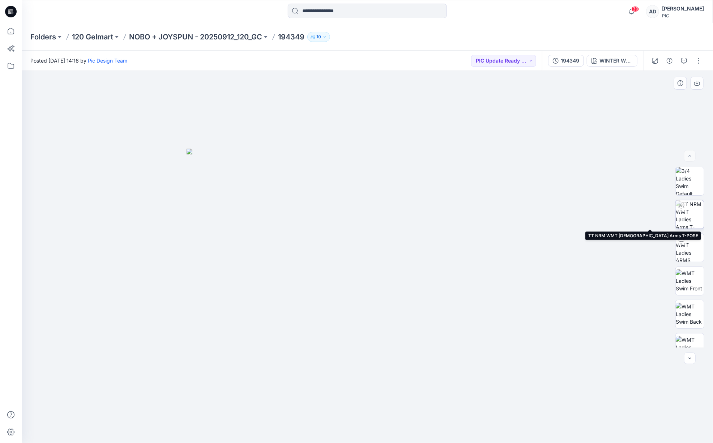
click at [691, 214] on img at bounding box center [689, 214] width 28 height 28
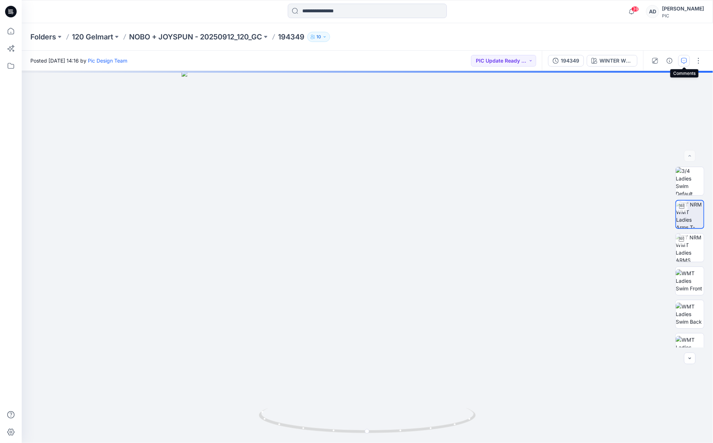
click at [685, 63] on icon "button" at bounding box center [684, 61] width 6 height 6
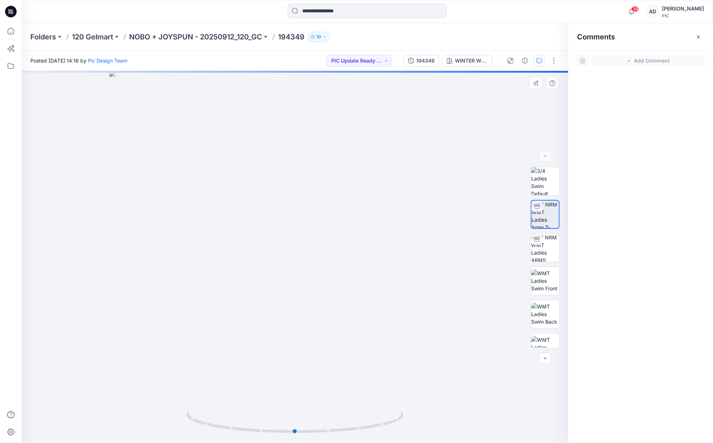
drag, startPoint x: 293, startPoint y: 271, endPoint x: 297, endPoint y: 270, distance: 4.1
click at [293, 271] on div at bounding box center [295, 257] width 546 height 372
click at [696, 37] on icon "button" at bounding box center [698, 37] width 6 height 6
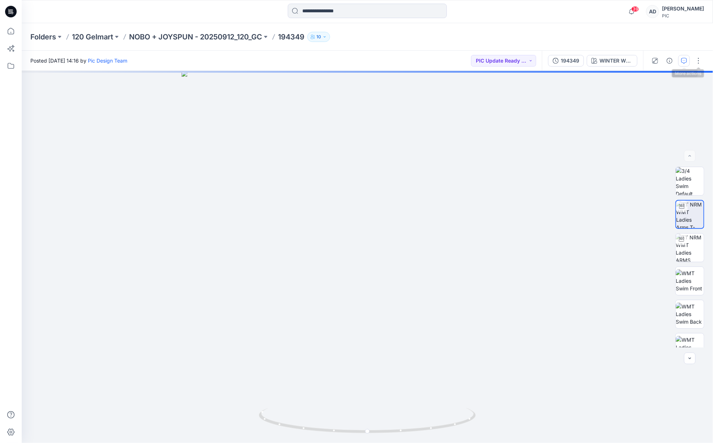
click at [684, 62] on icon "button" at bounding box center [684, 61] width 6 height 6
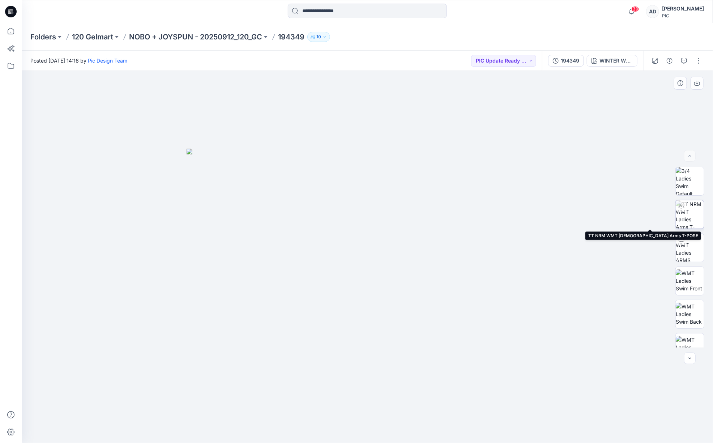
click at [684, 216] on img at bounding box center [689, 214] width 28 height 28
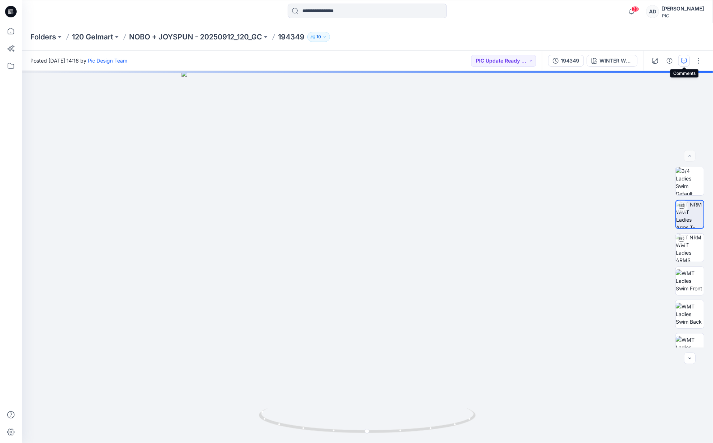
click at [684, 61] on icon "button" at bounding box center [684, 61] width 6 height 6
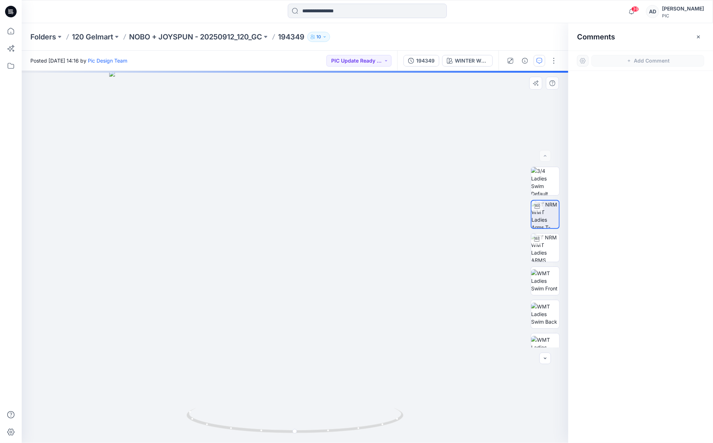
click at [295, 256] on div at bounding box center [295, 257] width 546 height 372
click at [474, 143] on div at bounding box center [295, 257] width 546 height 372
click at [464, 59] on div "WINTER WHITE" at bounding box center [471, 61] width 33 height 8
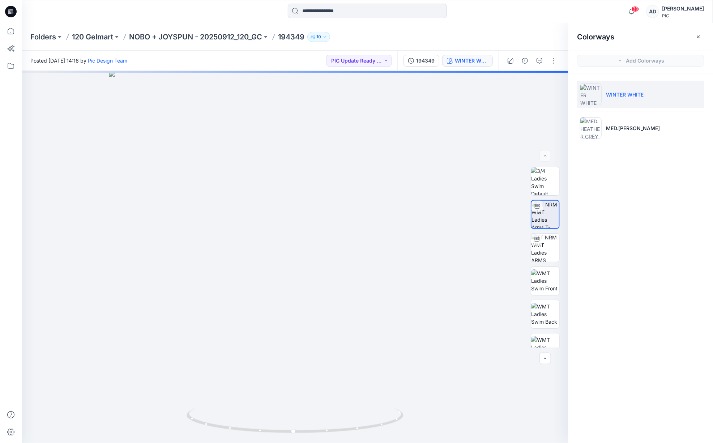
click at [625, 96] on p "WINTER WHITE" at bounding box center [625, 95] width 38 height 8
click at [545, 253] on img at bounding box center [545, 247] width 28 height 28
click at [540, 61] on icon "button" at bounding box center [539, 61] width 6 height 6
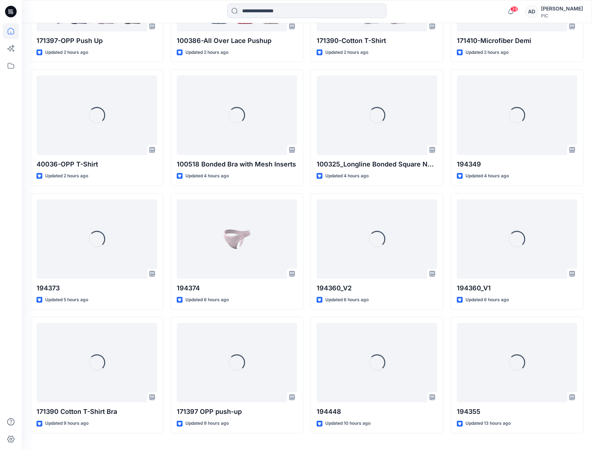
scroll to position [540, 0]
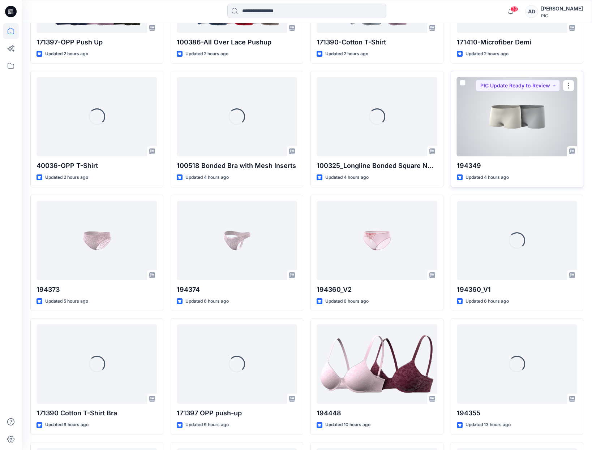
click at [514, 120] on div at bounding box center [517, 117] width 121 height 80
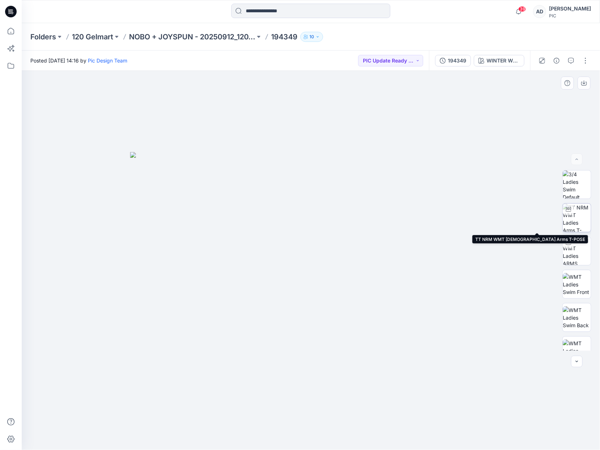
click at [575, 223] on img at bounding box center [577, 218] width 28 height 28
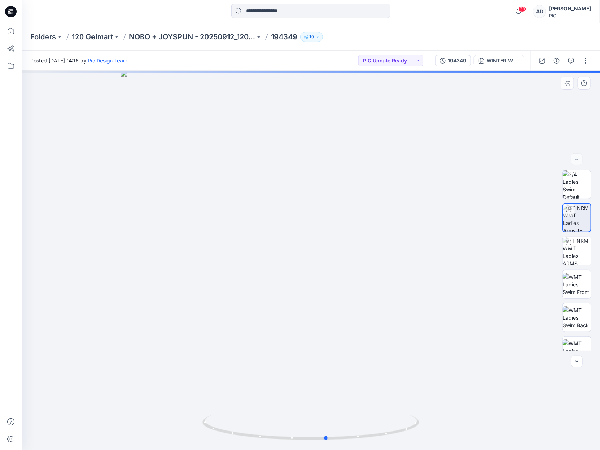
drag, startPoint x: 402, startPoint y: 295, endPoint x: 426, endPoint y: 282, distance: 27.2
click at [420, 296] on div at bounding box center [311, 260] width 578 height 379
click at [571, 64] on button "button" at bounding box center [571, 61] width 12 height 12
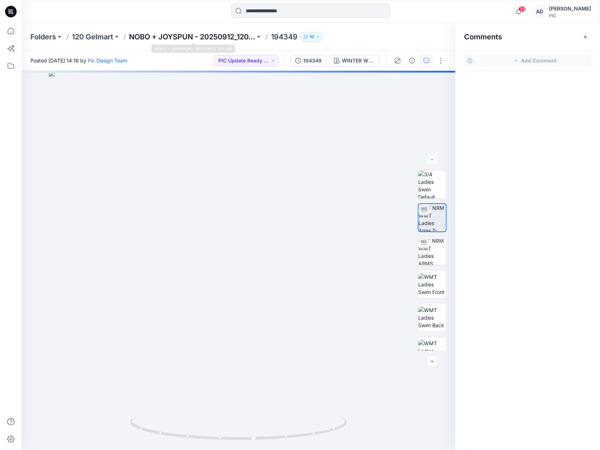
click at [232, 38] on p "NOBO + JOYSPUN - 20250912_120_GC" at bounding box center [192, 37] width 126 height 10
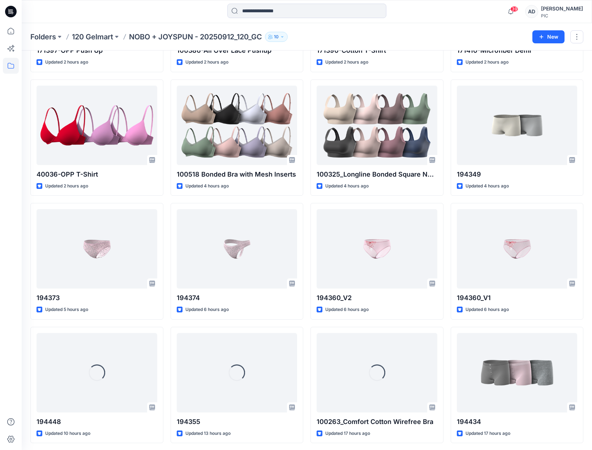
scroll to position [373, 0]
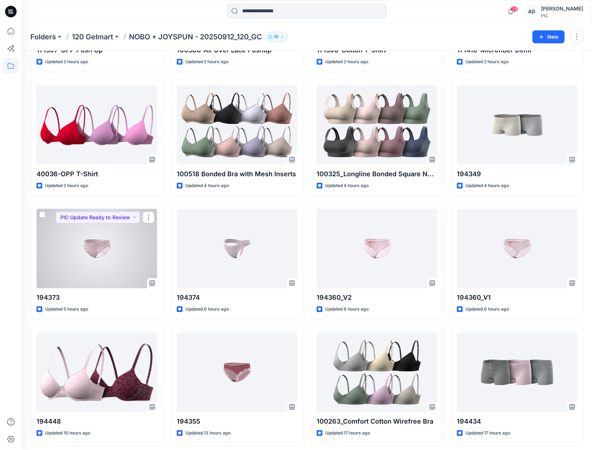
click at [137, 248] on div at bounding box center [97, 249] width 121 height 80
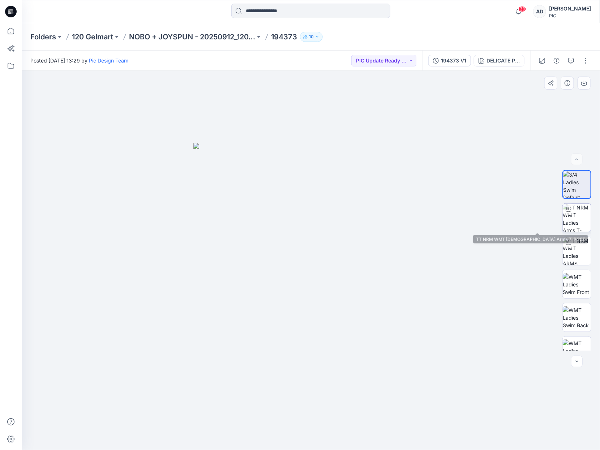
click at [580, 222] on img at bounding box center [577, 218] width 28 height 28
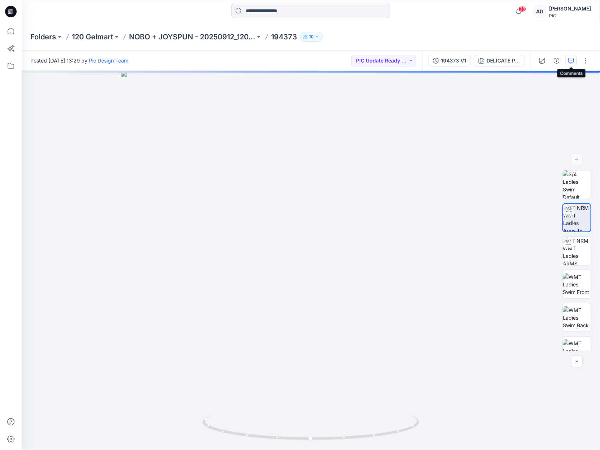
click at [571, 61] on icon "button" at bounding box center [571, 61] width 6 height 6
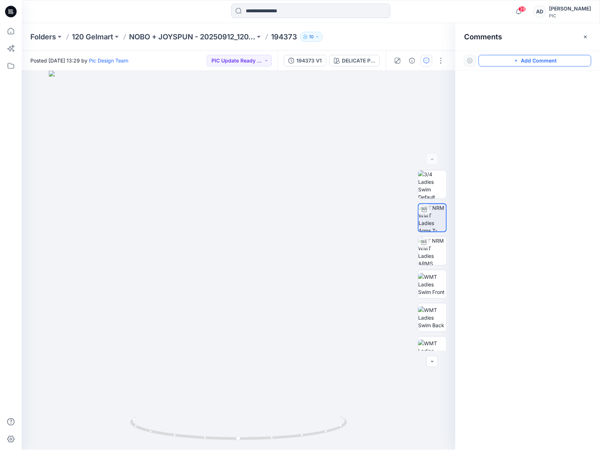
click at [535, 61] on button "Add Comment" at bounding box center [534, 61] width 113 height 12
click at [265, 299] on div "1" at bounding box center [239, 260] width 434 height 379
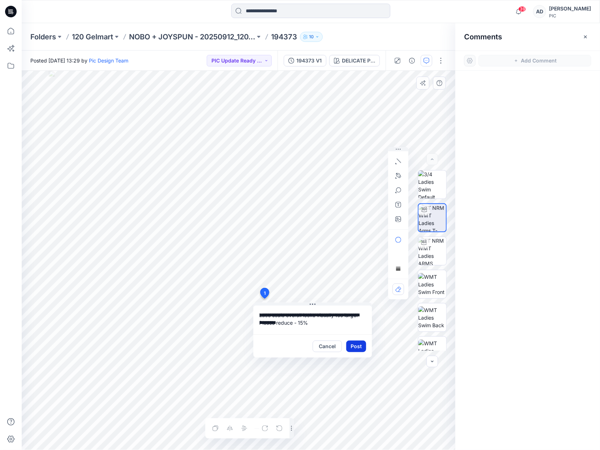
type textarea "**********"
click at [356, 346] on button "Post" at bounding box center [356, 347] width 20 height 12
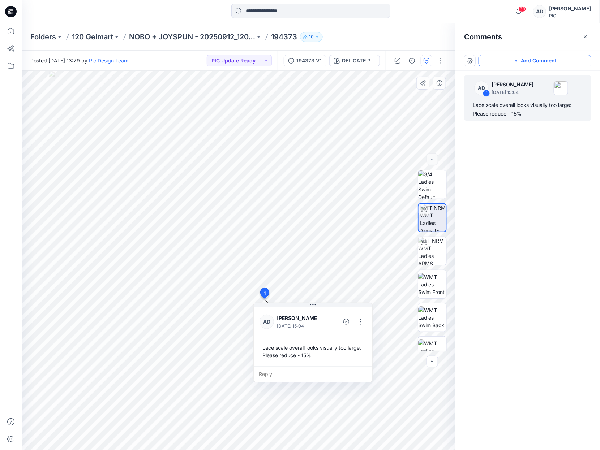
click at [530, 61] on button "Add Comment" at bounding box center [534, 61] width 113 height 12
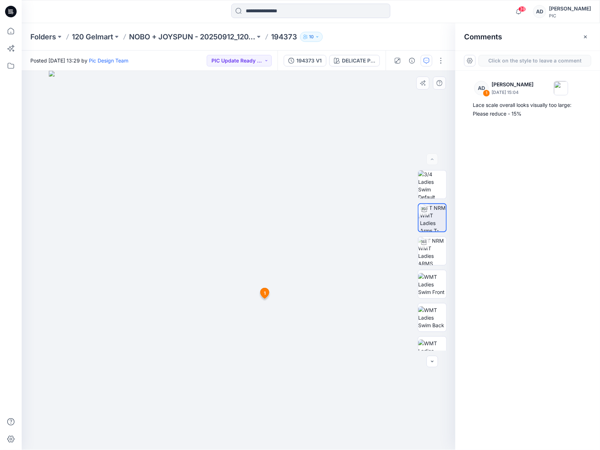
click at [183, 265] on div "2 1 AD Alex Degner September 25, 2025 15:04 Lace scale overall looks visually t…" at bounding box center [239, 260] width 434 height 379
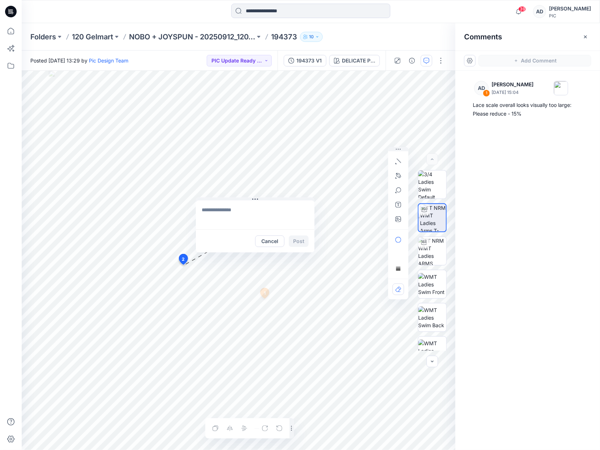
click at [213, 211] on textarea at bounding box center [255, 215] width 119 height 29
type textarea "**********"
click at [398, 192] on icon "button" at bounding box center [398, 191] width 6 height 6
click at [299, 244] on button "Post" at bounding box center [299, 242] width 20 height 12
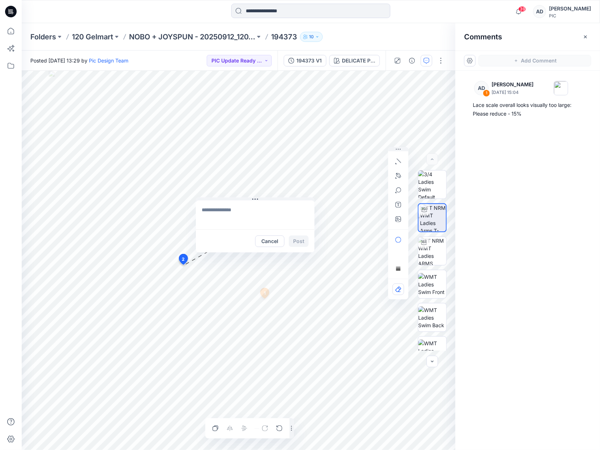
scroll to position [0, 0]
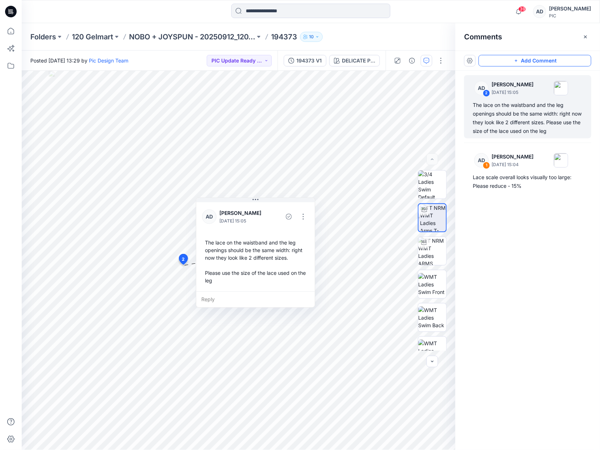
click at [538, 61] on button "Add Comment" at bounding box center [534, 61] width 113 height 12
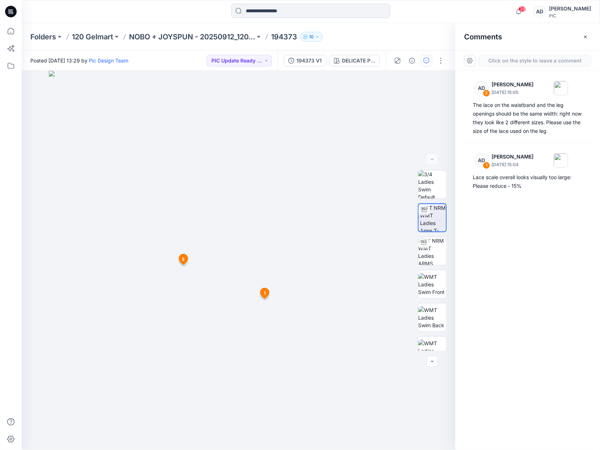
click at [239, 278] on div "3 1 AD Alex Degner September 25, 2025 15:04 Lace scale overall looks visually t…" at bounding box center [239, 260] width 434 height 379
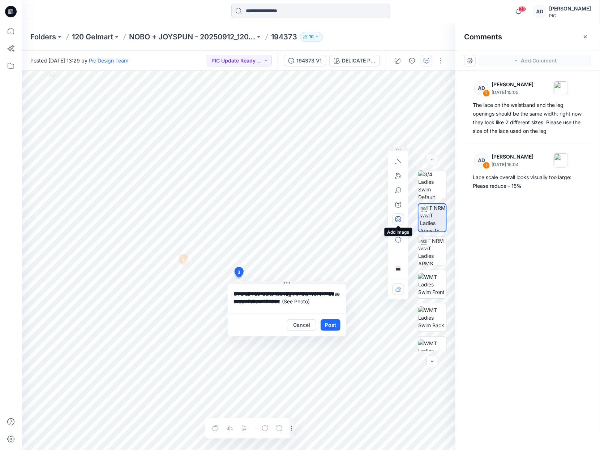
type textarea "**********"
click at [399, 221] on icon "button" at bounding box center [398, 219] width 6 height 6
type input"] "**********"
click at [331, 325] on button "Post" at bounding box center [331, 325] width 20 height 12
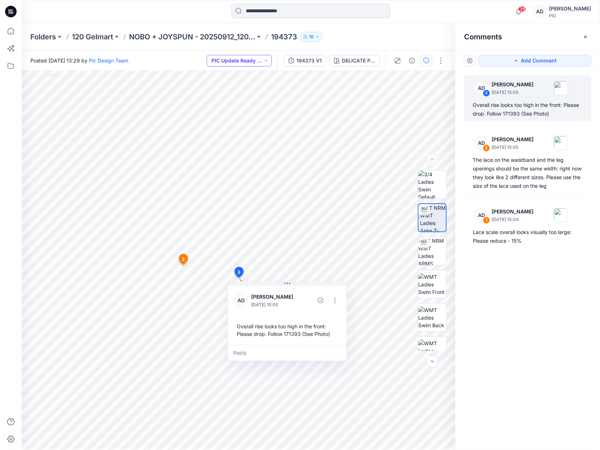
click at [254, 61] on button "PIC Update Ready to Review" at bounding box center [239, 61] width 65 height 12
click at [237, 127] on p "Resubmit" at bounding box center [234, 125] width 22 height 9
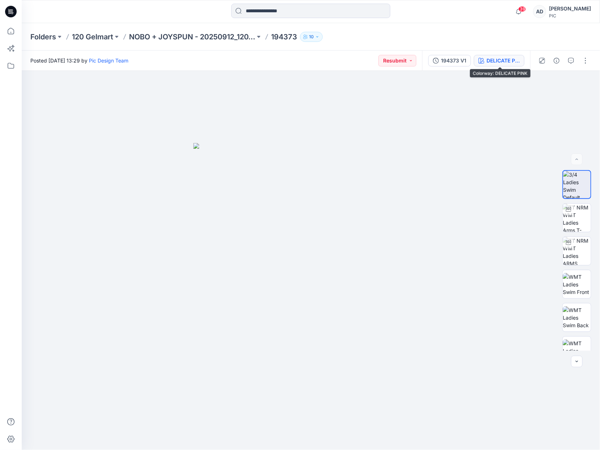
click at [503, 61] on div "DELICATE PINK" at bounding box center [502, 61] width 33 height 8
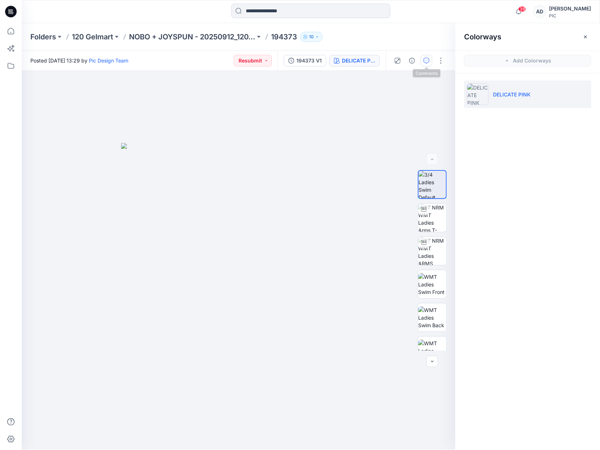
click at [426, 62] on icon "button" at bounding box center [427, 61] width 6 height 6
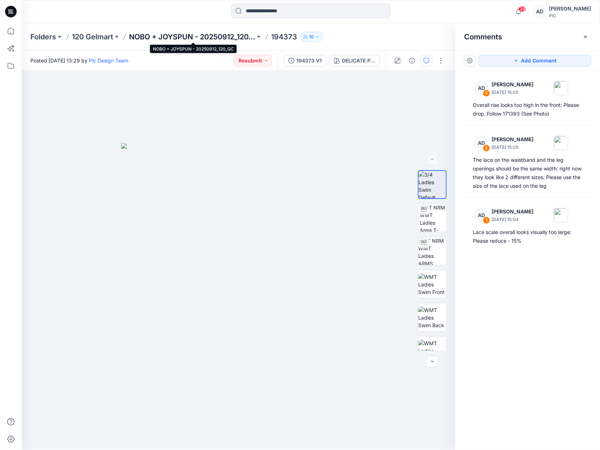
click at [215, 37] on p "NOBO + JOYSPUN - 20250912_120_GC" at bounding box center [192, 37] width 126 height 10
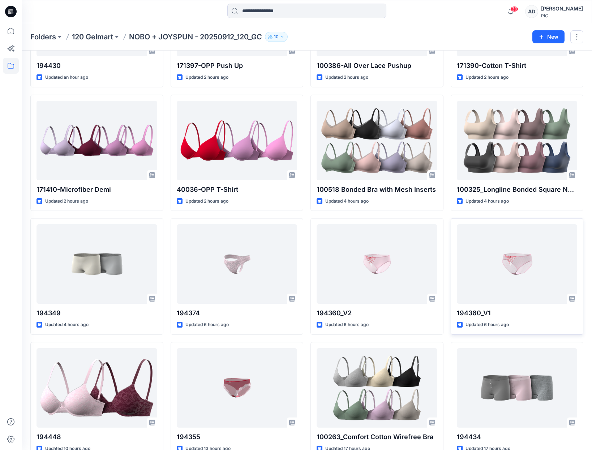
scroll to position [359, 0]
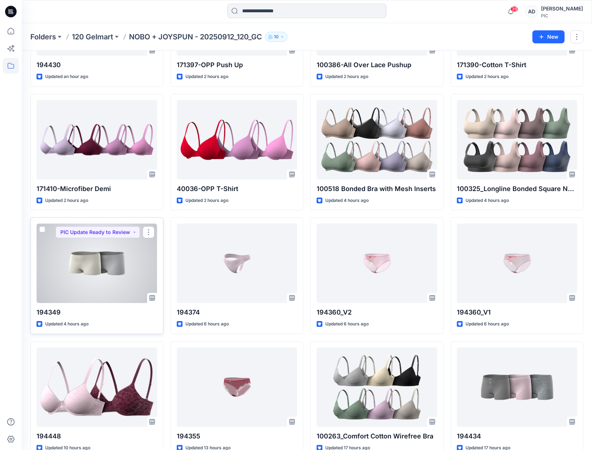
click at [123, 264] on div at bounding box center [97, 264] width 121 height 80
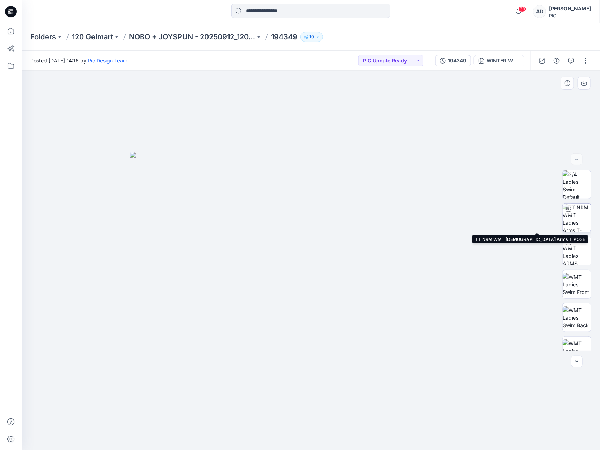
drag, startPoint x: 576, startPoint y: 219, endPoint x: 571, endPoint y: 219, distance: 4.7
click at [575, 219] on img at bounding box center [577, 218] width 28 height 28
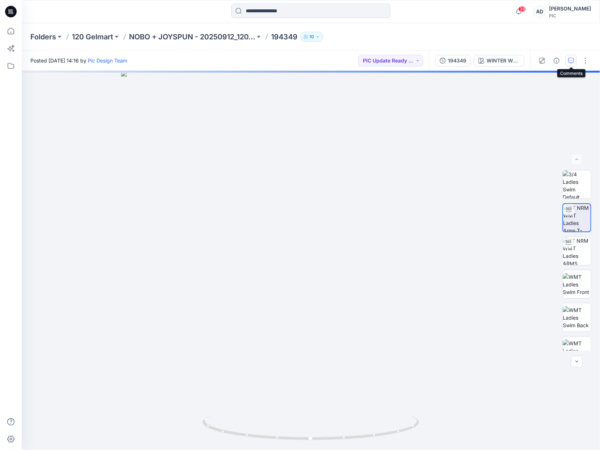
click at [572, 62] on icon "button" at bounding box center [571, 61] width 6 height 6
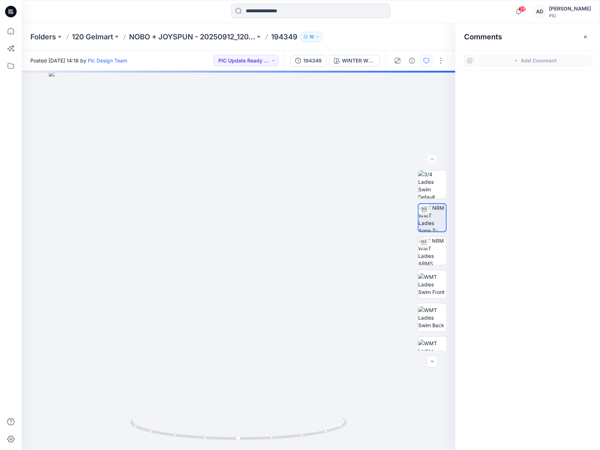
drag, startPoint x: 509, startPoint y: 91, endPoint x: 507, endPoint y: 79, distance: 12.7
click at [508, 91] on div at bounding box center [527, 247] width 145 height 353
click at [585, 37] on icon "button" at bounding box center [586, 37] width 6 height 6
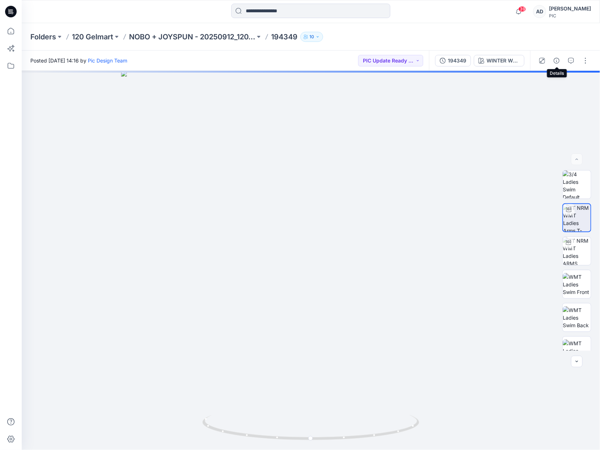
click at [557, 61] on icon "button" at bounding box center [557, 61] width 6 height 6
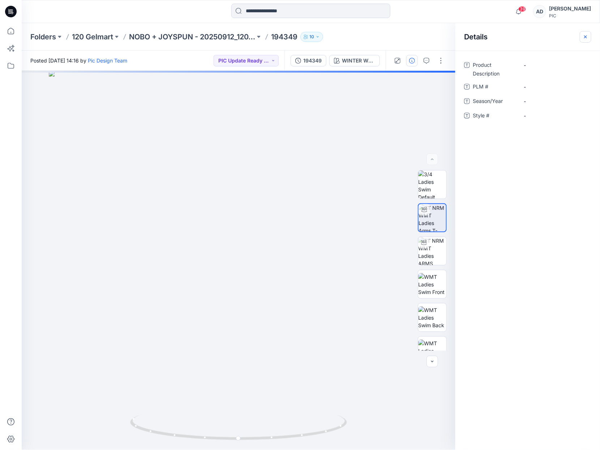
click at [584, 36] on icon "button" at bounding box center [586, 37] width 6 height 6
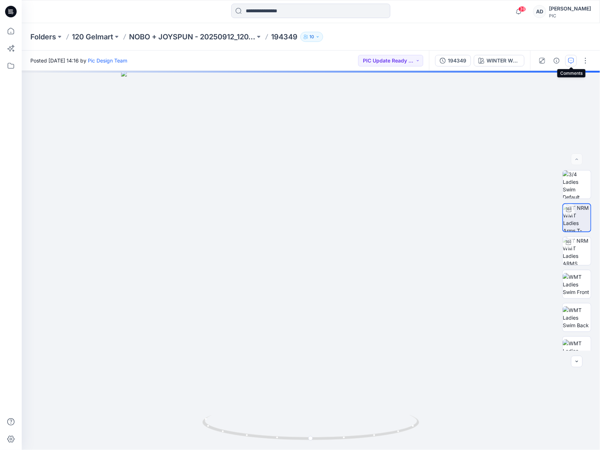
click at [572, 60] on icon "button" at bounding box center [571, 61] width 6 height 6
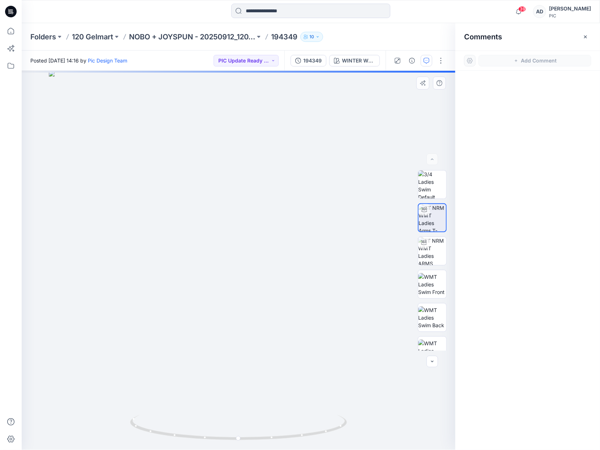
click at [231, 293] on div at bounding box center [239, 260] width 434 height 379
click at [421, 289] on img at bounding box center [432, 284] width 28 height 23
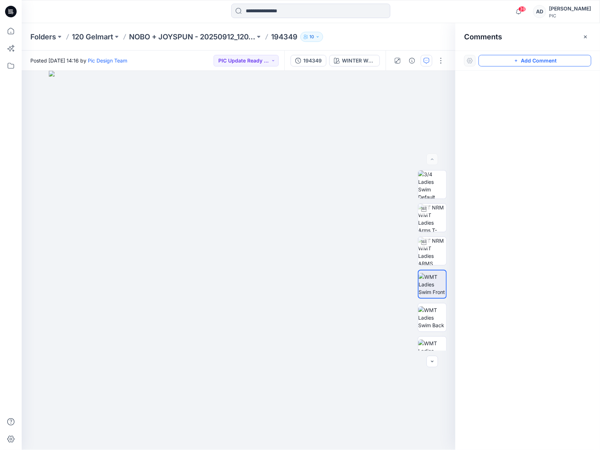
click at [536, 61] on button "Add Comment" at bounding box center [534, 61] width 113 height 12
click at [237, 345] on div "1" at bounding box center [239, 260] width 434 height 379
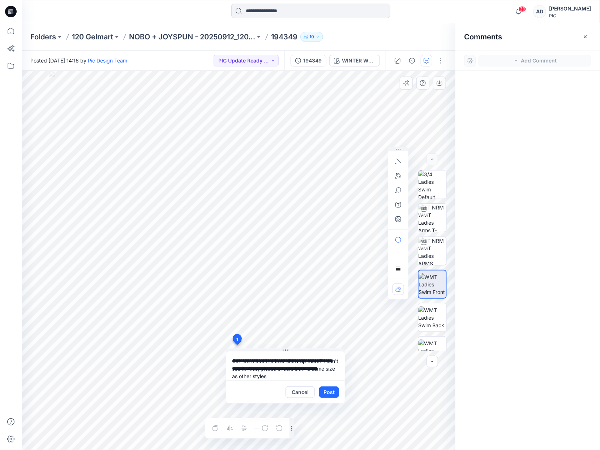
type textarea "**********"
click at [332, 392] on button "Post" at bounding box center [329, 393] width 20 height 12
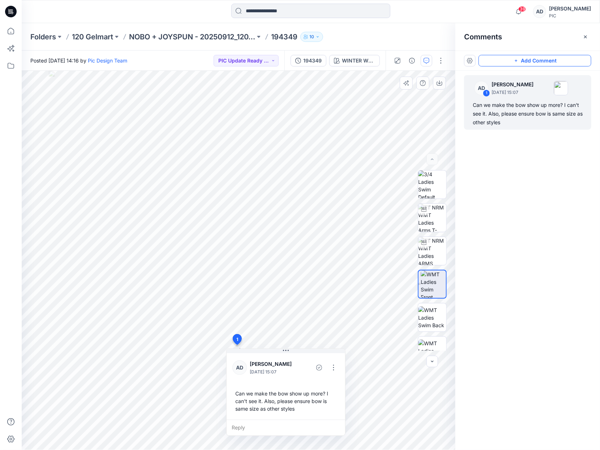
click at [524, 60] on button "Add Comment" at bounding box center [534, 61] width 113 height 12
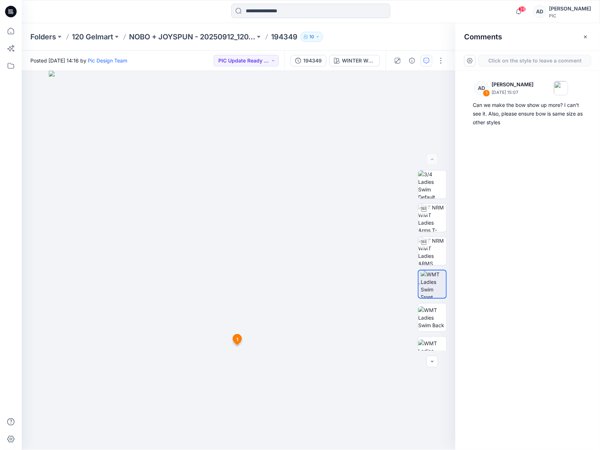
click at [196, 373] on div "2 1 AD Alex Degner September 25, 2025 15:07 Can we make the bow show up more? I…" at bounding box center [239, 260] width 434 height 379
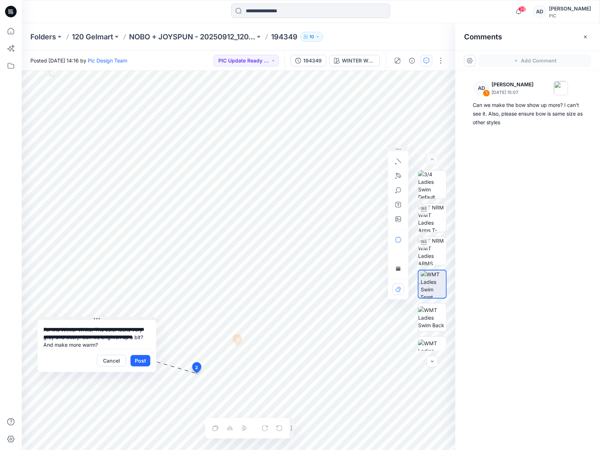
drag, startPoint x: 254, startPoint y: 377, endPoint x: 105, endPoint y: 318, distance: 160.1
click at [106, 318] on button at bounding box center [97, 319] width 119 height 4
click at [109, 343] on textarea "**********" at bounding box center [97, 334] width 119 height 29
type textarea "**********"
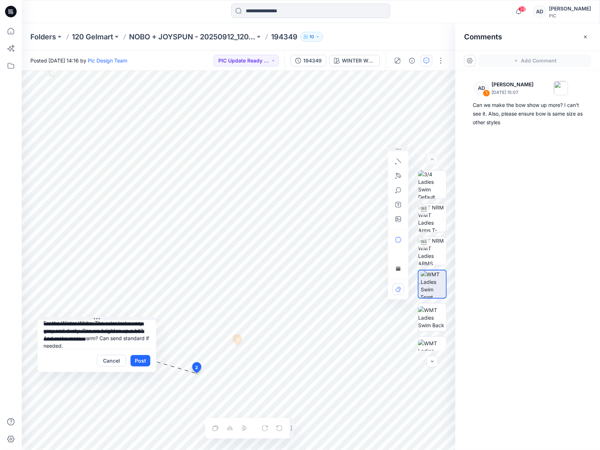
click at [140, 364] on button "Post" at bounding box center [140, 361] width 20 height 12
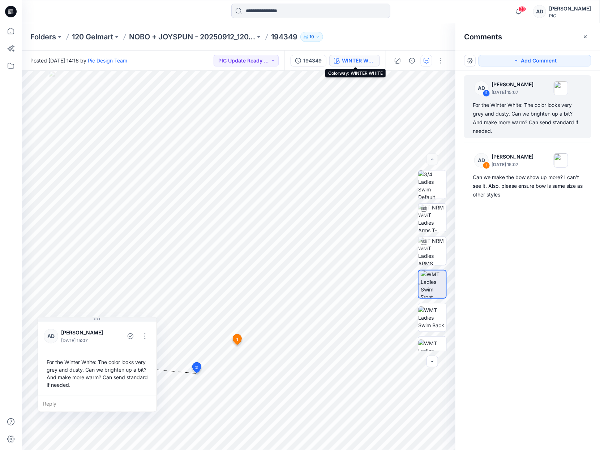
click at [365, 62] on div "WINTER WHITE" at bounding box center [358, 61] width 33 height 8
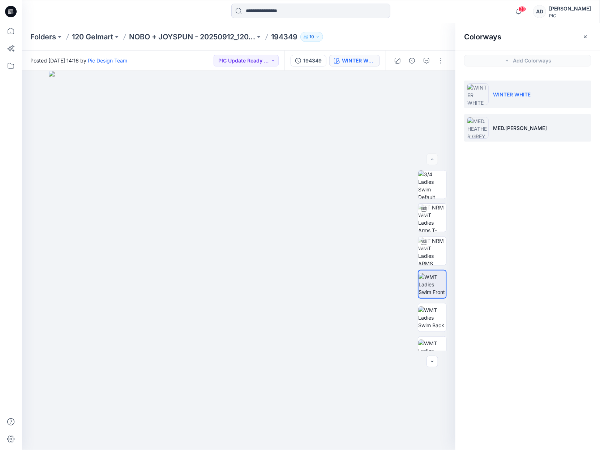
click at [531, 129] on p "MED.HEATHER GREY" at bounding box center [520, 128] width 54 height 8
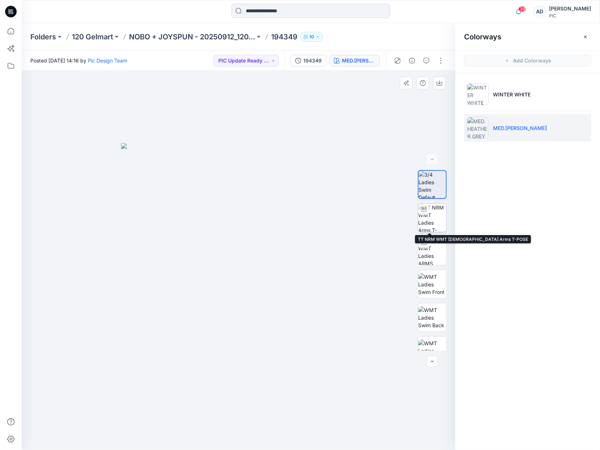
click at [430, 219] on img at bounding box center [432, 218] width 28 height 28
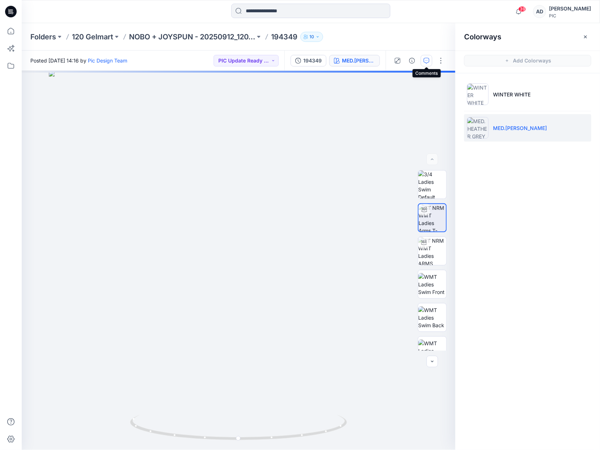
click at [428, 63] on icon "button" at bounding box center [427, 61] width 6 height 6
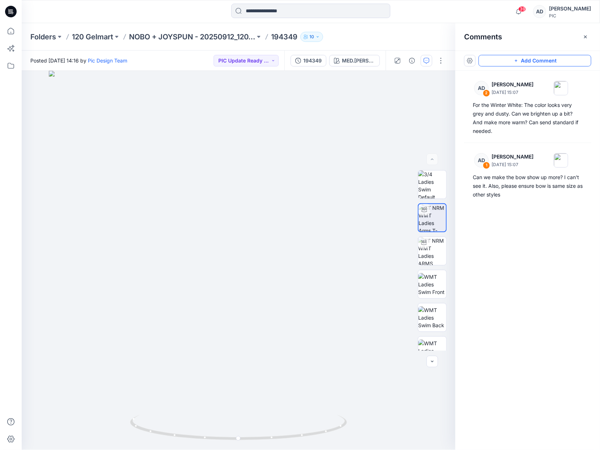
click at [528, 60] on button "Add Comment" at bounding box center [534, 61] width 113 height 12
click at [239, 310] on div "3" at bounding box center [239, 260] width 434 height 379
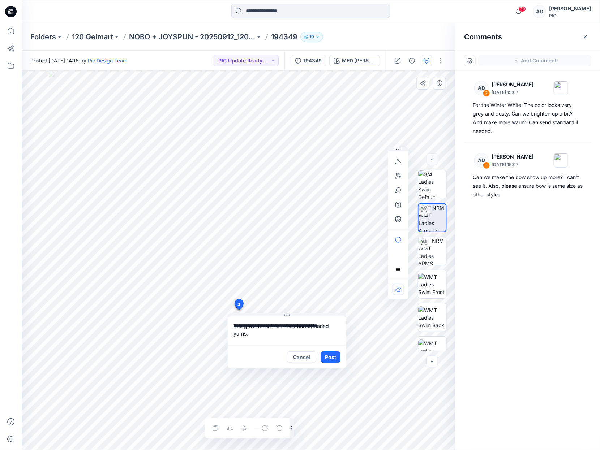
drag, startPoint x: 287, startPoint y: 326, endPoint x: 285, endPoint y: 340, distance: 14.6
click at [287, 326] on textarea "**********" at bounding box center [287, 331] width 119 height 29
drag, startPoint x: 258, startPoint y: 335, endPoint x: 256, endPoint y: 329, distance: 6.3
click at [258, 335] on textarea "**********" at bounding box center [287, 331] width 119 height 29
type textarea "**********"
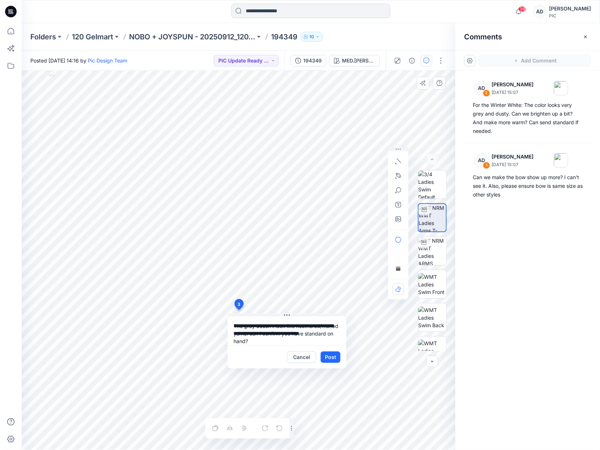
click at [331, 357] on button "Post" at bounding box center [331, 358] width 20 height 12
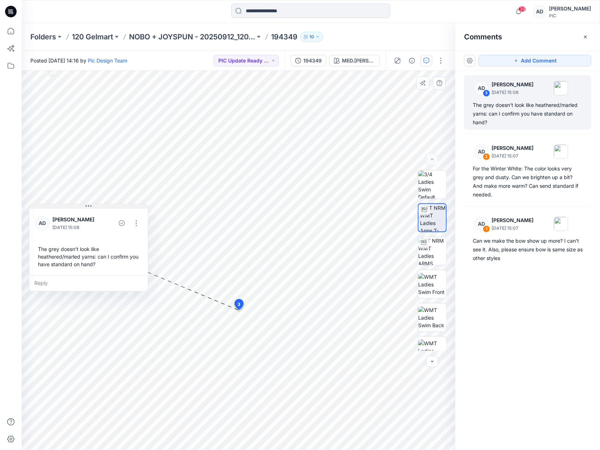
drag, startPoint x: 246, startPoint y: 316, endPoint x: 53, endPoint y: 205, distance: 223.3
click at [48, 206] on button at bounding box center [88, 207] width 119 height 4
drag, startPoint x: 546, startPoint y: 59, endPoint x: 543, endPoint y: 61, distance: 3.9
click at [546, 59] on button "Add Comment" at bounding box center [534, 61] width 113 height 12
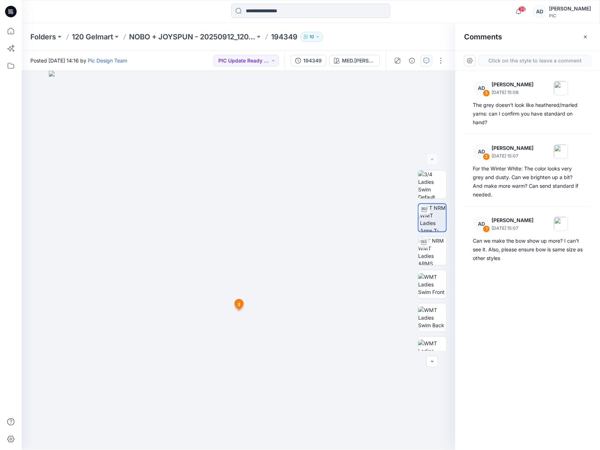
click at [208, 330] on div "4 3 AD Alex Degner September 25, 2025 15:08 The grey doesn't look like heathere…" at bounding box center [239, 260] width 434 height 379
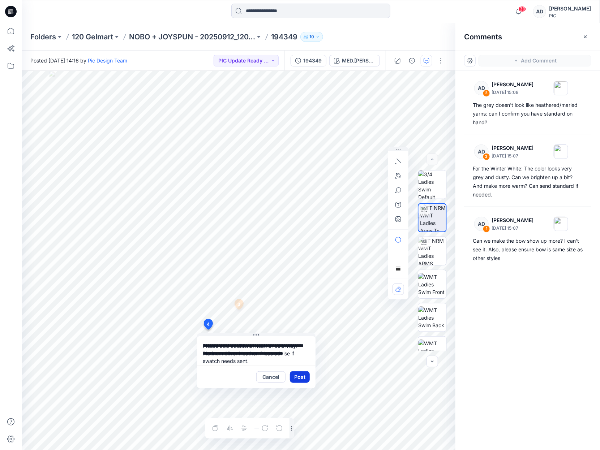
type textarea "**********"
click at [305, 379] on button "Post" at bounding box center [300, 378] width 20 height 12
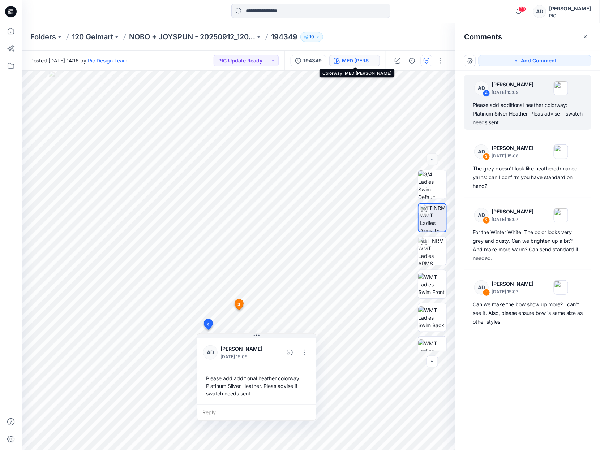
click at [361, 62] on div "MED.HEATHER GREY" at bounding box center [358, 61] width 33 height 8
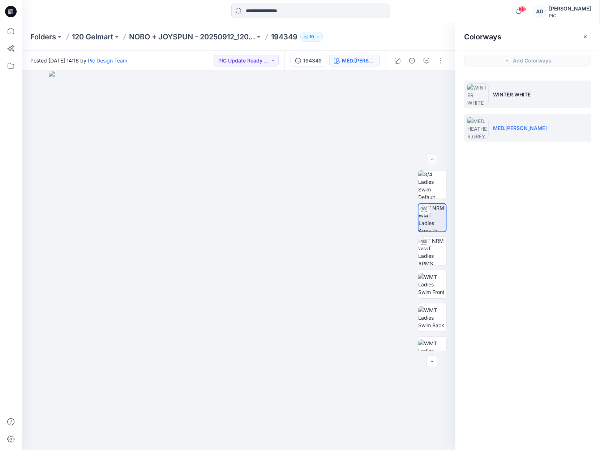
click at [521, 98] on li "WINTER WHITE" at bounding box center [527, 94] width 127 height 27
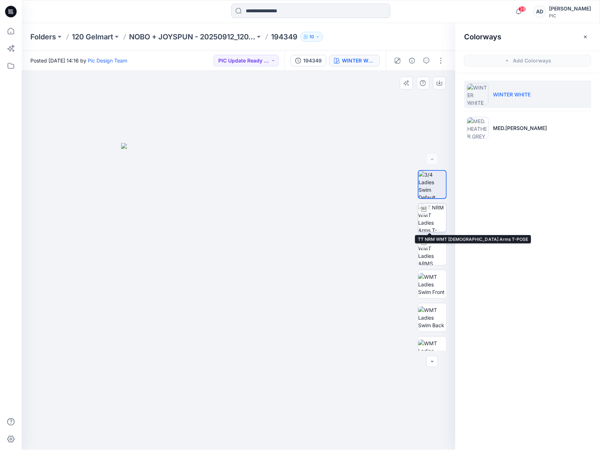
click at [430, 223] on img at bounding box center [432, 218] width 28 height 28
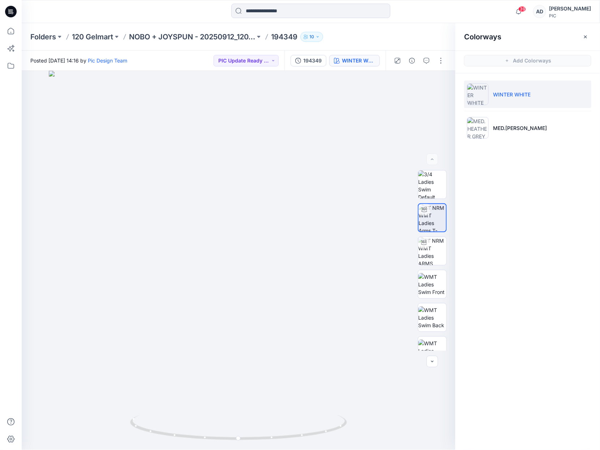
click at [428, 66] on div at bounding box center [419, 61] width 67 height 20
click at [425, 61] on icon "button" at bounding box center [427, 61] width 6 height 6
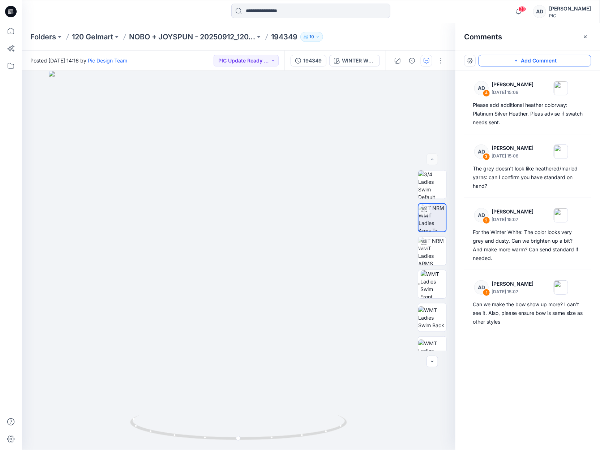
click at [533, 62] on button "Add Comment" at bounding box center [534, 61] width 113 height 12
click at [265, 273] on div "5" at bounding box center [239, 260] width 434 height 379
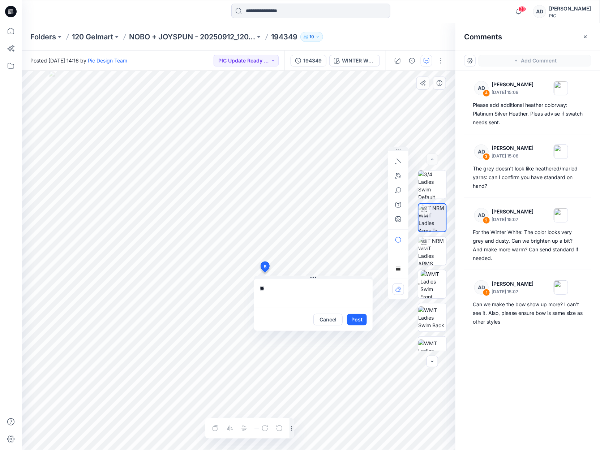
type textarea "*"
paste textarea "**********"
type textarea "**********"
click at [360, 322] on button "Post" at bounding box center [357, 320] width 20 height 12
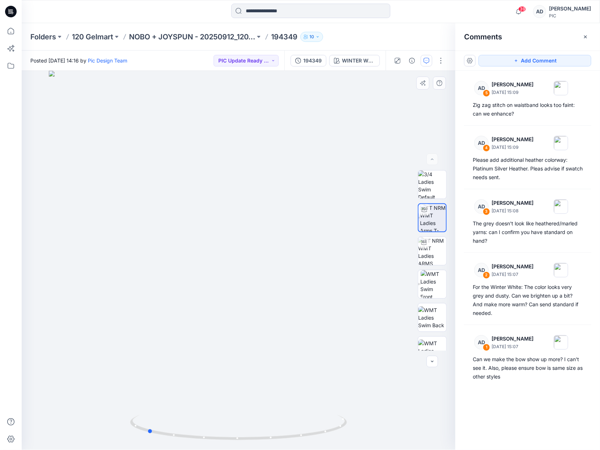
drag, startPoint x: 319, startPoint y: 289, endPoint x: 245, endPoint y: 309, distance: 75.8
click at [246, 309] on div at bounding box center [239, 260] width 434 height 379
click at [531, 61] on button "Add Comment" at bounding box center [534, 61] width 113 height 12
click at [260, 353] on div "6" at bounding box center [239, 260] width 434 height 379
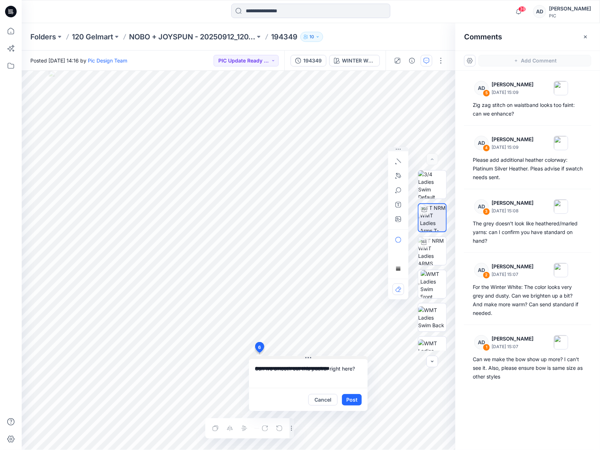
type textarea "**********"
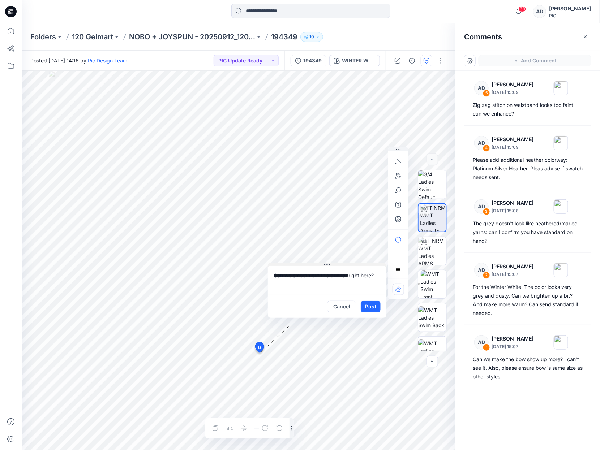
drag, startPoint x: 326, startPoint y: 359, endPoint x: 346, endPoint y: 264, distance: 96.7
click at [345, 266] on div "**********" at bounding box center [327, 290] width 119 height 55
click at [399, 189] on icon "button" at bounding box center [398, 191] width 6 height 6
click at [255, 354] on div "**********" at bounding box center [239, 260] width 434 height 379
click at [398, 190] on icon "button" at bounding box center [398, 191] width 6 height 6
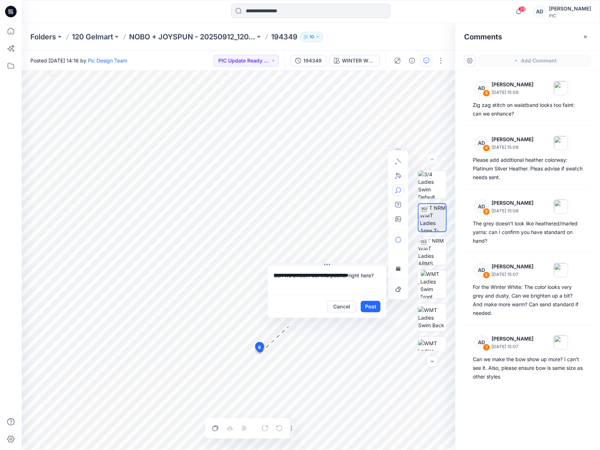
click at [257, 349] on div "**********" at bounding box center [239, 260] width 434 height 379
click at [399, 190] on icon "button" at bounding box center [398, 191] width 6 height 6
click at [258, 354] on icon at bounding box center [260, 349] width 12 height 14
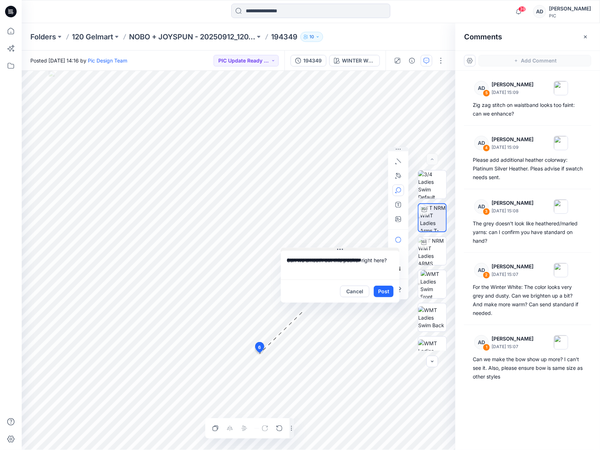
drag, startPoint x: 341, startPoint y: 264, endPoint x: 355, endPoint y: 249, distance: 19.7
click at [355, 249] on button at bounding box center [340, 250] width 119 height 4
drag, startPoint x: 399, startPoint y: 203, endPoint x: 407, endPoint y: 198, distance: 8.9
click at [399, 203] on icon "button" at bounding box center [398, 205] width 6 height 6
click at [399, 190] on icon "button" at bounding box center [398, 191] width 6 height 6
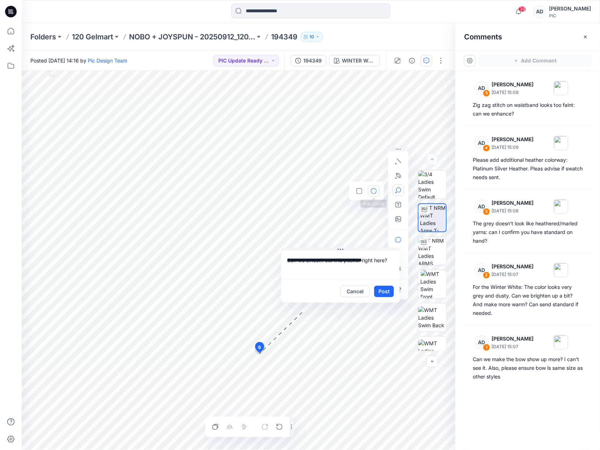
click at [373, 193] on icon "button" at bounding box center [374, 191] width 6 height 6
click at [391, 292] on button "Post" at bounding box center [384, 292] width 20 height 12
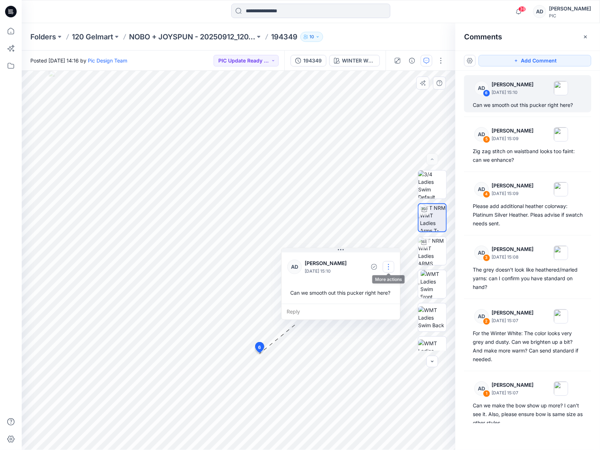
click at [389, 268] on button "button" at bounding box center [389, 267] width 12 height 12
click at [387, 283] on p "Edit comment" at bounding box center [390, 284] width 33 height 8
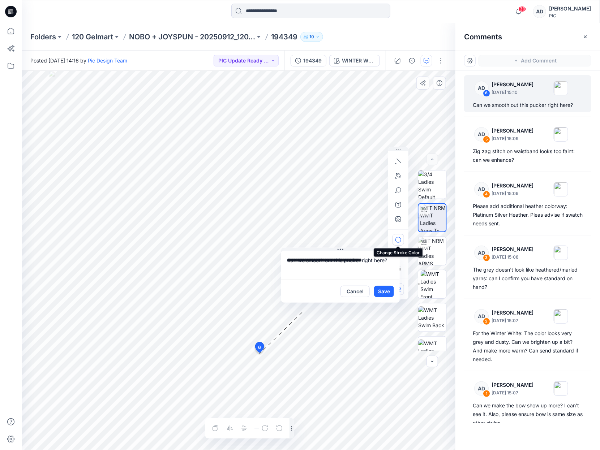
click at [399, 241] on icon "button" at bounding box center [398, 240] width 6 height 6
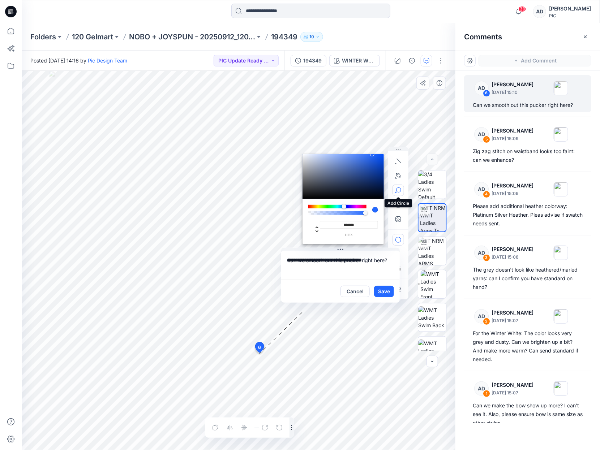
click at [398, 191] on icon "button" at bounding box center [398, 191] width 6 height 6
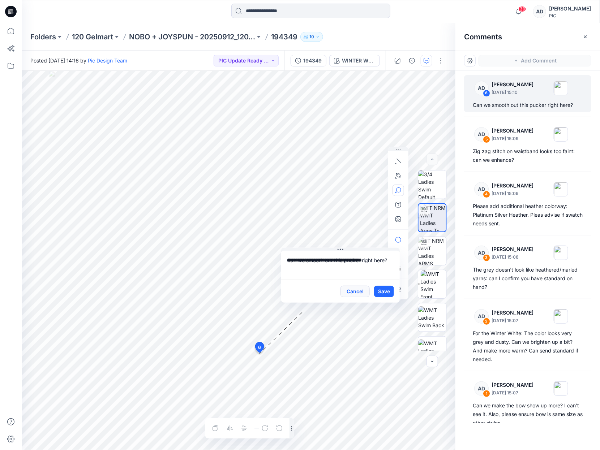
click at [358, 292] on button "Cancel" at bounding box center [354, 292] width 29 height 12
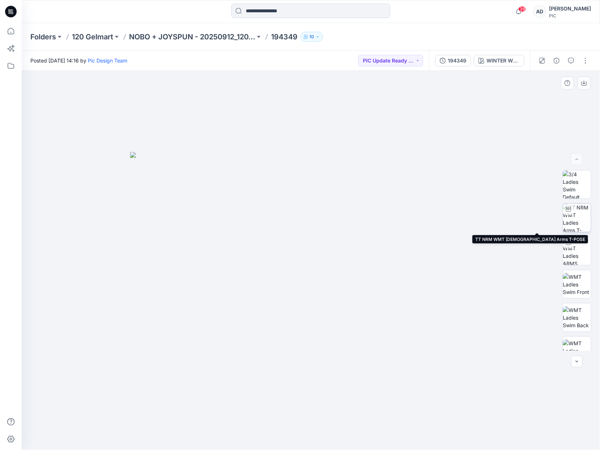
click at [577, 222] on img at bounding box center [577, 218] width 28 height 28
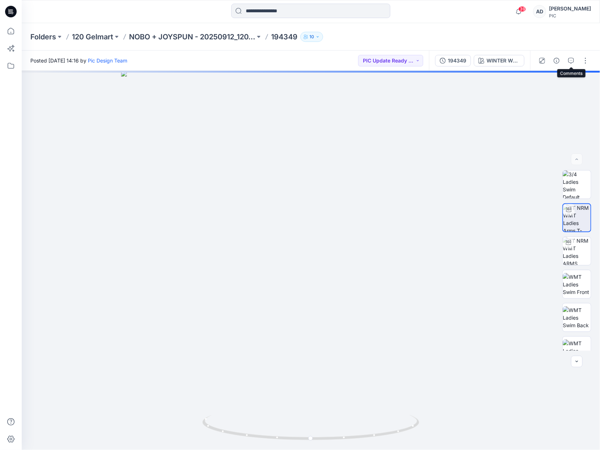
click at [573, 64] on button "button" at bounding box center [571, 61] width 12 height 12
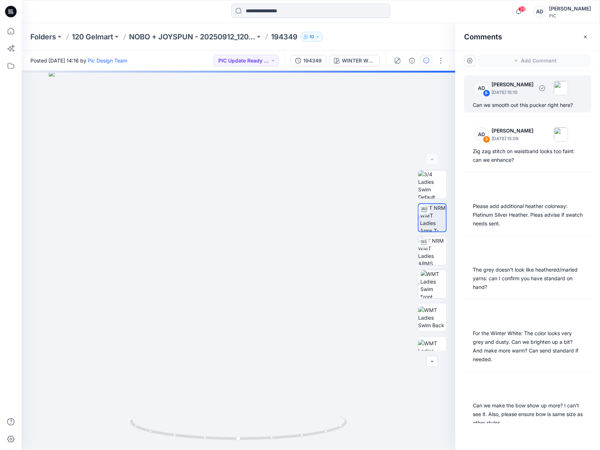
click at [520, 106] on div "Can we smooth out this pucker right here?" at bounding box center [528, 105] width 110 height 9
click at [505, 103] on div "Can we smooth out this pucker right here?" at bounding box center [528, 105] width 110 height 9
click at [255, 361] on div "7" at bounding box center [239, 260] width 434 height 379
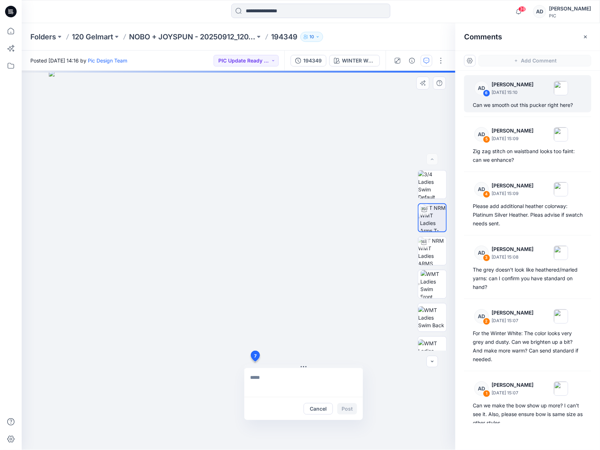
drag, startPoint x: 323, startPoint y: 408, endPoint x: 324, endPoint y: 404, distance: 3.6
click at [323, 408] on button "Cancel" at bounding box center [318, 409] width 29 height 12
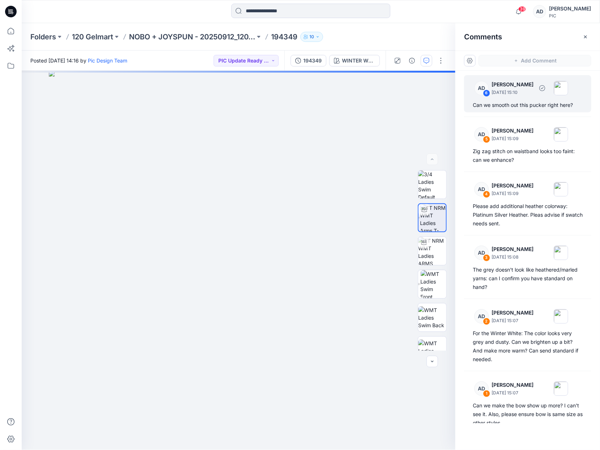
click at [523, 88] on p "[PERSON_NAME]" at bounding box center [512, 84] width 42 height 9
click at [488, 94] on div "6" at bounding box center [486, 93] width 7 height 7
click at [537, 107] on div "Can we smooth out this pucker right here?" at bounding box center [528, 105] width 110 height 9
click at [568, 85] on img at bounding box center [561, 88] width 14 height 14
click at [414, 161] on div "7" at bounding box center [239, 260] width 434 height 379
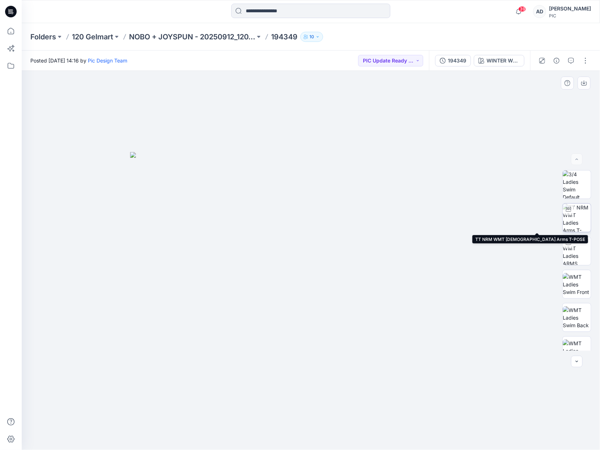
click at [577, 222] on img at bounding box center [577, 218] width 28 height 28
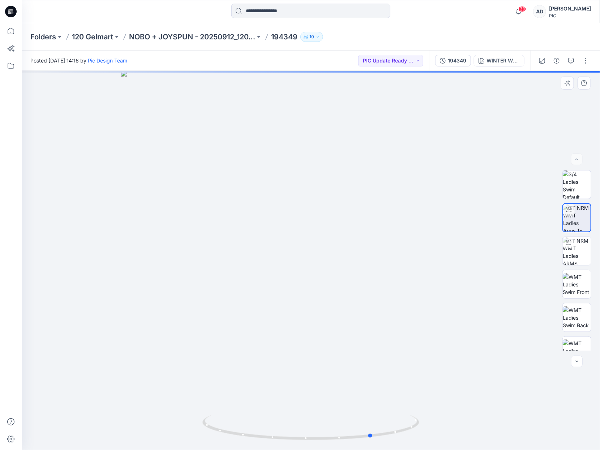
drag, startPoint x: 342, startPoint y: 304, endPoint x: 227, endPoint y: 322, distance: 116.3
click at [226, 322] on div at bounding box center [311, 260] width 578 height 379
drag, startPoint x: 286, startPoint y: 319, endPoint x: 326, endPoint y: 316, distance: 40.2
click at [327, 316] on div at bounding box center [311, 260] width 578 height 379
click at [572, 61] on icon "button" at bounding box center [571, 61] width 6 height 6
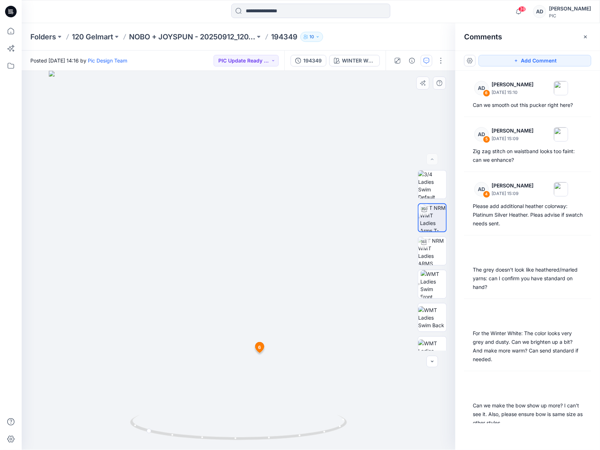
click at [262, 351] on icon at bounding box center [260, 348] width 9 height 10
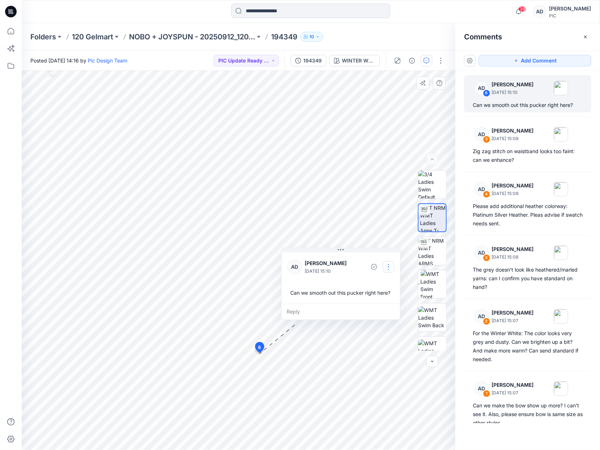
click at [390, 270] on button "button" at bounding box center [389, 267] width 12 height 12
click at [386, 284] on p "Edit comment" at bounding box center [390, 284] width 33 height 8
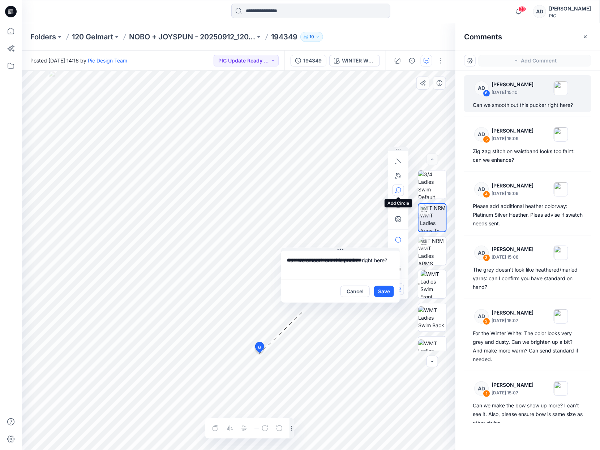
click at [396, 192] on icon "button" at bounding box center [398, 191] width 6 height 6
click at [358, 192] on icon "button" at bounding box center [359, 191] width 6 height 6
click at [381, 295] on button "Save" at bounding box center [384, 292] width 20 height 12
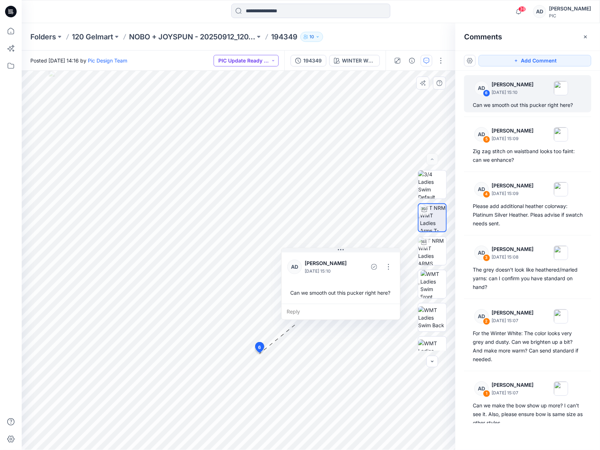
click at [253, 63] on button "PIC Update Ready to Review" at bounding box center [246, 61] width 65 height 12
click at [239, 126] on p "Resubmit" at bounding box center [240, 125] width 22 height 9
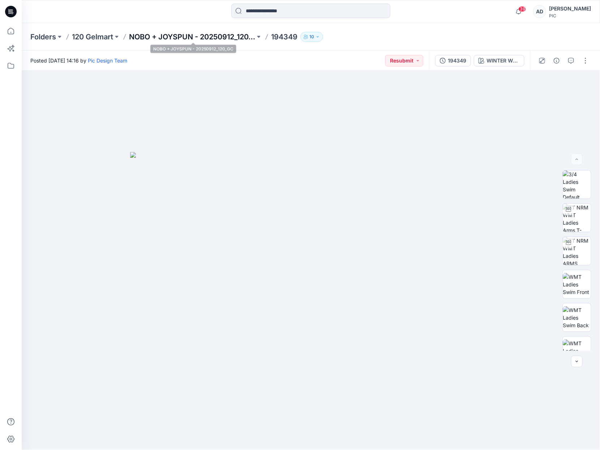
click at [222, 40] on p "NOBO + JOYSPUN - 20250912_120_GC" at bounding box center [192, 37] width 126 height 10
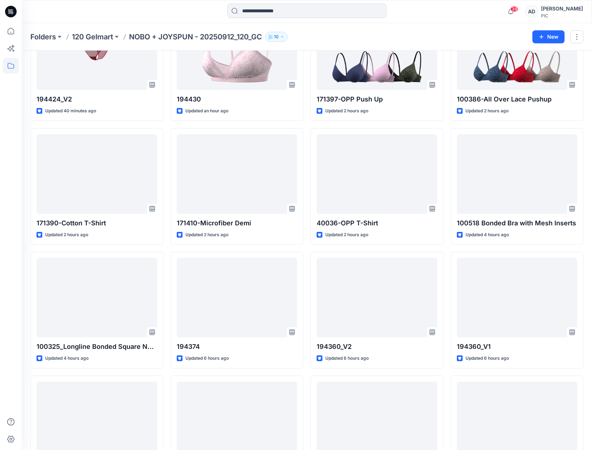
scroll to position [373, 0]
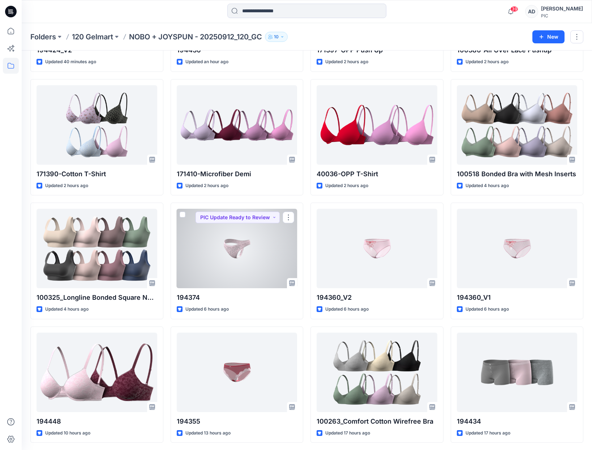
click at [204, 254] on div at bounding box center [237, 249] width 121 height 80
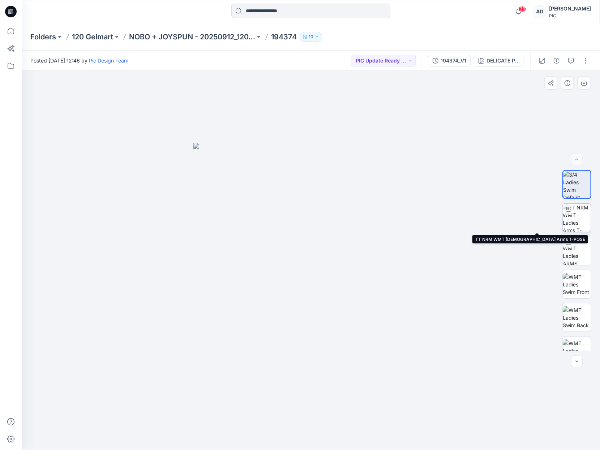
click at [571, 223] on img at bounding box center [577, 218] width 28 height 28
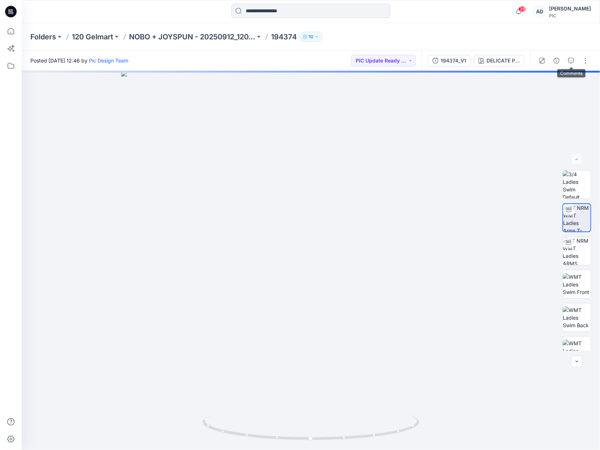
click at [569, 64] on button "button" at bounding box center [571, 61] width 12 height 12
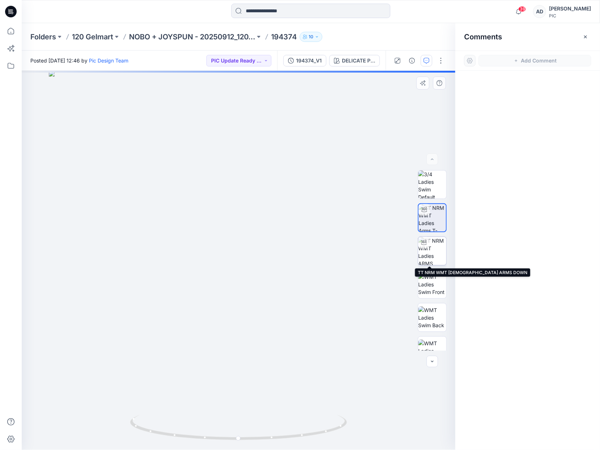
click at [427, 256] on img at bounding box center [432, 251] width 28 height 28
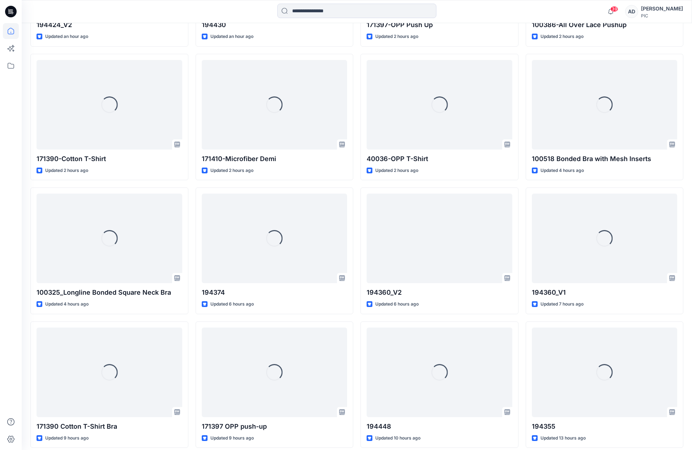
scroll to position [619, 0]
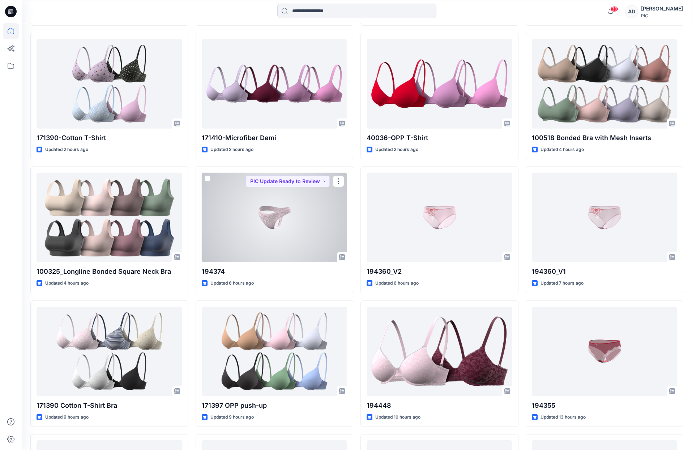
click at [236, 241] on div at bounding box center [275, 218] width 146 height 90
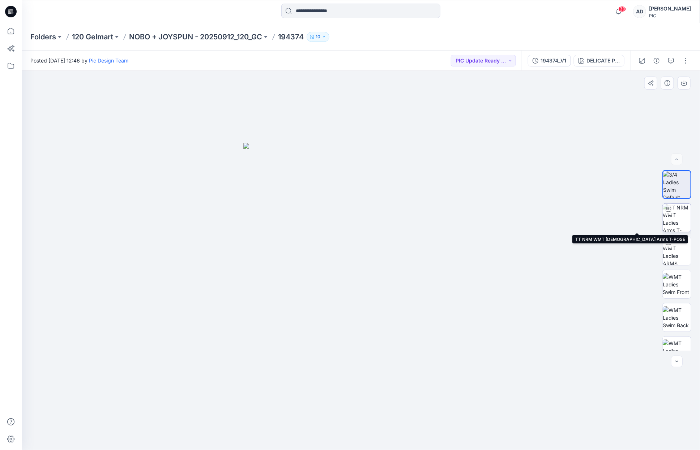
click at [672, 222] on img at bounding box center [676, 218] width 28 height 28
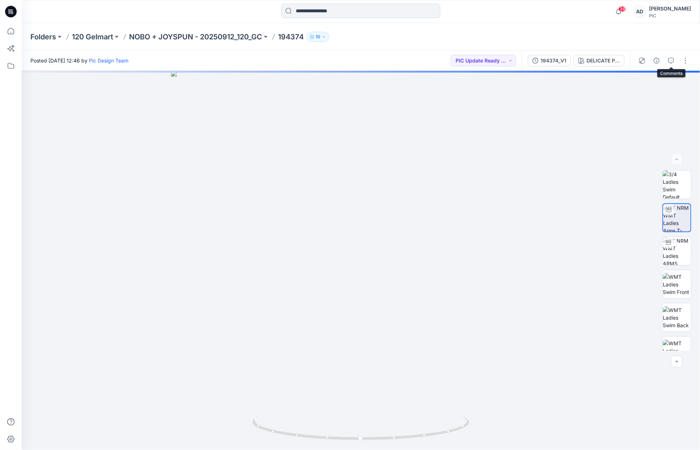
click at [669, 64] on button "button" at bounding box center [671, 61] width 12 height 12
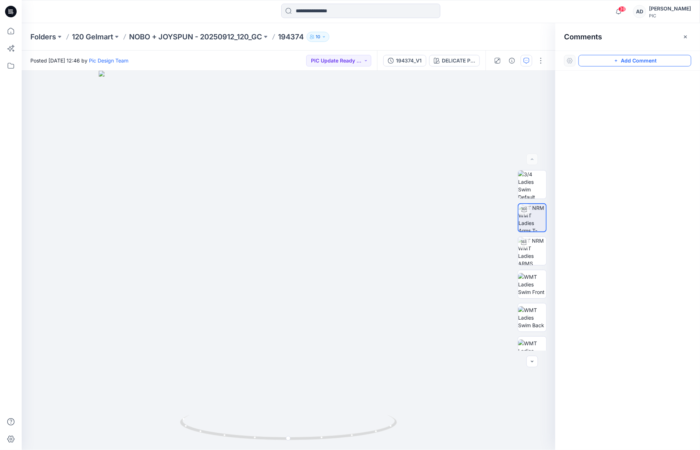
drag, startPoint x: 637, startPoint y: 60, endPoint x: 632, endPoint y: 61, distance: 4.6
click at [636, 60] on button "Add Comment" at bounding box center [634, 61] width 113 height 12
click at [291, 301] on div "1" at bounding box center [288, 260] width 533 height 379
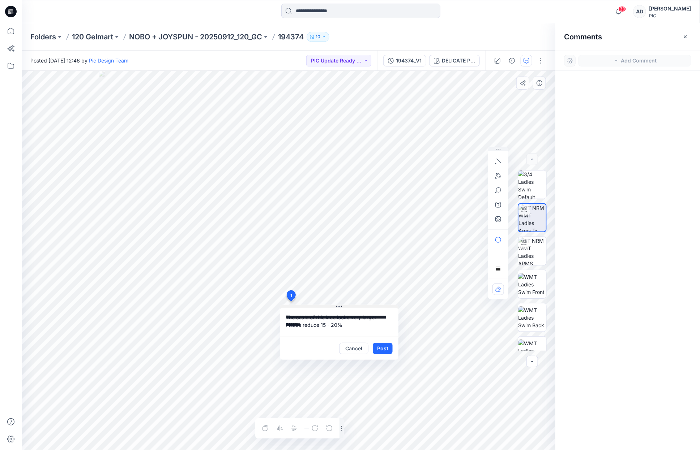
type textarea "**********"
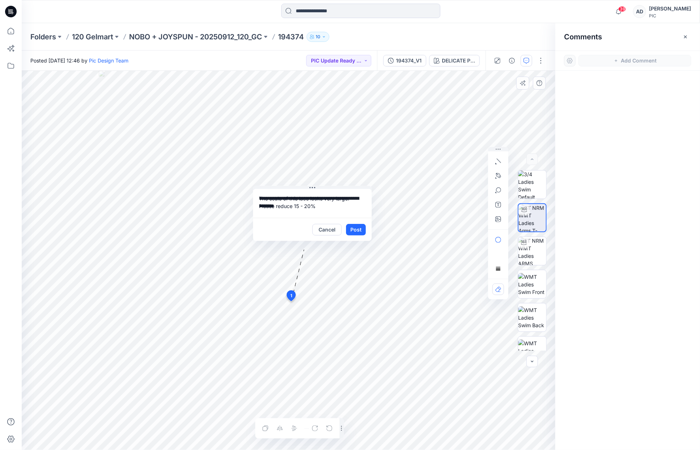
drag, startPoint x: 345, startPoint y: 306, endPoint x: 320, endPoint y: 192, distance: 116.8
click at [318, 187] on button at bounding box center [312, 188] width 119 height 4
click at [360, 230] on button "Post" at bounding box center [356, 230] width 20 height 12
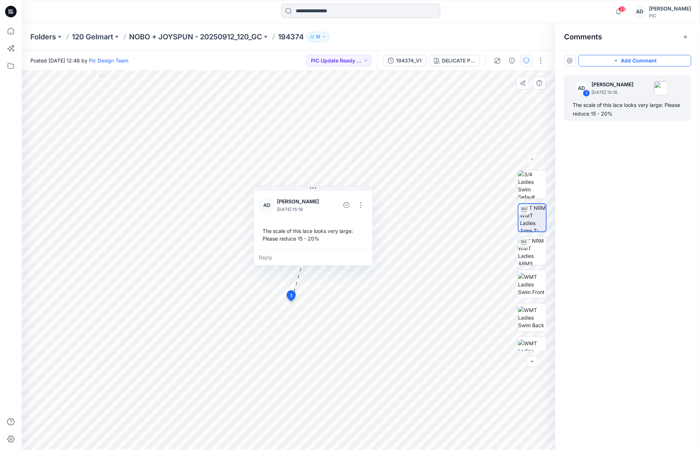
click at [619, 62] on button "Add Comment" at bounding box center [634, 61] width 113 height 12
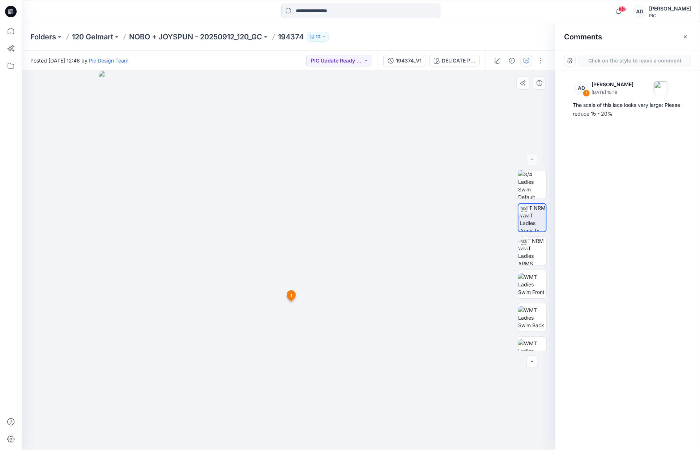
click at [217, 260] on div "2 [DATE] [PERSON_NAME] [DATE] 15:18 The scale of this lace looks very large: Pl…" at bounding box center [288, 260] width 533 height 379
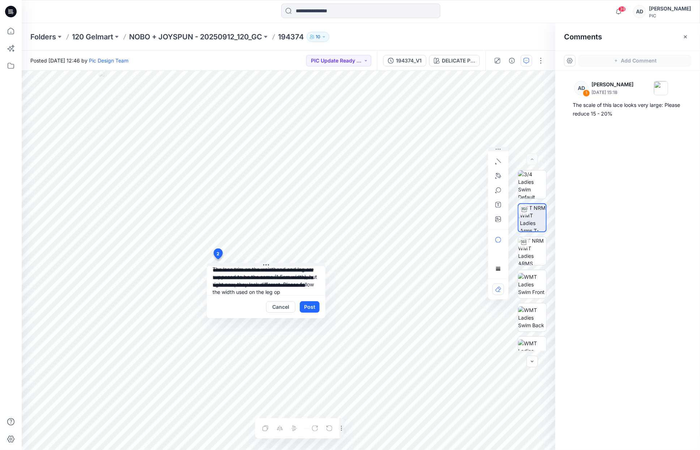
scroll to position [14, 0]
type textarea "**********"
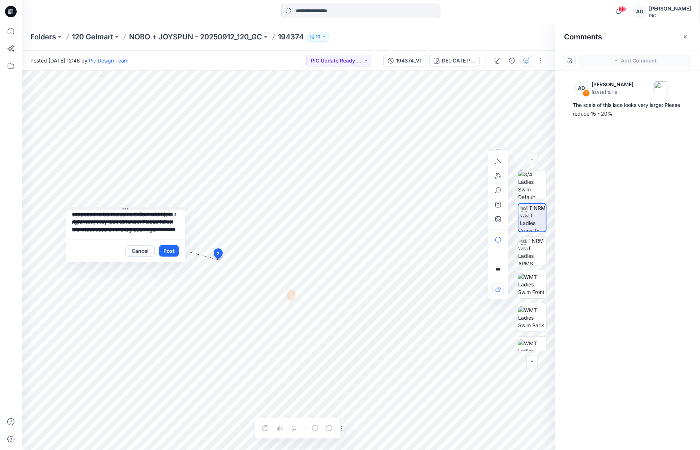
drag, startPoint x: 272, startPoint y: 263, endPoint x: 134, endPoint y: 208, distance: 148.2
click at [134, 208] on button at bounding box center [125, 209] width 119 height 4
click at [498, 190] on icon "button" at bounding box center [498, 191] width 6 height 6
click at [173, 253] on button "Post" at bounding box center [169, 251] width 20 height 12
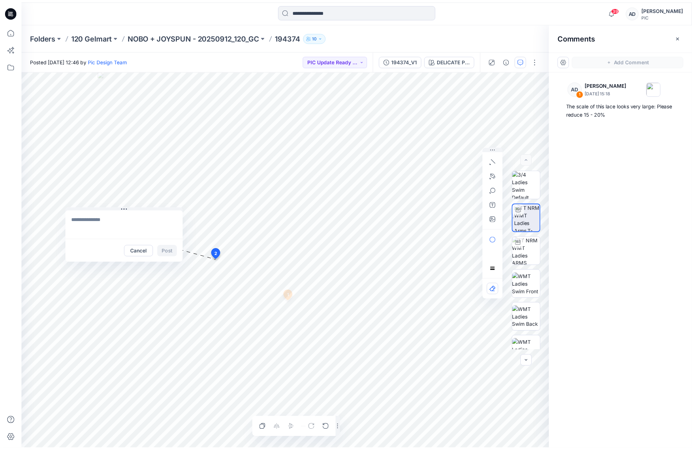
scroll to position [0, 0]
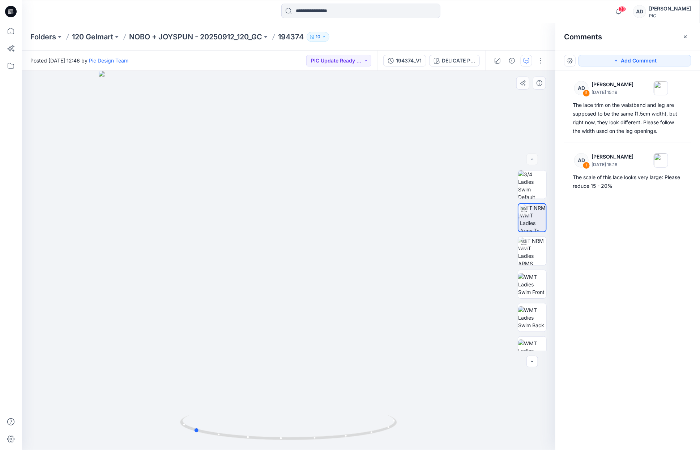
drag, startPoint x: 370, startPoint y: 275, endPoint x: 304, endPoint y: 293, distance: 68.3
click at [304, 293] on div at bounding box center [288, 260] width 533 height 379
click at [638, 62] on button "Add Comment" at bounding box center [634, 61] width 113 height 12
click at [289, 296] on div "3" at bounding box center [288, 260] width 533 height 379
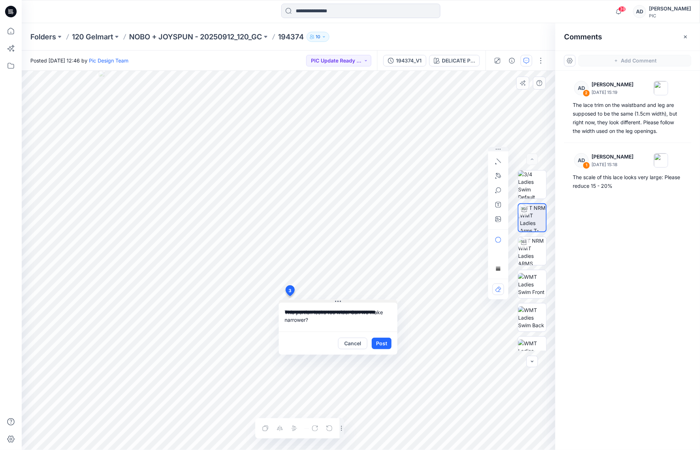
type textarea "**********"
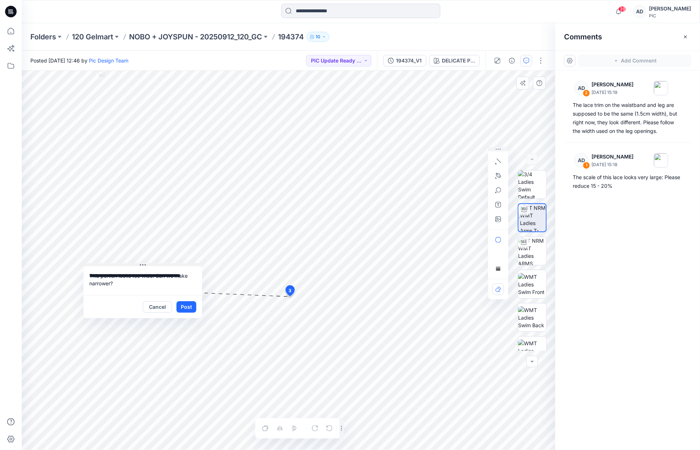
drag, startPoint x: 345, startPoint y: 302, endPoint x: 151, endPoint y: 265, distance: 197.8
click at [150, 265] on button at bounding box center [142, 265] width 119 height 4
click at [497, 175] on icon "button" at bounding box center [498, 176] width 6 height 6
click at [213, 268] on icon "Layer 1" at bounding box center [288, 260] width 533 height 379
drag, startPoint x: 286, startPoint y: 304, endPoint x: 287, endPoint y: 338, distance: 33.6
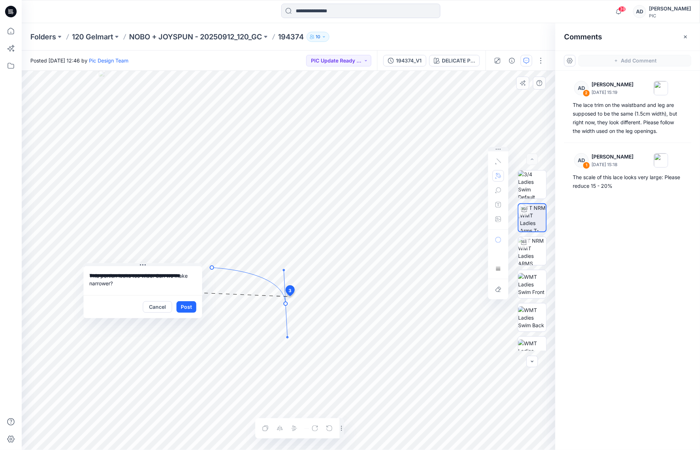
click at [287, 338] on icon "Layer 1" at bounding box center [288, 260] width 533 height 379
click at [286, 350] on icon "Layer 1" at bounding box center [288, 260] width 533 height 379
click at [362, 267] on icon "Layer 1" at bounding box center [288, 260] width 533 height 379
drag, startPoint x: 292, startPoint y: 313, endPoint x: 298, endPoint y: 324, distance: 12.6
click at [287, 343] on icon "Layer 1" at bounding box center [288, 260] width 533 height 379
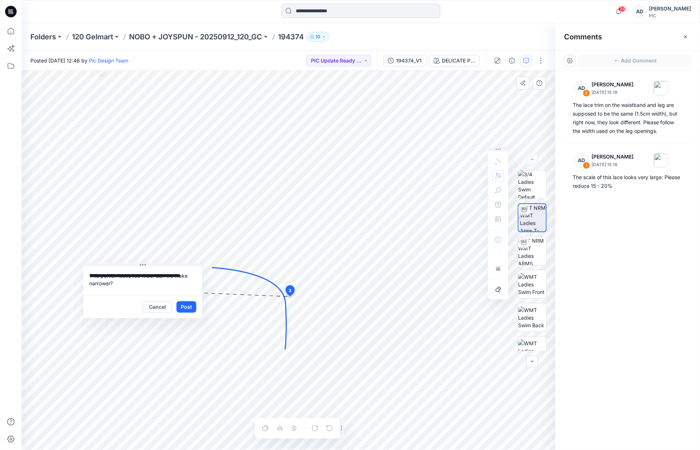
click at [499, 177] on div at bounding box center [498, 190] width 12 height 69
click at [364, 266] on icon "Layer 1" at bounding box center [288, 260] width 533 height 379
click at [363, 267] on icon "Layer 1" at bounding box center [288, 260] width 533 height 379
drag, startPoint x: 291, startPoint y: 315, endPoint x: 291, endPoint y: 351, distance: 35.8
click at [288, 362] on icon "Layer 1" at bounding box center [288, 260] width 533 height 379
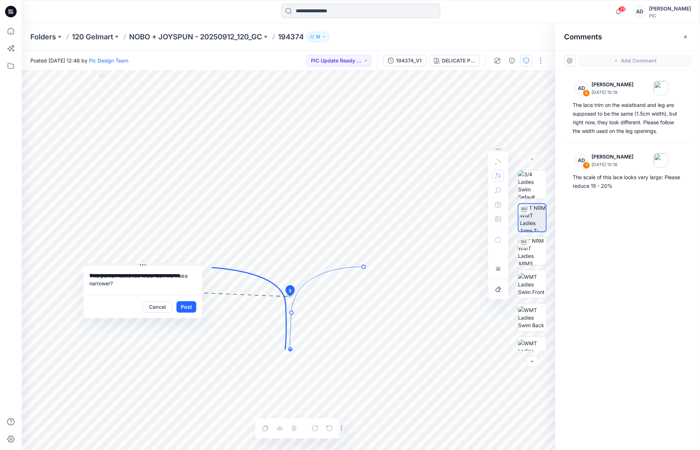
click at [290, 349] on icon "Layer 1" at bounding box center [288, 260] width 533 height 379
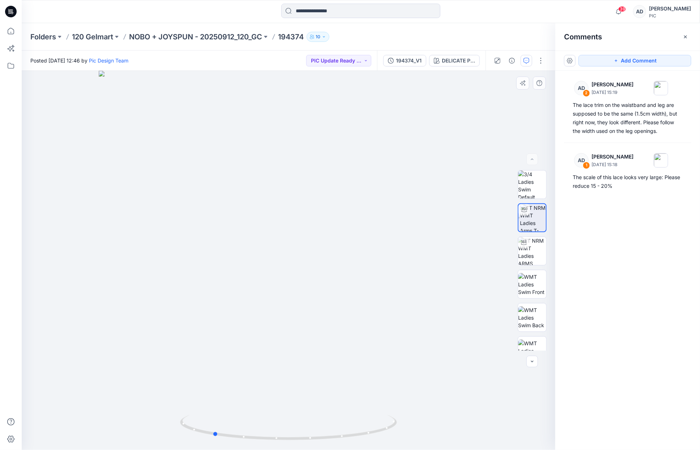
drag, startPoint x: 382, startPoint y: 287, endPoint x: 312, endPoint y: 291, distance: 69.8
click at [306, 293] on div at bounding box center [288, 260] width 533 height 379
drag, startPoint x: 342, startPoint y: 283, endPoint x: 347, endPoint y: 283, distance: 5.8
click at [346, 287] on div at bounding box center [288, 260] width 533 height 379
click at [623, 63] on button "Add Comment" at bounding box center [634, 61] width 113 height 12
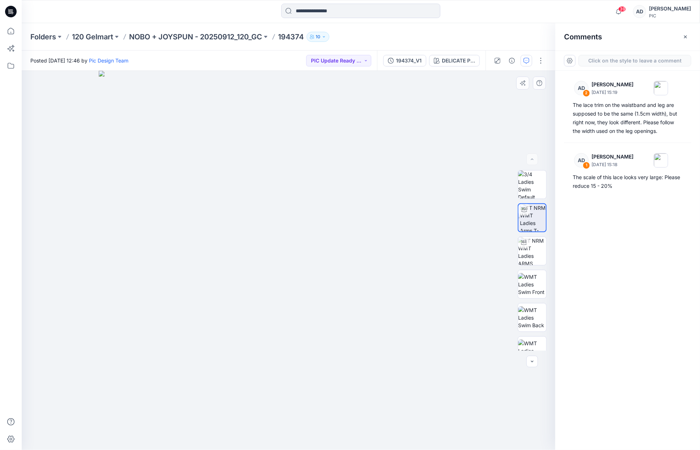
click at [287, 300] on div "3" at bounding box center [288, 260] width 533 height 379
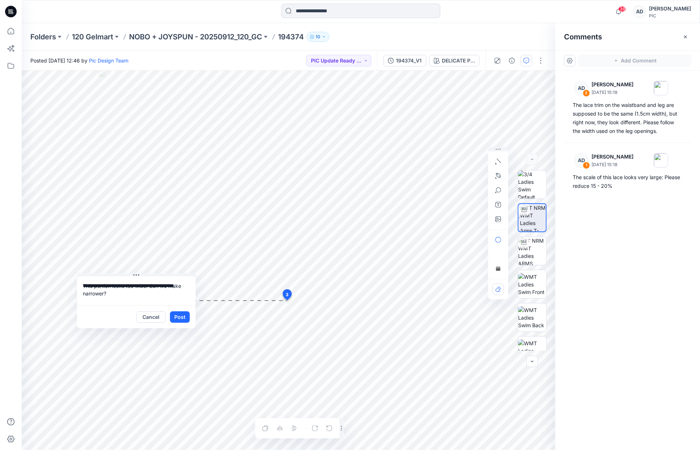
drag, startPoint x: 342, startPoint y: 305, endPoint x: 146, endPoint y: 276, distance: 197.6
click at [147, 276] on button at bounding box center [136, 276] width 119 height 4
click at [497, 176] on icon "button" at bounding box center [498, 176] width 6 height 6
click at [360, 266] on icon "Layer 1" at bounding box center [288, 260] width 533 height 379
drag, startPoint x: 292, startPoint y: 306, endPoint x: 287, endPoint y: 343, distance: 37.6
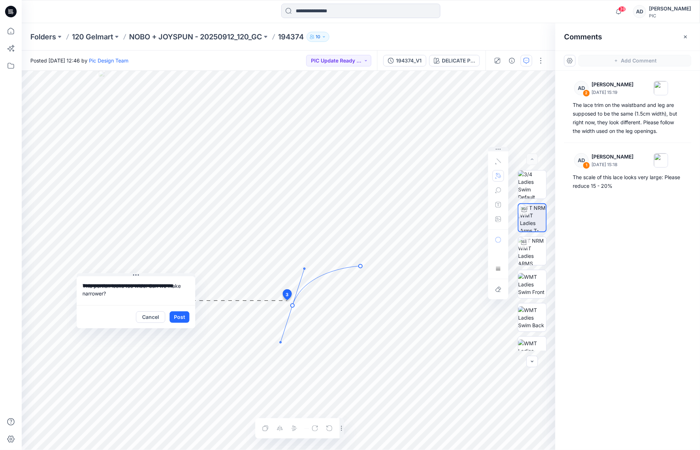
click at [280, 343] on icon "Layer 1" at bounding box center [288, 260] width 533 height 379
click at [293, 308] on icon "Layer 1" at bounding box center [288, 260] width 533 height 379
click at [344, 348] on icon "Layer 1" at bounding box center [288, 260] width 533 height 379
drag, startPoint x: 316, startPoint y: 304, endPoint x: 349, endPoint y: 283, distance: 39.5
click at [351, 280] on icon at bounding box center [325, 291] width 69 height 50
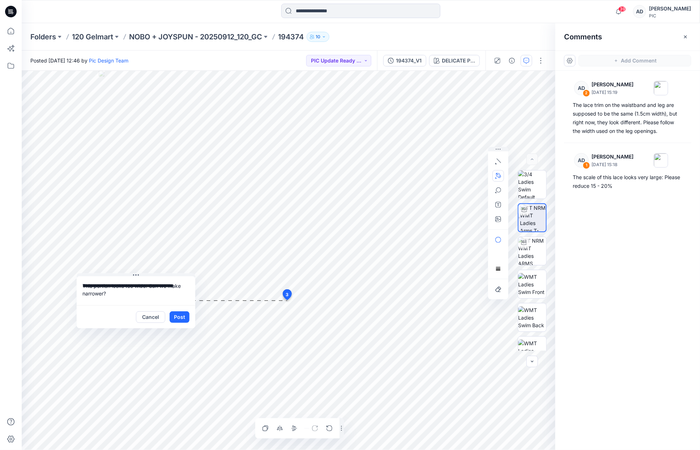
click at [364, 264] on icon "Layer 1" at bounding box center [288, 260] width 533 height 379
click at [499, 176] on icon "button" at bounding box center [498, 175] width 5 height 5
click at [459, 176] on icon "button" at bounding box center [459, 176] width 6 height 6
click at [182, 318] on button "Post" at bounding box center [179, 318] width 20 height 12
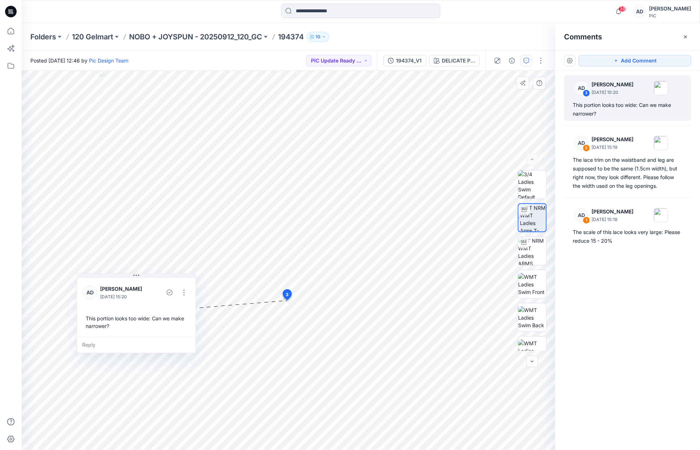
click at [144, 300] on p "[DATE] 15:20" at bounding box center [124, 296] width 48 height 7
click at [184, 292] on button "button" at bounding box center [184, 293] width 12 height 12
click at [183, 309] on p "Edit comment" at bounding box center [185, 309] width 33 height 8
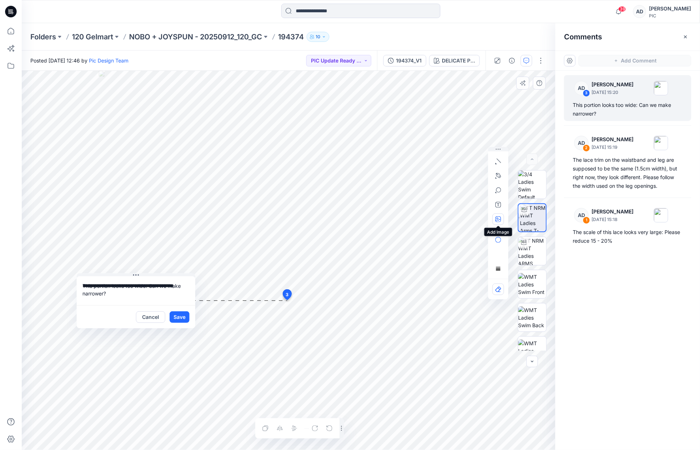
click at [498, 219] on icon "button" at bounding box center [498, 219] width 6 height 6
type input"] "**********"
click at [181, 321] on button "Save" at bounding box center [179, 318] width 20 height 12
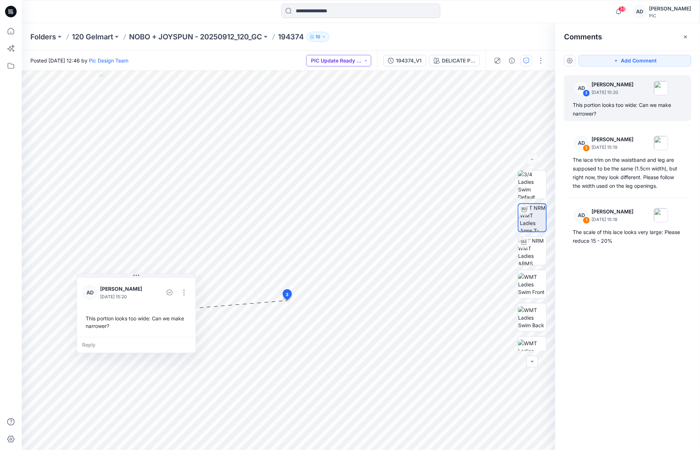
click at [342, 64] on button "PIC Update Ready to Review" at bounding box center [338, 61] width 65 height 12
click at [331, 125] on p "Resubmit" at bounding box center [333, 125] width 22 height 9
click at [229, 36] on p "NOBO + JOYSPUN - 20250912_120_GC" at bounding box center [195, 37] width 133 height 10
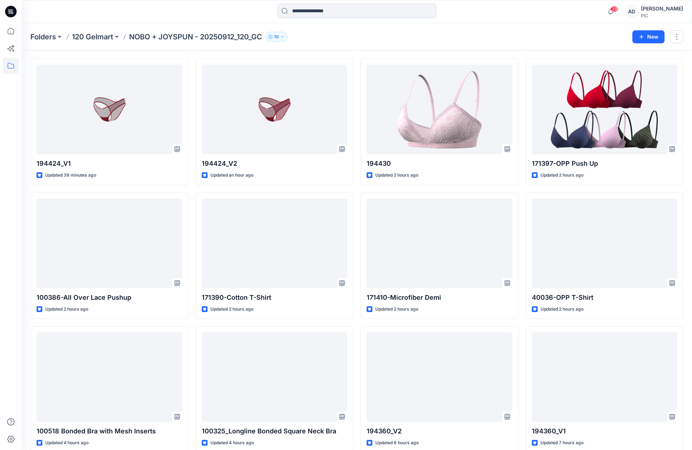
scroll to position [350, 0]
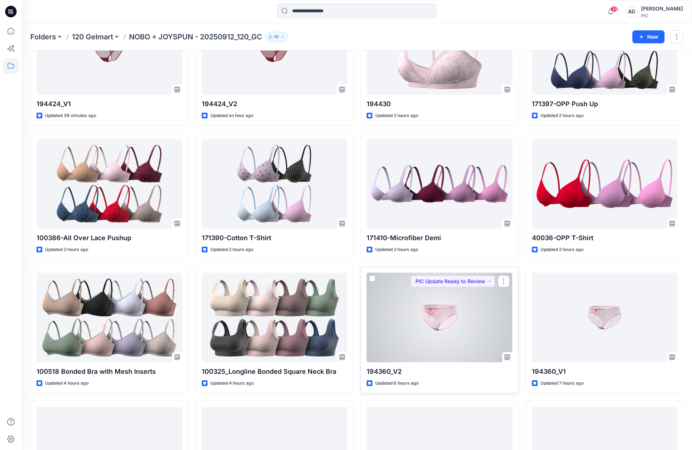
click at [477, 325] on div at bounding box center [439, 318] width 146 height 90
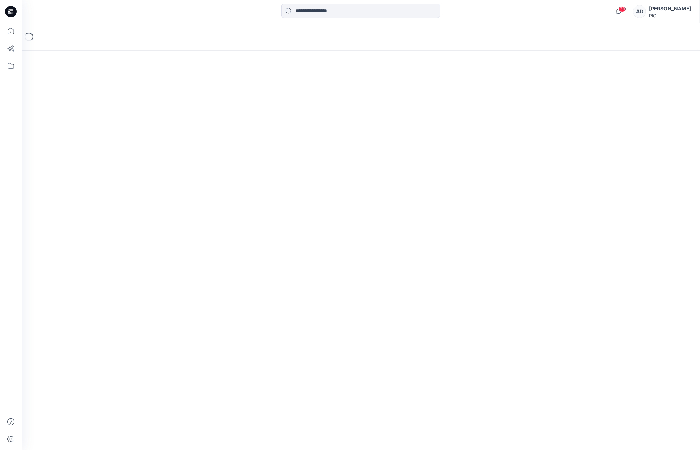
click at [478, 324] on div "Loading..." at bounding box center [361, 236] width 678 height 427
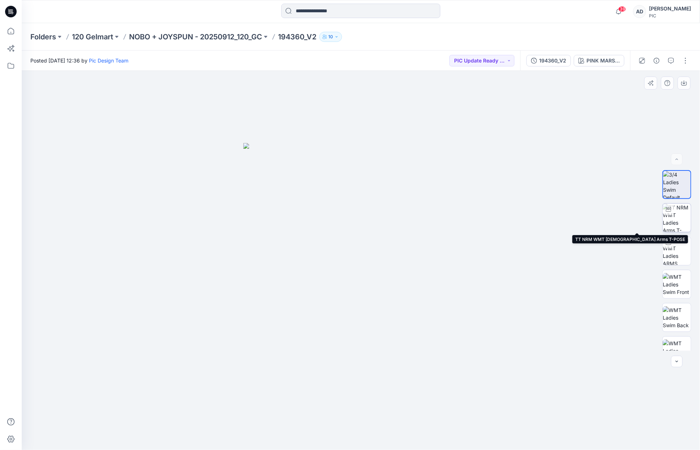
click at [672, 220] on img at bounding box center [676, 218] width 28 height 28
drag, startPoint x: 423, startPoint y: 315, endPoint x: 211, endPoint y: 350, distance: 215.0
click at [211, 350] on div at bounding box center [361, 260] width 678 height 379
click at [218, 36] on p "NOBO + JOYSPUN - 20250912_120_GC" at bounding box center [195, 37] width 133 height 10
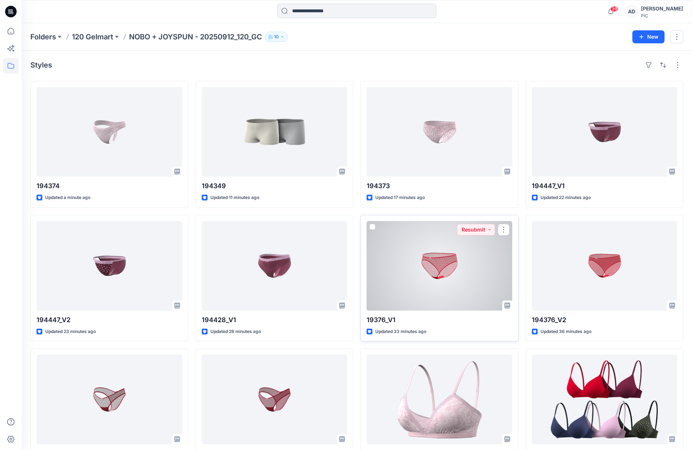
click at [467, 268] on div at bounding box center [439, 266] width 146 height 90
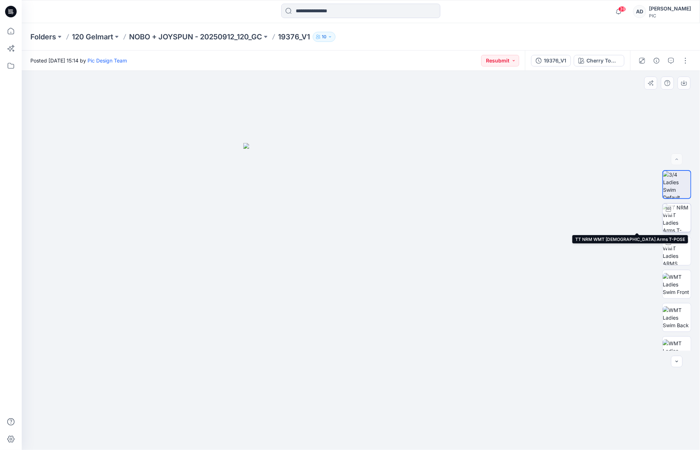
click at [675, 219] on img at bounding box center [676, 218] width 28 height 28
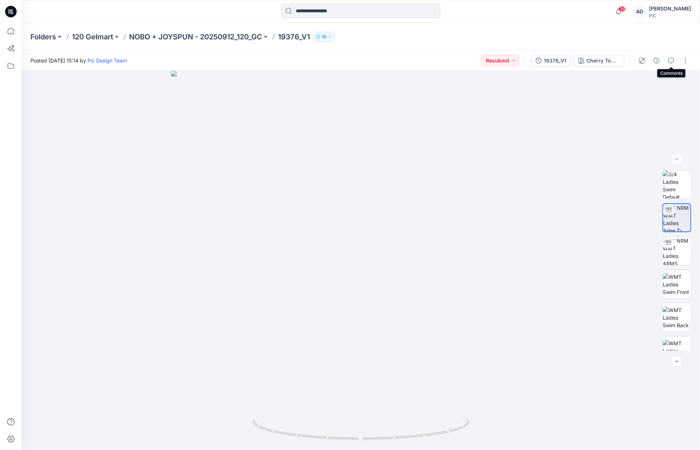
click at [673, 63] on icon "button" at bounding box center [671, 61] width 6 height 6
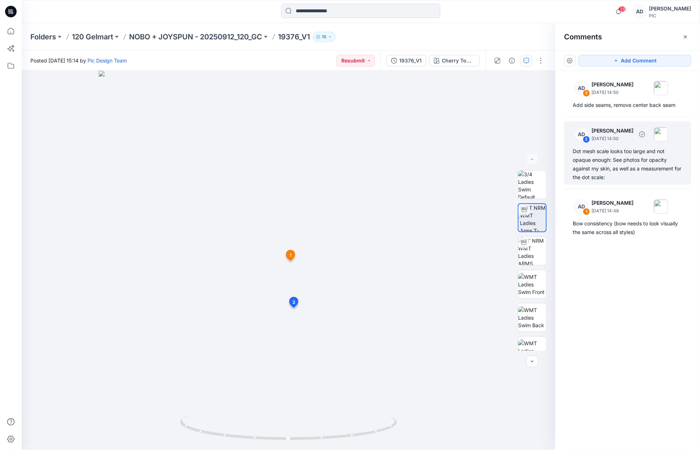
click at [621, 168] on div "Dot mesh scale looks too large and not opaque enough: See photos for opacity ag…" at bounding box center [627, 164] width 110 height 35
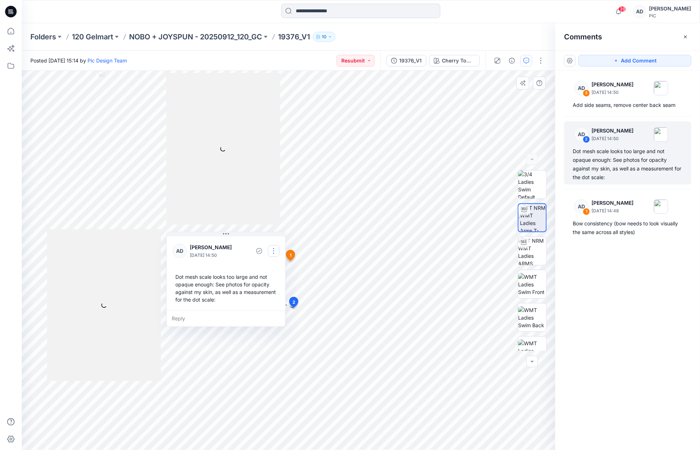
click at [273, 253] on button "button" at bounding box center [274, 251] width 12 height 12
click at [274, 269] on p "Edit comment" at bounding box center [275, 268] width 33 height 8
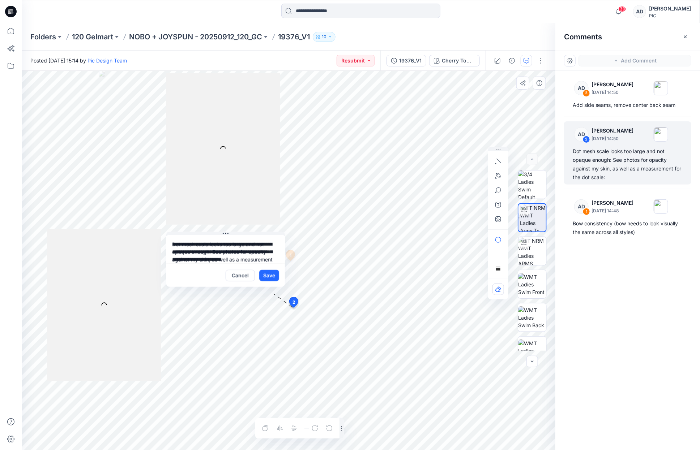
scroll to position [13, 0]
click at [500, 218] on icon "button" at bounding box center [498, 219] width 6 height 6
click at [499, 220] on icon "button" at bounding box center [498, 219] width 6 height 6
type input"] "**********"
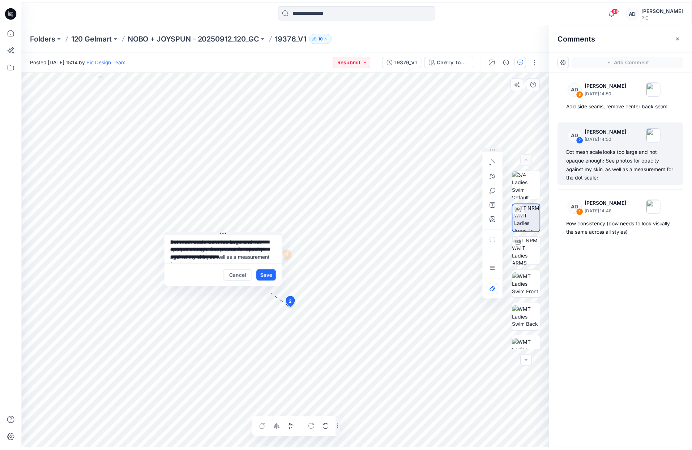
scroll to position [0, 0]
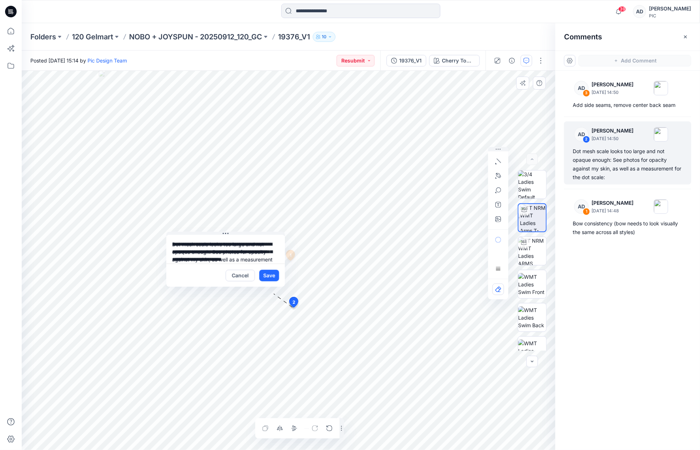
click at [224, 245] on textarea "**********" at bounding box center [225, 249] width 119 height 29
click at [250, 252] on textarea "**********" at bounding box center [225, 249] width 119 height 29
type textarea "**********"
click at [272, 278] on button "Save" at bounding box center [269, 276] width 20 height 12
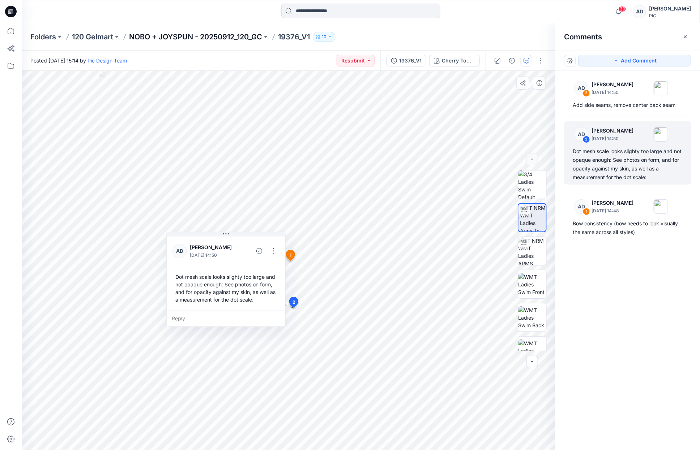
click at [219, 38] on p "NOBO + JOYSPUN - 20250912_120_GC" at bounding box center [195, 37] width 133 height 10
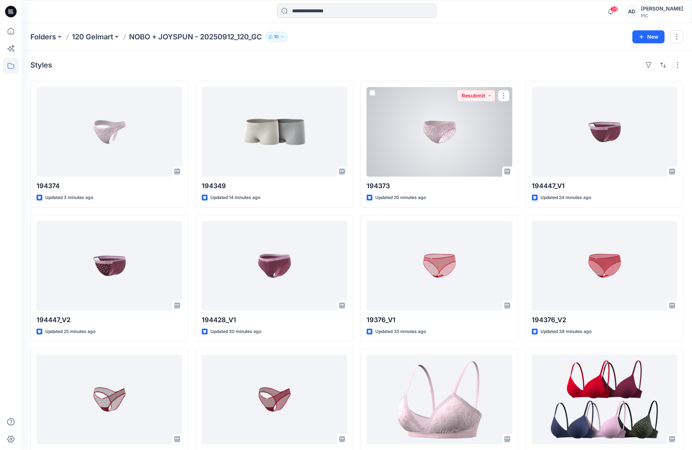
click at [432, 136] on div at bounding box center [439, 132] width 146 height 90
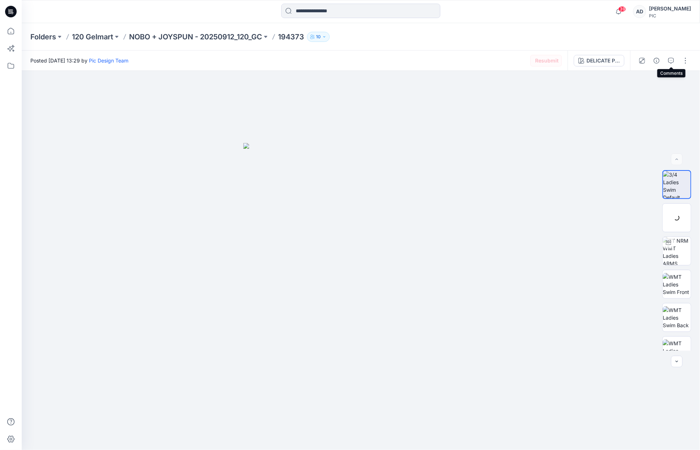
click at [673, 61] on icon "button" at bounding box center [671, 61] width 6 height 6
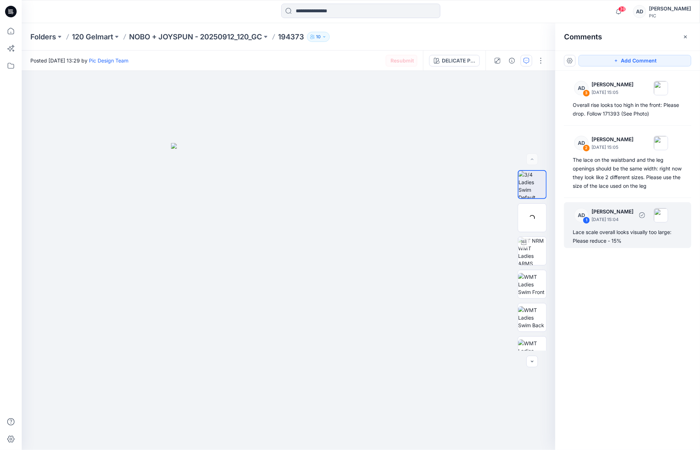
click at [630, 235] on div "Lace scale overall looks visually too large: Please reduce - 15%" at bounding box center [627, 236] width 110 height 17
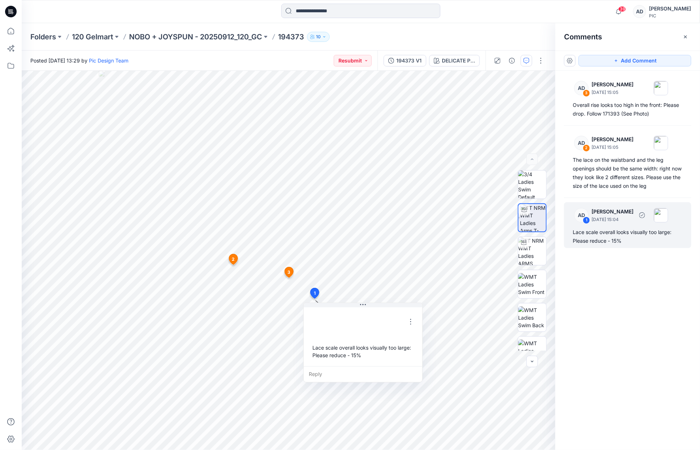
click at [587, 220] on div "1" at bounding box center [586, 220] width 7 height 7
click at [413, 322] on button "button" at bounding box center [411, 322] width 12 height 12
click at [422, 340] on p "Edit comment" at bounding box center [412, 339] width 33 height 8
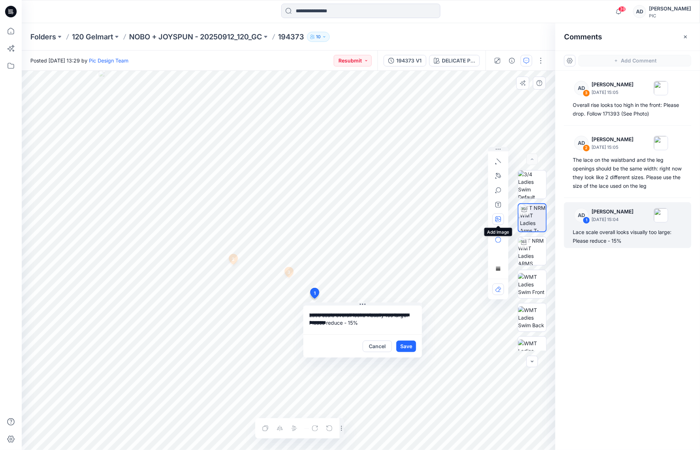
click at [499, 219] on icon "button" at bounding box center [498, 219] width 6 height 6
type input"] "**********"
click at [366, 323] on textarea "**********" at bounding box center [362, 320] width 119 height 29
type textarea "**********"
click at [409, 349] on button "Save" at bounding box center [406, 347] width 20 height 12
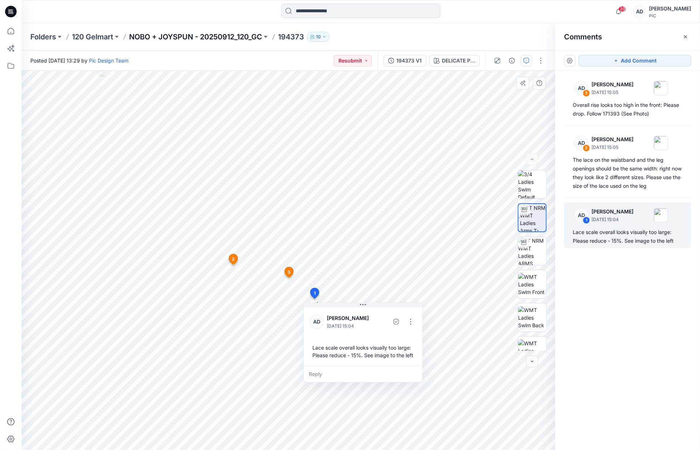
click at [232, 37] on p "NOBO + JOYSPUN - 20250912_120_GC" at bounding box center [195, 37] width 133 height 10
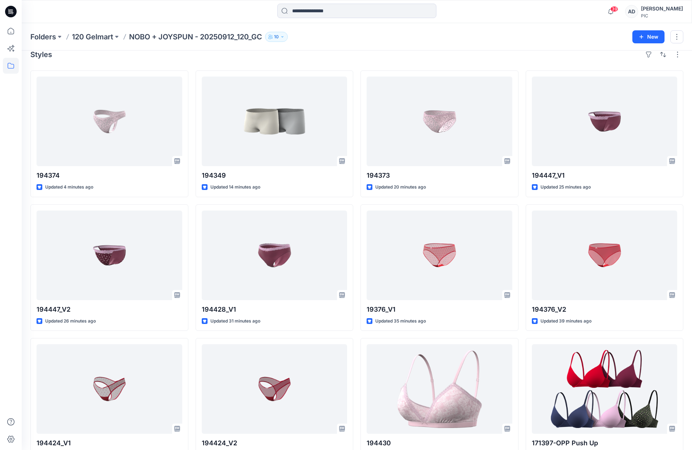
scroll to position [12, 0]
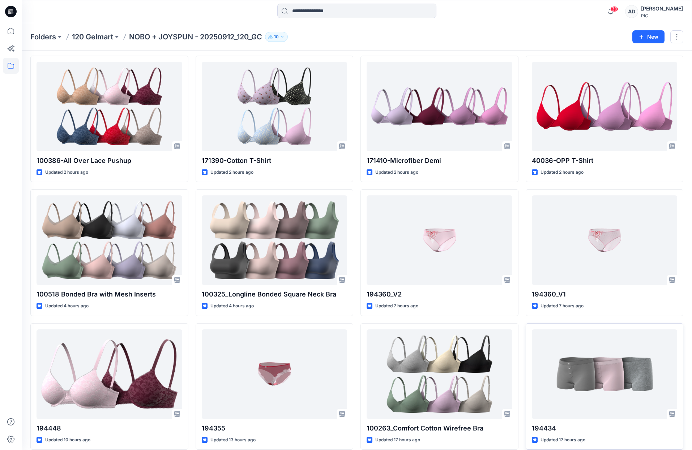
scroll to position [428, 0]
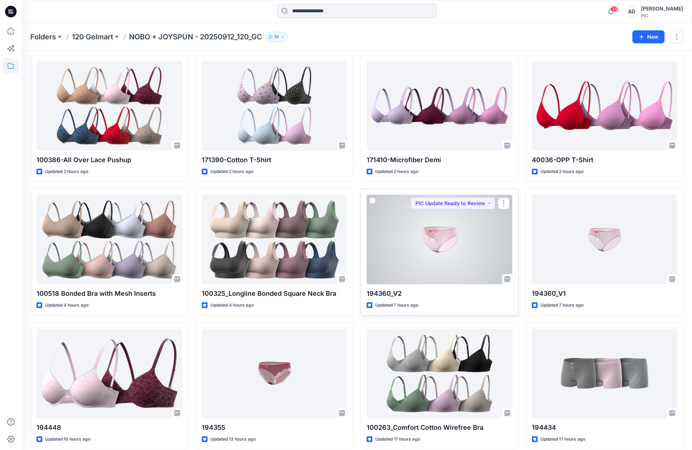
click at [476, 257] on div at bounding box center [439, 240] width 146 height 90
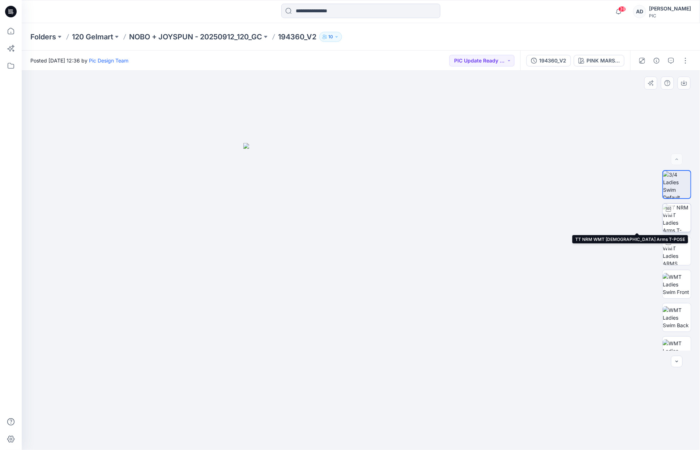
click at [672, 219] on img at bounding box center [676, 218] width 28 height 28
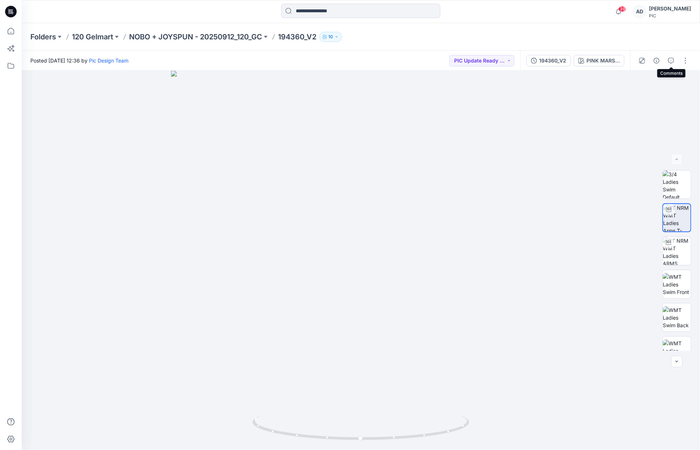
click at [668, 62] on icon "button" at bounding box center [671, 61] width 6 height 6
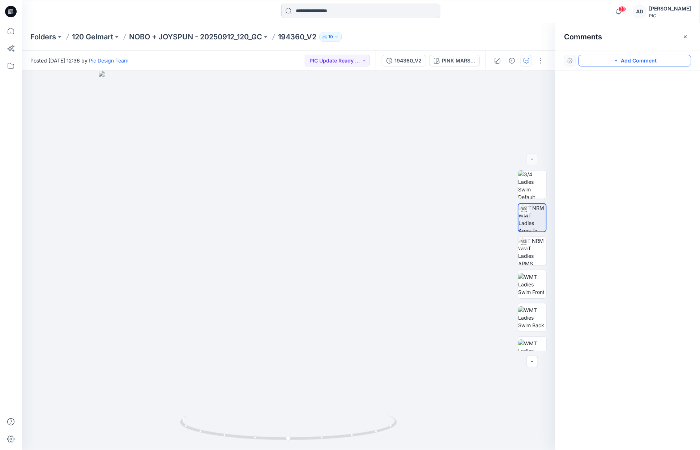
click at [640, 63] on button "Add Comment" at bounding box center [634, 61] width 113 height 12
click at [274, 286] on div "1" at bounding box center [288, 260] width 533 height 379
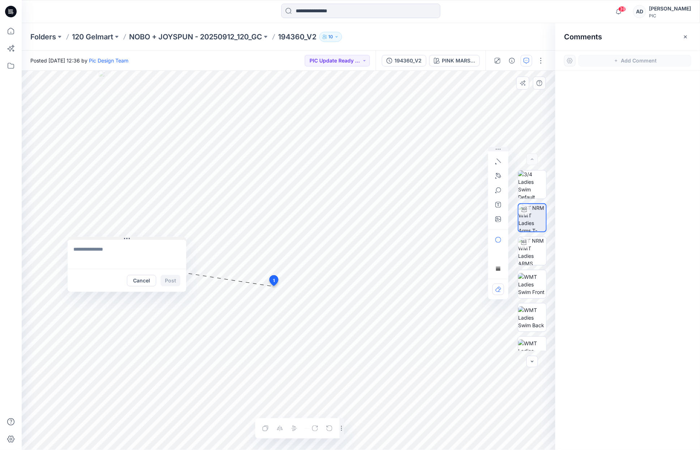
drag, startPoint x: 331, startPoint y: 291, endPoint x: 138, endPoint y: 238, distance: 200.2
click at [138, 238] on button at bounding box center [127, 239] width 119 height 4
click at [117, 253] on textarea at bounding box center [127, 254] width 119 height 29
type textarea "**********"
click at [498, 221] on icon "button" at bounding box center [498, 219] width 6 height 6
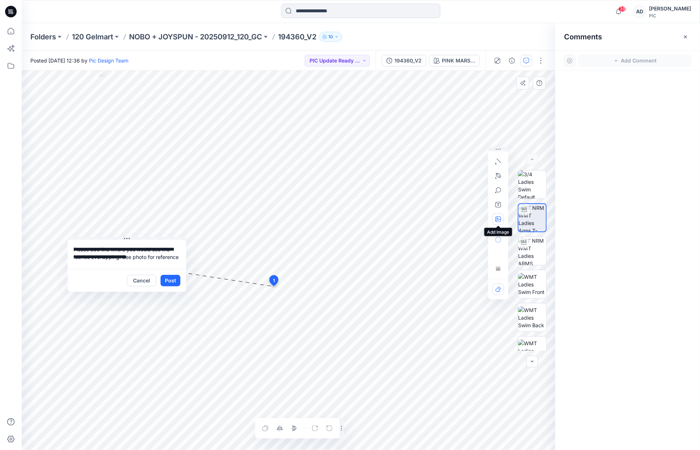
type input"] "**********"
click at [498, 192] on icon "button" at bounding box center [498, 190] width 5 height 5
click at [475, 192] on icon "button" at bounding box center [474, 191] width 6 height 6
click at [149, 257] on textarea "**********" at bounding box center [127, 254] width 119 height 29
type textarea "**********"
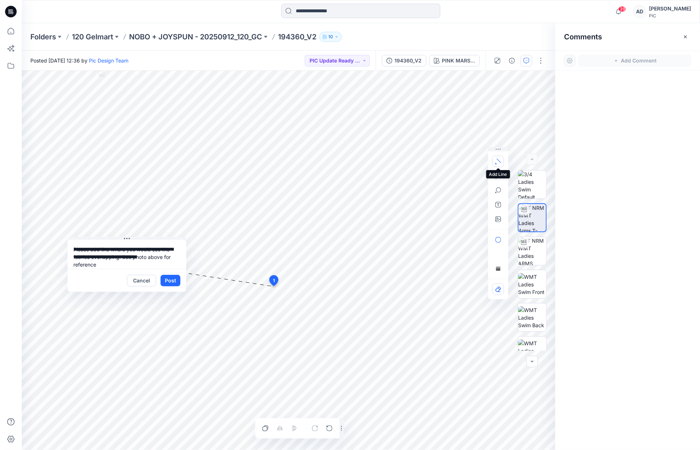
click at [499, 160] on icon "button" at bounding box center [498, 162] width 6 height 6
click at [499, 164] on button "button" at bounding box center [498, 162] width 12 height 12
click at [473, 160] on icon "button" at bounding box center [474, 160] width 6 height 6
click at [176, 284] on button "Post" at bounding box center [170, 281] width 20 height 12
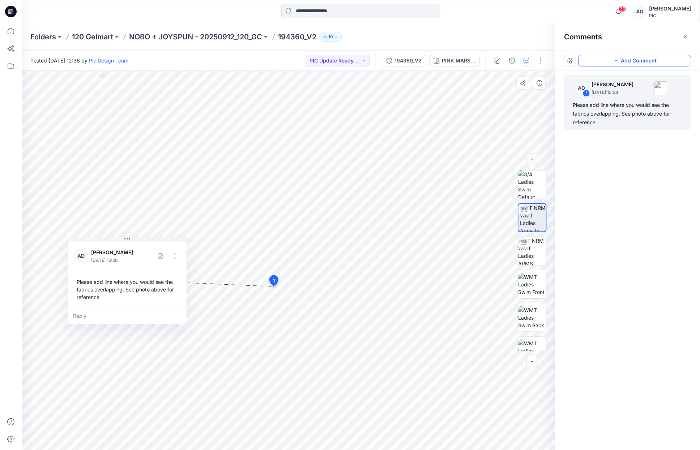
click at [631, 61] on button "Add Comment" at bounding box center [634, 61] width 113 height 12
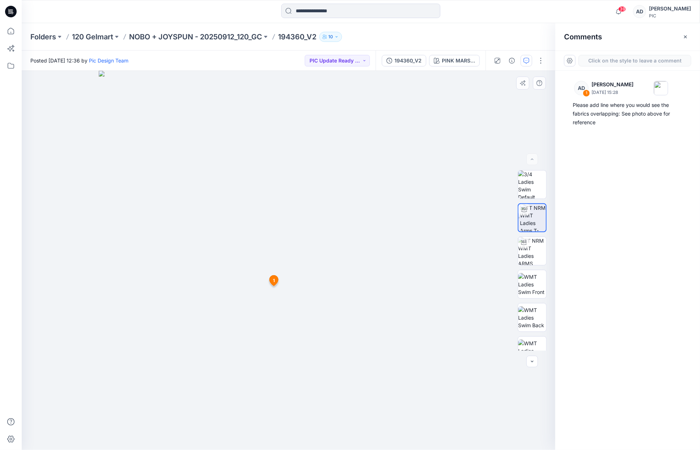
click at [288, 259] on div "2 [DATE] [PERSON_NAME] [DATE] 15:28 Please add line where you would see the fab…" at bounding box center [288, 260] width 533 height 379
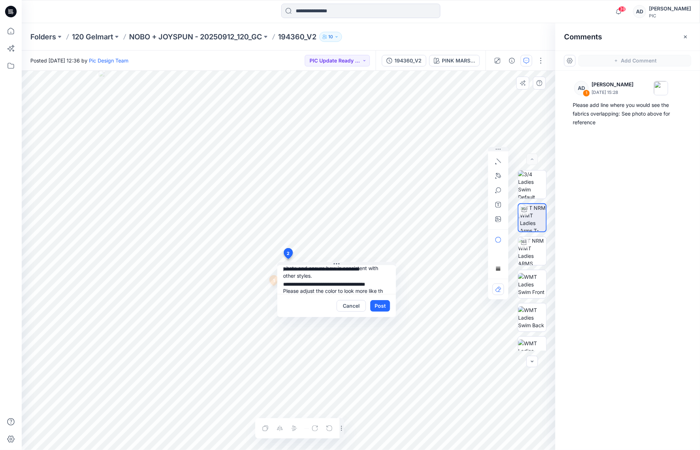
scroll to position [22, 0]
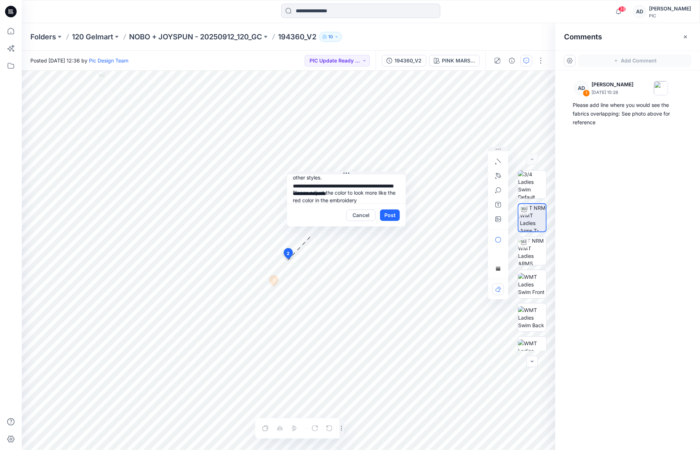
drag, startPoint x: 346, startPoint y: 263, endPoint x: 375, endPoint y: 175, distance: 92.9
click at [355, 173] on button at bounding box center [346, 174] width 119 height 4
click at [499, 190] on icon "button" at bounding box center [498, 191] width 6 height 6
click at [374, 197] on textarea "**********" at bounding box center [346, 189] width 119 height 29
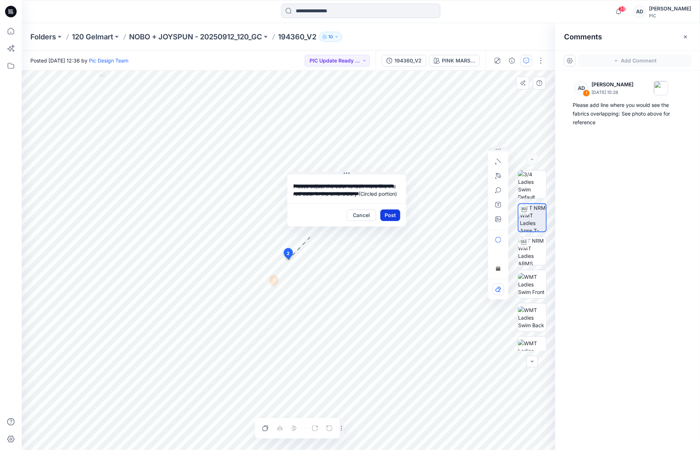
type textarea "**********"
click at [392, 216] on button "Post" at bounding box center [390, 216] width 20 height 12
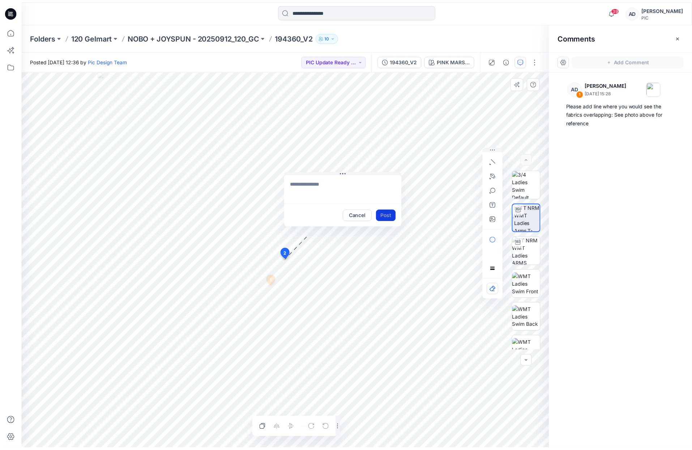
scroll to position [0, 0]
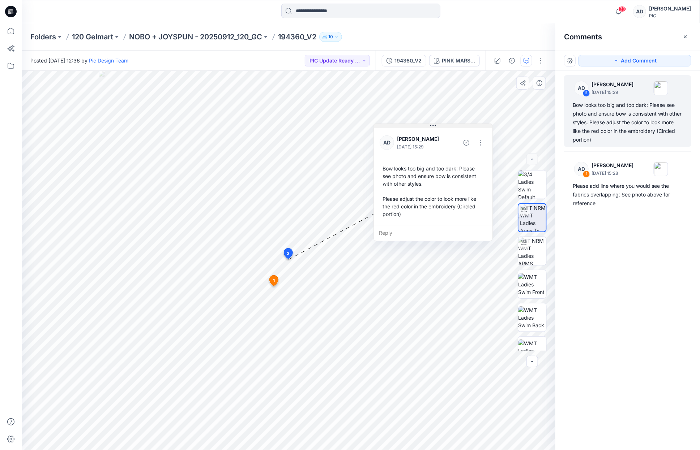
drag, startPoint x: 363, startPoint y: 173, endPoint x: 445, endPoint y: 125, distance: 94.7
click at [447, 125] on button at bounding box center [433, 126] width 119 height 4
click at [347, 65] on button "PIC Update Ready to Review" at bounding box center [337, 61] width 65 height 12
click at [330, 124] on p "Resubmit" at bounding box center [331, 125] width 22 height 9
click at [239, 39] on p "NOBO + JOYSPUN - 20250912_120_GC" at bounding box center [195, 37] width 133 height 10
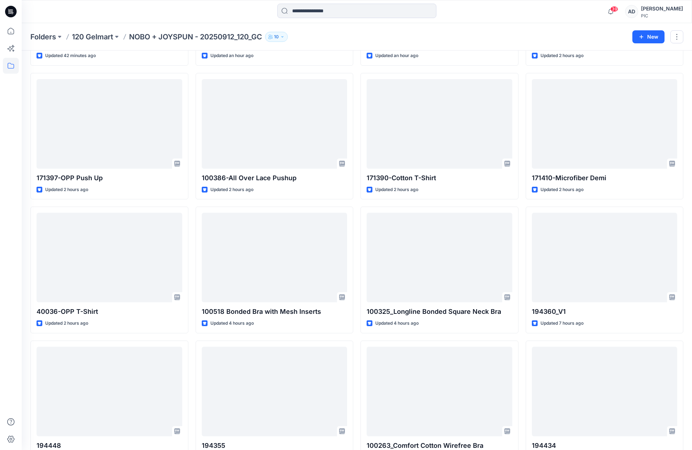
scroll to position [435, 0]
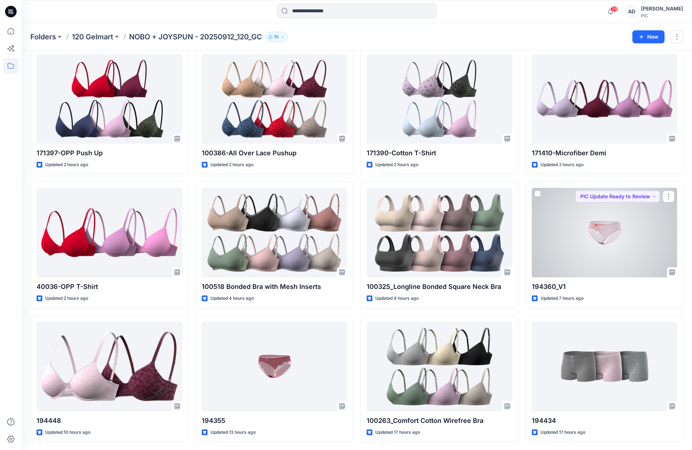
click at [609, 256] on div at bounding box center [605, 233] width 146 height 90
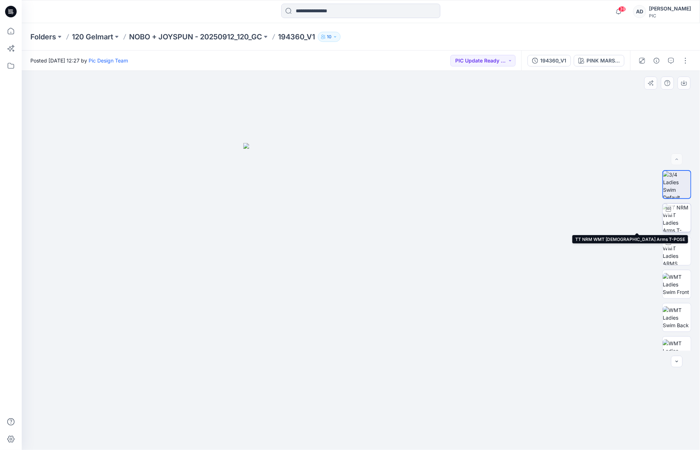
drag, startPoint x: 676, startPoint y: 222, endPoint x: 678, endPoint y: 226, distance: 3.9
click at [676, 222] on img at bounding box center [676, 218] width 28 height 28
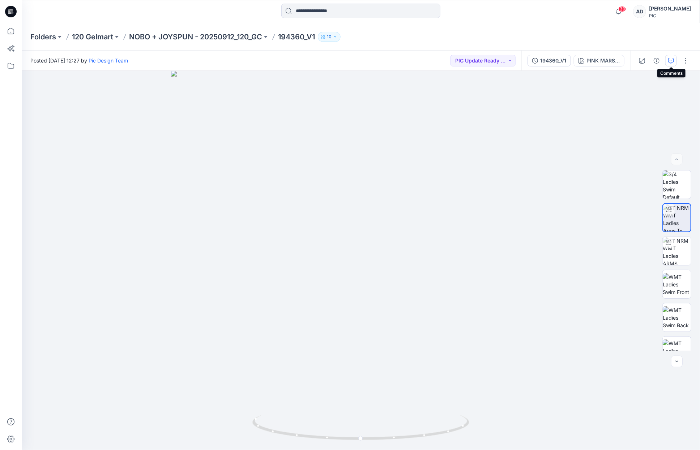
click at [670, 63] on icon "button" at bounding box center [671, 61] width 6 height 6
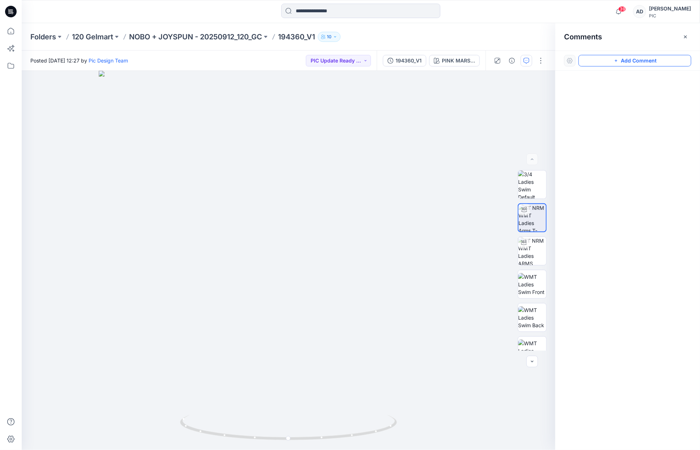
drag, startPoint x: 630, startPoint y: 63, endPoint x: 627, endPoint y: 66, distance: 4.6
click at [630, 64] on button "Add Comment" at bounding box center [634, 61] width 113 height 12
drag, startPoint x: 329, startPoint y: 289, endPoint x: 332, endPoint y: 286, distance: 4.6
click at [330, 288] on div "1" at bounding box center [288, 260] width 533 height 379
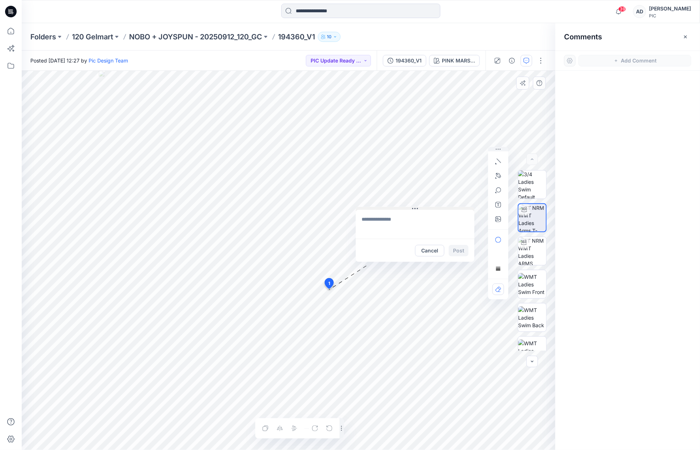
drag, startPoint x: 387, startPoint y: 293, endPoint x: 424, endPoint y: 209, distance: 92.0
click at [424, 209] on button at bounding box center [415, 209] width 119 height 4
click at [391, 223] on textarea at bounding box center [414, 225] width 119 height 29
type textarea "**********"
click at [499, 220] on icon "button" at bounding box center [498, 219] width 6 height 6
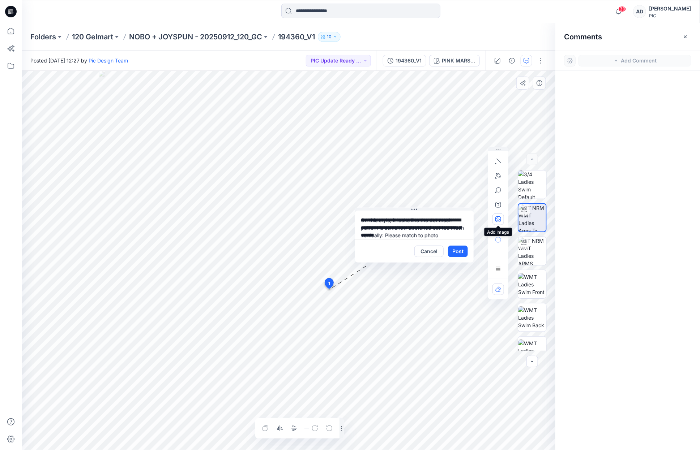
type input"] "**********"
click at [459, 252] on button "Post" at bounding box center [458, 252] width 20 height 12
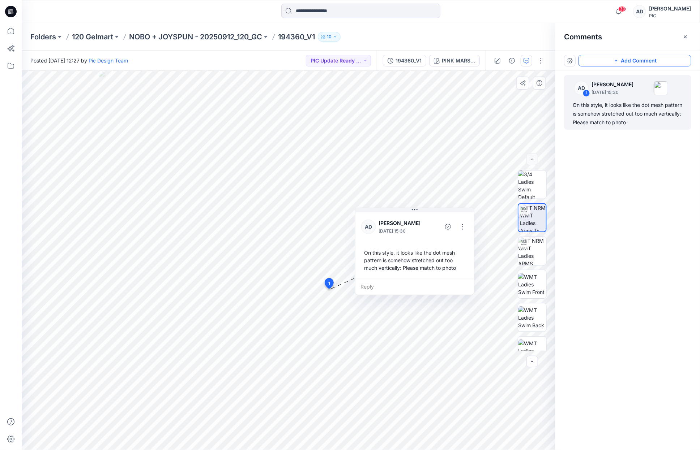
click at [638, 60] on button "Add Comment" at bounding box center [634, 61] width 113 height 12
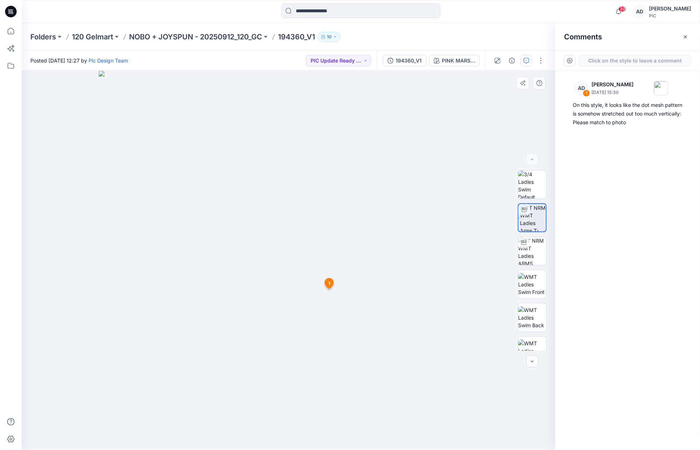
click at [264, 270] on div "2 1 AD Alex Degner September 25, 2025 15:30 On this style, it looks like the do…" at bounding box center [288, 260] width 533 height 379
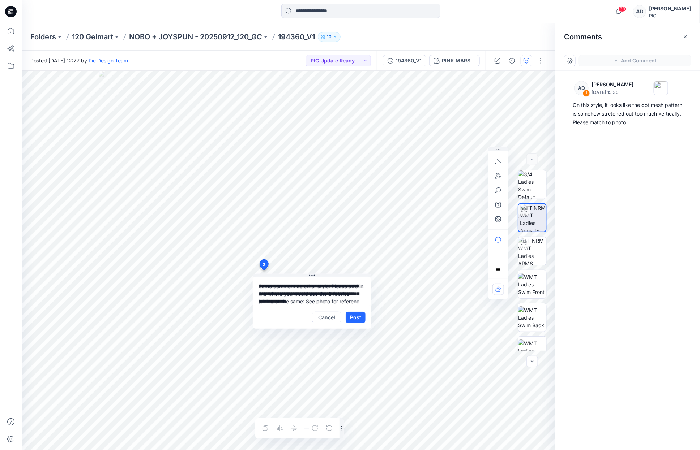
scroll to position [7, 0]
type textarea "**********"
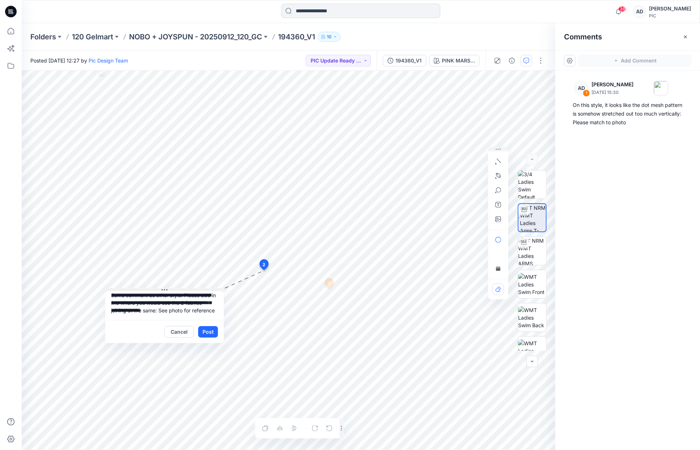
drag, startPoint x: 341, startPoint y: 275, endPoint x: 193, endPoint y: 289, distance: 148.1
click at [193, 289] on button at bounding box center [164, 290] width 119 height 4
click at [497, 159] on icon "button" at bounding box center [499, 161] width 4 height 4
click at [501, 163] on icon "button" at bounding box center [499, 161] width 4 height 4
click at [475, 162] on icon "button" at bounding box center [474, 160] width 6 height 6
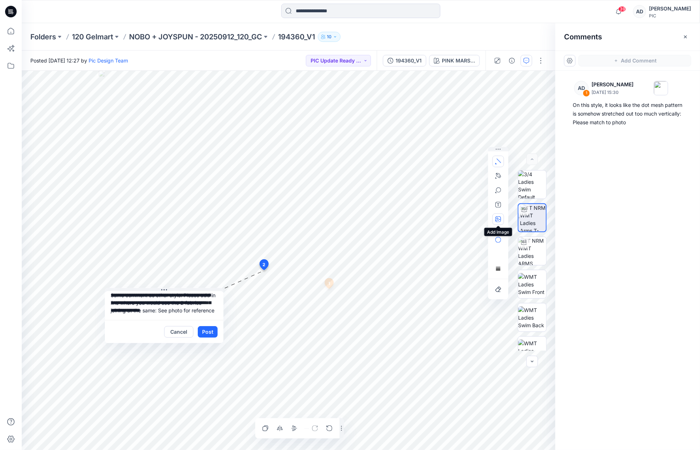
click at [498, 220] on icon "button" at bounding box center [498, 219] width 6 height 6
type input"] "**********"
click at [499, 191] on icon "button" at bounding box center [498, 191] width 6 height 6
click at [212, 334] on button "Post" at bounding box center [208, 332] width 20 height 12
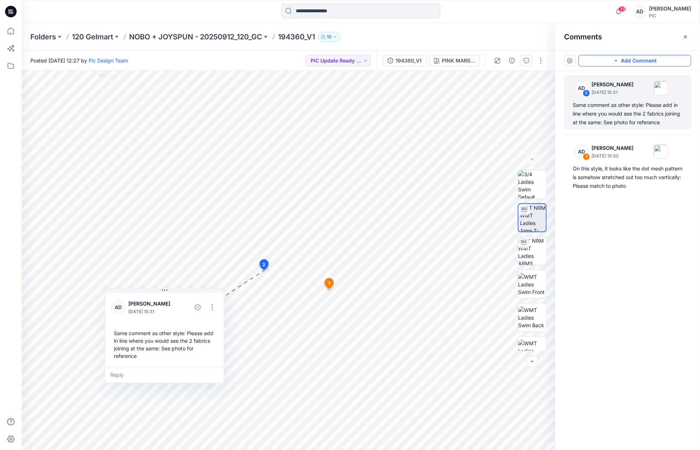
click at [626, 61] on button "Add Comment" at bounding box center [634, 61] width 113 height 12
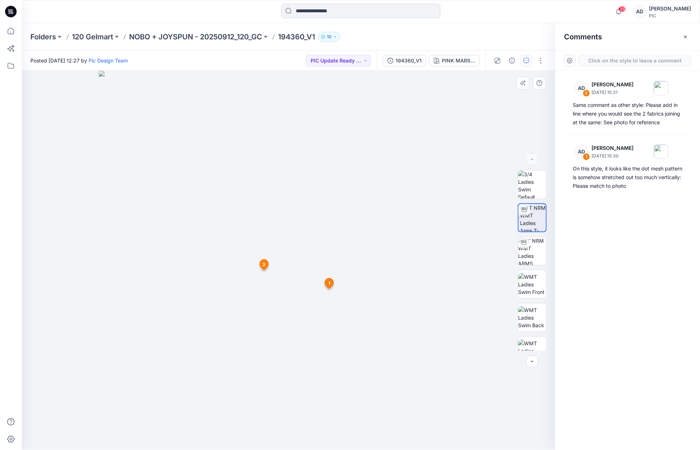
click at [289, 258] on div "3 1 AD Alex Degner September 25, 2025 15:30 On this style, it looks like the do…" at bounding box center [288, 260] width 533 height 379
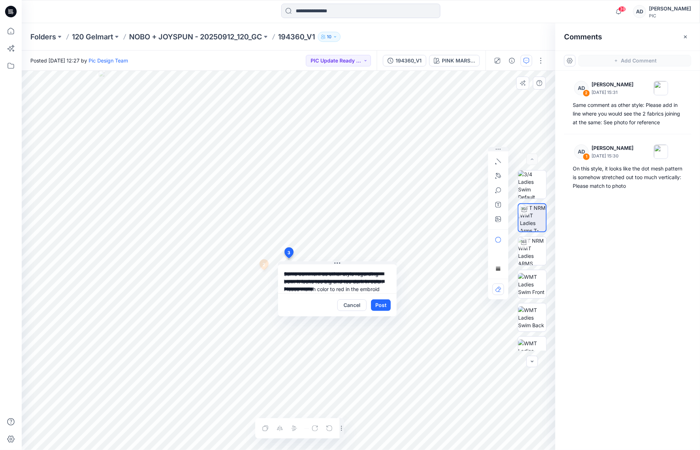
scroll to position [7, 0]
type textarea "**********"
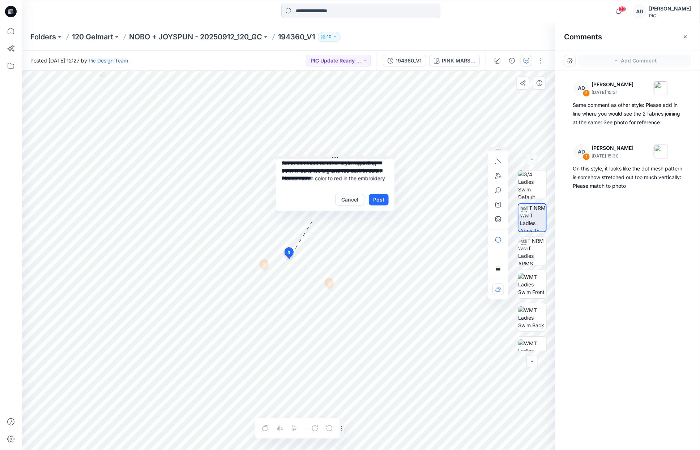
drag, startPoint x: 356, startPoint y: 262, endPoint x: 353, endPoint y: 157, distance: 105.6
click at [353, 157] on button at bounding box center [335, 158] width 119 height 4
click at [498, 190] on icon "button" at bounding box center [498, 191] width 6 height 6
click at [379, 204] on button "Post" at bounding box center [379, 200] width 20 height 12
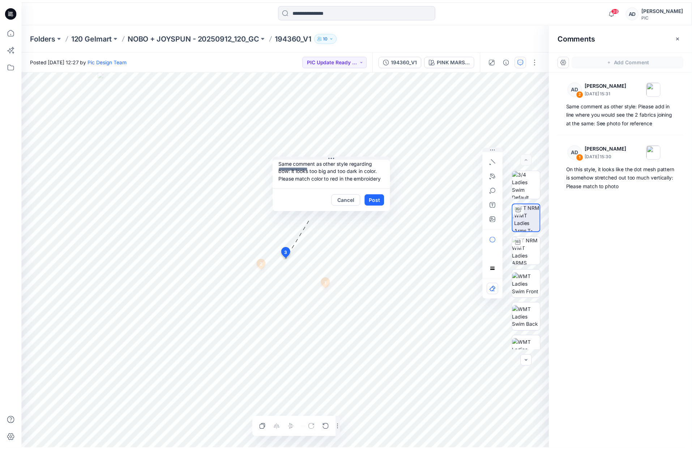
scroll to position [0, 0]
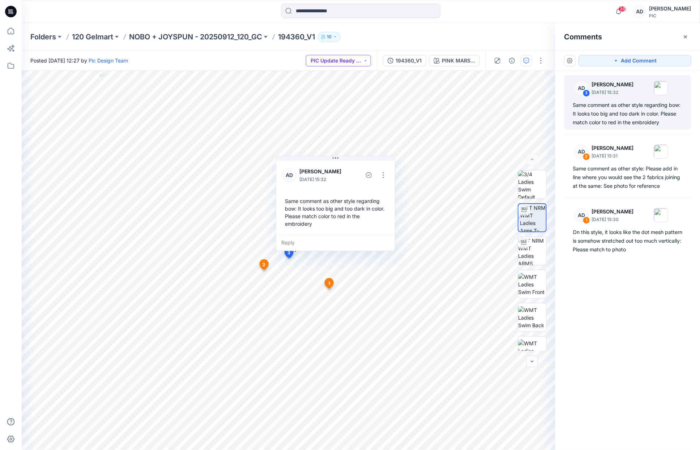
click at [329, 65] on button "PIC Update Ready to Review" at bounding box center [338, 61] width 65 height 12
click at [336, 128] on p "Resubmit" at bounding box center [332, 125] width 22 height 9
click at [196, 36] on p "NOBO + JOYSPUN - 20250912_120_GC" at bounding box center [195, 37] width 133 height 10
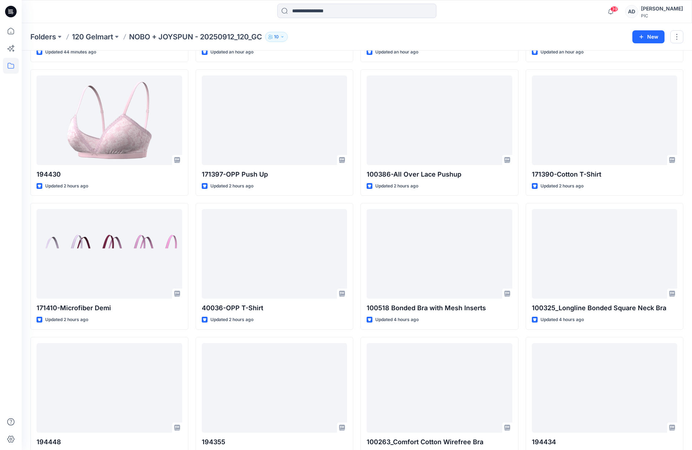
scroll to position [435, 0]
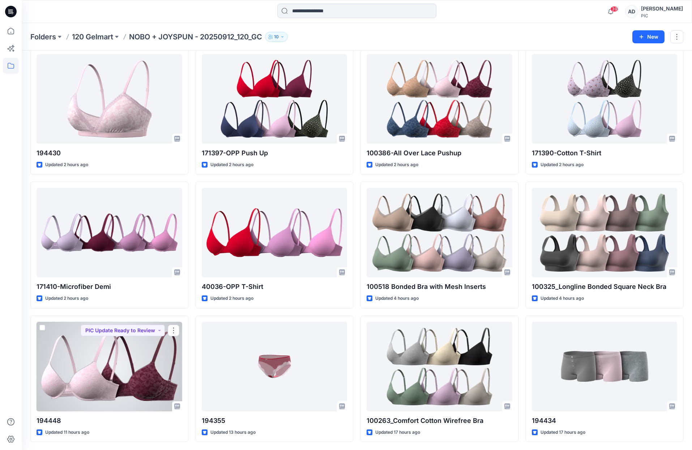
click at [123, 378] on div at bounding box center [110, 367] width 146 height 90
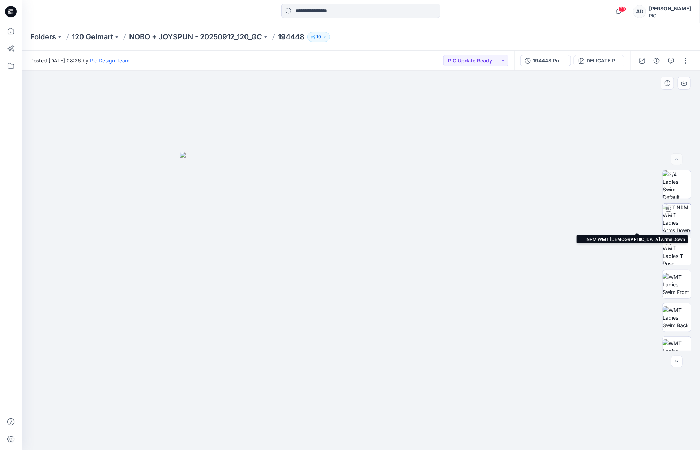
click at [677, 222] on img at bounding box center [676, 218] width 28 height 28
click at [671, 63] on icon "button" at bounding box center [671, 61] width 6 height 6
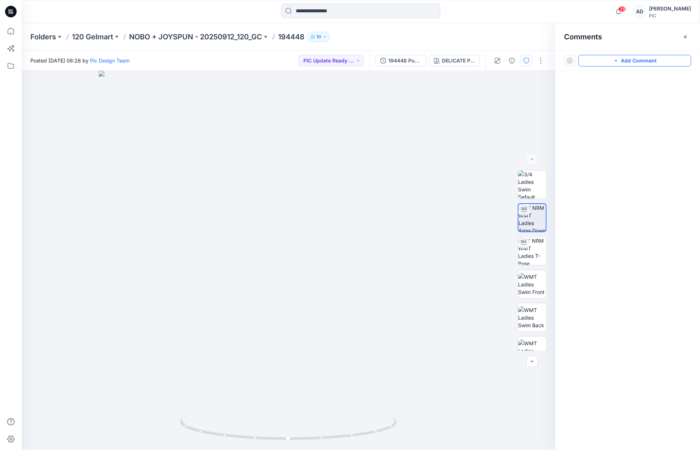
drag, startPoint x: 624, startPoint y: 61, endPoint x: 615, endPoint y: 65, distance: 10.8
click at [624, 61] on button "Add Comment" at bounding box center [634, 61] width 113 height 12
click at [289, 288] on div "1" at bounding box center [288, 260] width 533 height 379
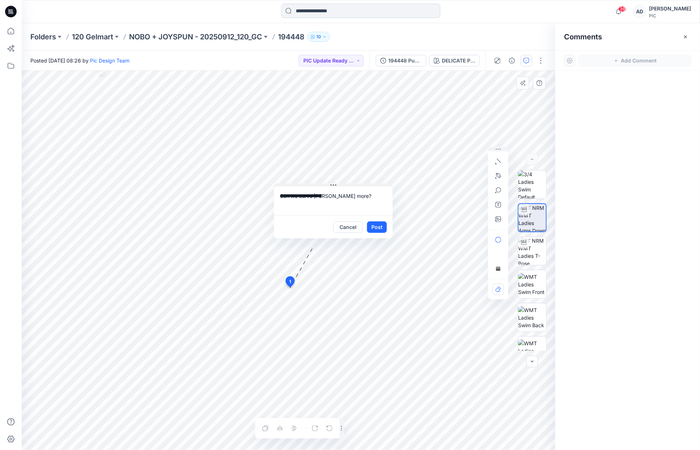
drag, startPoint x: 349, startPoint y: 293, endPoint x: 344, endPoint y: 184, distance: 108.5
click at [344, 184] on button at bounding box center [333, 186] width 119 height 4
drag, startPoint x: 498, startPoint y: 176, endPoint x: 488, endPoint y: 180, distance: 11.0
click at [498, 176] on icon "button" at bounding box center [498, 176] width 6 height 6
click at [275, 296] on icon "Layer 1" at bounding box center [288, 260] width 533 height 379
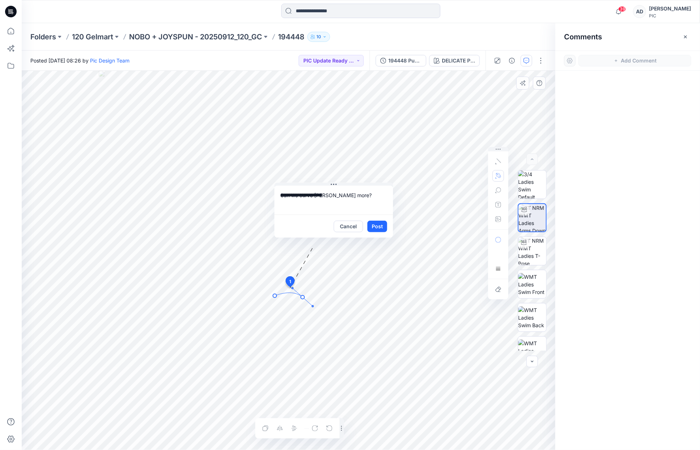
drag, startPoint x: 302, startPoint y: 297, endPoint x: 317, endPoint y: 304, distance: 15.9
click at [313, 306] on icon "Layer 1" at bounding box center [288, 260] width 533 height 379
click at [353, 198] on textarea "**********" at bounding box center [333, 200] width 119 height 29
type textarea "**********"
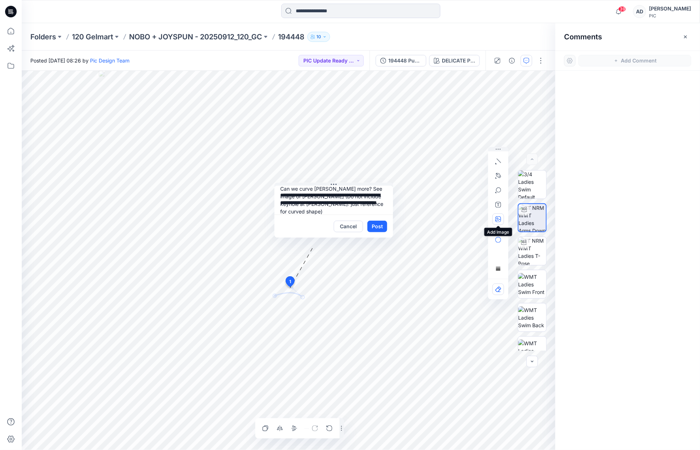
click at [500, 220] on icon "button" at bounding box center [498, 219] width 6 height 6
type input"] "**********"
click at [500, 191] on icon "button" at bounding box center [498, 191] width 6 height 6
click at [472, 195] on button "button" at bounding box center [474, 191] width 12 height 12
click at [499, 190] on icon "button" at bounding box center [498, 191] width 6 height 6
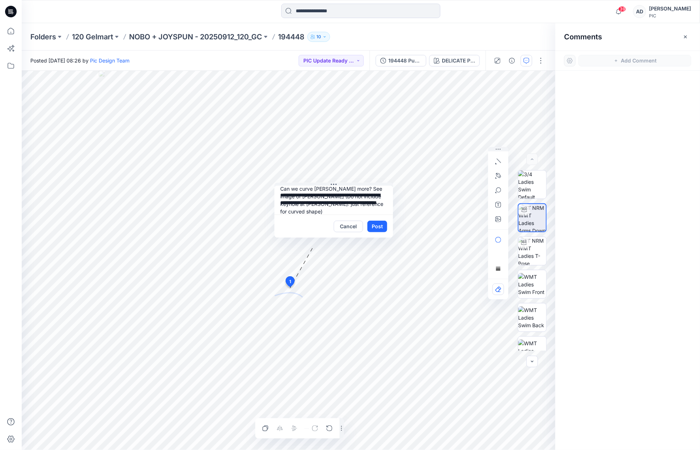
click at [383, 228] on button "Post" at bounding box center [377, 227] width 20 height 12
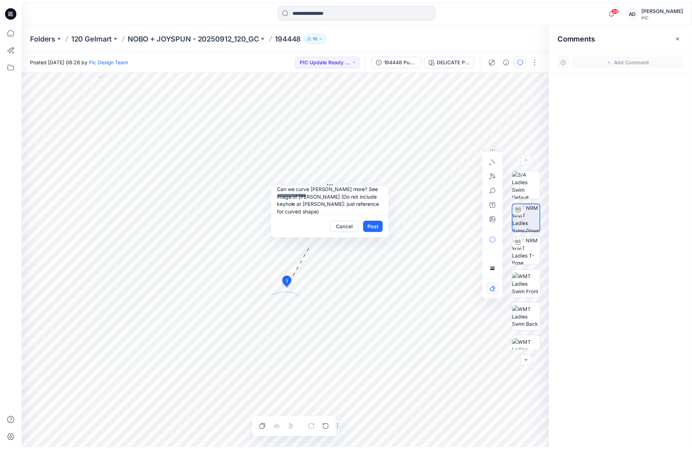
scroll to position [0, 0]
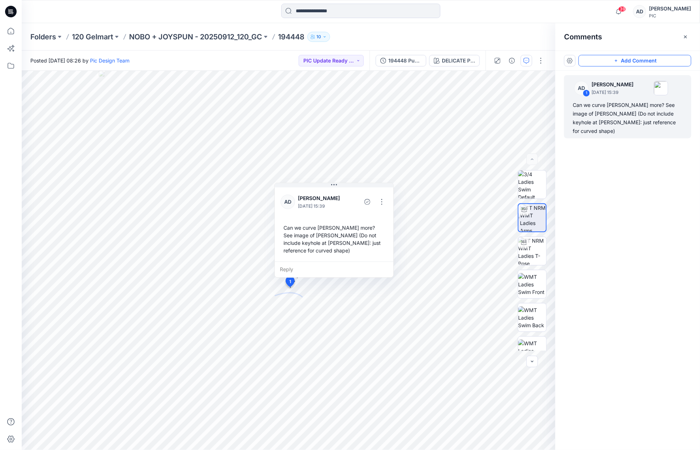
click at [624, 62] on button "Add Comment" at bounding box center [634, 61] width 113 height 12
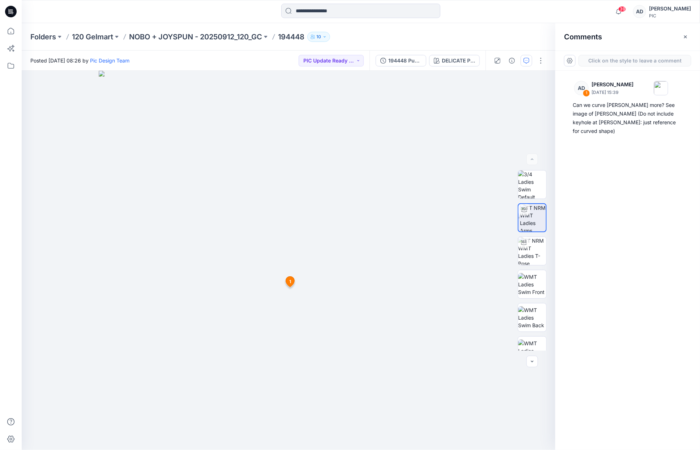
click at [331, 309] on div "2 1 AD Alex Degner September 25, 2025 15:39 Can we curve gore more? See image o…" at bounding box center [288, 260] width 533 height 379
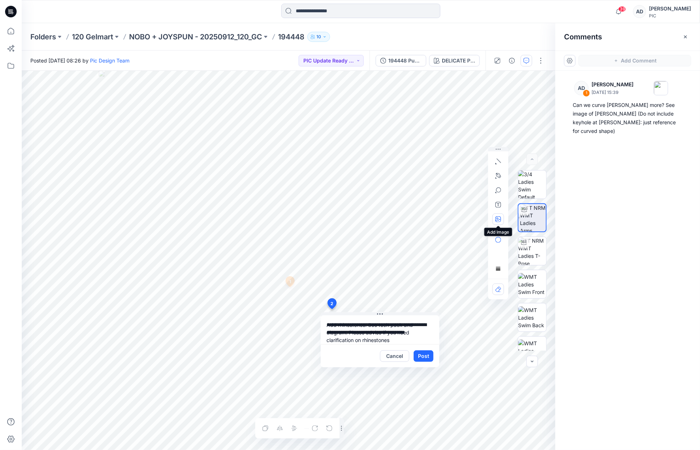
type textarea "**********"
click at [500, 220] on icon "button" at bounding box center [498, 219] width 6 height 6
type input"] "**********"
click at [498, 222] on button "button" at bounding box center [498, 220] width 12 height 12
type input"] "**********"
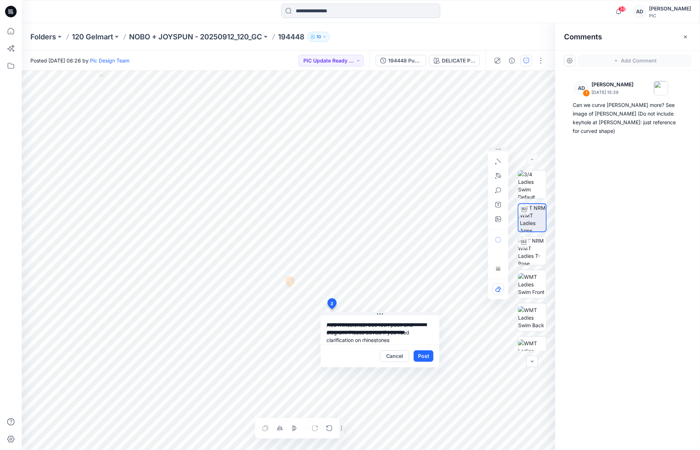
click at [426, 358] on button "Post" at bounding box center [423, 357] width 20 height 12
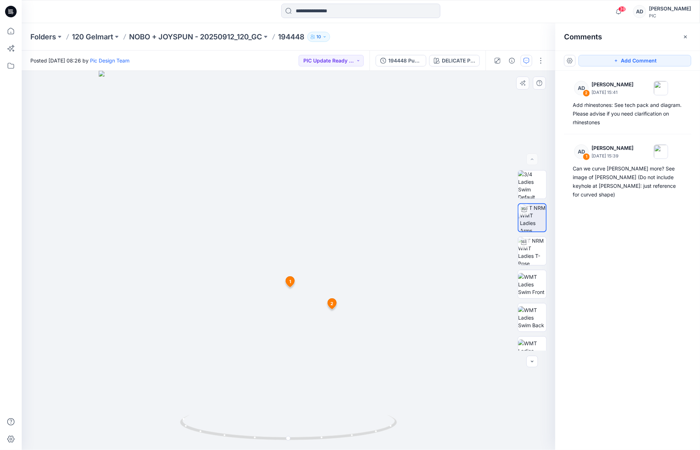
click at [53, 204] on div at bounding box center [288, 260] width 533 height 379
drag, startPoint x: 338, startPoint y: 343, endPoint x: 268, endPoint y: 327, distance: 71.0
click at [245, 348] on div at bounding box center [288, 260] width 533 height 379
click at [632, 62] on button "Add Comment" at bounding box center [634, 61] width 113 height 12
click at [333, 308] on div "3" at bounding box center [288, 260] width 533 height 379
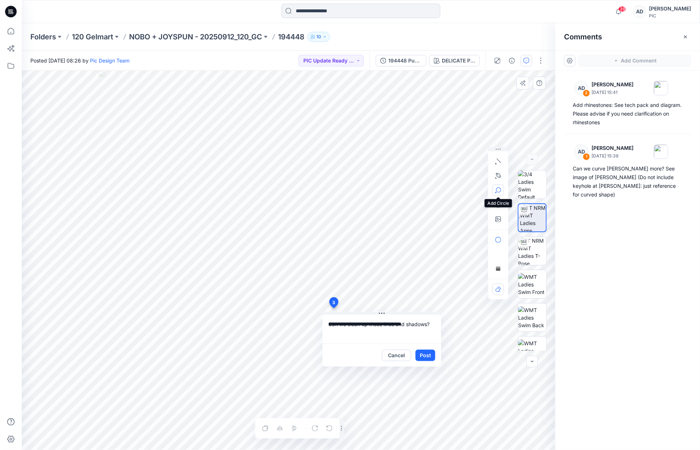
type textarea "**********"
click at [499, 190] on icon "button" at bounding box center [498, 191] width 6 height 6
click at [499, 192] on icon "button" at bounding box center [498, 191] width 6 height 6
click at [474, 194] on icon "button" at bounding box center [474, 191] width 6 height 6
click at [428, 356] on button "Post" at bounding box center [425, 356] width 20 height 12
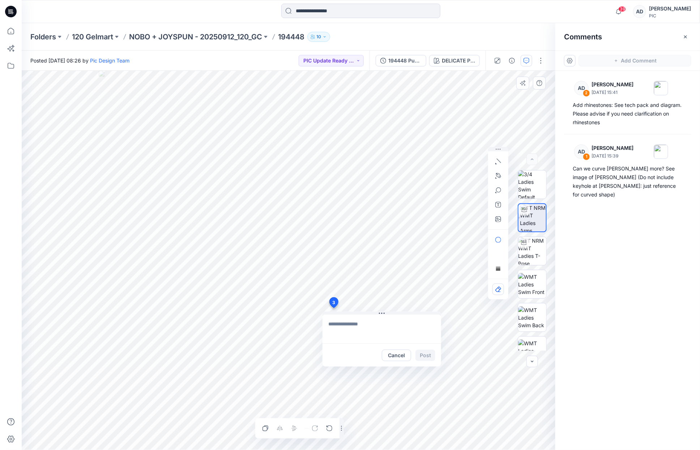
click at [429, 356] on div "Cancel Post" at bounding box center [408, 356] width 53 height 12
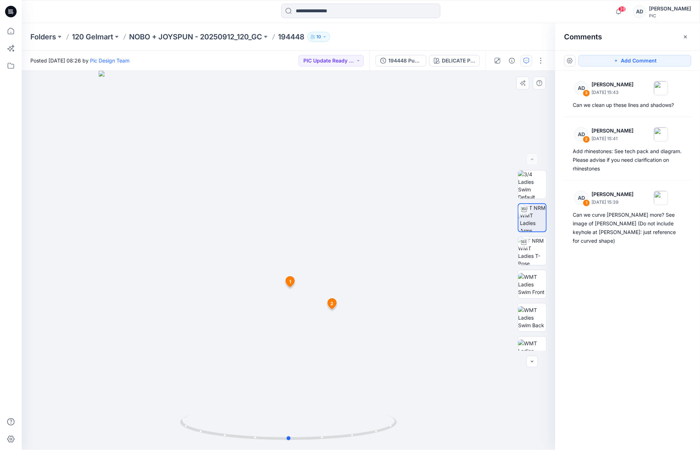
drag, startPoint x: 389, startPoint y: 284, endPoint x: 172, endPoint y: 297, distance: 216.8
click at [177, 301] on div at bounding box center [288, 260] width 533 height 379
click at [343, 65] on button "PIC Update Ready to Review" at bounding box center [331, 61] width 65 height 12
click at [329, 121] on p "Resubmit" at bounding box center [325, 125] width 22 height 9
click at [223, 40] on p "NOBO + JOYSPUN - 20250912_120_GC" at bounding box center [195, 37] width 133 height 10
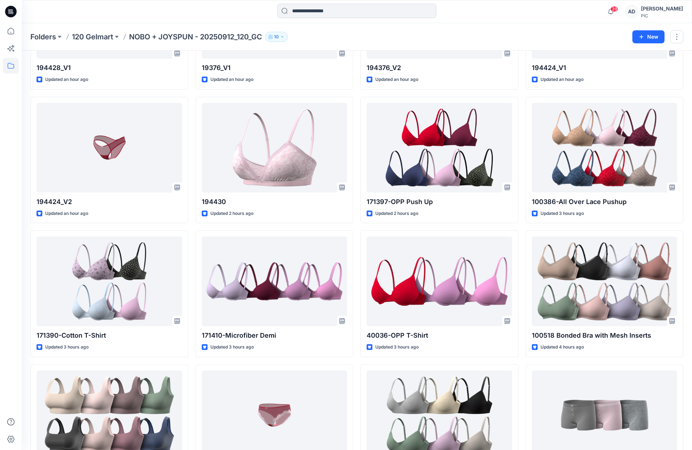
scroll to position [435, 0]
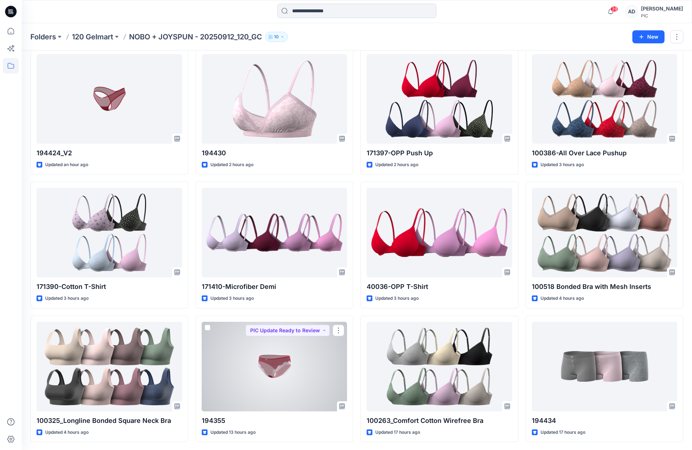
click at [293, 350] on div at bounding box center [275, 367] width 146 height 90
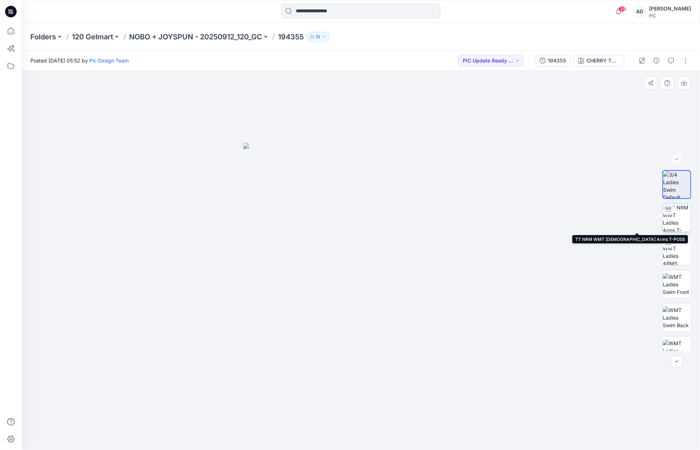
click at [670, 218] on img at bounding box center [676, 218] width 28 height 28
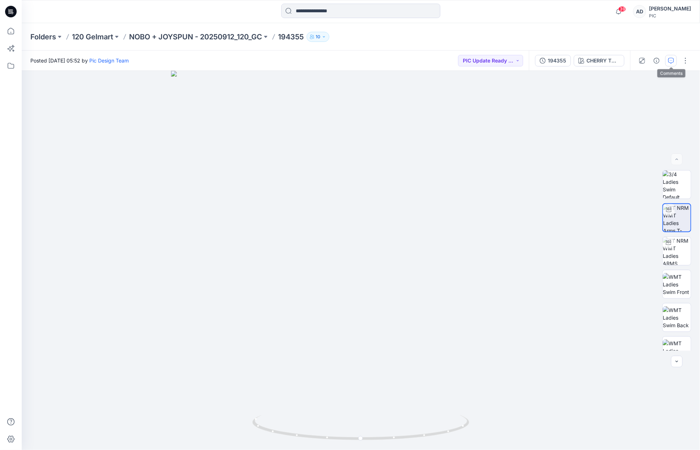
click at [670, 63] on icon "button" at bounding box center [671, 61] width 6 height 6
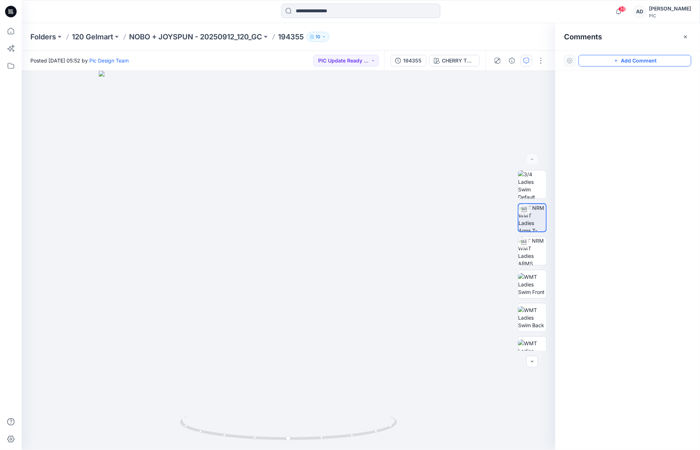
click at [627, 62] on button "Add Comment" at bounding box center [634, 61] width 113 height 12
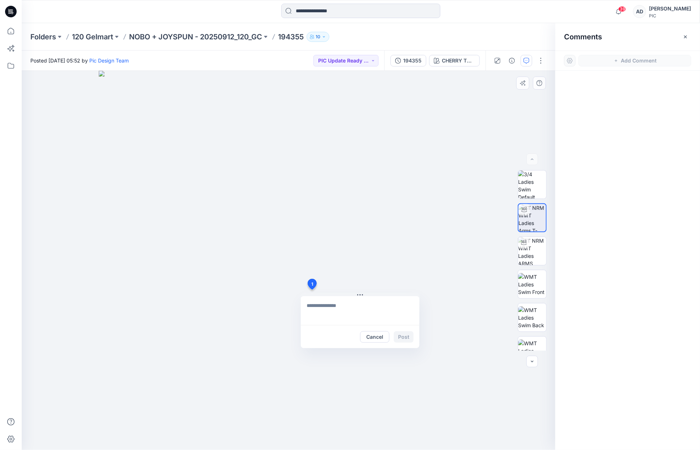
click at [312, 289] on div "1 Cancel Post" at bounding box center [288, 260] width 533 height 379
type textarea "**********"
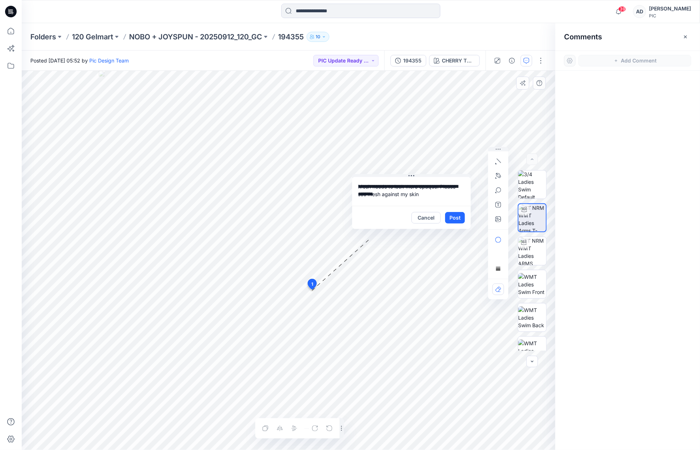
drag, startPoint x: 386, startPoint y: 294, endPoint x: 460, endPoint y: 183, distance: 133.9
click at [437, 175] on button at bounding box center [411, 176] width 119 height 4
click at [499, 222] on icon "button" at bounding box center [498, 219] width 6 height 6
type input"] "**********"
click at [361, 187] on textarea "**********" at bounding box center [411, 191] width 119 height 29
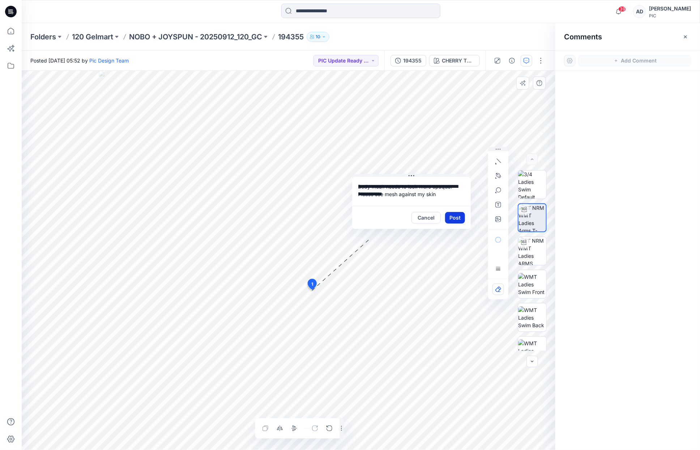
type textarea "**********"
click at [455, 218] on button "Post" at bounding box center [455, 218] width 20 height 12
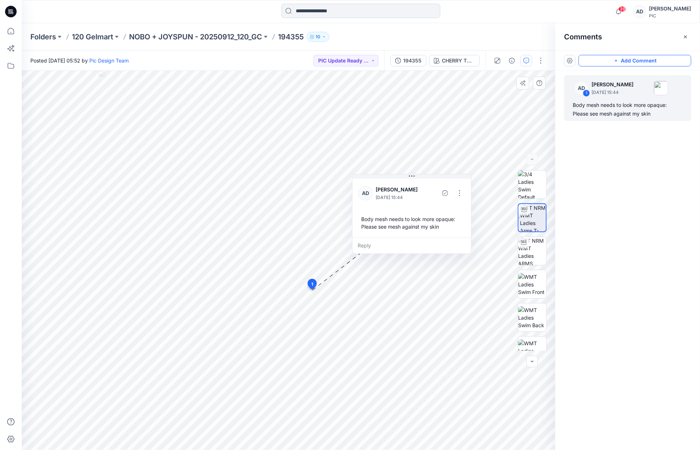
click at [619, 63] on icon "button" at bounding box center [616, 61] width 6 height 6
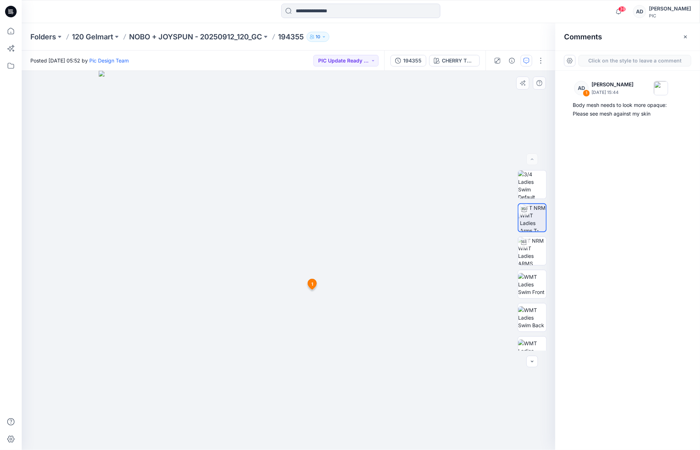
click at [255, 320] on div "2 1 AD Alex Degner September 25, 2025 15:44 Body mesh needs to look more opaque…" at bounding box center [288, 260] width 533 height 379
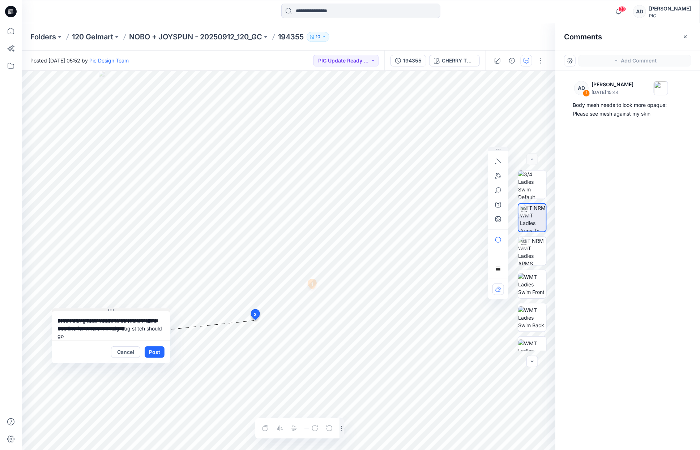
drag, startPoint x: 331, startPoint y: 324, endPoint x: 140, endPoint y: 308, distance: 191.1
click at [138, 309] on button at bounding box center [111, 311] width 119 height 4
click at [497, 175] on icon "button" at bounding box center [496, 177] width 3 height 4
click at [209, 283] on icon "Layer 1" at bounding box center [288, 260] width 533 height 379
drag, startPoint x: 278, startPoint y: 349, endPoint x: 290, endPoint y: 371, distance: 24.4
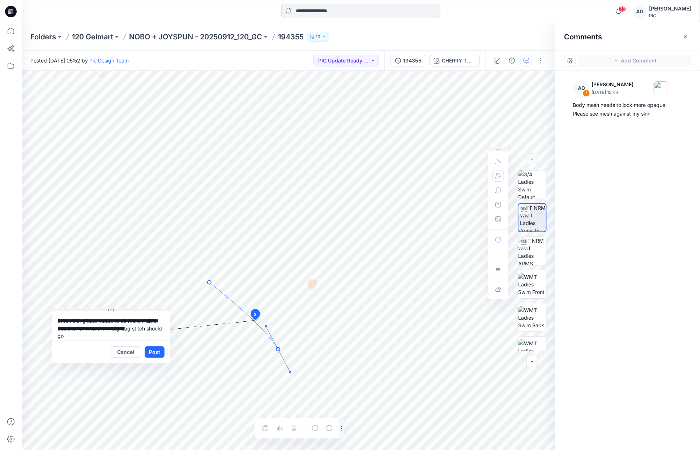
click at [290, 373] on icon "Layer 1" at bounding box center [288, 260] width 533 height 379
drag, startPoint x: 266, startPoint y: 326, endPoint x: 263, endPoint y: 323, distance: 3.8
click at [264, 325] on circle at bounding box center [263, 324] width 1 height 1
click at [83, 338] on textarea "**********" at bounding box center [111, 326] width 119 height 29
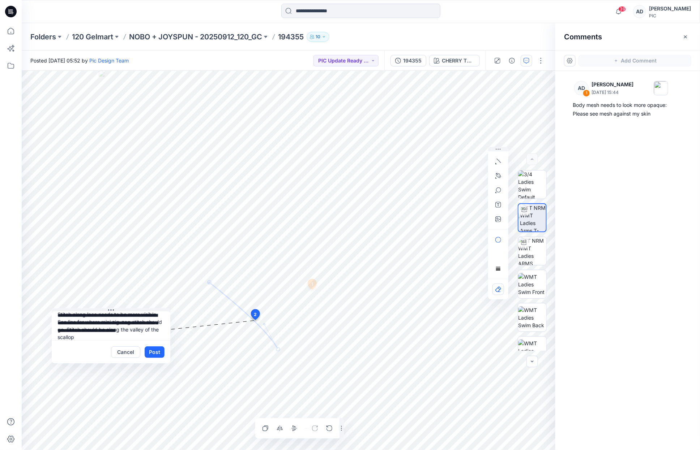
type textarea "**********"
click at [157, 352] on button "Post" at bounding box center [155, 353] width 20 height 12
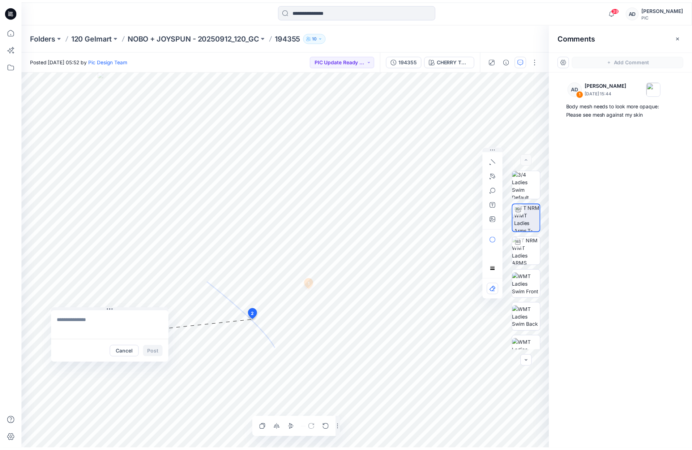
scroll to position [0, 0]
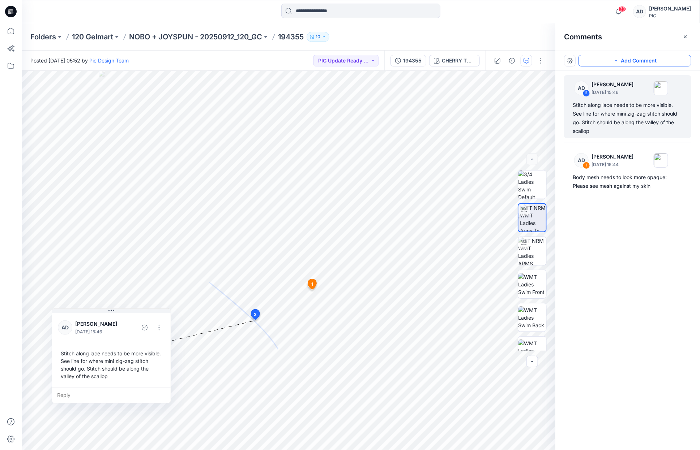
drag, startPoint x: 626, startPoint y: 61, endPoint x: 613, endPoint y: 65, distance: 13.1
click at [626, 61] on button "Add Comment" at bounding box center [634, 61] width 113 height 12
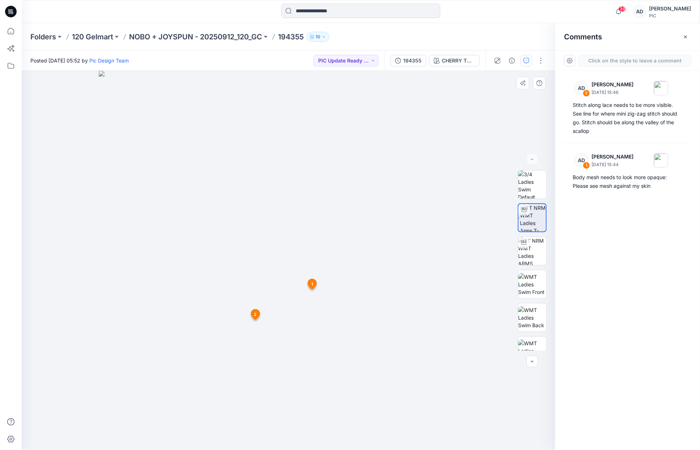
click at [254, 269] on div "3 1 AD Alex Degner September 25, 2025 15:44 Body mesh needs to look more opaque…" at bounding box center [288, 260] width 533 height 379
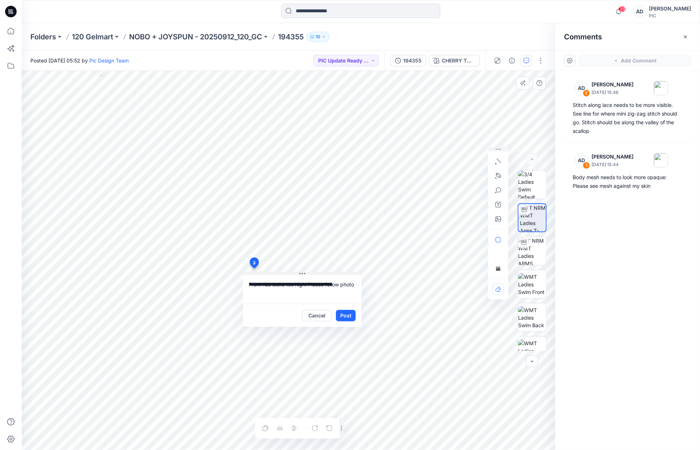
type textarea "**********"
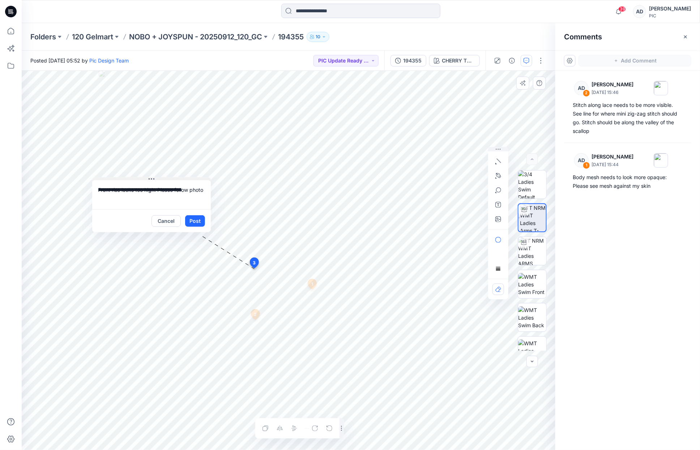
drag, startPoint x: 312, startPoint y: 274, endPoint x: 174, endPoint y: 178, distance: 167.7
click at [165, 179] on button at bounding box center [151, 179] width 119 height 4
click at [498, 220] on icon "button" at bounding box center [498, 219] width 6 height 6
type input"] "**********"
click at [115, 199] on textarea "**********" at bounding box center [152, 194] width 119 height 29
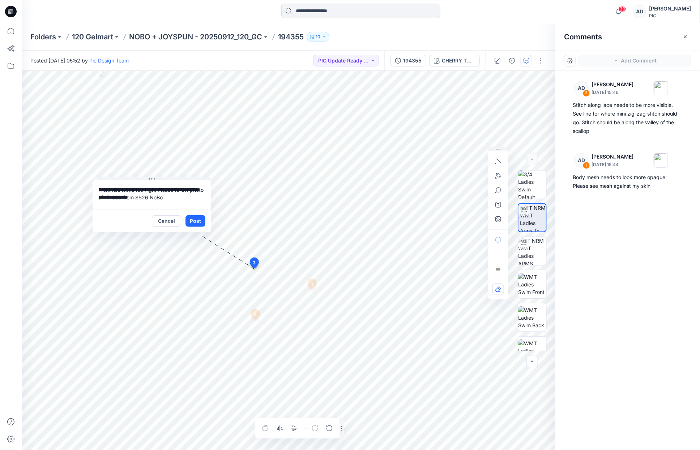
type textarea "**********"
click at [201, 224] on button "Post" at bounding box center [195, 221] width 20 height 12
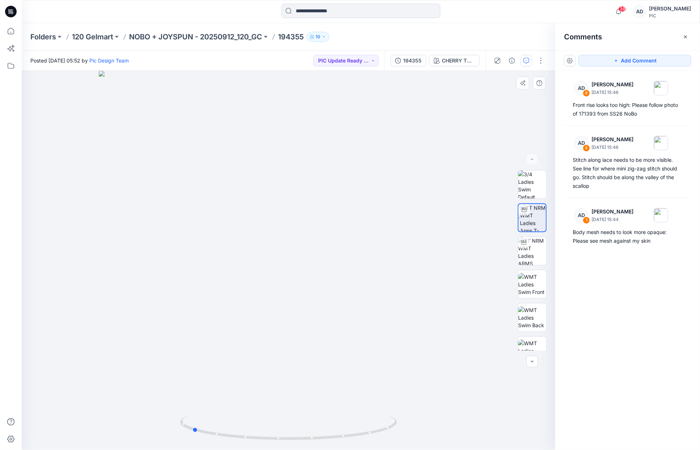
drag, startPoint x: 365, startPoint y: 265, endPoint x: 275, endPoint y: 268, distance: 90.4
click at [273, 271] on div at bounding box center [288, 260] width 533 height 379
click at [636, 61] on button "Add Comment" at bounding box center [634, 61] width 113 height 12
click at [289, 274] on div "4" at bounding box center [288, 260] width 533 height 379
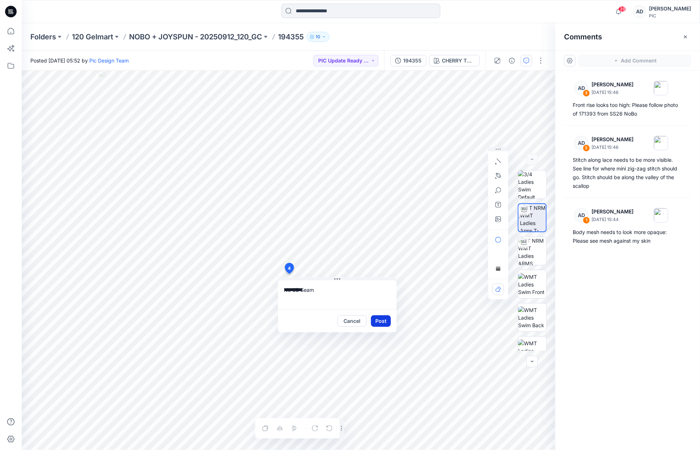
type textarea "**********"
click at [381, 322] on button "Post" at bounding box center [381, 321] width 20 height 12
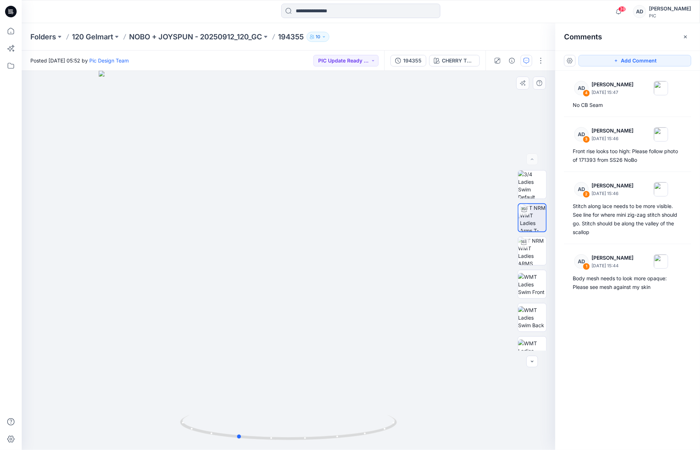
drag, startPoint x: 316, startPoint y: 218, endPoint x: 270, endPoint y: 223, distance: 46.2
click at [265, 226] on div at bounding box center [288, 260] width 533 height 379
click at [638, 63] on button "Add Comment" at bounding box center [634, 61] width 113 height 12
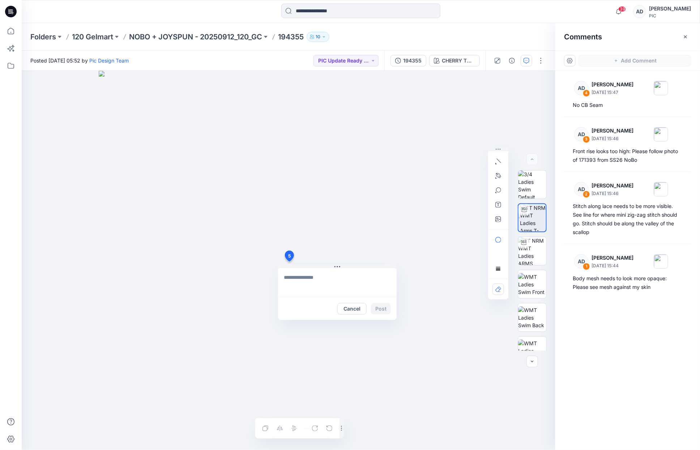
drag, startPoint x: 289, startPoint y: 262, endPoint x: 291, endPoint y: 257, distance: 5.2
click at [289, 262] on div "5 Cancel Post Layer 1" at bounding box center [288, 260] width 533 height 379
type textarea "**********"
click at [499, 160] on icon "button" at bounding box center [498, 162] width 6 height 6
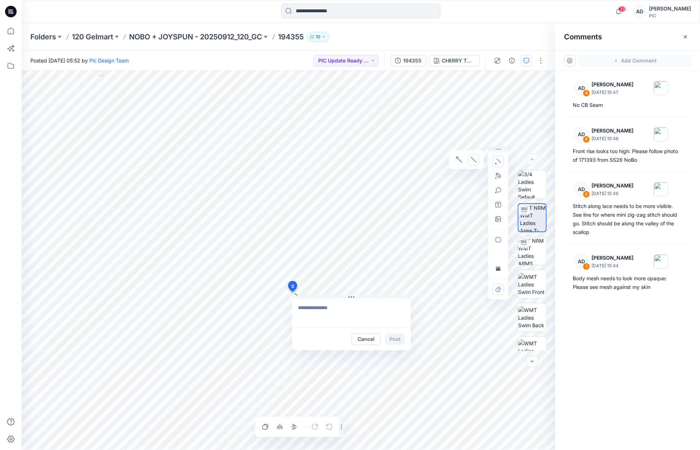
drag, startPoint x: 289, startPoint y: 252, endPoint x: 293, endPoint y: 283, distance: 30.6
click at [355, 337] on button "Cancel" at bounding box center [354, 340] width 29 height 12
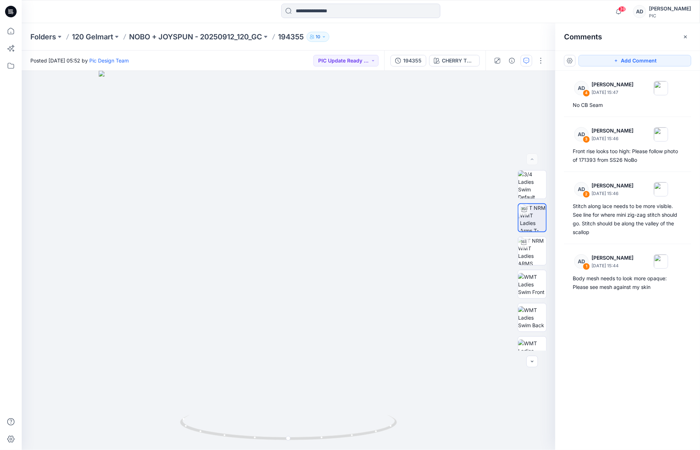
click at [638, 63] on button "Add Comment" at bounding box center [634, 61] width 113 height 12
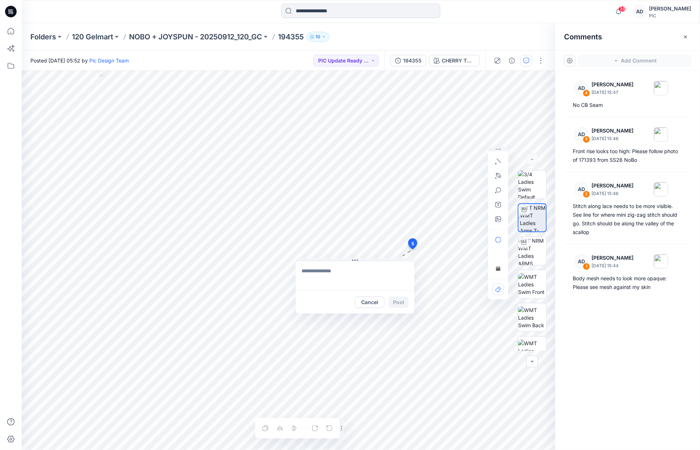
click at [306, 255] on div "5 Cancel Post Layer 1" at bounding box center [288, 260] width 533 height 379
click at [374, 303] on button "Cancel" at bounding box center [369, 303] width 29 height 12
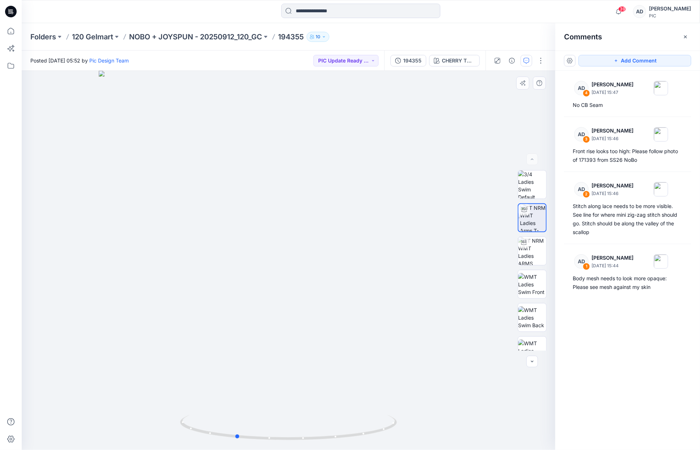
drag, startPoint x: 361, startPoint y: 243, endPoint x: 343, endPoint y: 227, distance: 24.1
click at [317, 260] on div at bounding box center [288, 260] width 533 height 379
drag, startPoint x: 612, startPoint y: 62, endPoint x: 590, endPoint y: 66, distance: 22.4
click at [612, 61] on button "Add Comment" at bounding box center [634, 61] width 113 height 12
click at [289, 267] on div "5" at bounding box center [288, 260] width 533 height 379
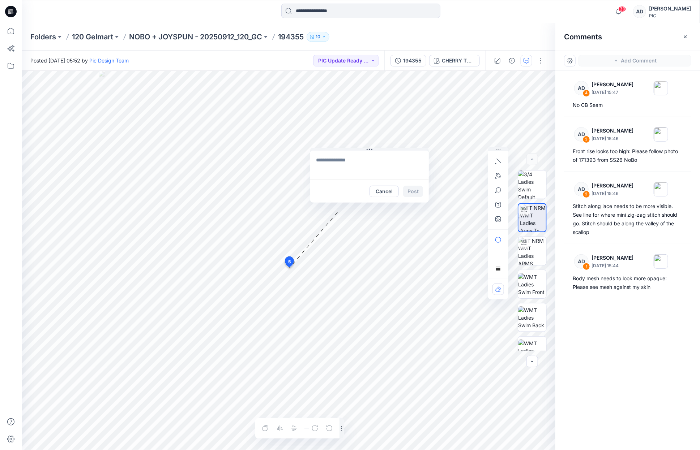
drag, startPoint x: 322, startPoint y: 271, endPoint x: 352, endPoint y: 151, distance: 123.5
click at [352, 150] on button at bounding box center [369, 150] width 119 height 4
click at [348, 164] on textarea at bounding box center [369, 165] width 119 height 29
type textarea "**********"
click at [498, 163] on icon "button" at bounding box center [498, 162] width 6 height 6
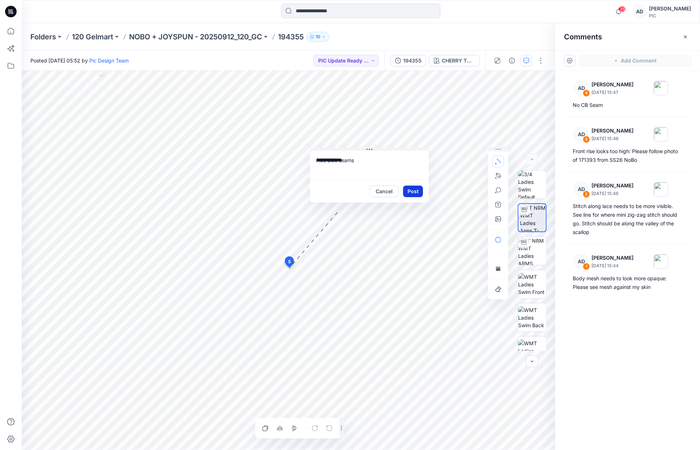
click at [412, 194] on button "Post" at bounding box center [413, 192] width 20 height 12
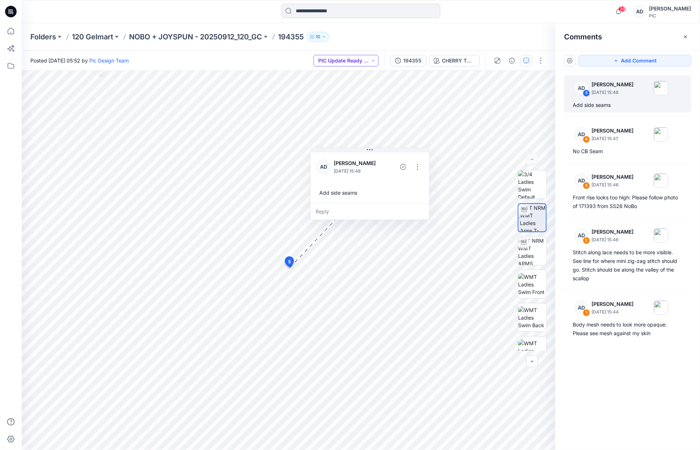
click at [354, 64] on button "PIC Update Ready to Review" at bounding box center [345, 61] width 65 height 12
click at [342, 128] on p "Resubmit" at bounding box center [340, 125] width 22 height 9
click at [237, 38] on p "NOBO + JOYSPUN - 20250912_120_GC" at bounding box center [195, 37] width 133 height 10
